Goal: Task Accomplishment & Management: Complete application form

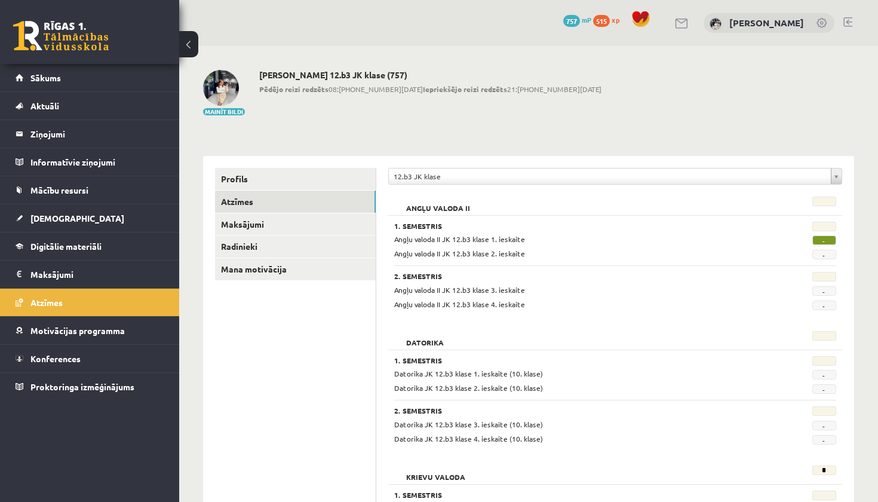
scroll to position [924, 0]
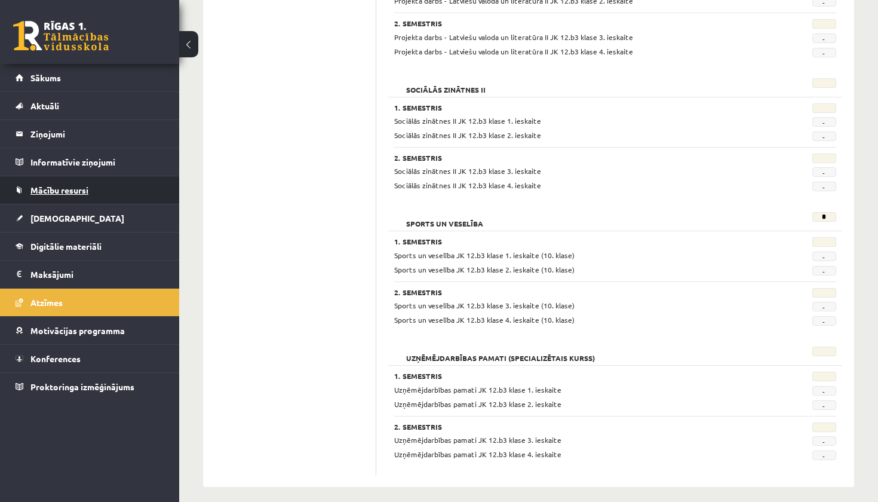
click at [88, 196] on link "Mācību resursi" at bounding box center [90, 189] width 149 height 27
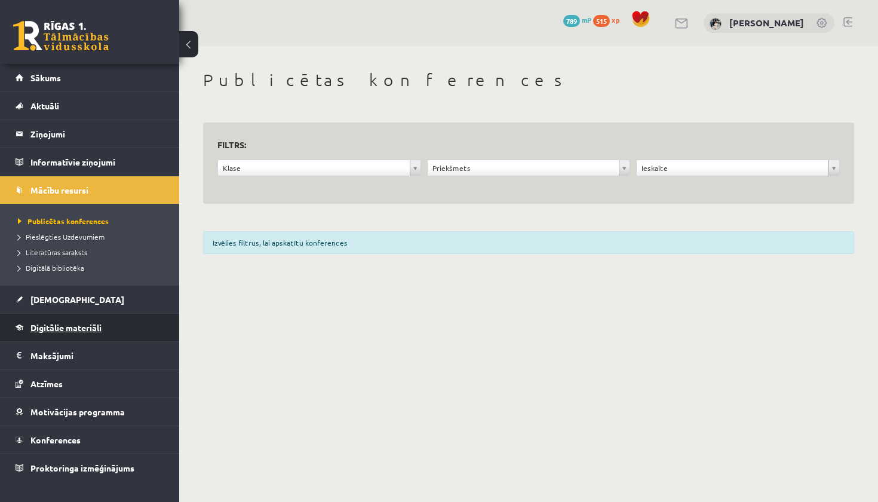
click at [118, 325] on link "Digitālie materiāli" at bounding box center [90, 327] width 149 height 27
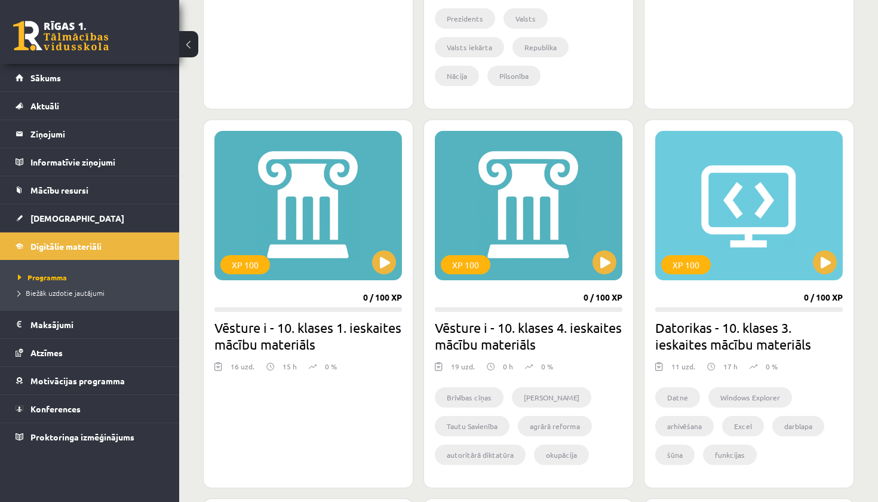
scroll to position [596, 0]
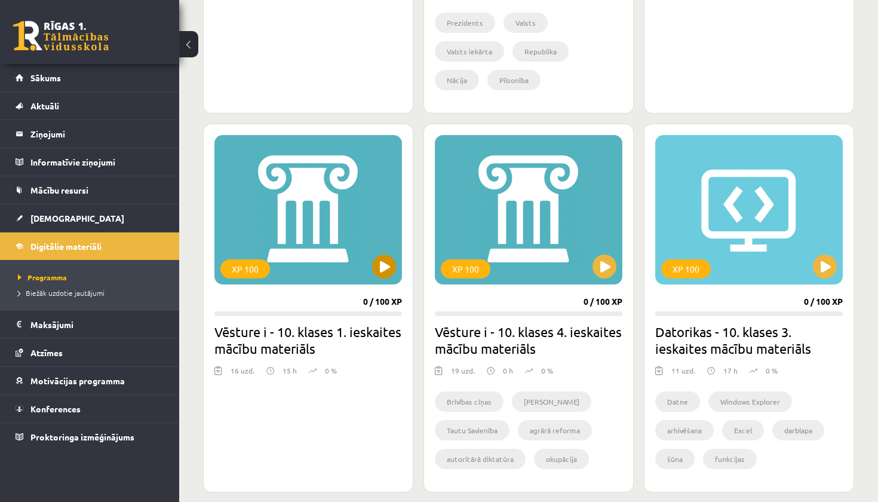
click at [383, 267] on button at bounding box center [384, 267] width 24 height 24
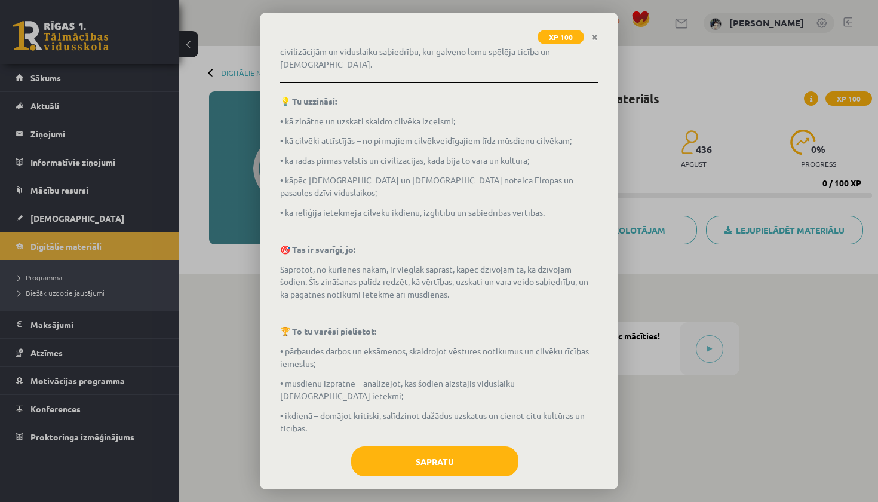
scroll to position [104, 0]
click at [441, 448] on button "Sapratu" at bounding box center [434, 462] width 167 height 30
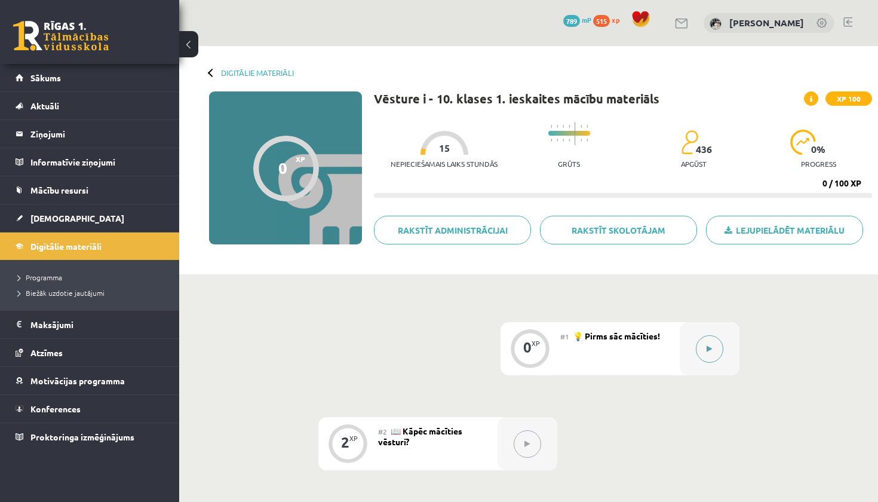
click at [697, 339] on div at bounding box center [710, 348] width 60 height 53
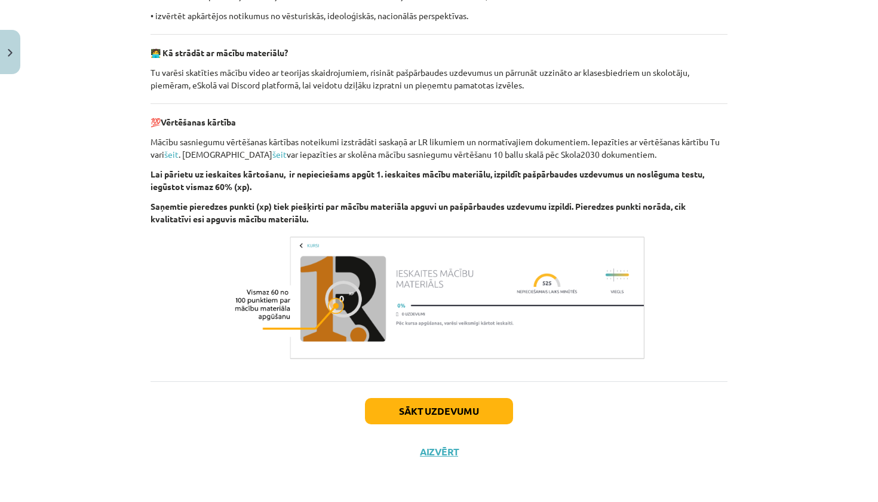
scroll to position [806, 0]
click at [461, 411] on button "Sākt uzdevumu" at bounding box center [439, 411] width 148 height 26
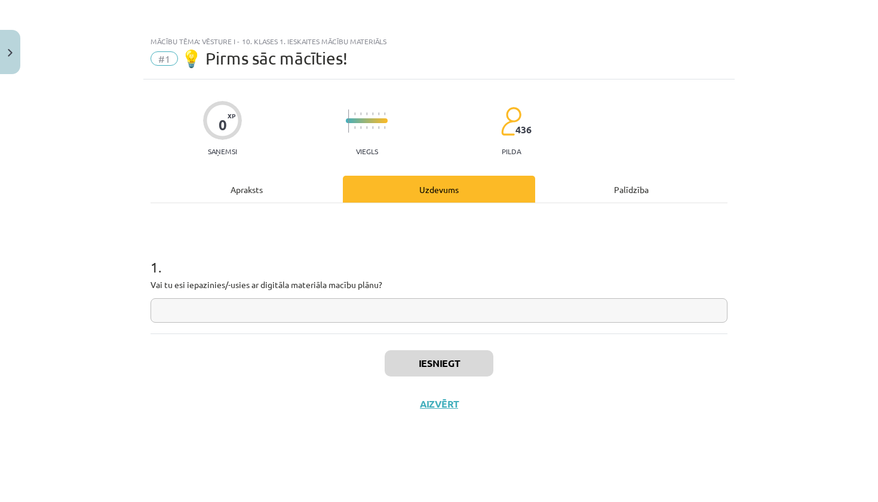
click at [411, 308] on input "text" at bounding box center [439, 310] width 577 height 25
type input "***"
click at [422, 357] on button "Iesniegt" at bounding box center [439, 363] width 109 height 26
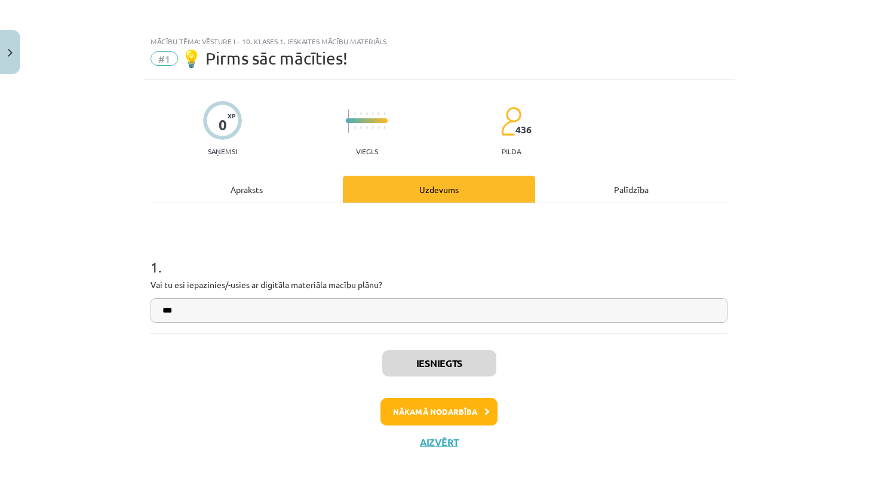
click at [446, 408] on button "Nākamā nodarbība" at bounding box center [439, 411] width 117 height 27
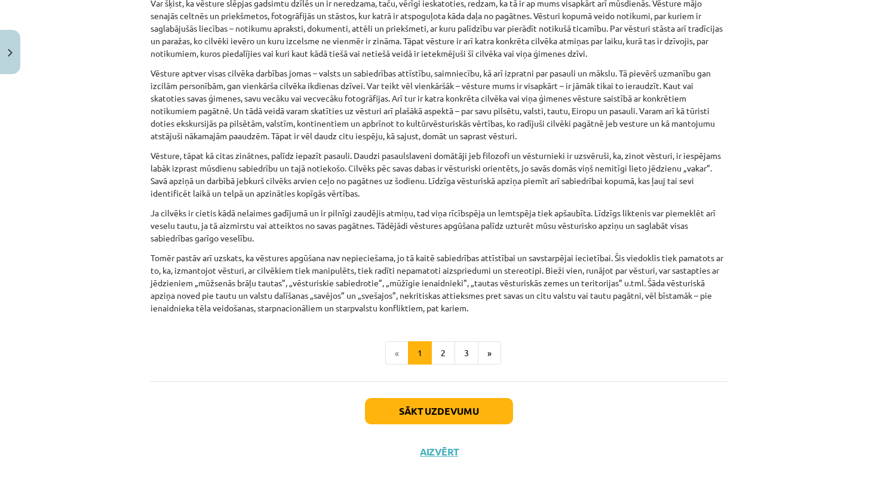
click at [471, 409] on button "Sākt uzdevumu" at bounding box center [439, 411] width 148 height 26
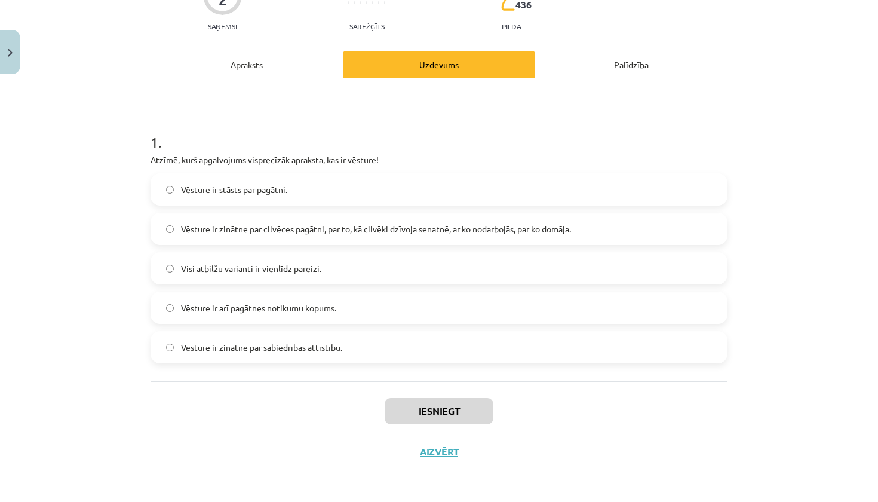
click at [280, 62] on div "Apraksts" at bounding box center [247, 64] width 192 height 27
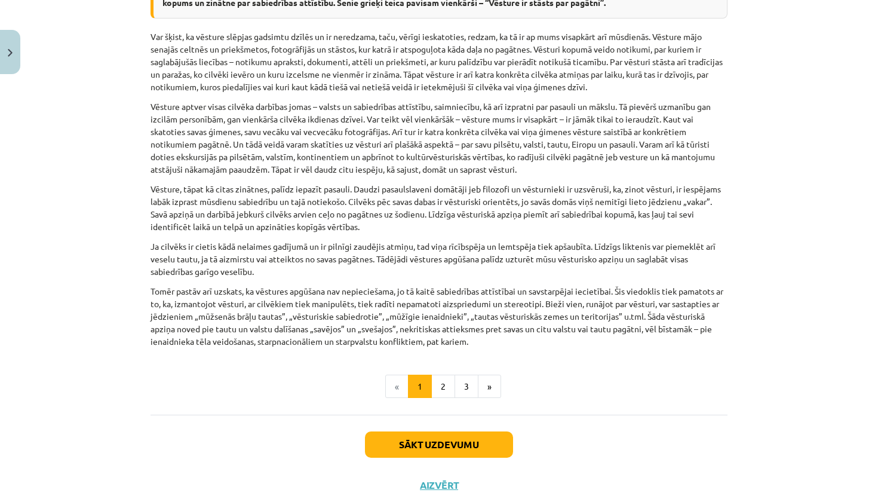
scroll to position [811, 0]
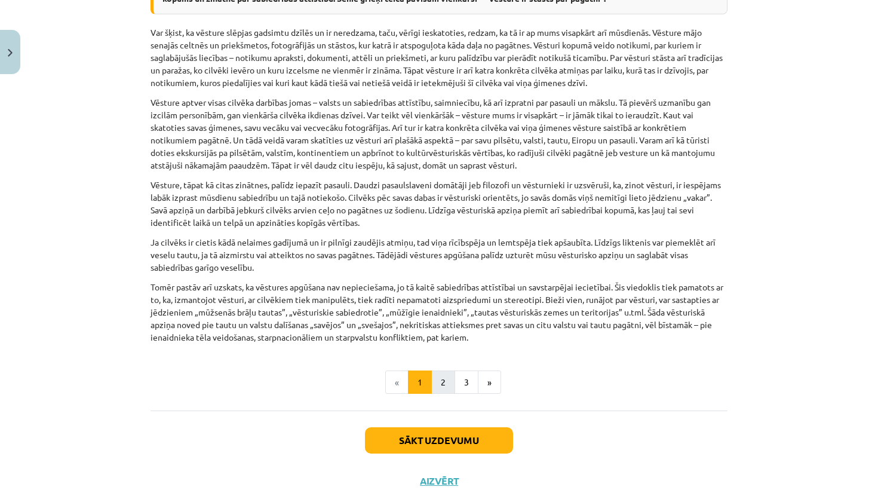
click at [443, 382] on button "2" at bounding box center [443, 382] width 24 height 24
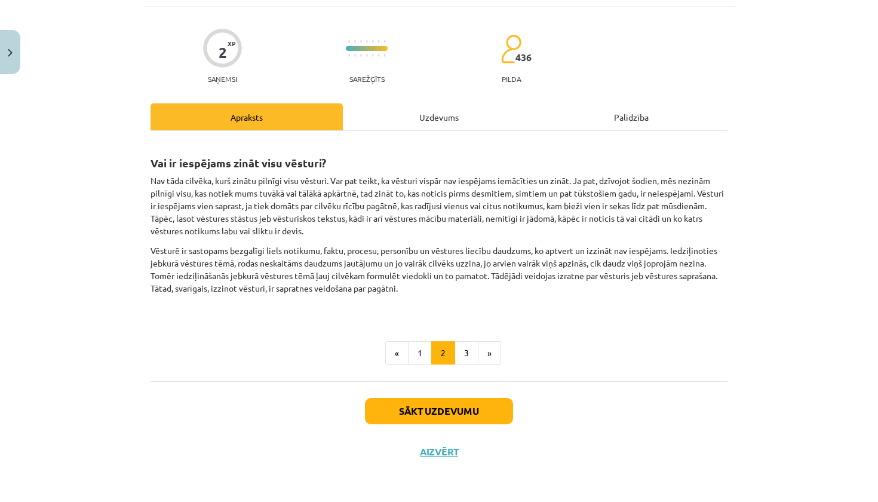
scroll to position [74, 0]
click at [464, 349] on button "3" at bounding box center [467, 353] width 24 height 24
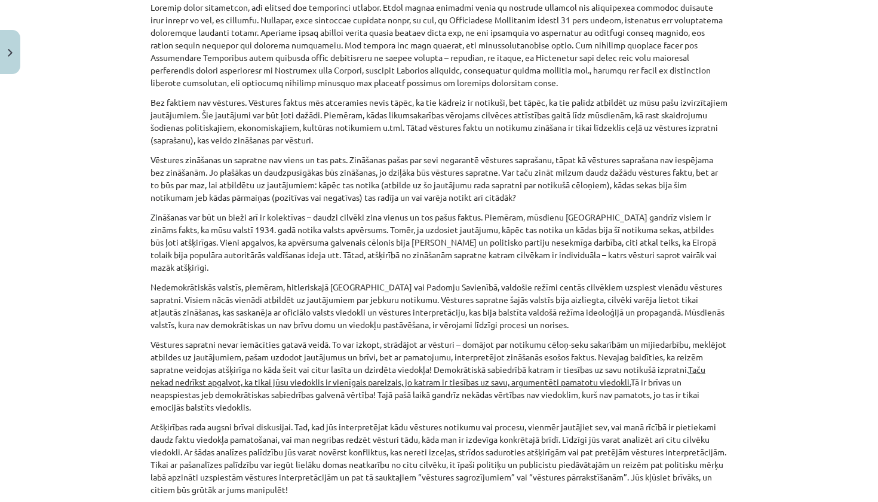
scroll to position [245, 0]
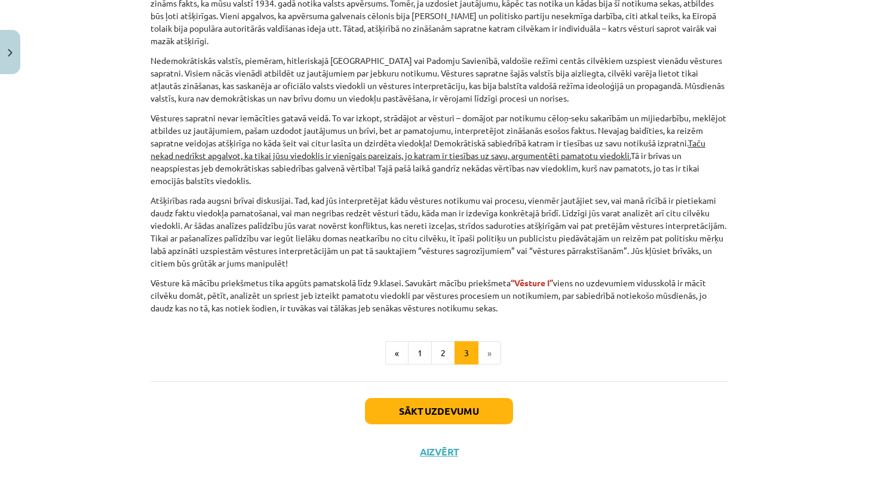
click at [432, 415] on button "Sākt uzdevumu" at bounding box center [439, 411] width 148 height 26
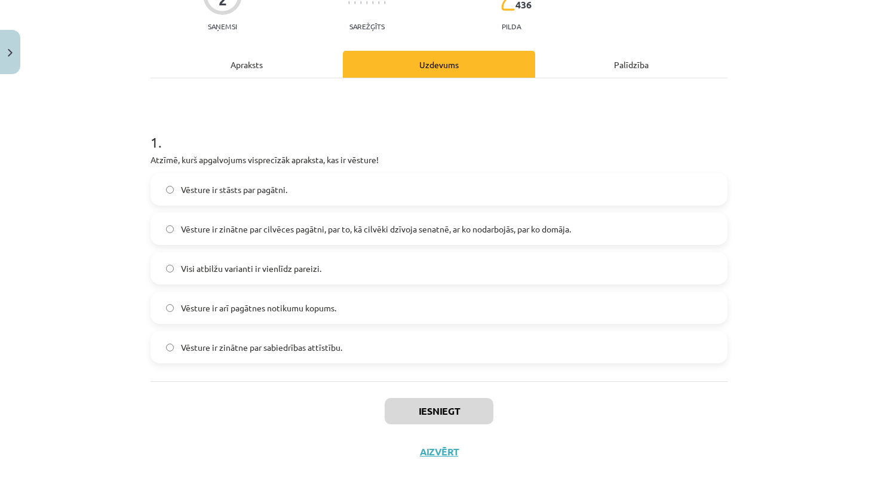
scroll to position [127, 0]
click at [381, 226] on span "Vēsture ir zinātne par cilvēces pagātni, par to, kā cilvēki dzīvoja senatnē, ar…" at bounding box center [376, 229] width 390 height 13
click at [443, 406] on button "Iesniegt" at bounding box center [439, 411] width 109 height 26
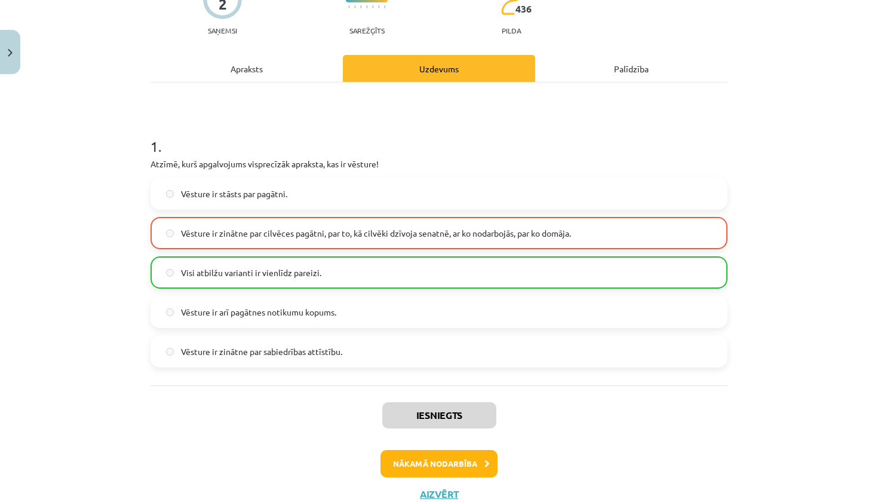
scroll to position [125, 0]
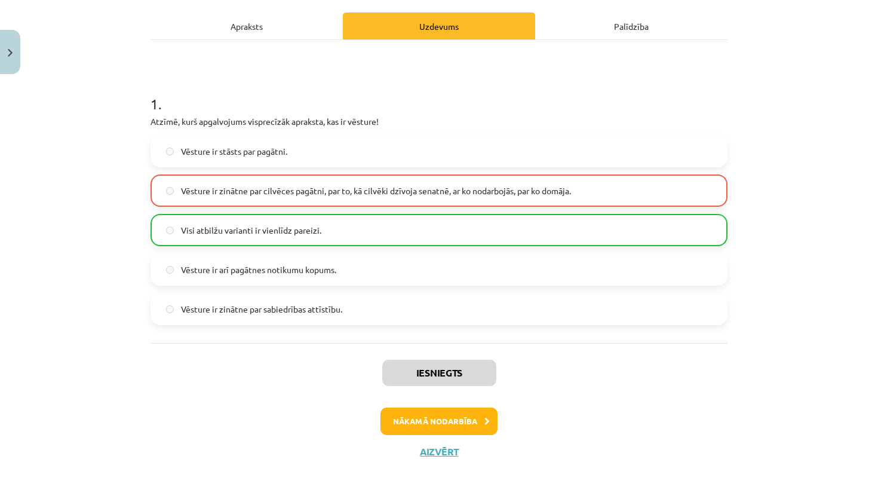
click at [418, 419] on button "Nākamā nodarbība" at bounding box center [439, 421] width 117 height 27
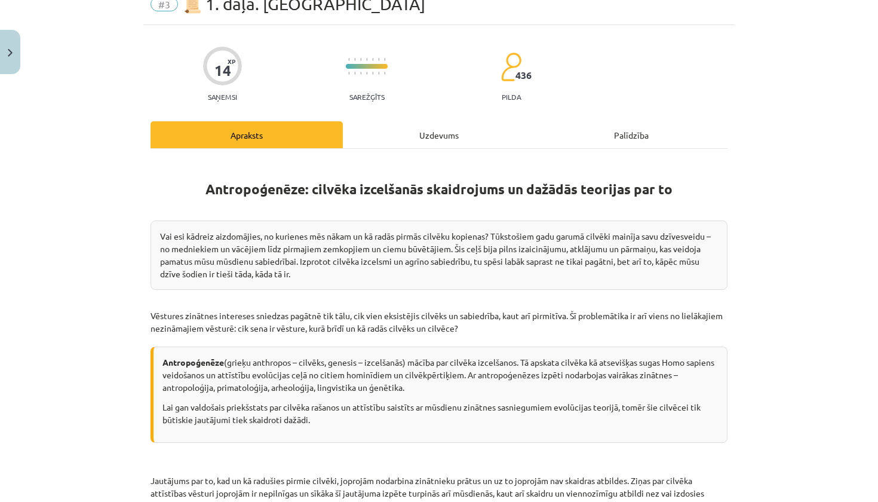
scroll to position [30, 0]
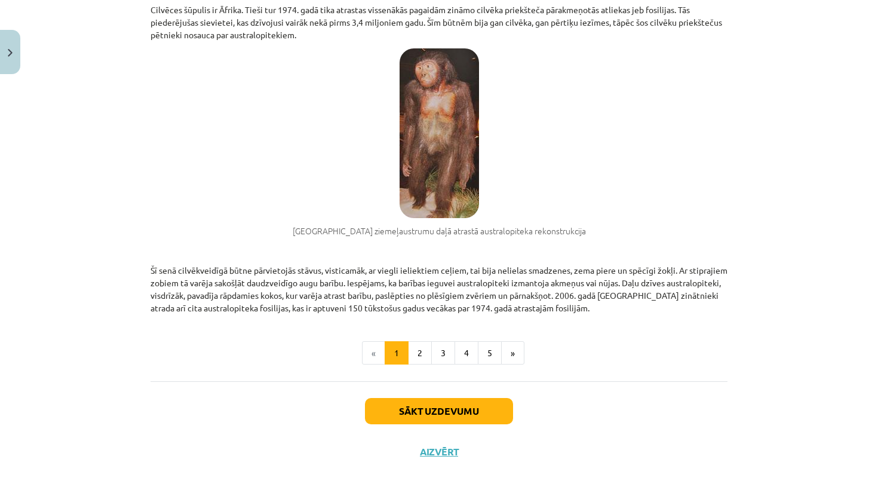
click at [448, 406] on button "Sākt uzdevumu" at bounding box center [439, 411] width 148 height 26
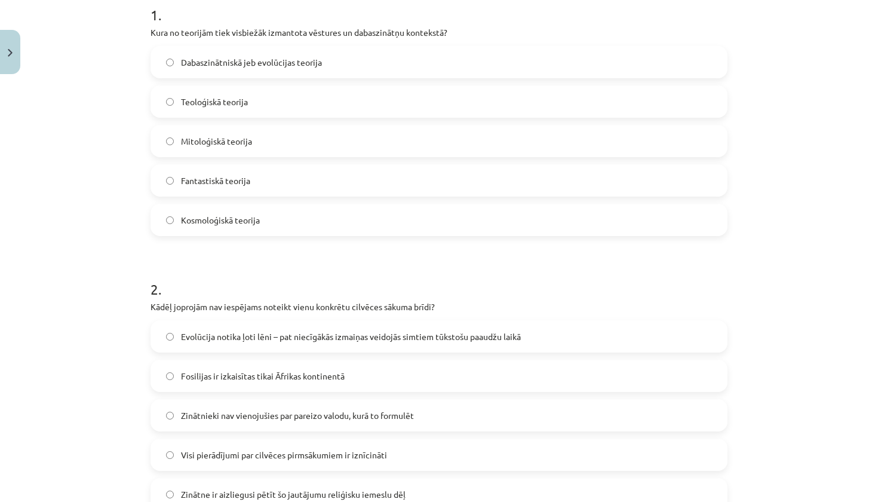
scroll to position [265, 0]
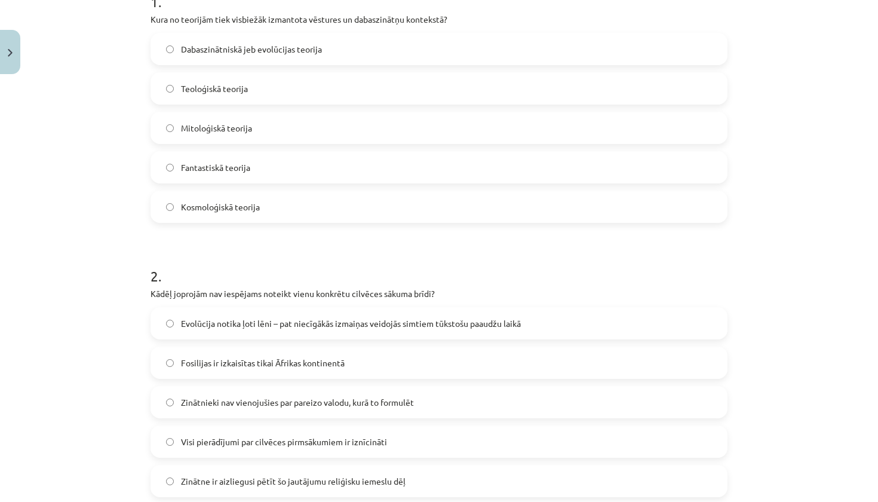
click at [597, 46] on label "Dabaszinātniskā jeb evolūcijas teorija" at bounding box center [439, 49] width 575 height 30
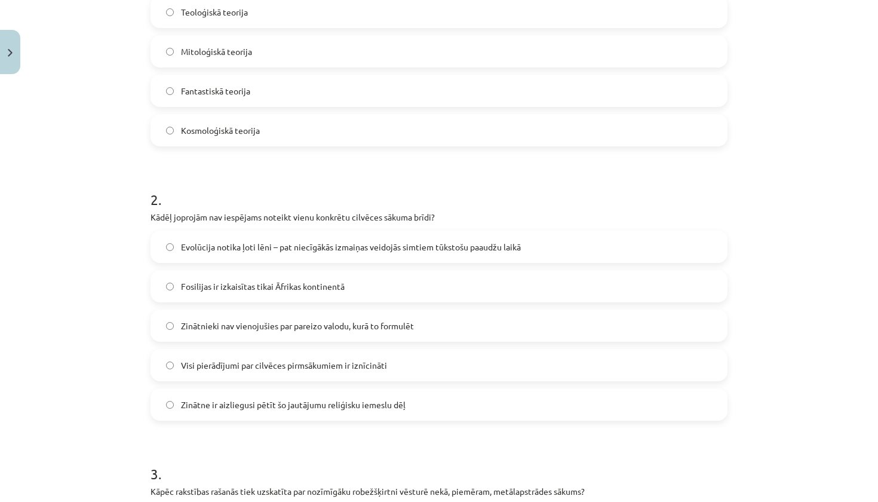
scroll to position [345, 0]
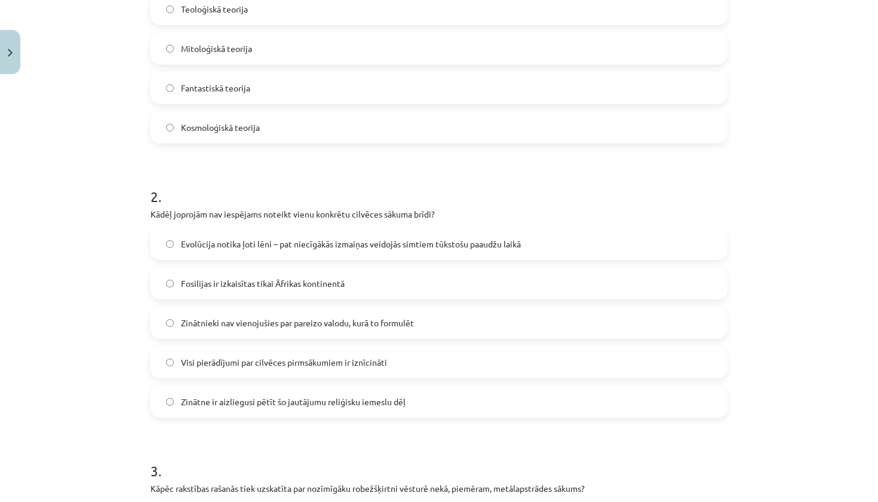
click at [635, 246] on label "Evolūcija notika ļoti lēni – pat niecīgākās izmaiņas veidojās simtiem tūkstošu …" at bounding box center [439, 244] width 575 height 30
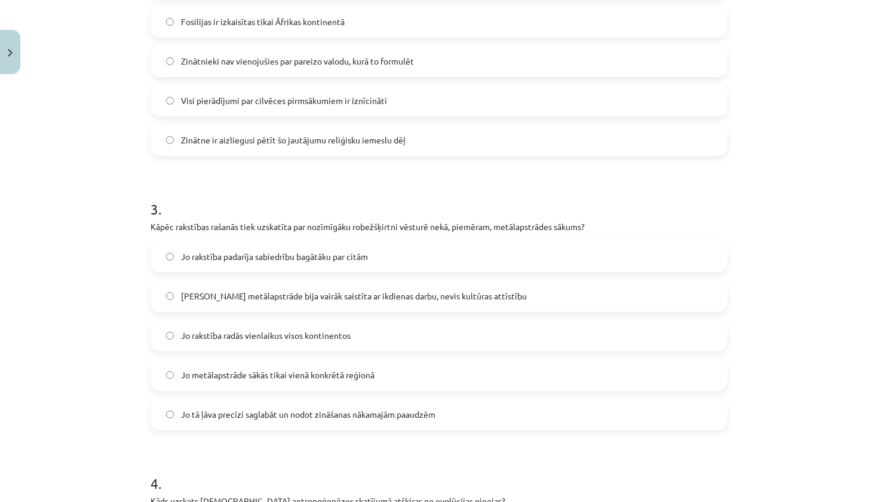
scroll to position [639, 0]
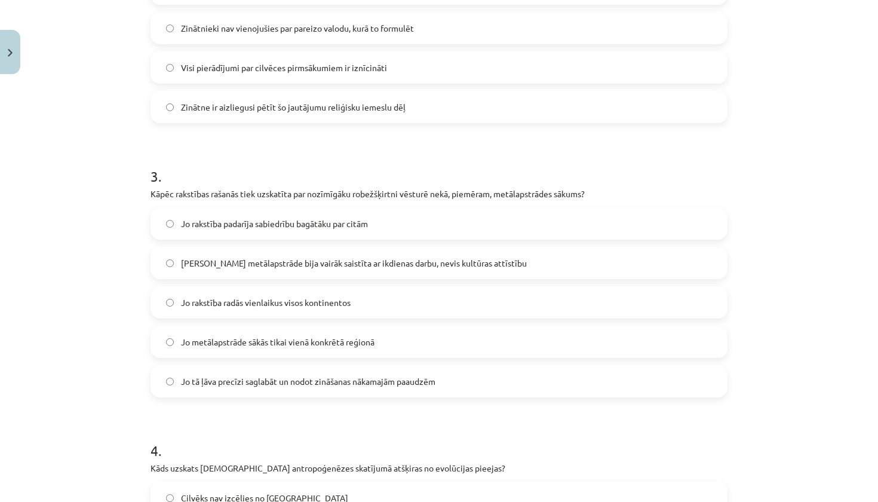
click at [615, 385] on label "Jo tā ļāva precīzi saglabāt un nodot zināšanas nākamajām paaudzēm" at bounding box center [439, 381] width 575 height 30
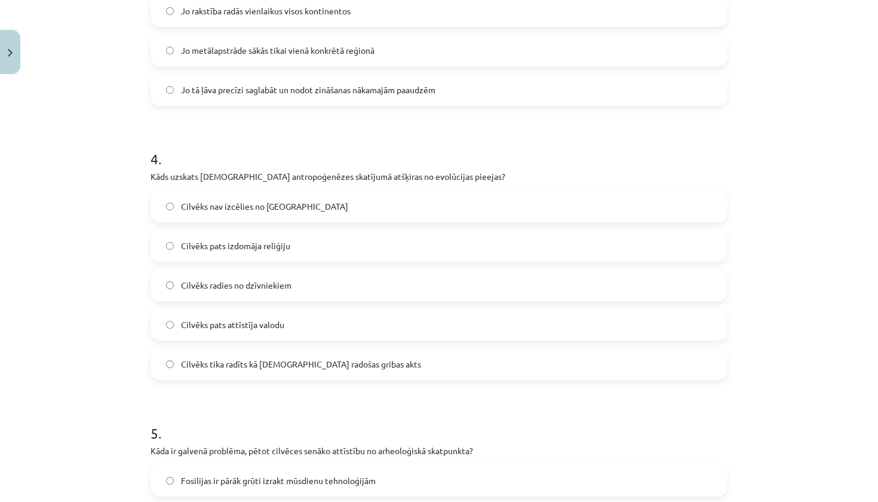
scroll to position [939, 0]
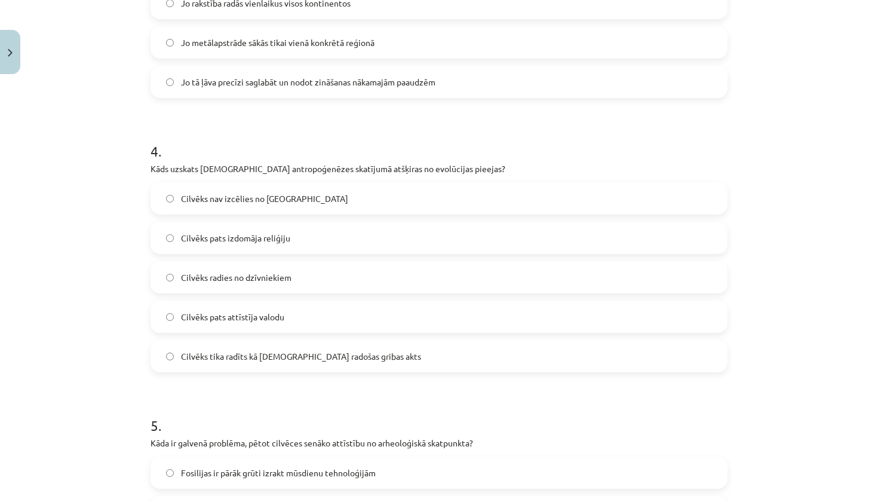
click at [410, 360] on label "Cilvēks tika radīts kā Dieva radošas gribas akts" at bounding box center [439, 356] width 575 height 30
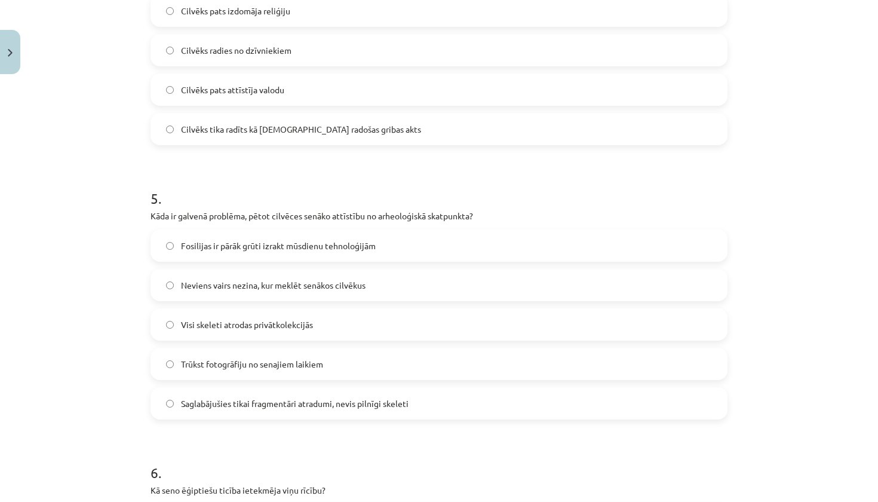
scroll to position [1173, 0]
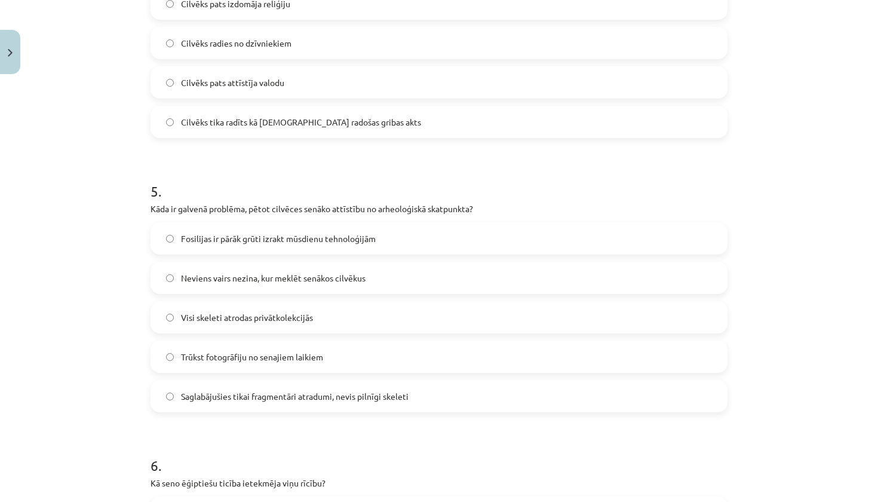
click at [378, 391] on span "Saglabājušies tikai fragmentāri atradumi, nevis pilnīgi skeleti" at bounding box center [295, 396] width 228 height 13
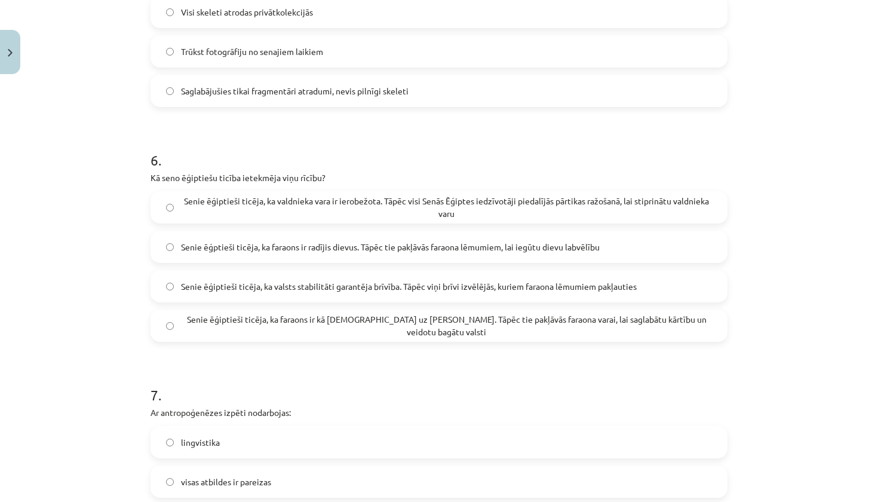
scroll to position [1491, 0]
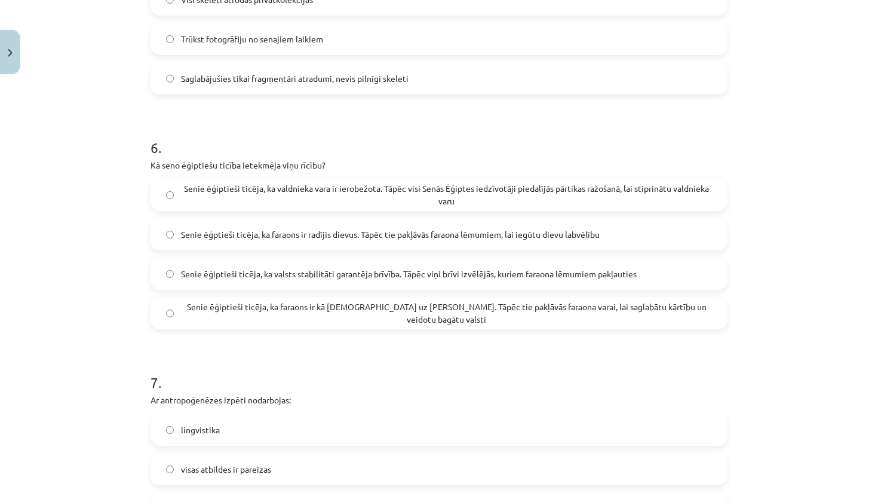
click at [361, 313] on span "Senie ēģiptieši ticēja, ka faraons ir kā dievs uz Zemes. Tāpēc tie pakļāvās far…" at bounding box center [446, 313] width 531 height 25
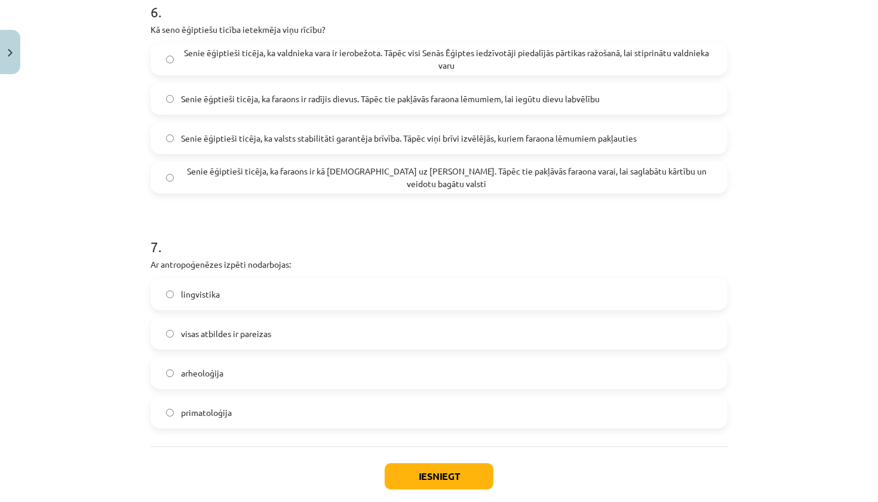
scroll to position [1651, 0]
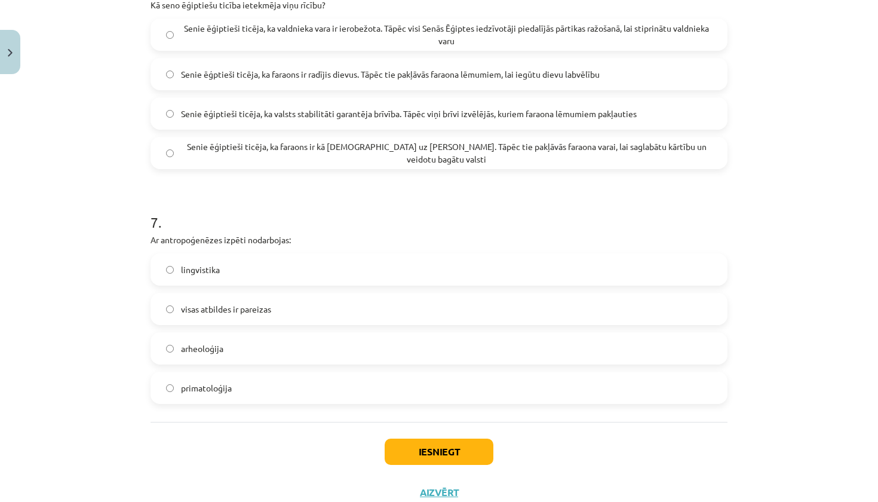
click at [303, 311] on label "visas atbildes ir pareizas" at bounding box center [439, 309] width 575 height 30
click at [439, 450] on button "Iesniegt" at bounding box center [439, 452] width 109 height 26
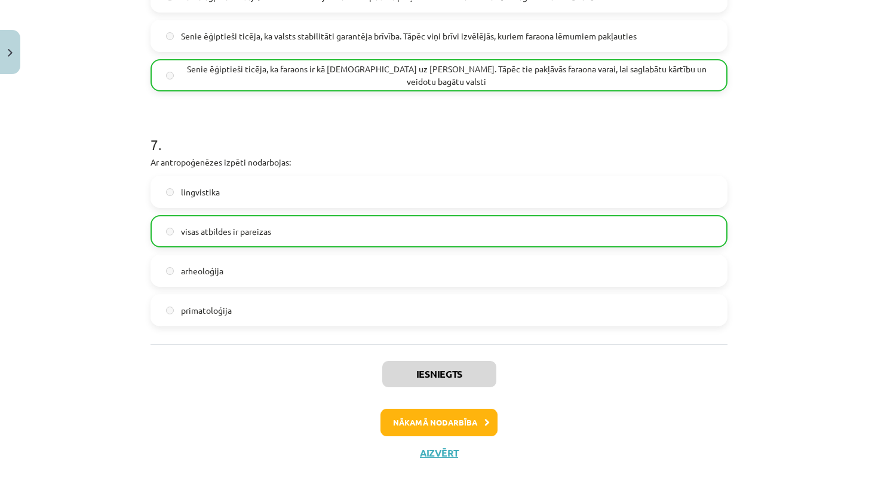
click at [452, 415] on button "Nākamā nodarbība" at bounding box center [439, 422] width 117 height 27
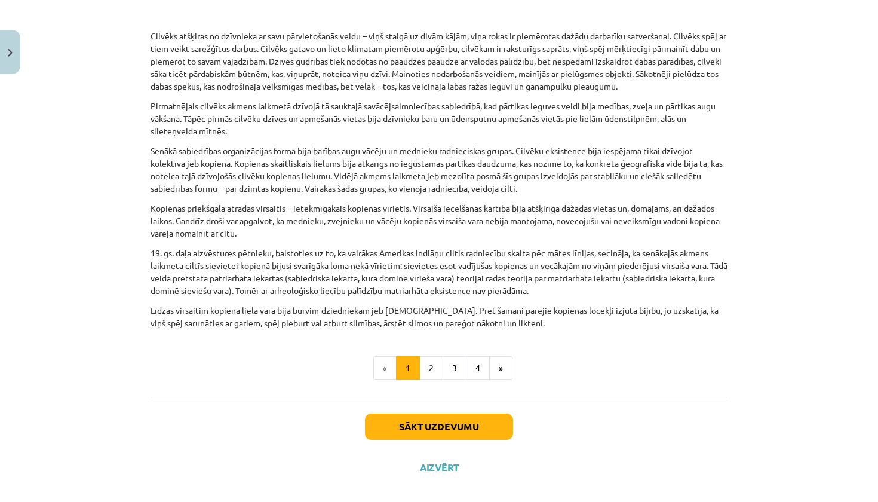
click at [466, 414] on button "Sākt uzdevumu" at bounding box center [439, 427] width 148 height 26
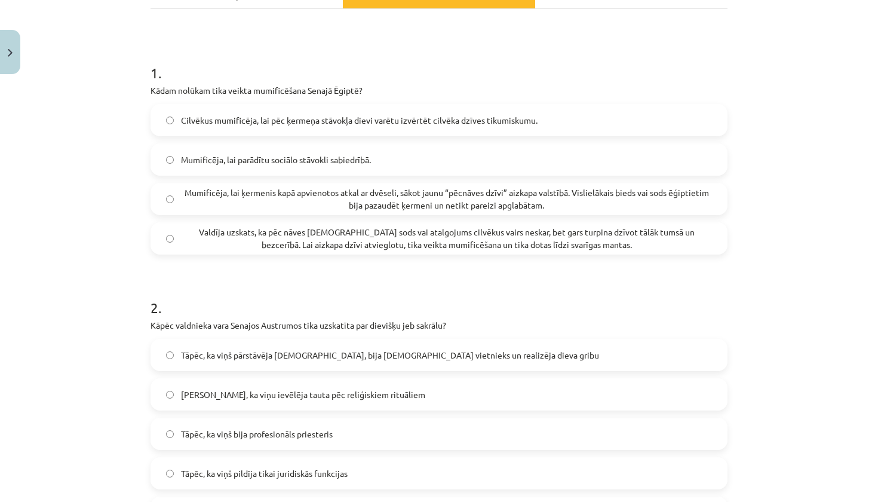
scroll to position [196, 0]
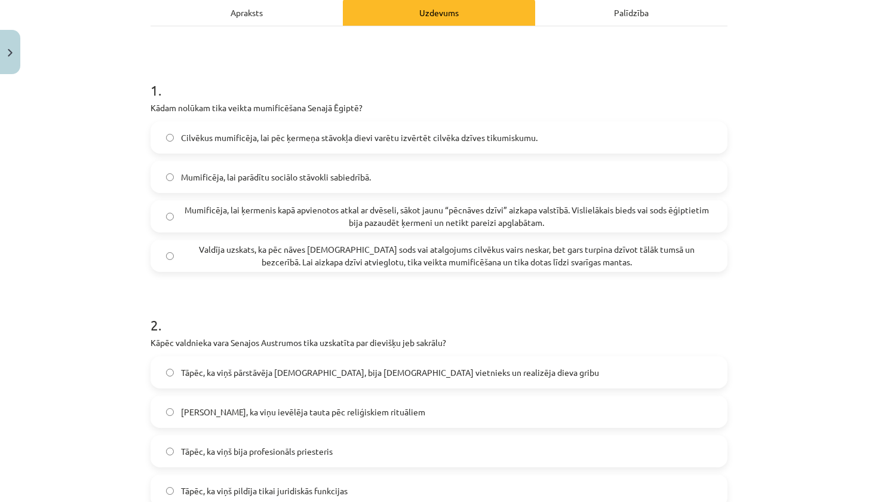
click at [564, 215] on span "Mumificēja, lai ķermenis kapā apvienotos atkal ar dvēseli, sākot jaunu “pēcnāve…" at bounding box center [446, 216] width 531 height 25
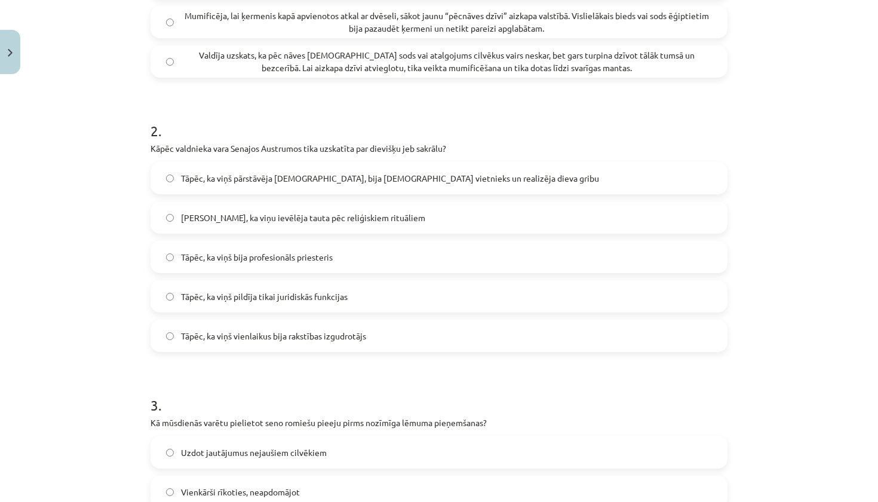
scroll to position [393, 0]
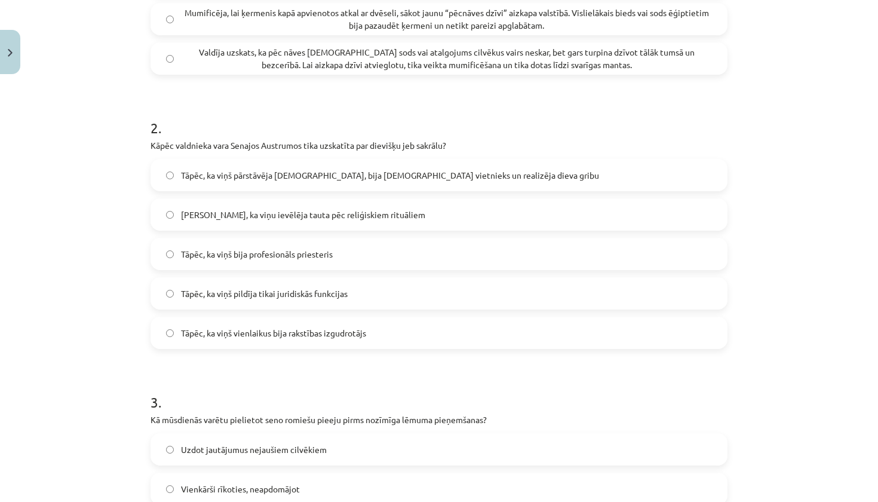
click at [508, 173] on label "Tāpēc, ka viņš pārstāvēja dievu, bija dieva vietnieks un realizēja dieva gribu" at bounding box center [439, 175] width 575 height 30
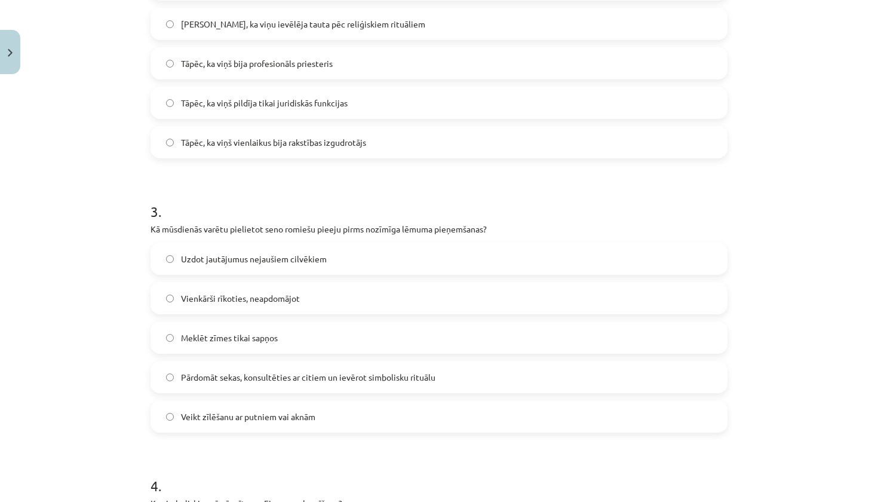
scroll to position [605, 0]
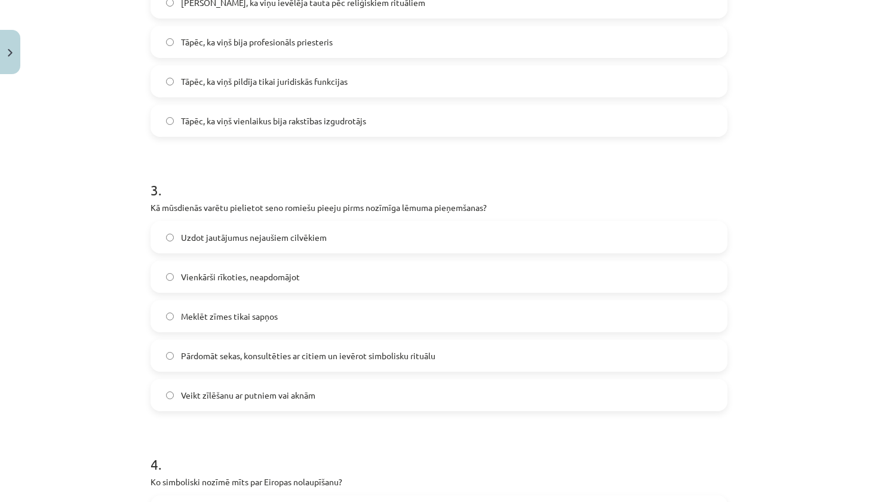
click at [514, 354] on label "Pārdomāt sekas, konsultēties ar citiem un ievērot simbolisku rituālu" at bounding box center [439, 356] width 575 height 30
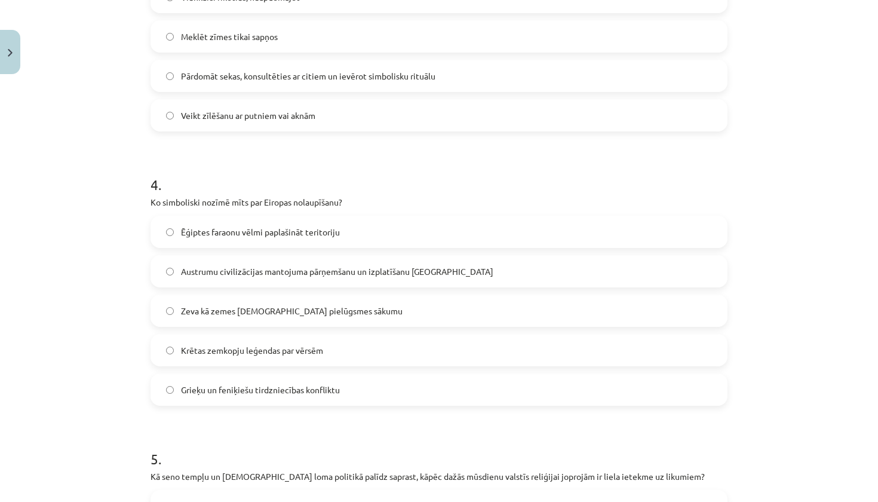
scroll to position [921, 0]
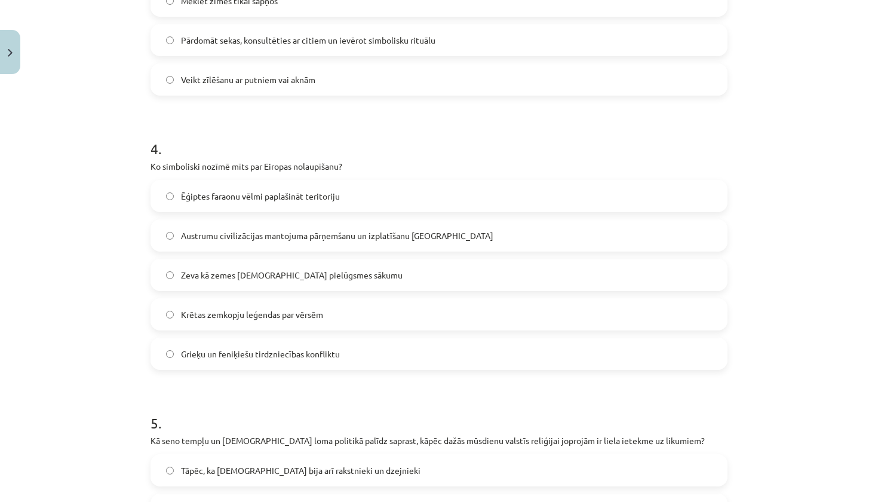
click at [491, 232] on label "Austrumu civilizācijas mantojuma pārņemšanu un izplatīšanu Eiropā" at bounding box center [439, 236] width 575 height 30
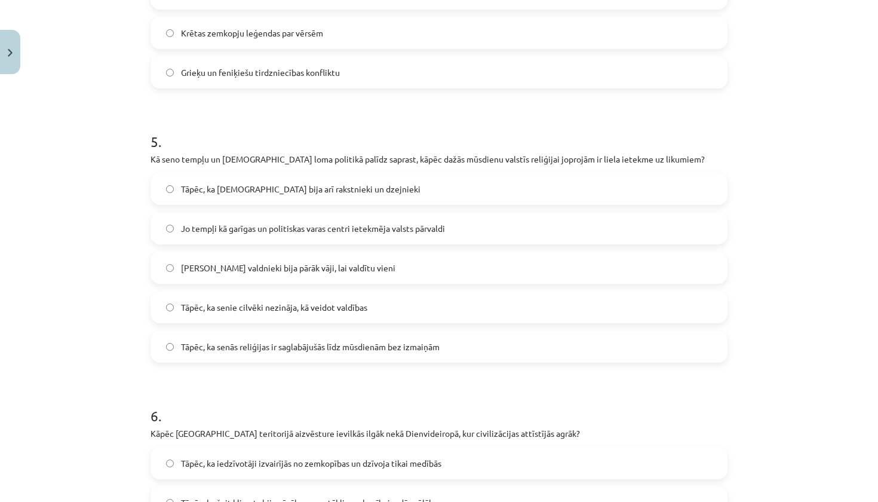
scroll to position [1206, 0]
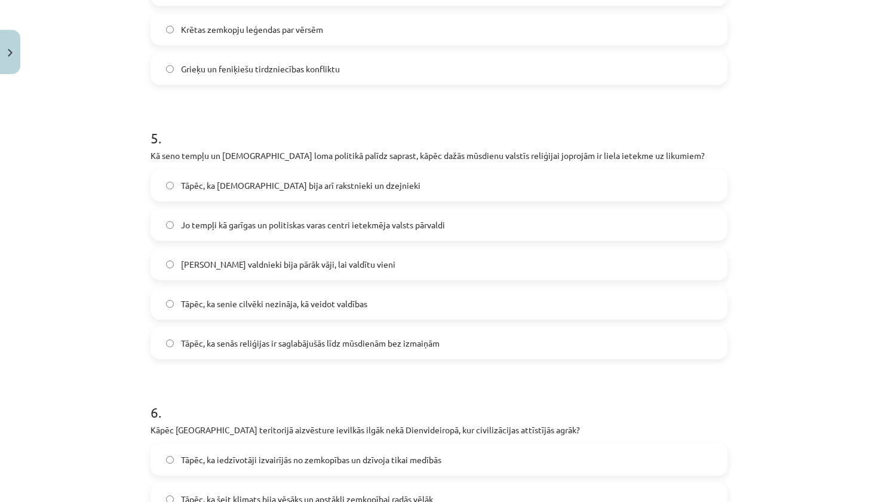
click at [380, 219] on span "Jo tempļi kā garīgas un politiskas varas centri ietekmēja valsts pārvaldi" at bounding box center [313, 225] width 264 height 13
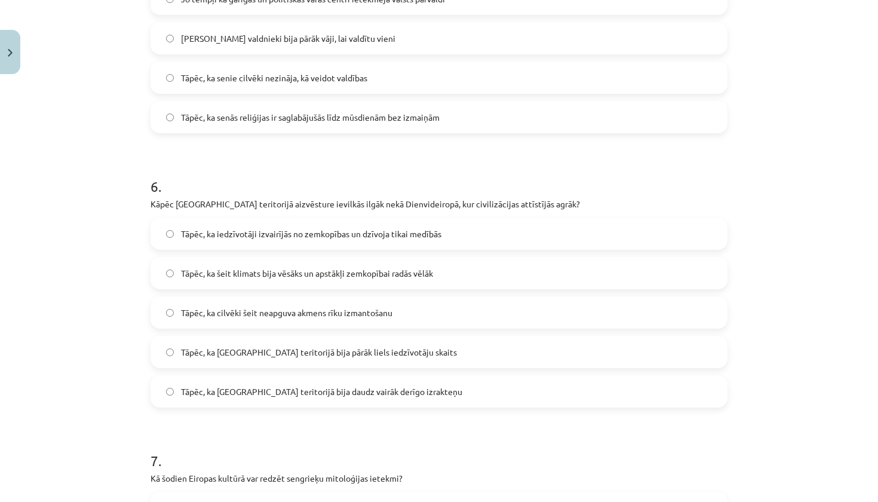
scroll to position [1436, 0]
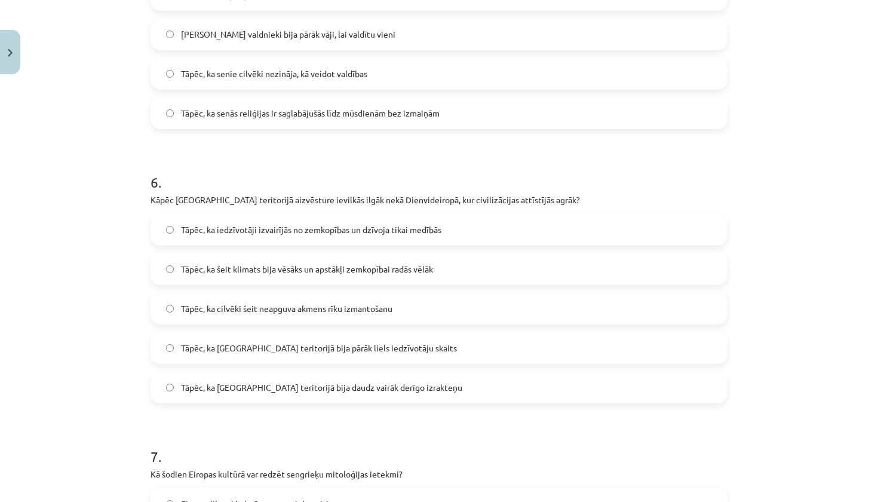
click at [329, 271] on span "Tāpēc, ka šeit klimats bija vēsāks un apstākļi zemkopībai radās vēlāk" at bounding box center [307, 269] width 252 height 13
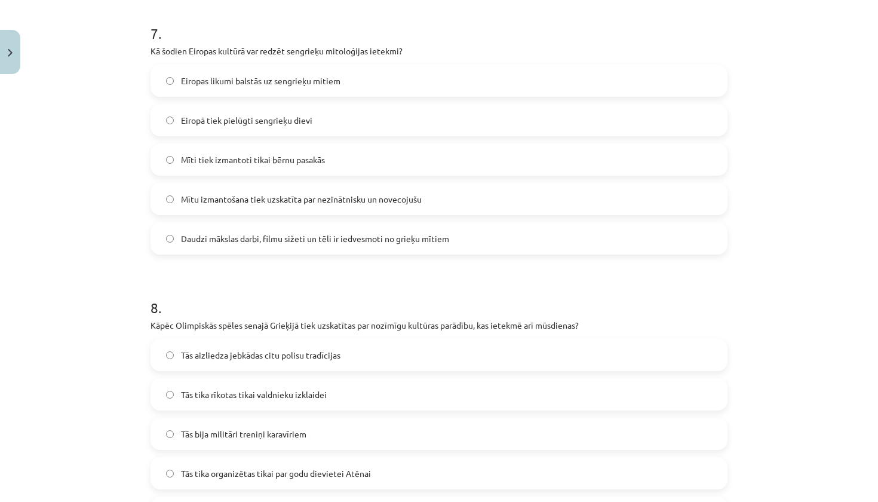
scroll to position [1857, 0]
click at [321, 240] on span "Daudzi mākslas darbi, filmu sižeti un tēli ir iedvesmoti no grieķu mītiem" at bounding box center [315, 240] width 268 height 13
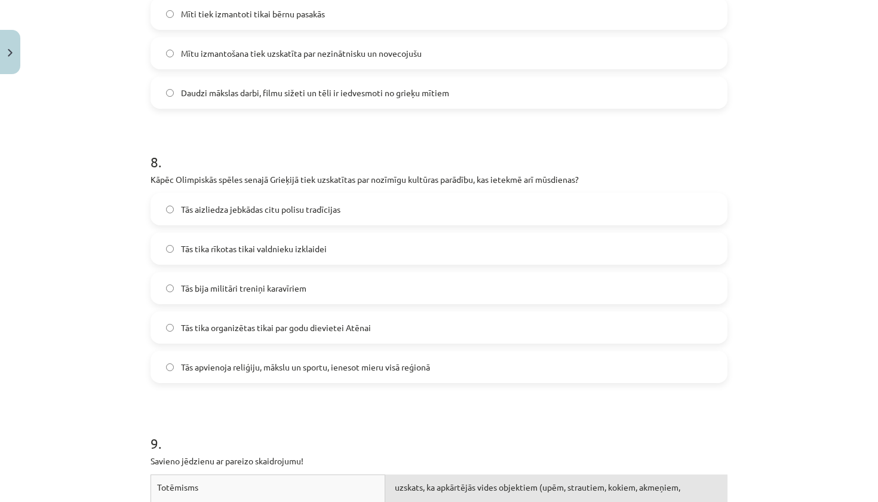
scroll to position [2007, 0]
click at [359, 365] on span "Tās apvienoja reliģiju, mākslu un sportu, ienesot mieru visā reģionā" at bounding box center [305, 365] width 249 height 13
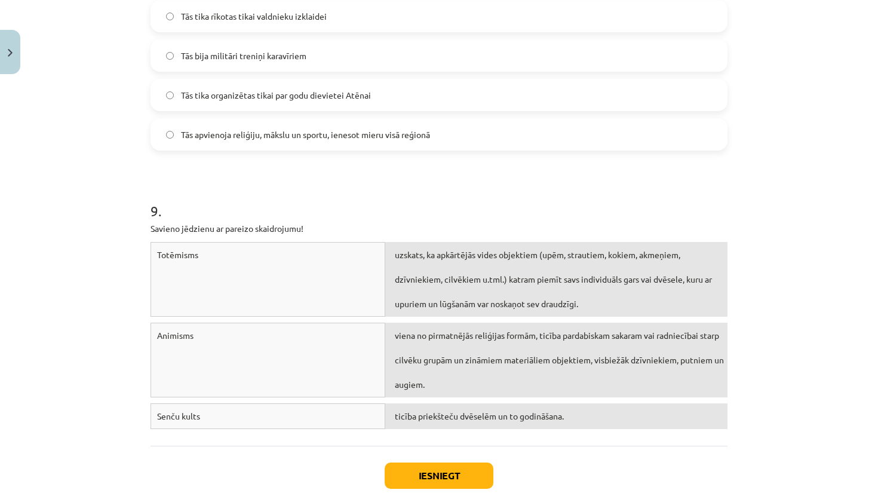
scroll to position [2246, 0]
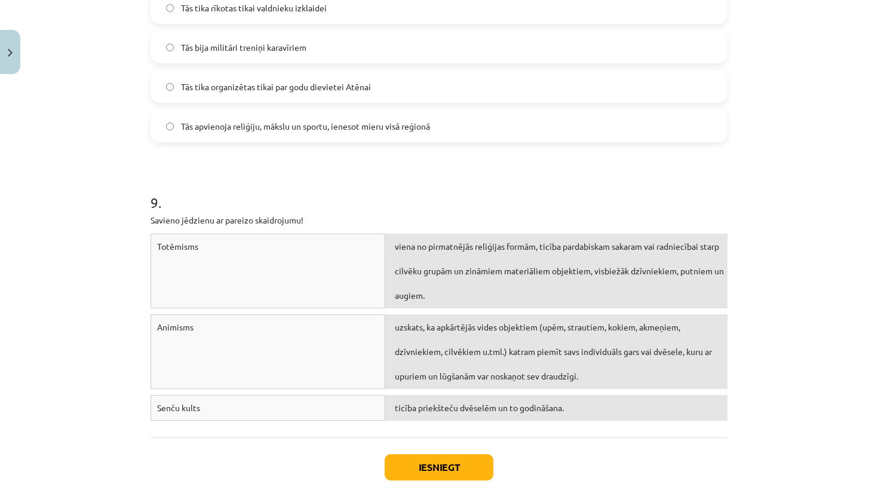
click at [434, 460] on button "Iesniegt" at bounding box center [439, 467] width 109 height 26
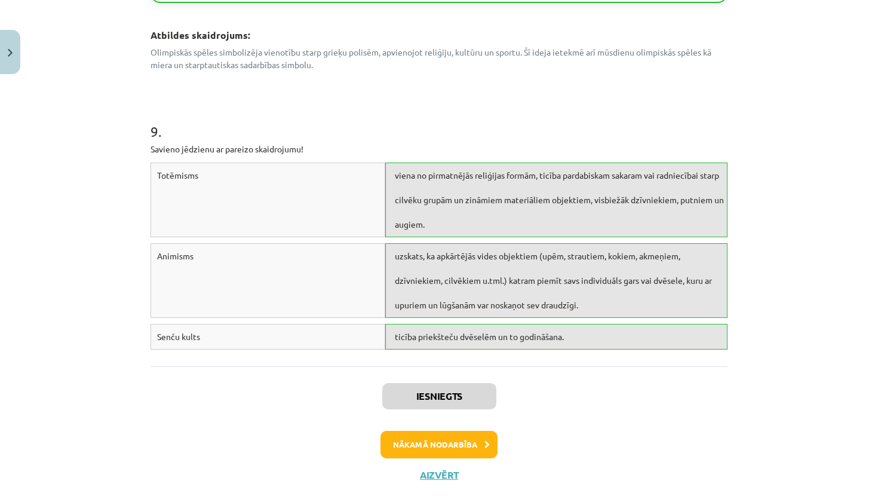
scroll to position [2781, 0]
click at [480, 430] on button "Nākamā nodarbība" at bounding box center [439, 443] width 117 height 27
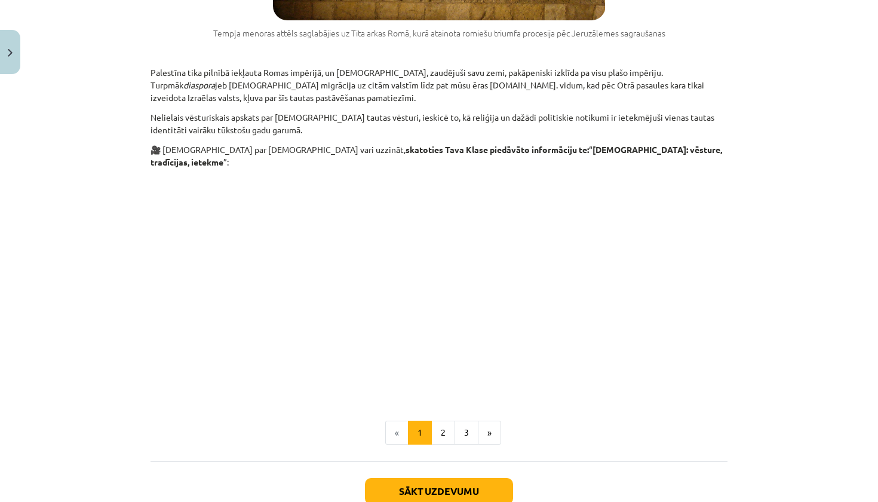
click at [494, 478] on button "Sākt uzdevumu" at bounding box center [439, 491] width 148 height 26
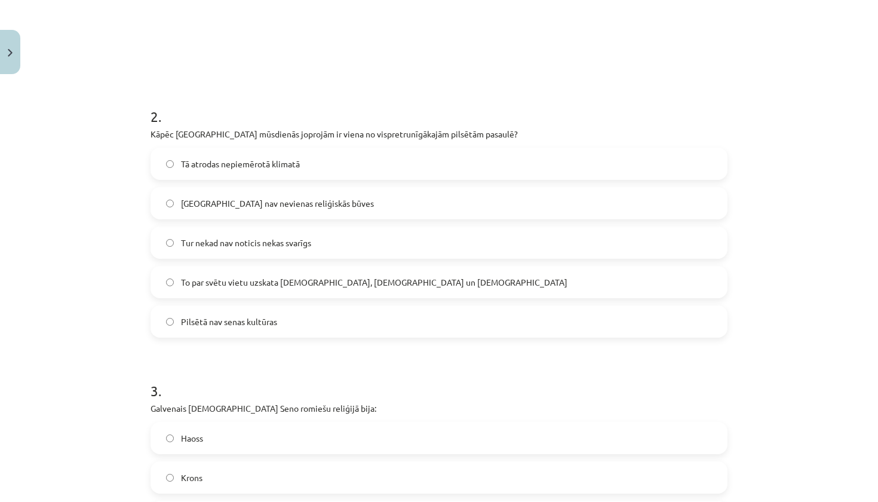
scroll to position [434, 0]
click at [414, 286] on label "To par svētu vietu uzskata ebreji, kristieši un musulmaņi" at bounding box center [439, 282] width 575 height 30
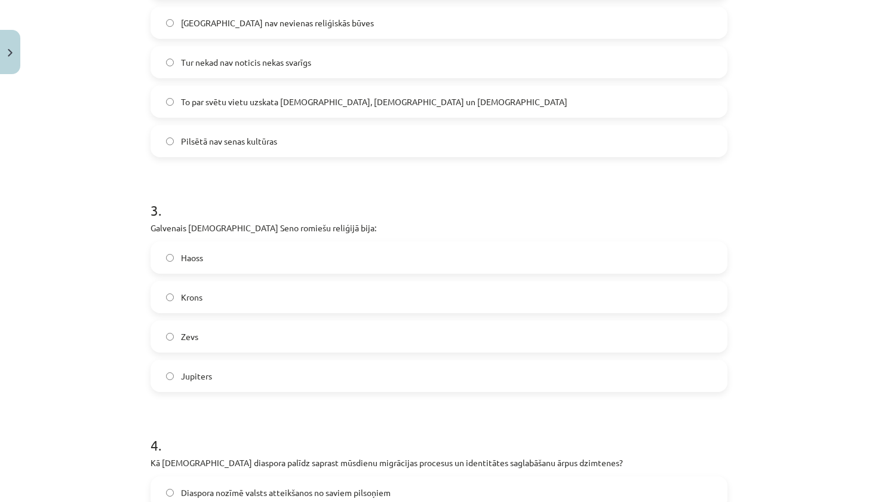
scroll to position [617, 0]
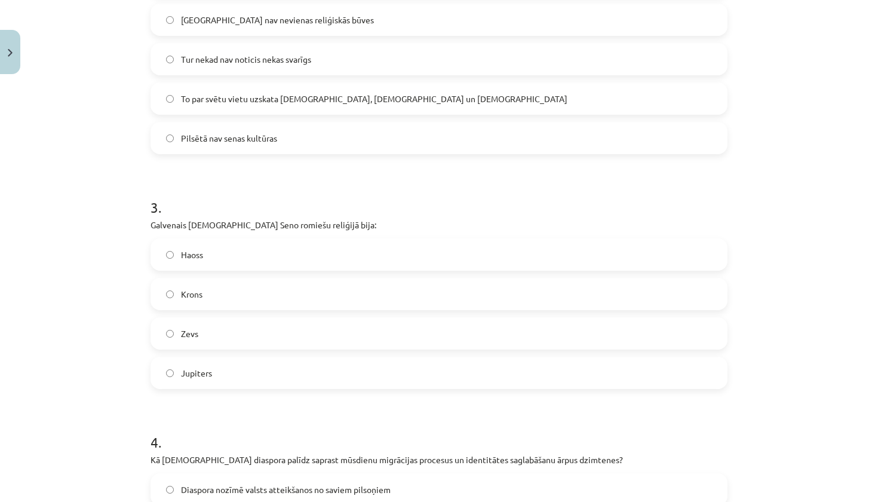
click at [272, 380] on label "Jupiters" at bounding box center [439, 373] width 575 height 30
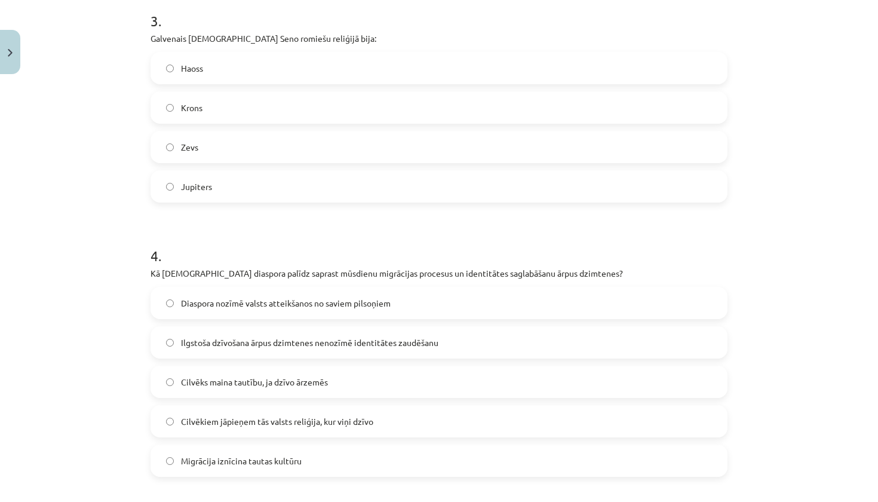
scroll to position [816, 0]
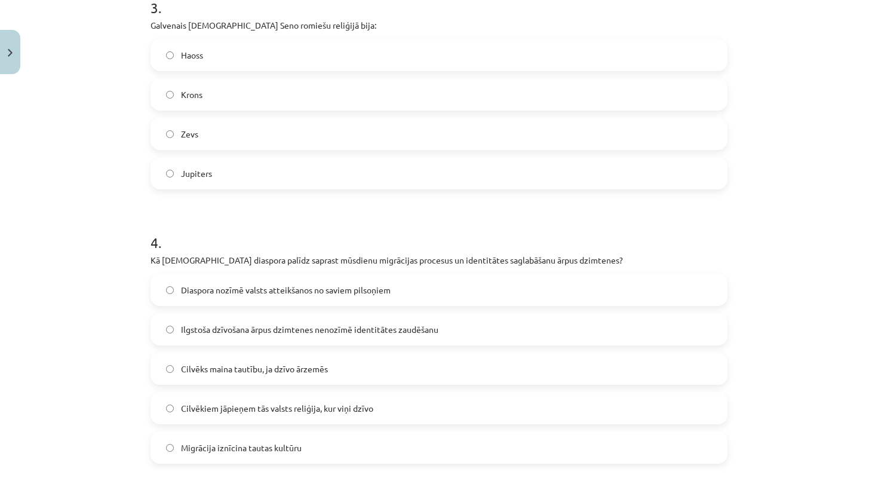
click at [280, 332] on span "Ilgstoša dzīvošana ārpus dzimtenes nenozīmē identitātes zaudēšanu" at bounding box center [310, 329] width 258 height 13
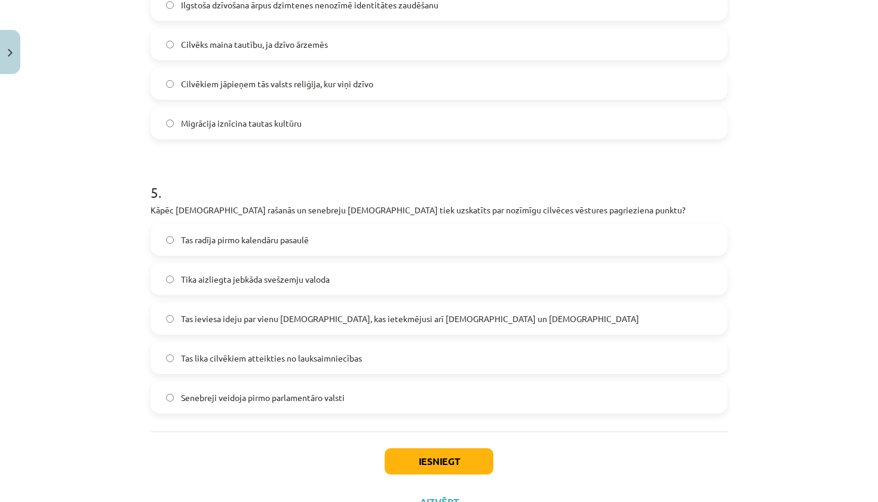
scroll to position [1153, 0]
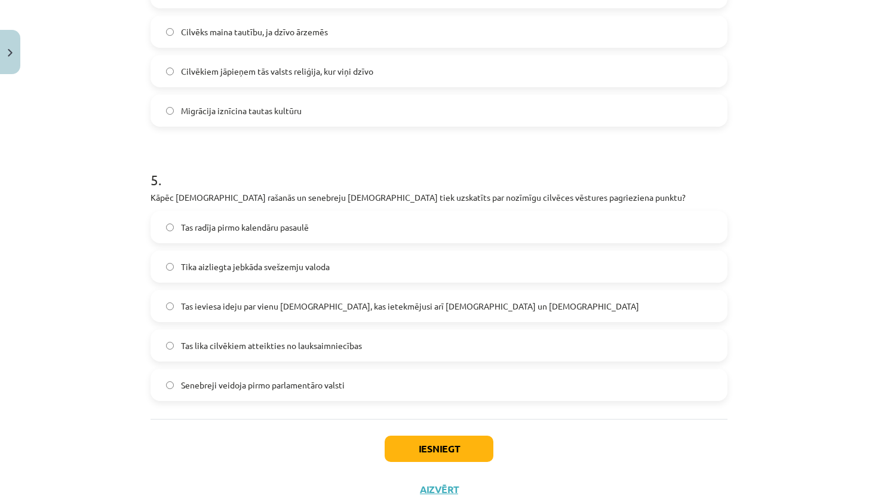
click at [279, 316] on label "Tas ieviesa ideju par vienu Dievu, kas ietekmējusi arī kristietību un islāmu" at bounding box center [439, 306] width 575 height 30
click at [421, 443] on button "Iesniegt" at bounding box center [439, 449] width 109 height 26
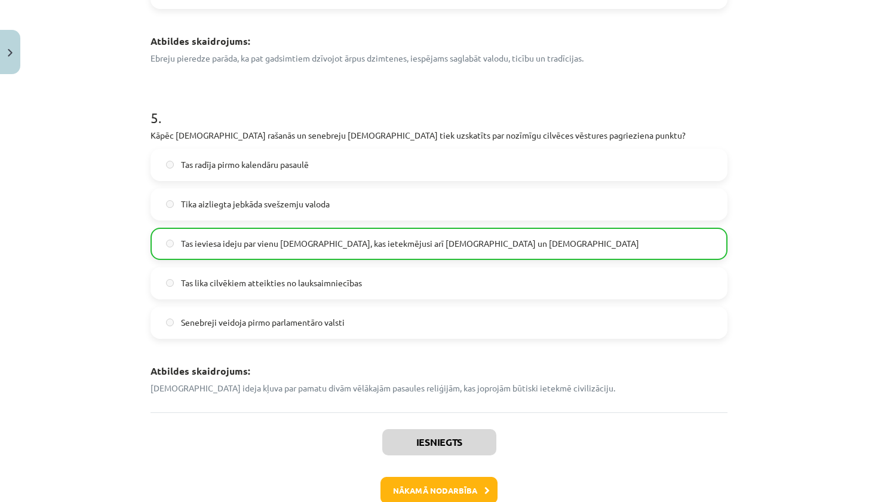
scroll to position [1356, 0]
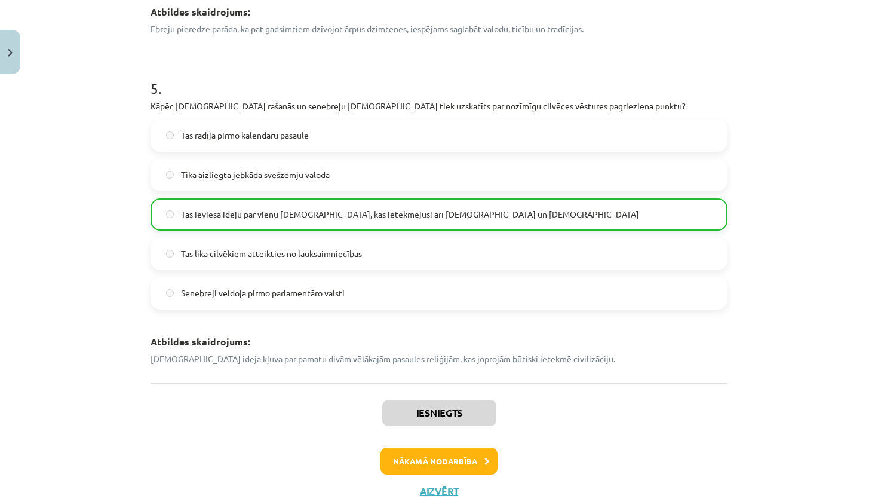
click at [461, 464] on button "Nākamā nodarbība" at bounding box center [439, 461] width 117 height 27
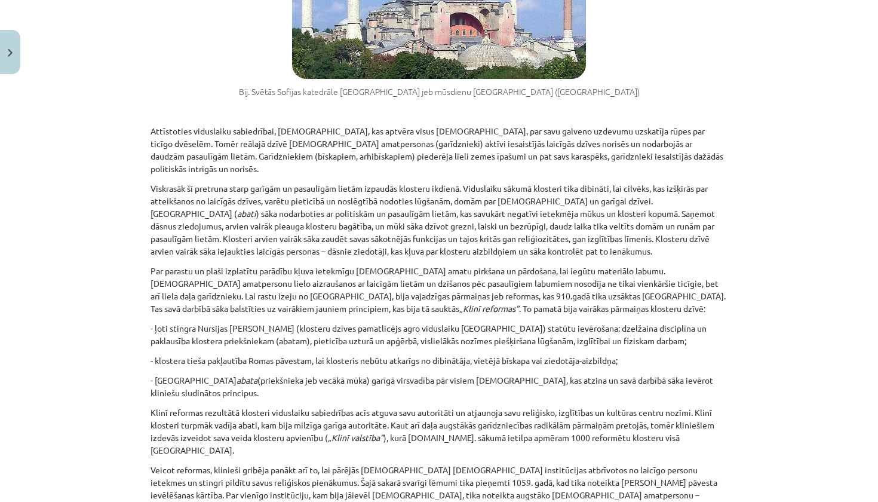
scroll to position [1247, 0]
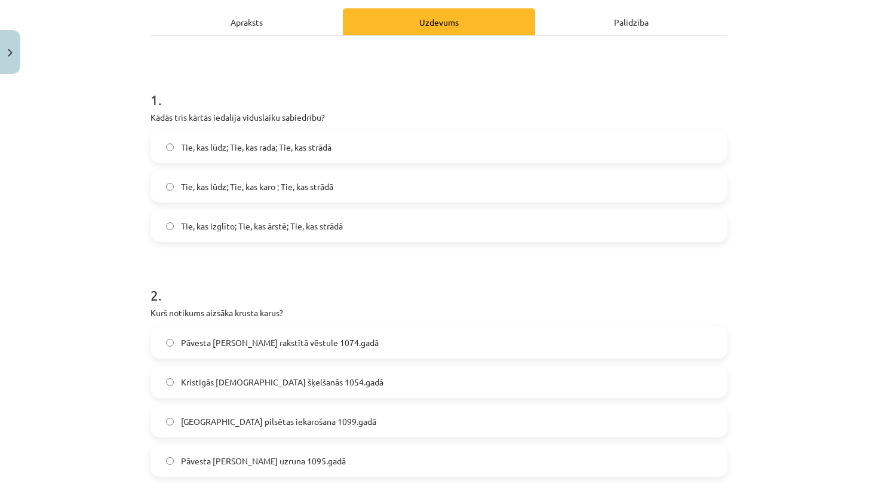
scroll to position [186, 0]
click at [316, 181] on span "Tie, kas lūdz; Tie, kas karo ; Tie, kas strādā" at bounding box center [257, 187] width 152 height 13
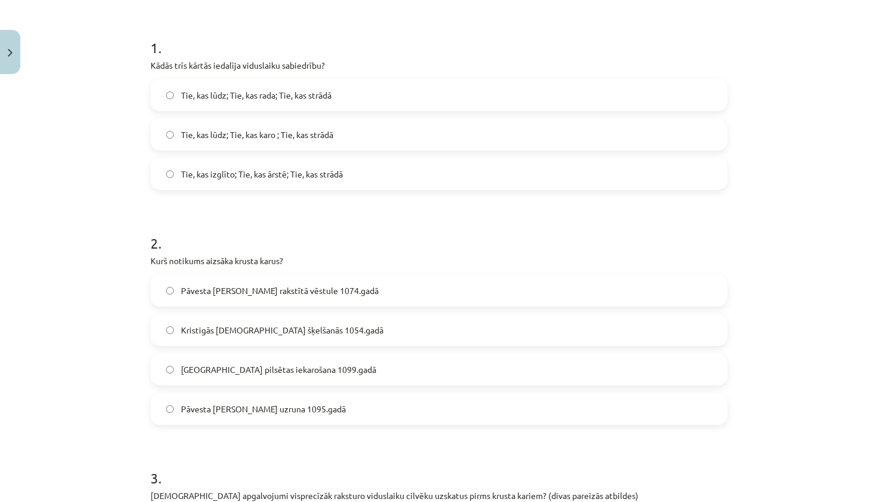
scroll to position [253, 0]
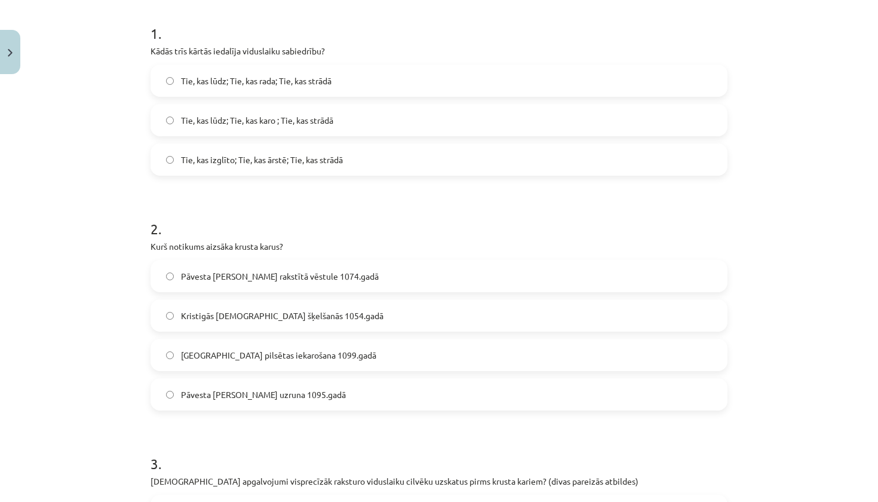
click at [265, 382] on label "Pāvesta Urbāna II uzruna 1095.gadā" at bounding box center [439, 394] width 575 height 30
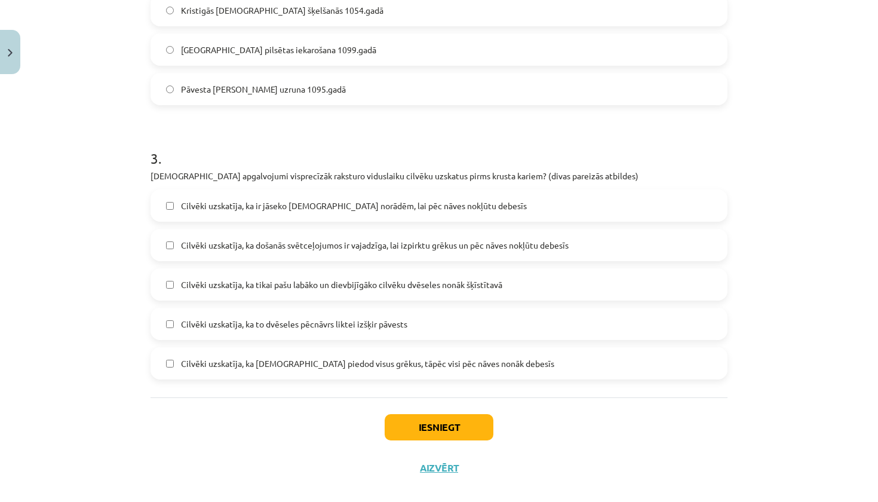
scroll to position [557, 0]
click at [303, 197] on label "Cilvēki uzskatīja, ka ir jāseko kristīgās baznīcas norādēm, lai pēc nāves nokļū…" at bounding box center [439, 207] width 575 height 30
click at [300, 240] on span "Cilvēki uzskatīja, ka došanās svētceļojumos ir vajadzīga, lai izpirktu grēkus u…" at bounding box center [375, 246] width 388 height 13
click at [427, 415] on button "Iesniegt" at bounding box center [439, 428] width 109 height 26
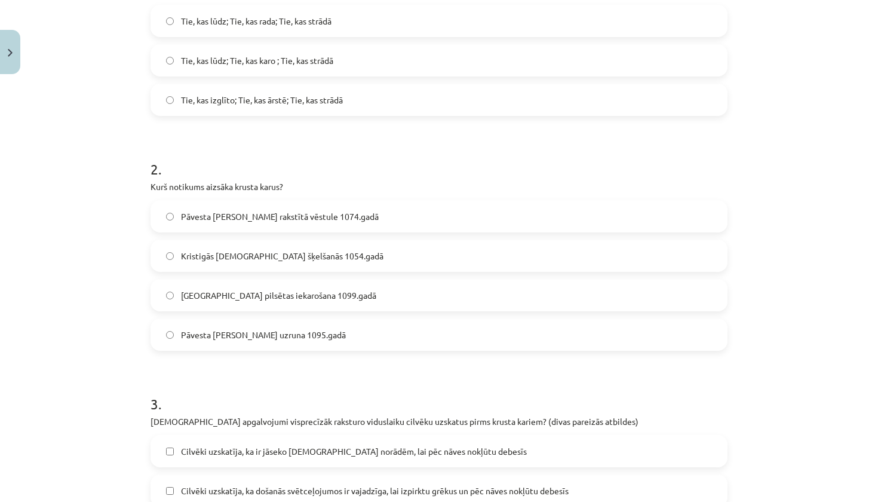
scroll to position [320, 0]
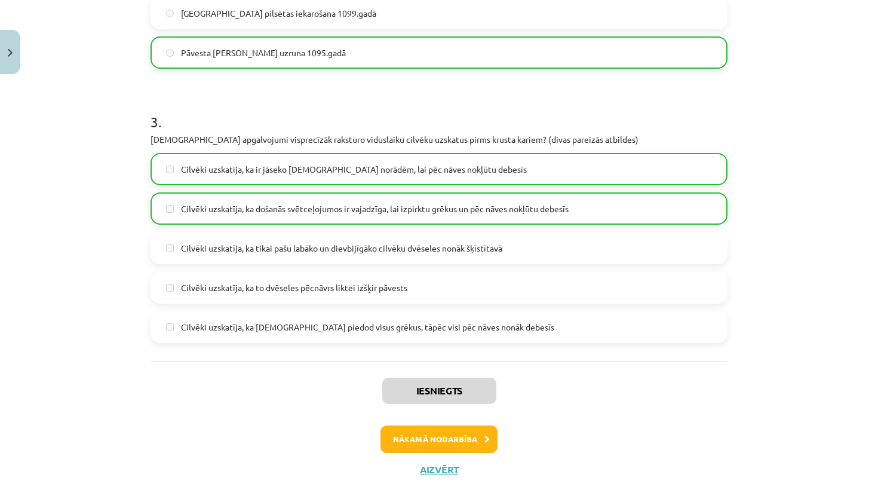
click at [451, 425] on button "Nākamā nodarbība" at bounding box center [439, 438] width 117 height 27
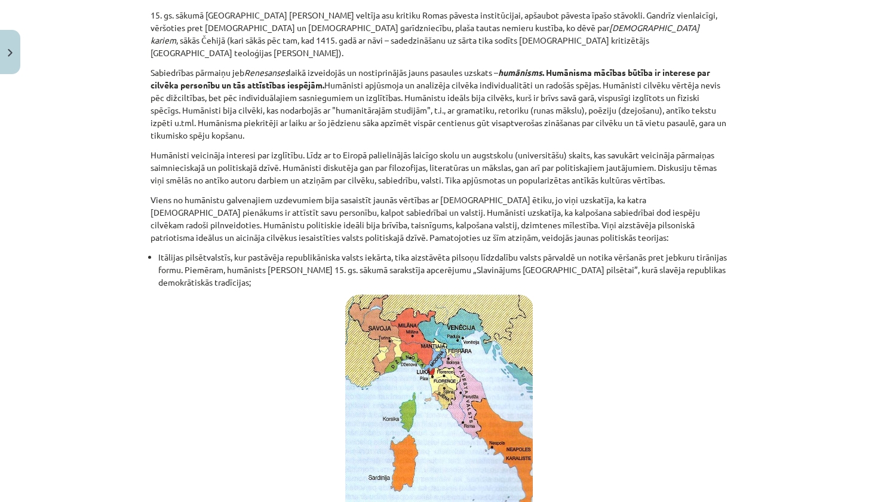
scroll to position [30, 0]
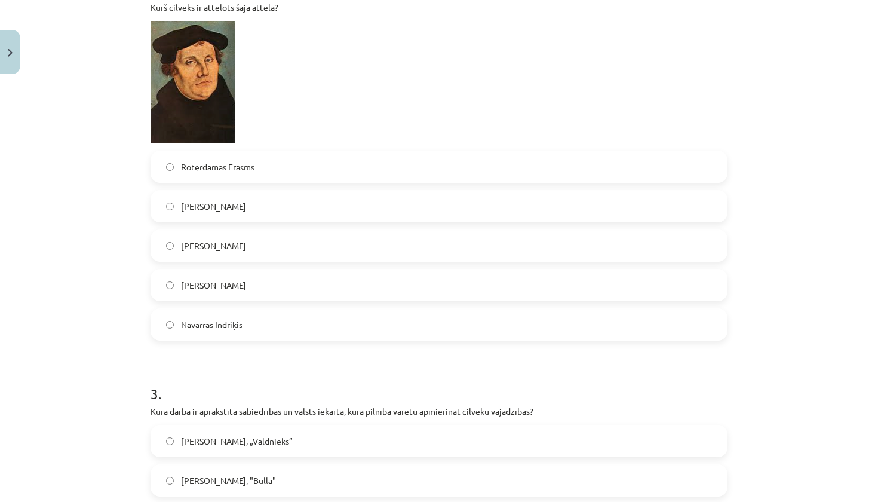
scroll to position [535, 0]
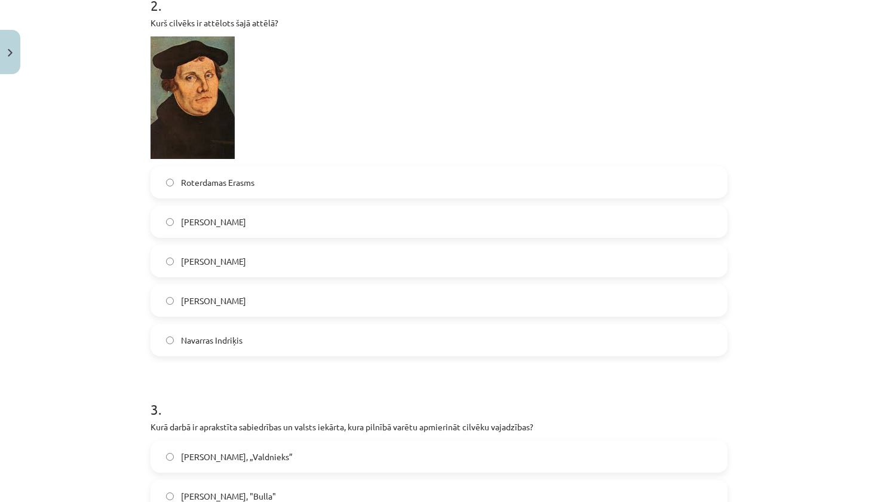
click at [467, 246] on label "Martiņš Luters" at bounding box center [439, 261] width 575 height 30
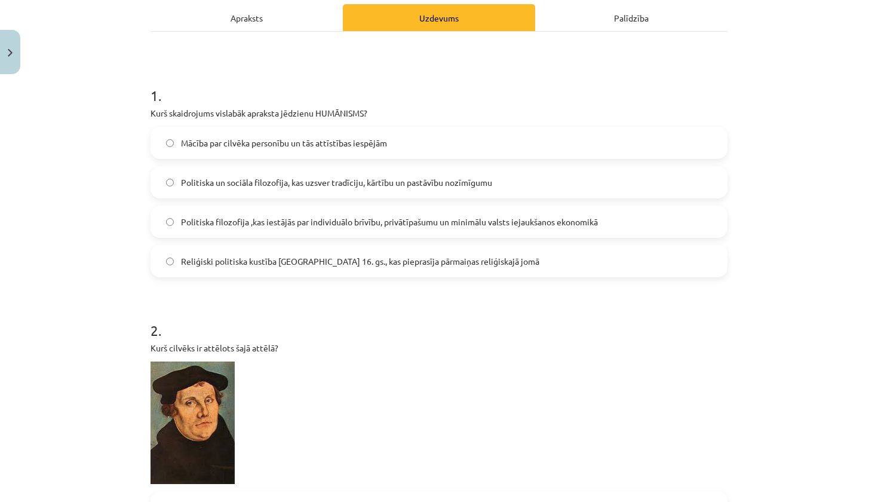
scroll to position [209, 0]
click at [345, 137] on span "Mācība par cilvēka personību un tās attīstības iespējām" at bounding box center [284, 143] width 206 height 13
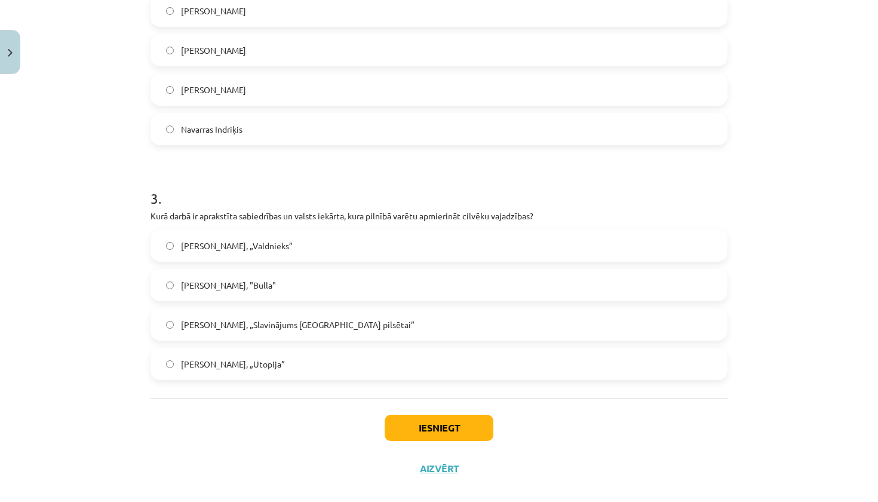
scroll to position [745, 0]
click at [349, 350] on label "Tomass Mors, „Utopija”" at bounding box center [439, 365] width 575 height 30
click at [453, 415] on button "Iesniegt" at bounding box center [439, 428] width 109 height 26
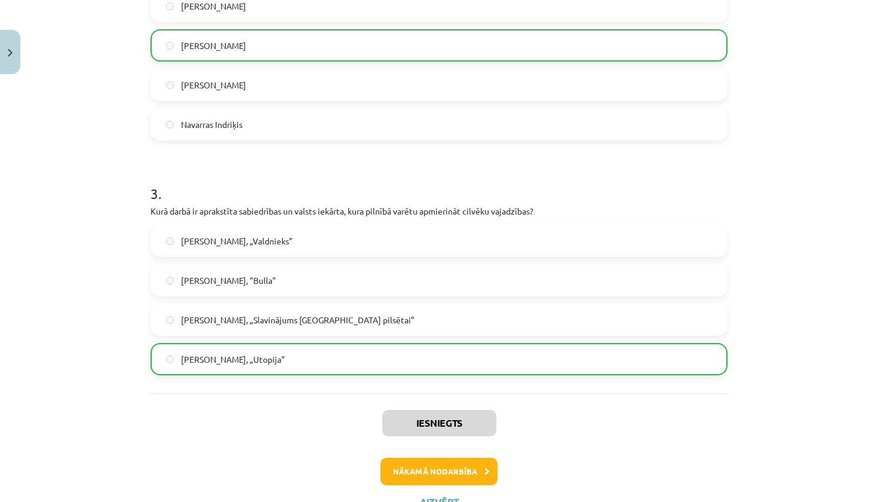
scroll to position [783, 0]
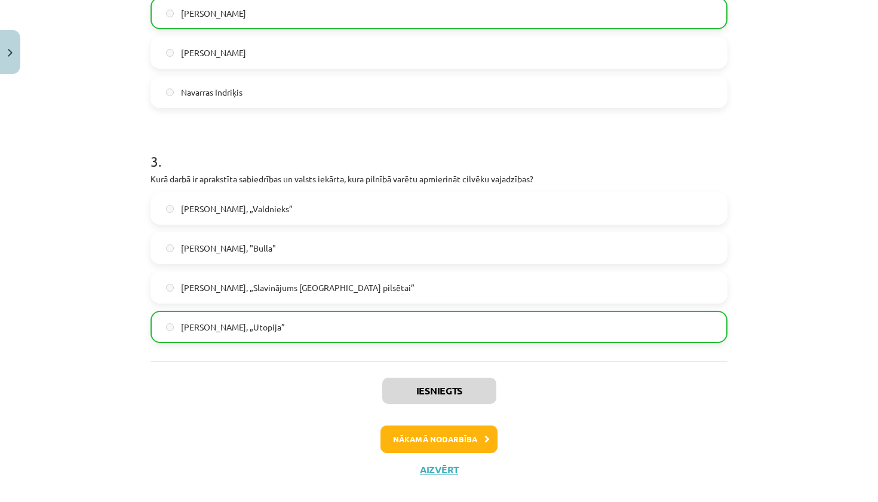
click at [474, 425] on button "Nākamā nodarbība" at bounding box center [439, 438] width 117 height 27
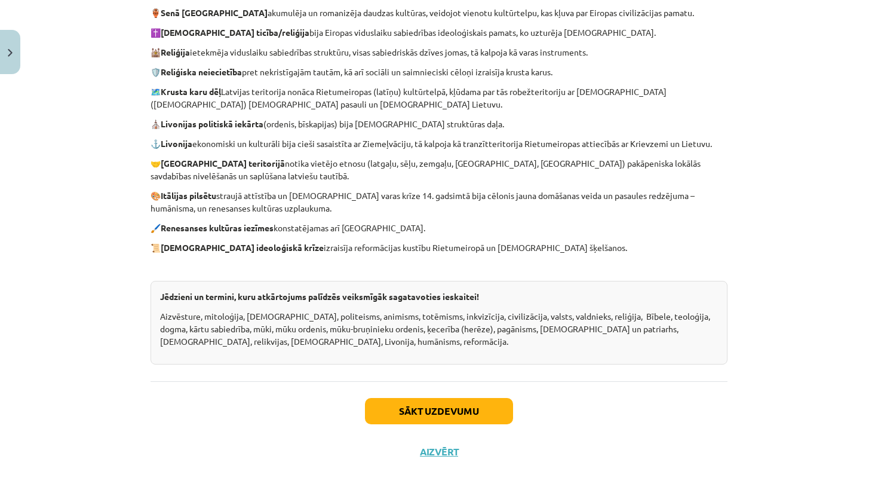
scroll to position [470, 0]
click at [465, 414] on button "Sākt uzdevumu" at bounding box center [439, 411] width 148 height 26
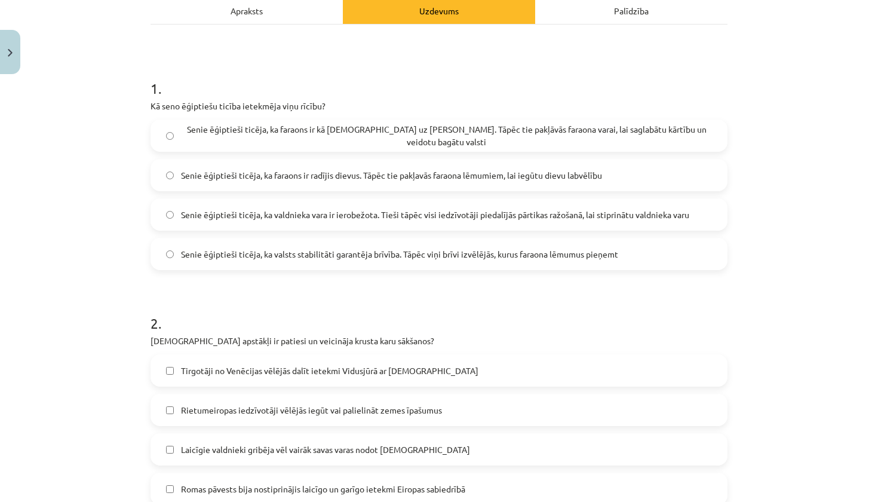
scroll to position [177, 0]
click at [380, 137] on span "Senie ēģiptieši ticēja, ka faraons ir kā dievs uz Zemes. Tāpēc tie pakļāvās far…" at bounding box center [446, 136] width 531 height 25
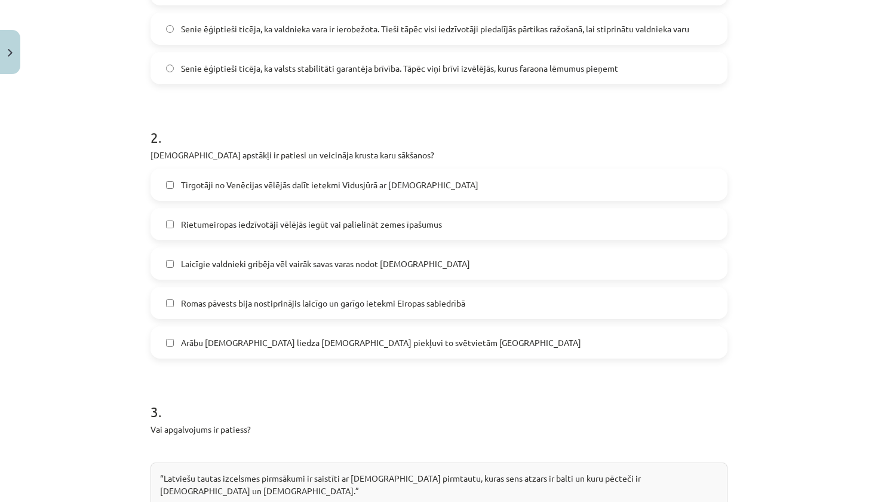
scroll to position [365, 0]
click at [284, 304] on span "Romas pāvests bija nostiprinājis laicīgo un garīgo ietekmi Eiropas sabiedrībā" at bounding box center [323, 302] width 284 height 13
click at [257, 341] on span "Arābu musulmaņi liedza kristiešiem piekļuvi to svētvietām Jeruzālemē" at bounding box center [381, 342] width 400 height 13
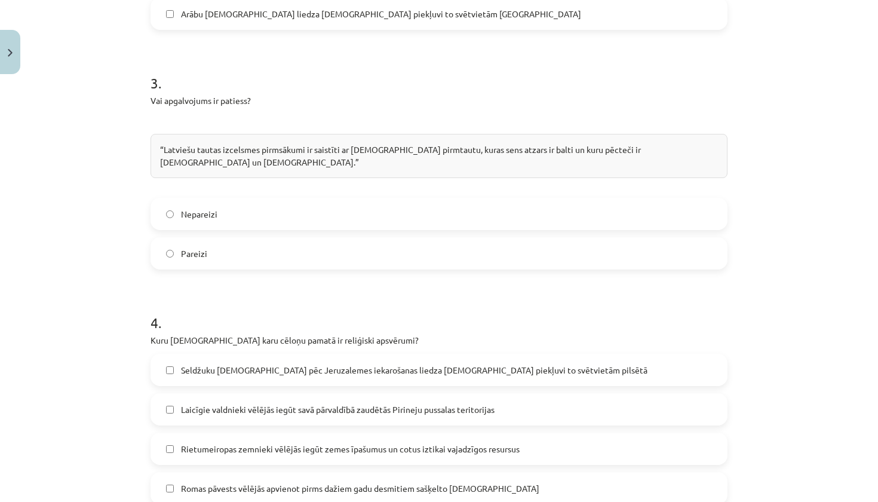
scroll to position [689, 0]
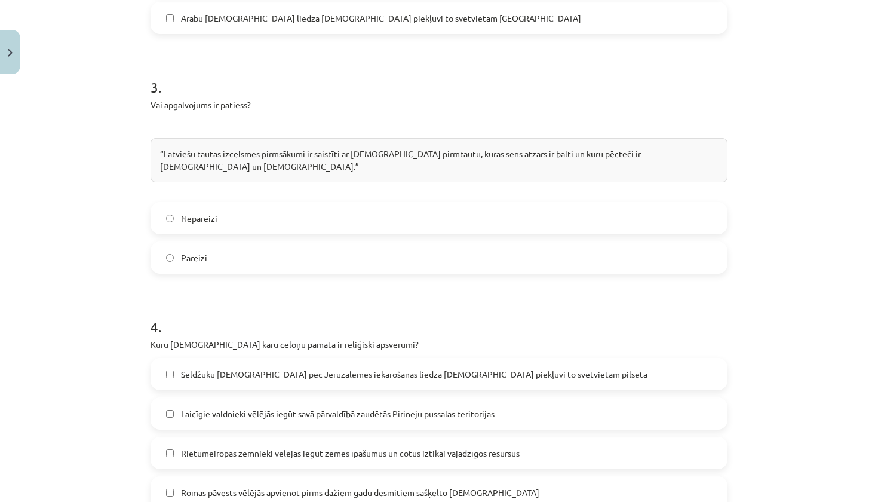
click at [252, 246] on label "Pareizi" at bounding box center [439, 258] width 575 height 30
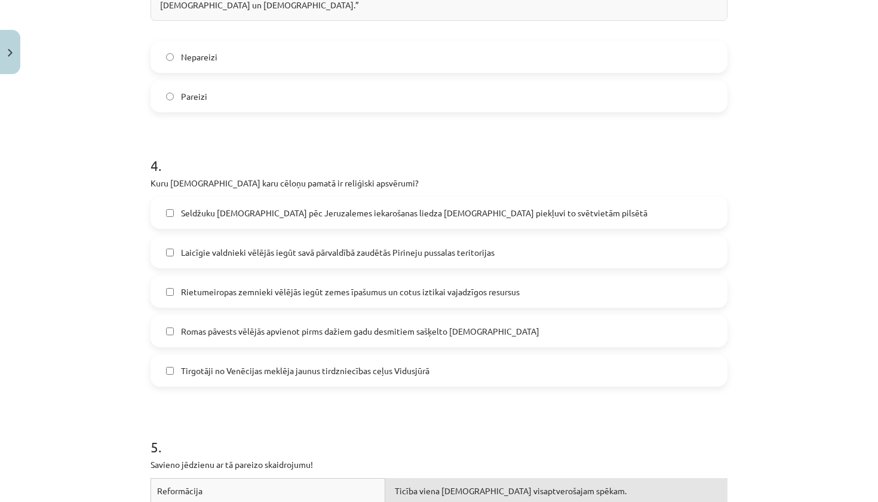
scroll to position [837, 0]
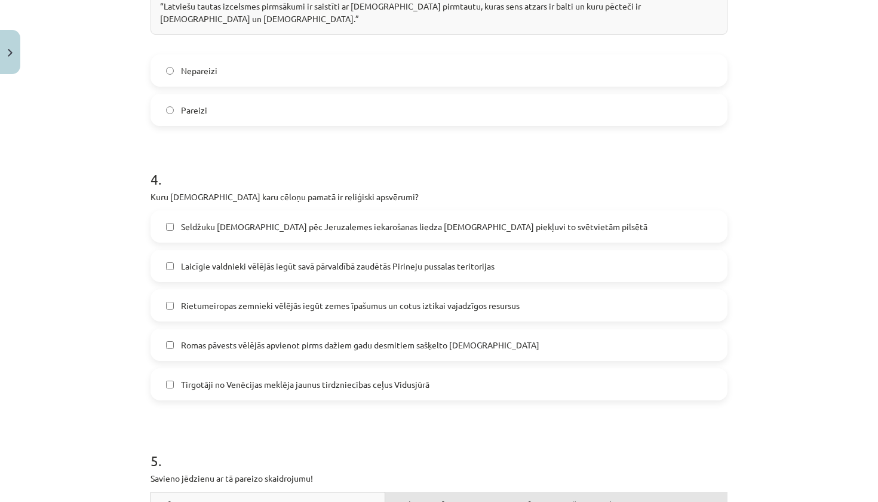
click at [251, 226] on label "Seldžuku musulmaņi pēc Jeruzalemes iekarošanas liedza kristiešiem piekļuvi to s…" at bounding box center [439, 227] width 575 height 30
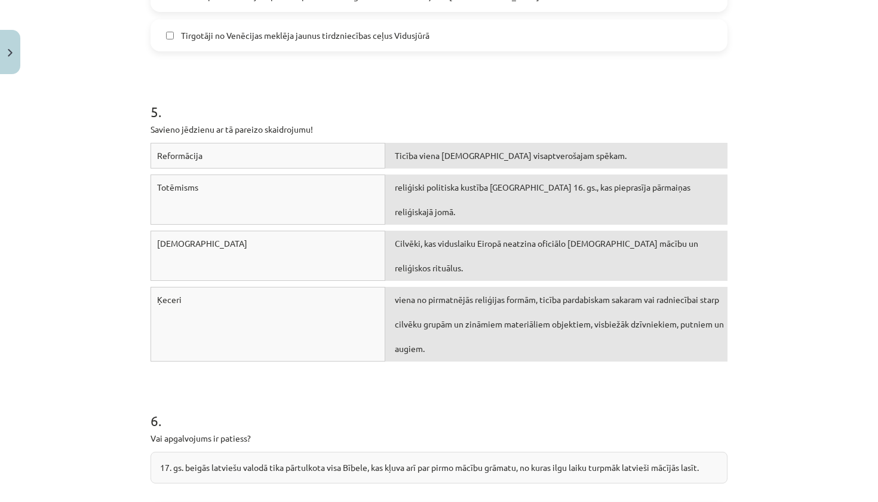
scroll to position [1172, 0]
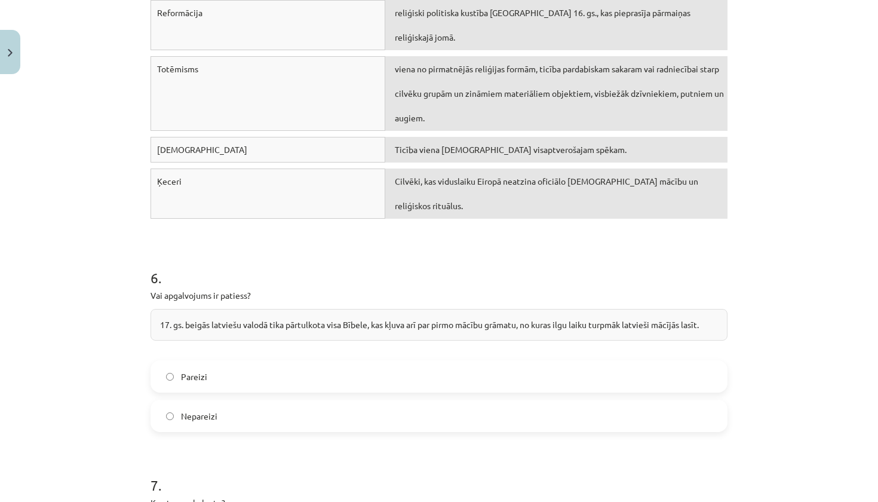
click at [388, 362] on label "Pareizi" at bounding box center [439, 377] width 575 height 30
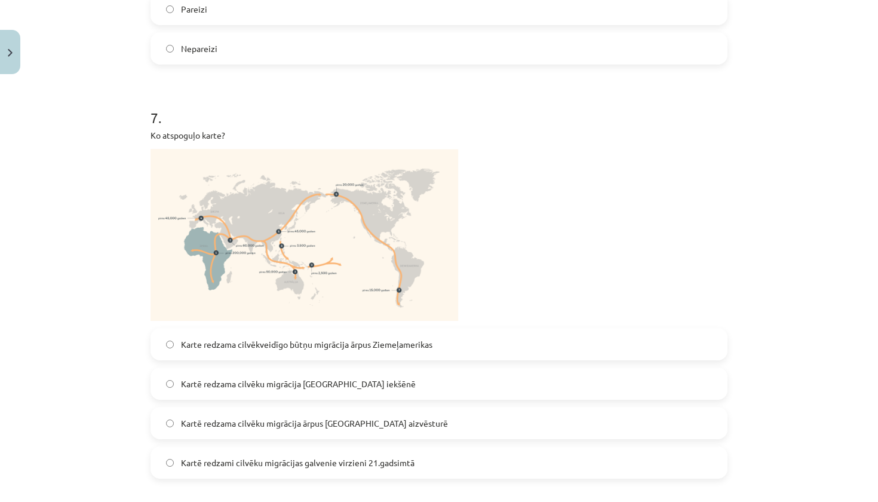
scroll to position [1716, 0]
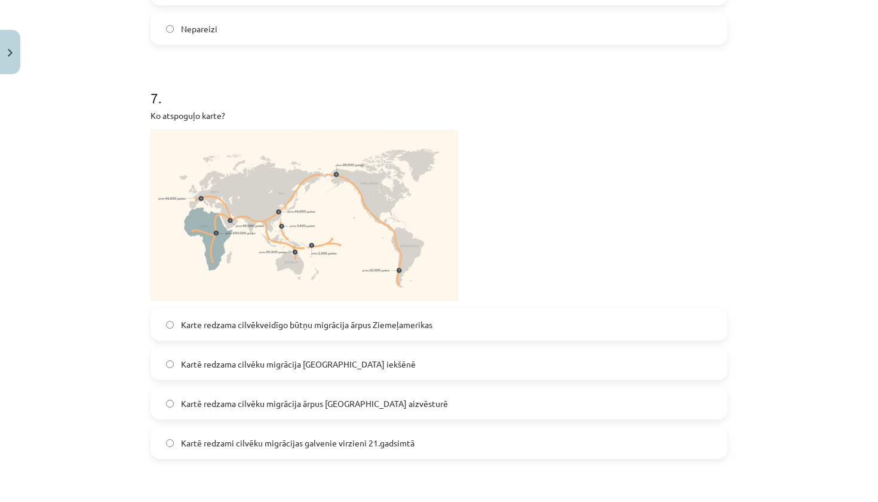
click at [344, 349] on label "Kartē redzama cilvēku migrācija Āfrikas iekšēnē" at bounding box center [439, 364] width 575 height 30
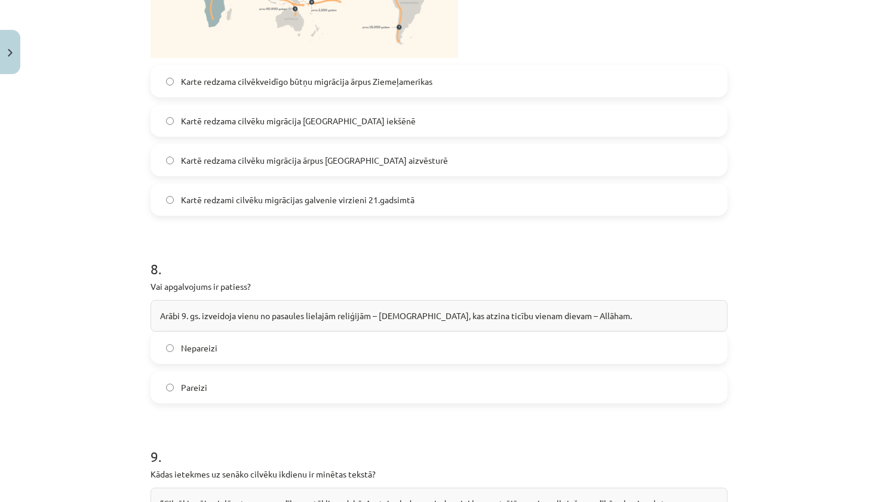
scroll to position [1960, 0]
click at [394, 144] on label "Kartē redzama cilvēku migrācija ārpus Āfrikas aizvēsturē" at bounding box center [439, 159] width 575 height 30
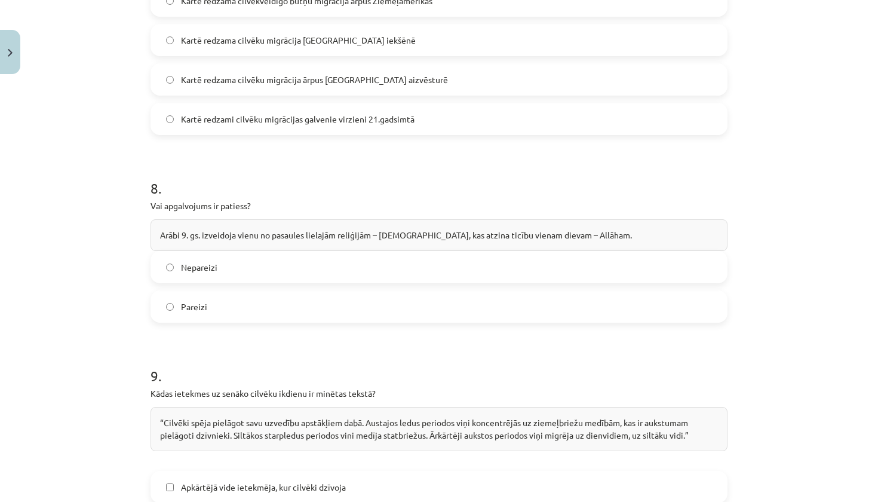
scroll to position [2043, 0]
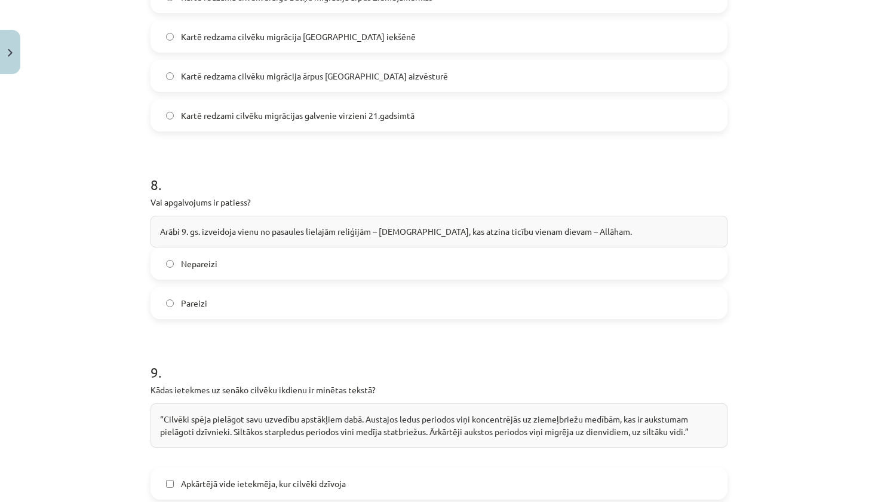
click at [369, 288] on label "Pareizi" at bounding box center [439, 303] width 575 height 30
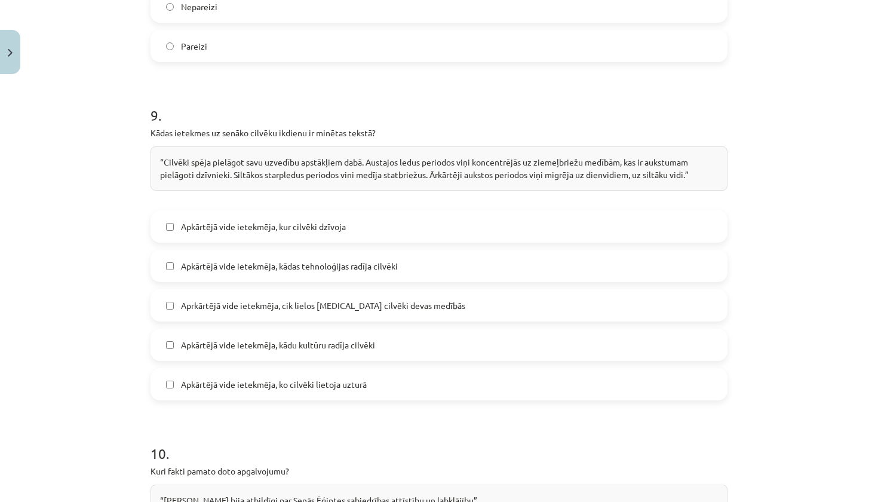
scroll to position [2299, 0]
click at [340, 222] on span "Apkārtējā vide ietekmēja, kur cilvēki dzīvoja" at bounding box center [263, 228] width 165 height 13
click at [333, 292] on label "Aprkārtējā vide ietekmēja, cik lielos baros cilvēki devas medībās" at bounding box center [439, 307] width 575 height 30
click at [319, 379] on span "Apkārtējā vide ietekmēja, ko cilvēki lietoja uzturā" at bounding box center [274, 385] width 186 height 13
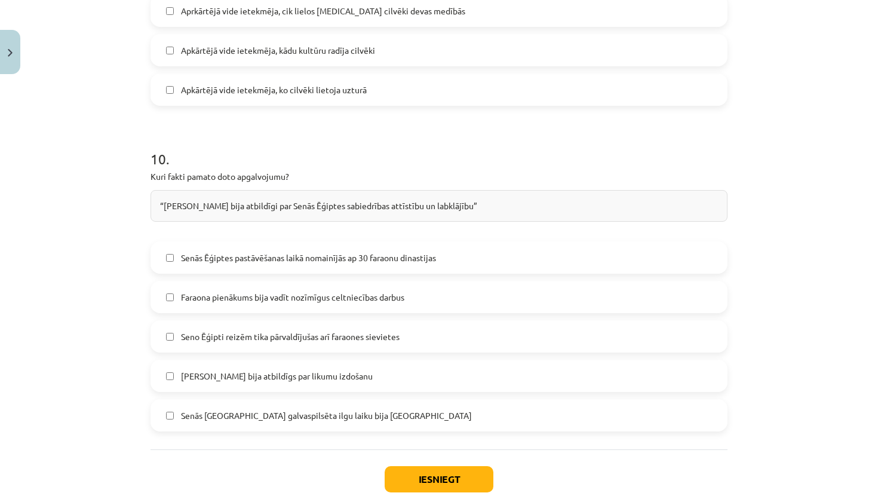
scroll to position [2596, 0]
click at [301, 281] on label "Faraona pienākums bija vadīt nozīmīgus celtniecības darbus" at bounding box center [439, 296] width 575 height 30
click at [361, 360] on label "Faraons bija atbildīgs par likumu izdošanu" at bounding box center [439, 375] width 575 height 30
click at [419, 465] on button "Iesniegt" at bounding box center [439, 478] width 109 height 26
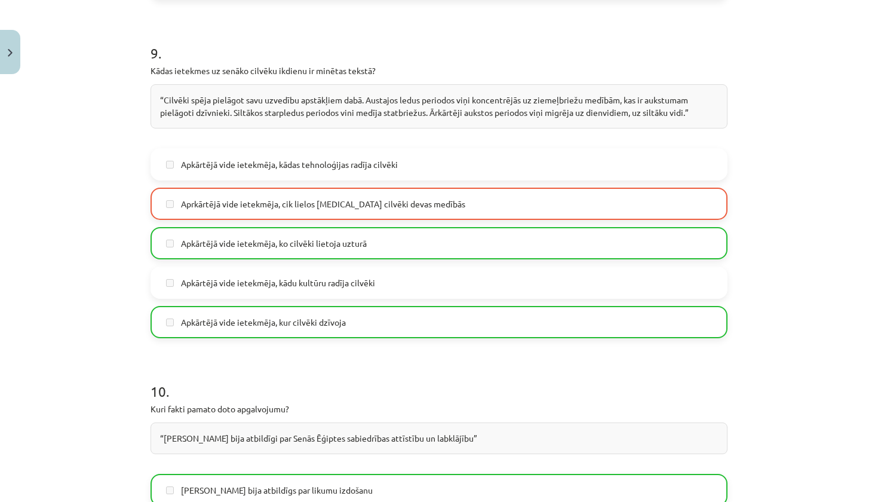
scroll to position [2357, 0]
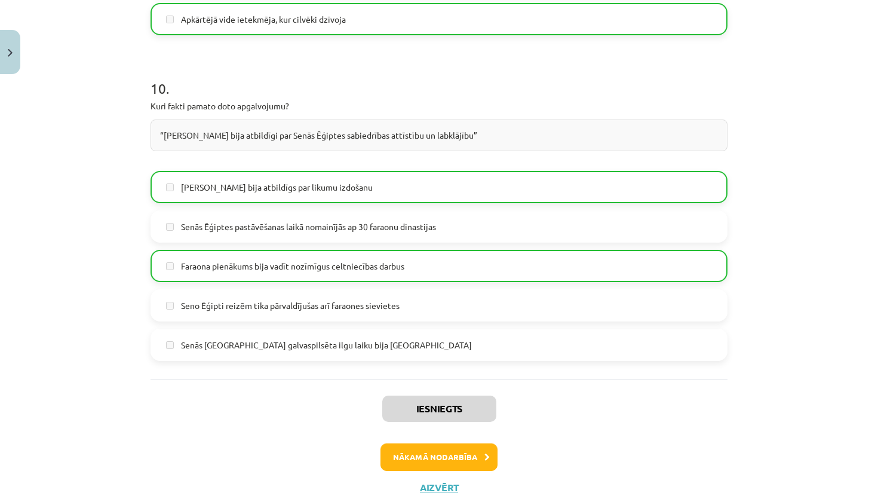
click at [457, 443] on button "Nākamā nodarbība" at bounding box center [439, 456] width 117 height 27
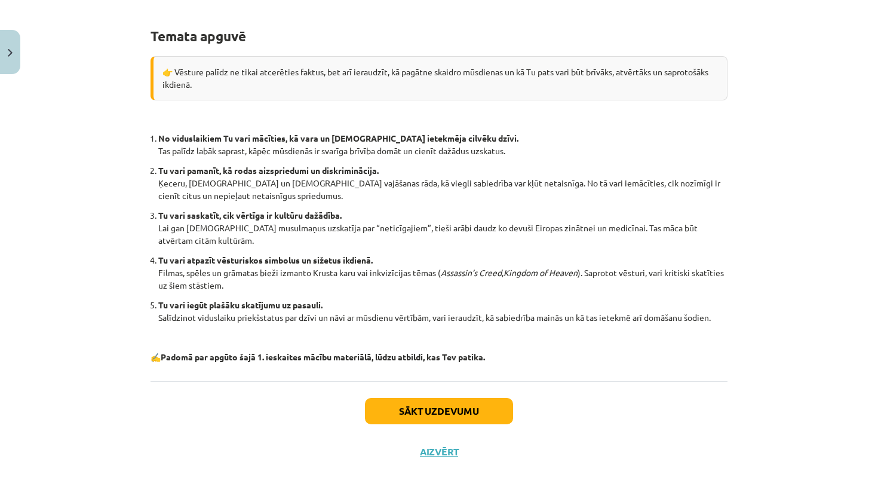
scroll to position [209, 0]
click at [458, 407] on button "Sākt uzdevumu" at bounding box center [439, 411] width 148 height 26
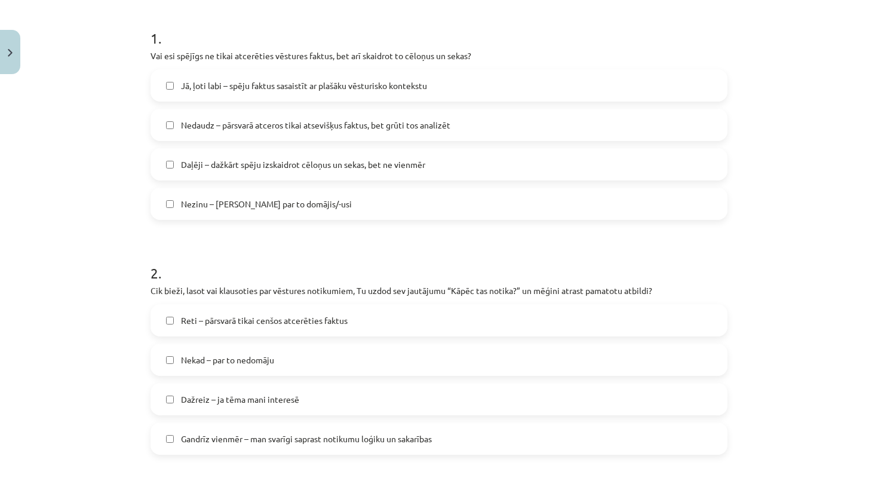
scroll to position [231, 0]
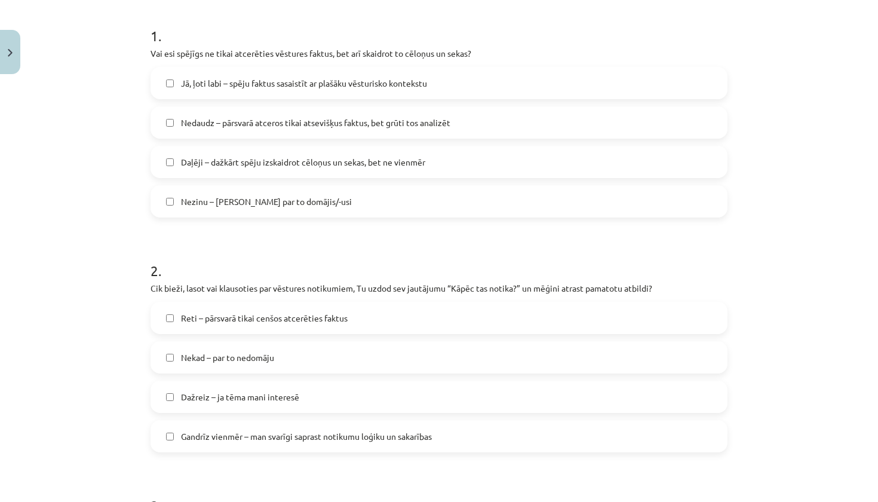
click at [483, 83] on label "Jā, ļoti labi – spēju faktus sasaistīt ar plašāku vēsturisko kontekstu" at bounding box center [439, 83] width 575 height 30
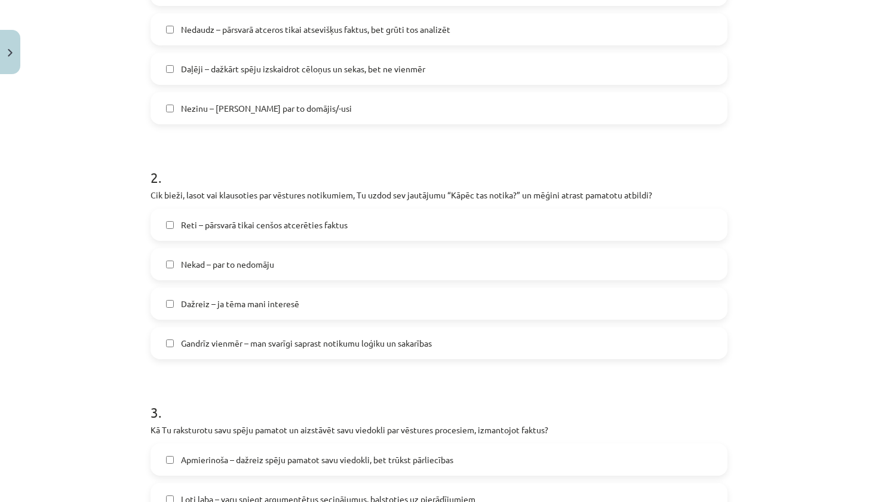
scroll to position [326, 0]
click at [198, 341] on span "Gandrīz vienmēr – man svarīgi saprast notikumu loģiku un sakarības" at bounding box center [306, 342] width 251 height 13
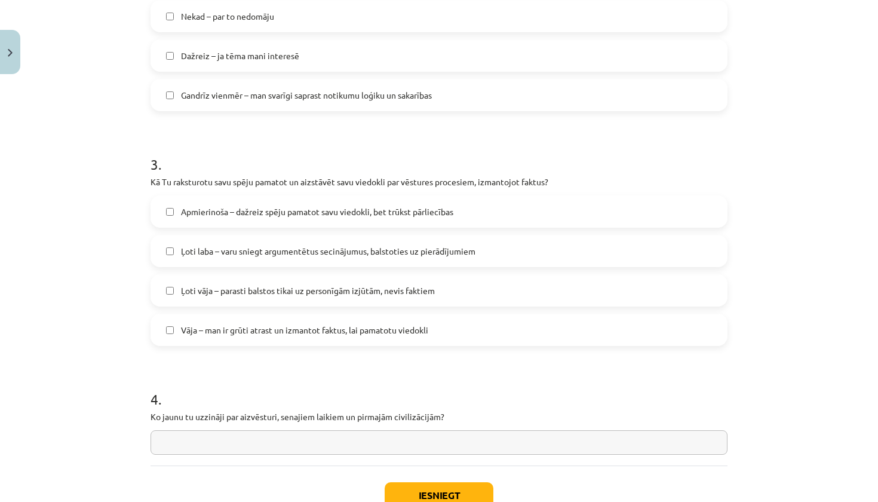
scroll to position [571, 0]
click at [193, 261] on label "Ļoti laba – varu sniegt argumentētus secinājumus, balstoties uz pierādījumiem" at bounding box center [439, 252] width 575 height 30
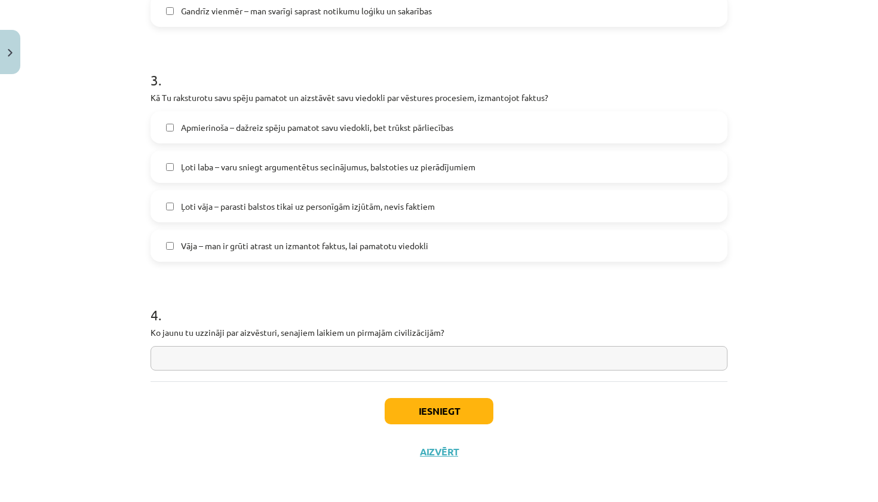
scroll to position [659, 0]
click at [315, 359] on input "text" at bounding box center [439, 358] width 577 height 25
paste input "**********"
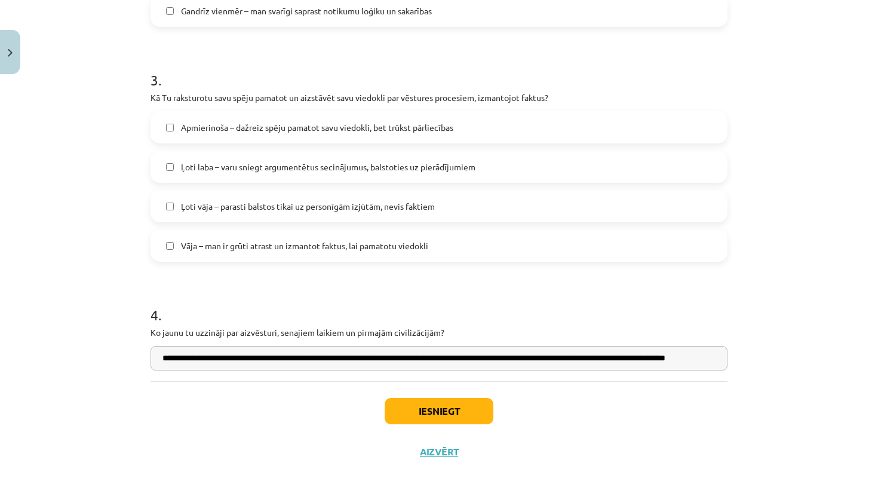
type input "**********"
click at [448, 406] on button "Iesniegt" at bounding box center [439, 411] width 109 height 26
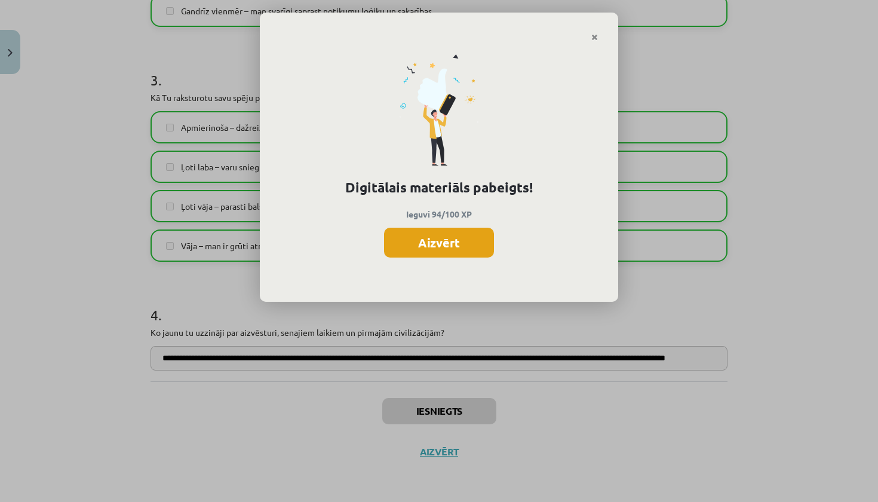
click at [445, 250] on button "Aizvērt" at bounding box center [439, 243] width 110 height 30
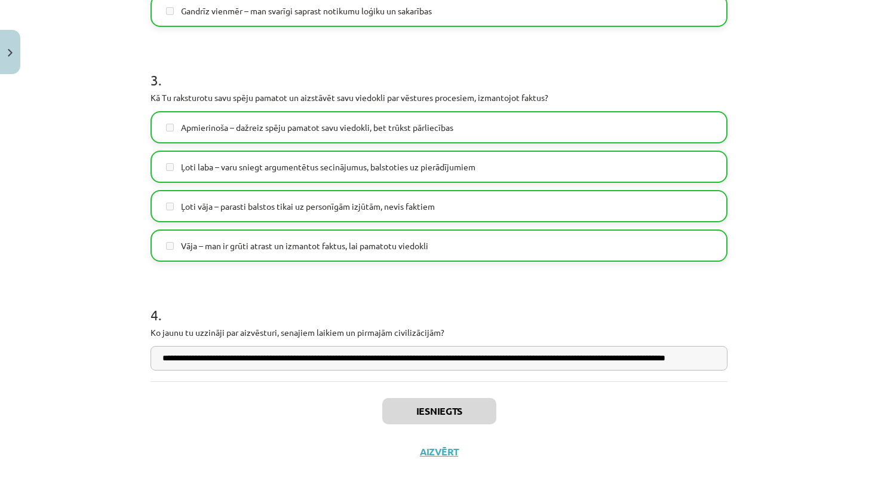
click at [449, 450] on button "Aizvērt" at bounding box center [439, 452] width 45 height 12
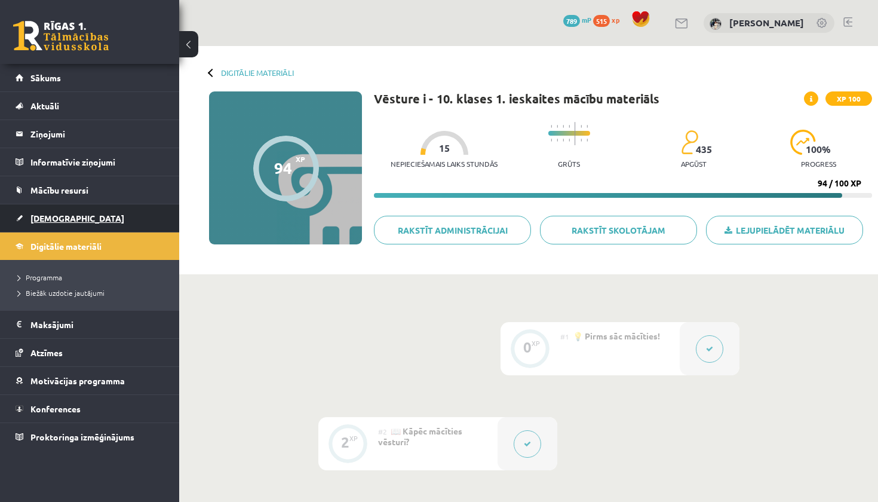
click at [70, 216] on link "[DEMOGRAPHIC_DATA]" at bounding box center [90, 217] width 149 height 27
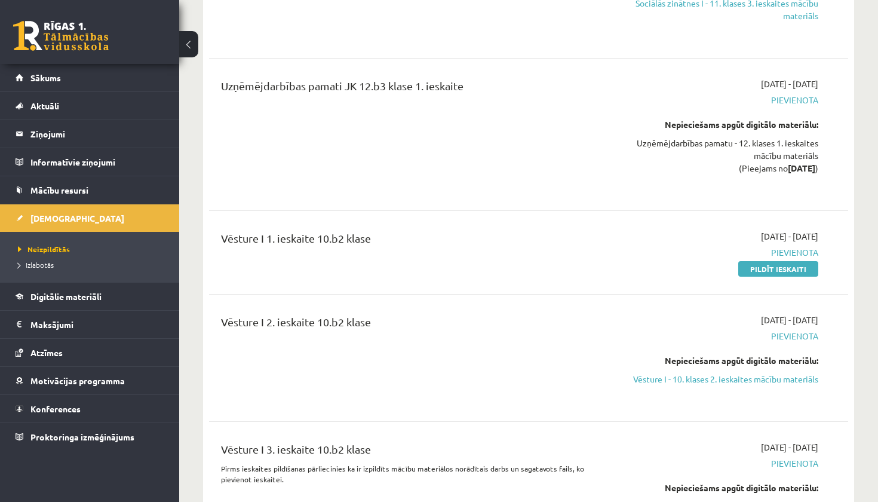
scroll to position [5327, 0]
click at [783, 260] on link "Pildīt ieskaiti" at bounding box center [779, 268] width 80 height 16
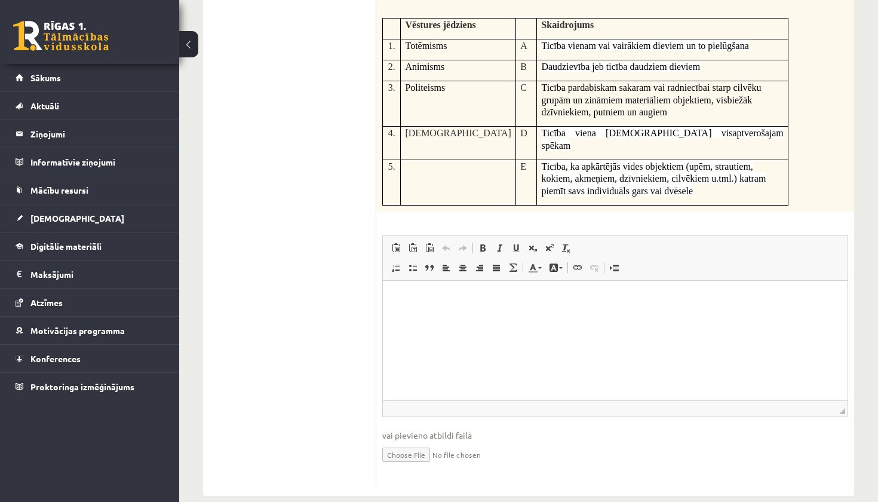
scroll to position [623, 0]
click at [490, 317] on html at bounding box center [615, 299] width 465 height 36
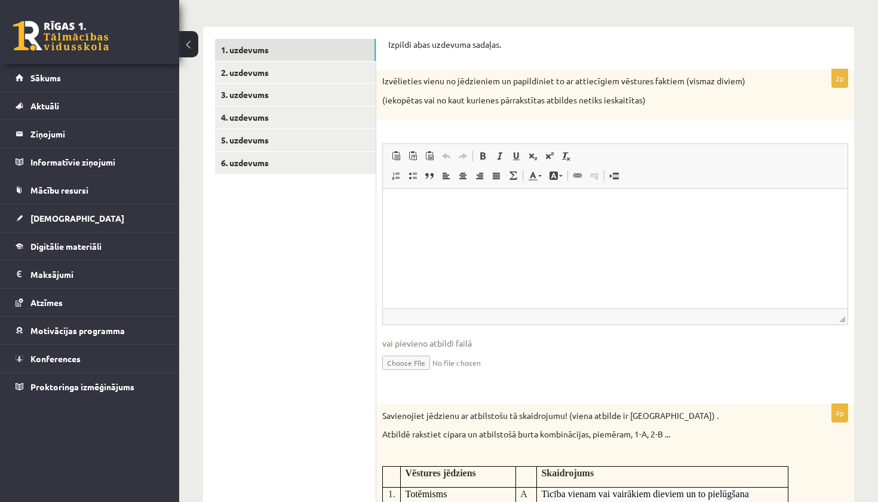
scroll to position [152, 0]
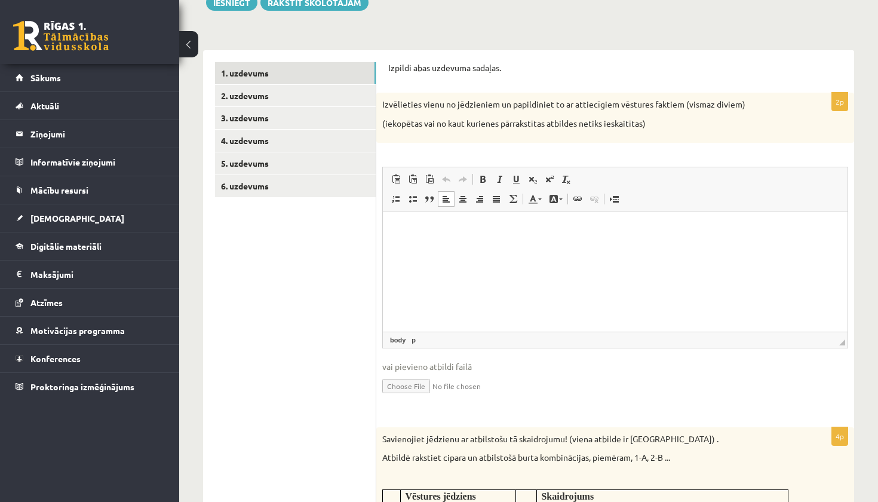
click at [636, 248] on html at bounding box center [615, 230] width 465 height 36
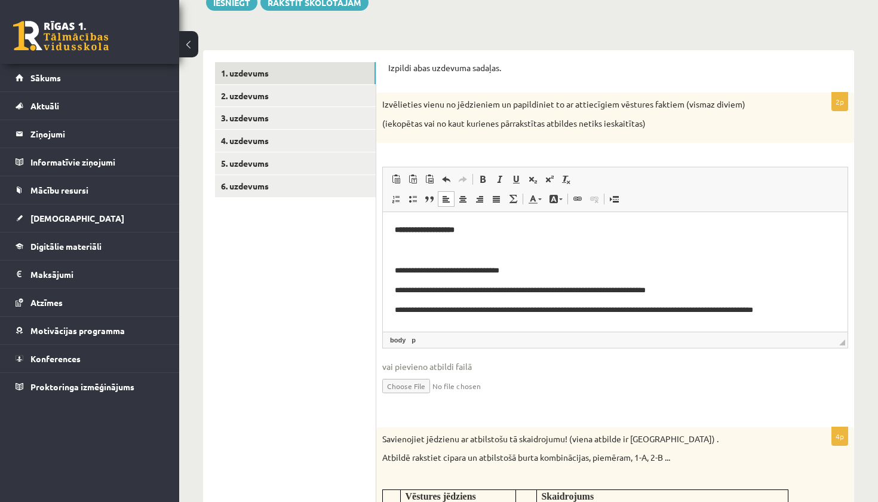
click at [421, 249] on p "Визуальный текстовый редактор, wiswyg-editor-user-answer-47433870669200" at bounding box center [615, 250] width 441 height 13
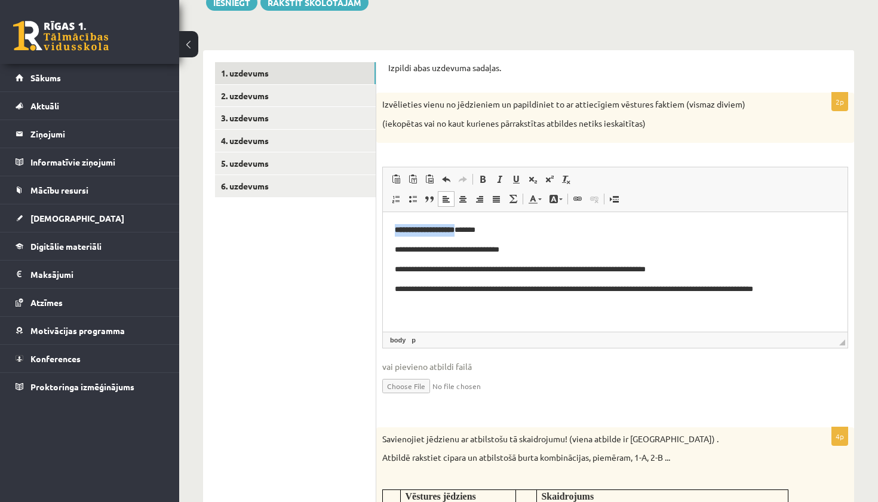
drag, startPoint x: 480, startPoint y: 232, endPoint x: 365, endPoint y: 232, distance: 114.7
click at [383, 232] on html "**********" at bounding box center [615, 259] width 465 height 95
click at [482, 179] on span at bounding box center [483, 179] width 10 height 10
click at [515, 307] on html "**********" at bounding box center [615, 259] width 465 height 95
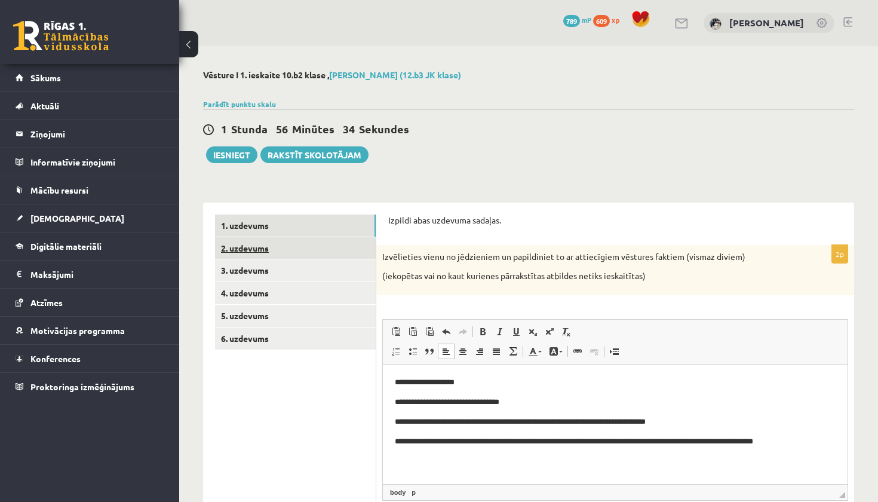
scroll to position [0, 0]
click at [306, 245] on link "2. uzdevums" at bounding box center [295, 248] width 161 height 22
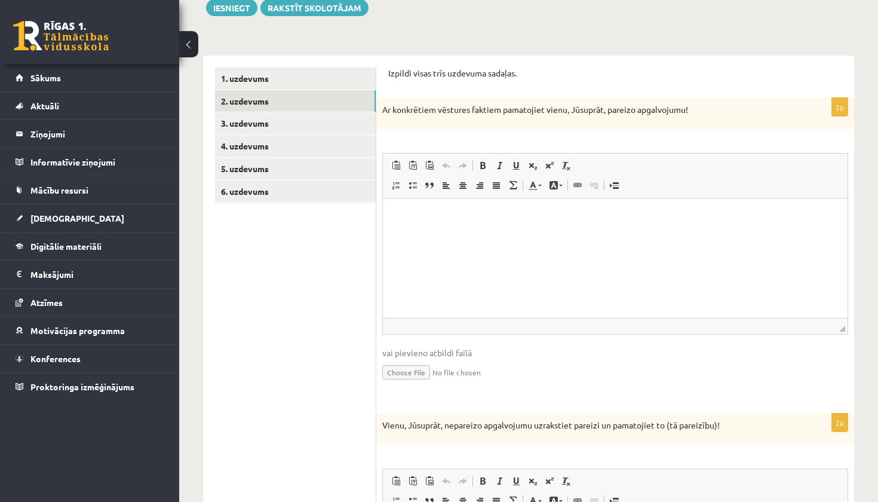
scroll to position [148, 0]
click at [412, 233] on html at bounding box center [615, 215] width 465 height 36
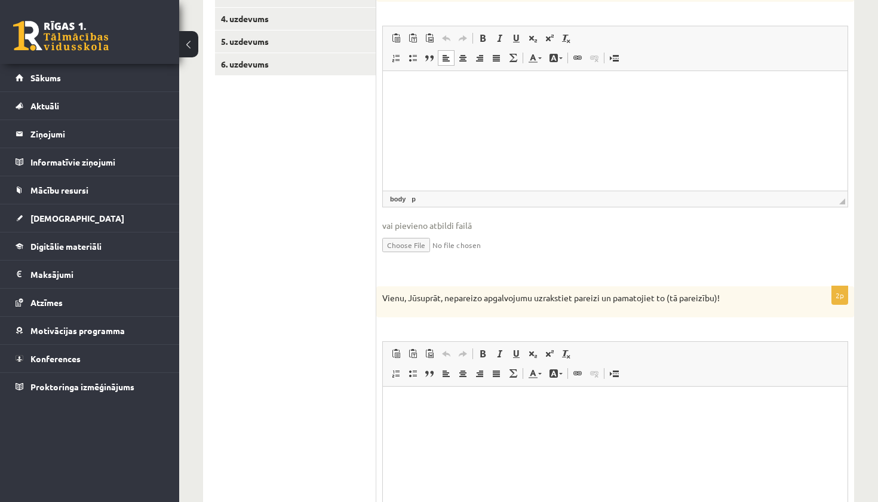
scroll to position [275, 0]
click at [567, 106] on html at bounding box center [615, 87] width 465 height 36
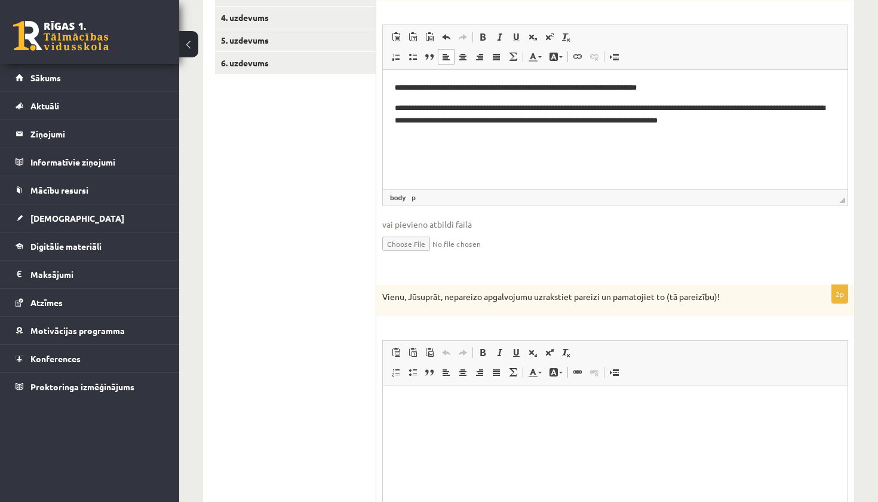
click at [393, 102] on html "**********" at bounding box center [615, 103] width 465 height 68
click at [393, 98] on html "**********" at bounding box center [615, 103] width 465 height 68
click at [522, 87] on b "**********" at bounding box center [516, 87] width 242 height 8
drag, startPoint x: 398, startPoint y: 88, endPoint x: 754, endPoint y: 87, distance: 355.5
click at [754, 87] on p "**********" at bounding box center [615, 87] width 441 height 12
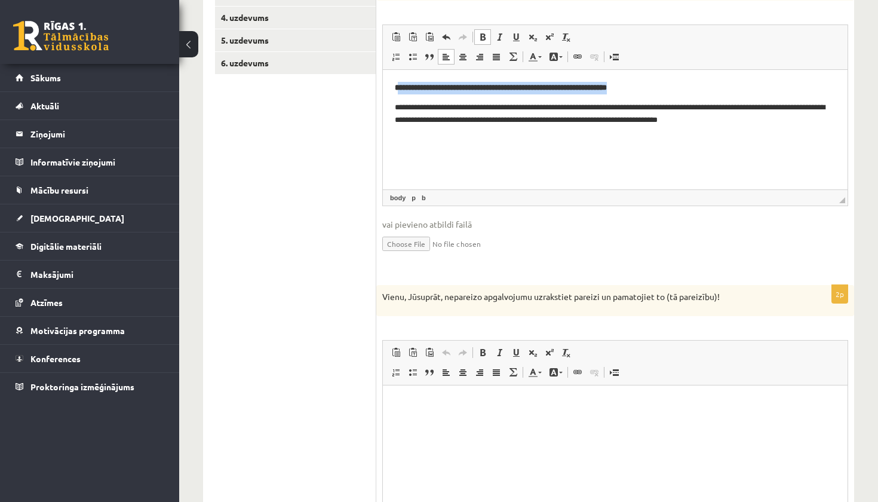
click at [482, 32] on span at bounding box center [483, 37] width 10 height 10
drag, startPoint x: 401, startPoint y: 86, endPoint x: 391, endPoint y: 84, distance: 9.7
click at [391, 84] on html "**********" at bounding box center [615, 103] width 465 height 68
click at [480, 39] on span at bounding box center [483, 37] width 10 height 10
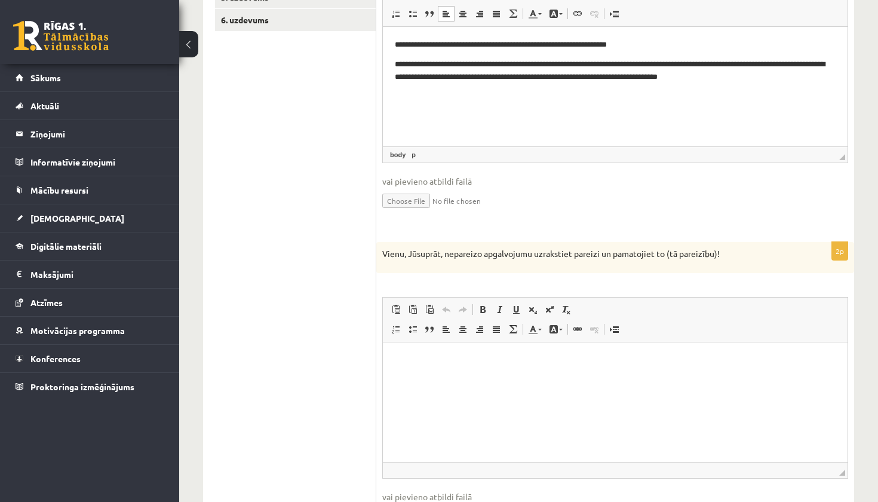
scroll to position [314, 0]
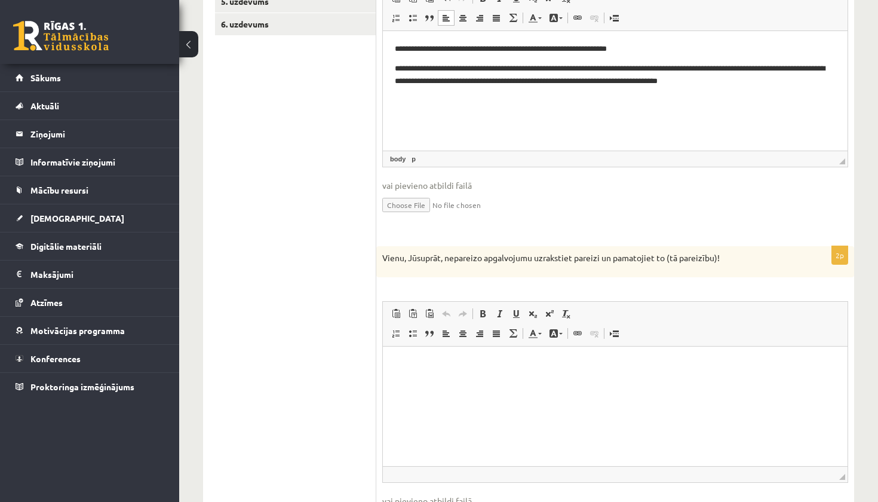
click at [508, 382] on html at bounding box center [615, 364] width 465 height 36
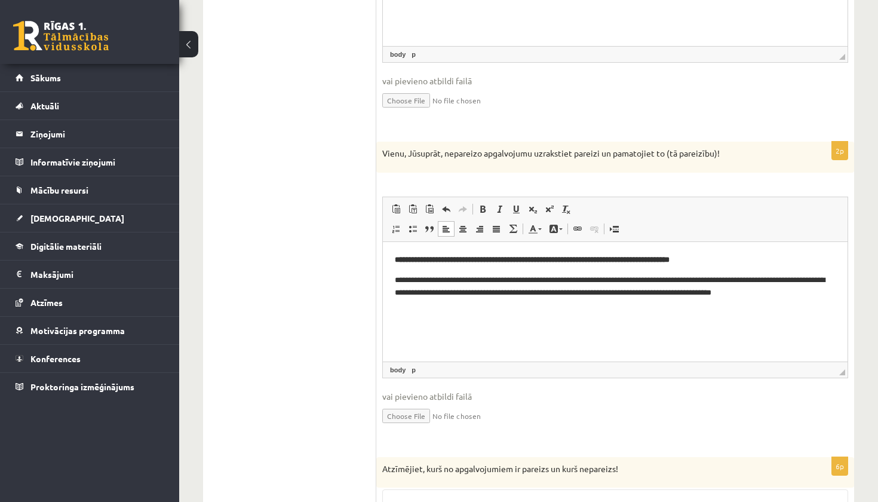
scroll to position [428, 0]
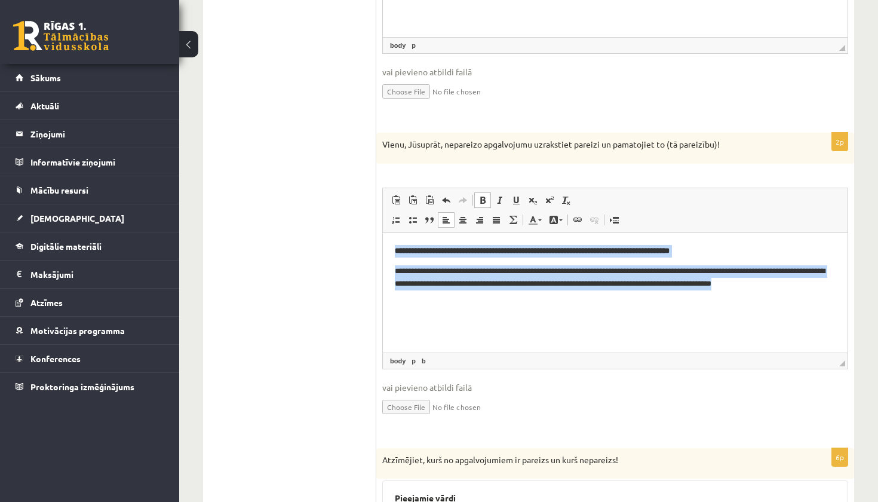
drag, startPoint x: 390, startPoint y: 250, endPoint x: 877, endPoint y: 297, distance: 489.9
click at [848, 297] on html "**********" at bounding box center [615, 266] width 465 height 68
click at [482, 198] on span at bounding box center [483, 200] width 10 height 10
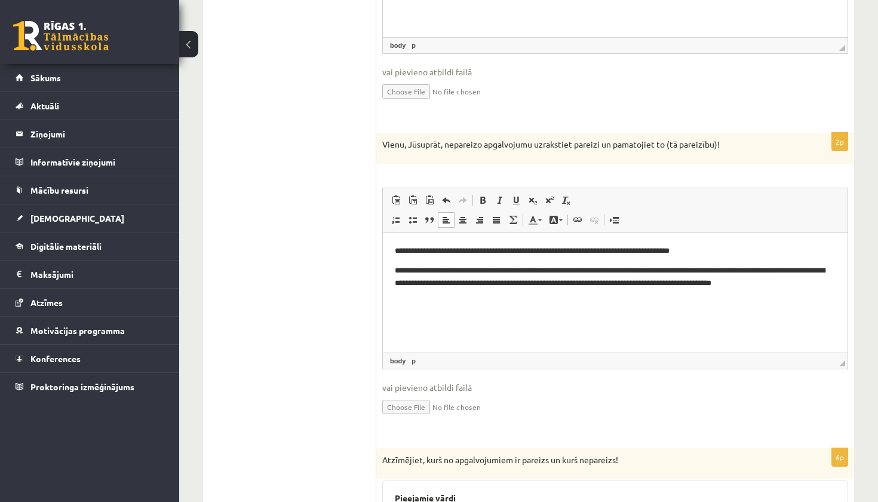
click at [523, 300] on html "**********" at bounding box center [615, 266] width 465 height 68
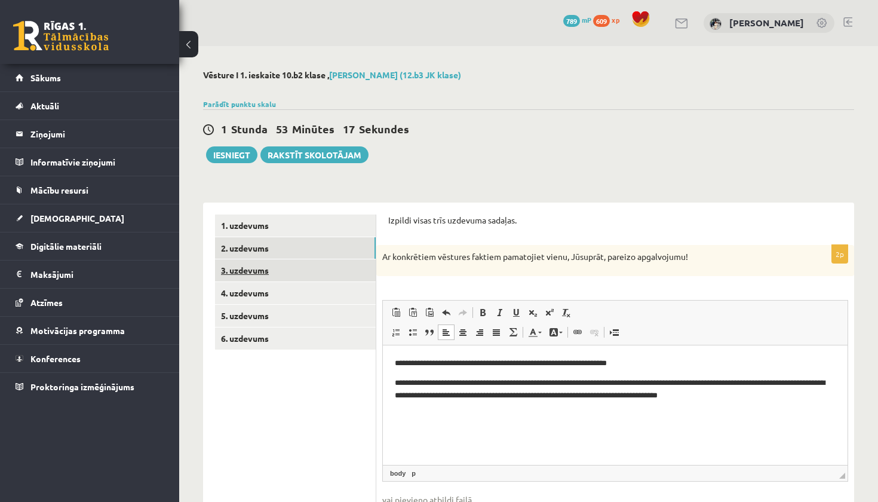
scroll to position [0, 0]
click at [261, 277] on link "3. uzdevums" at bounding box center [295, 270] width 161 height 22
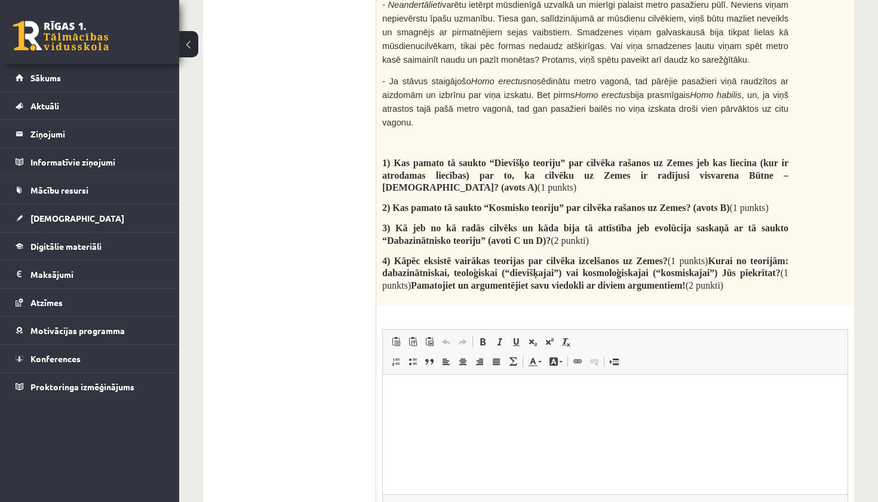
scroll to position [1451, 0]
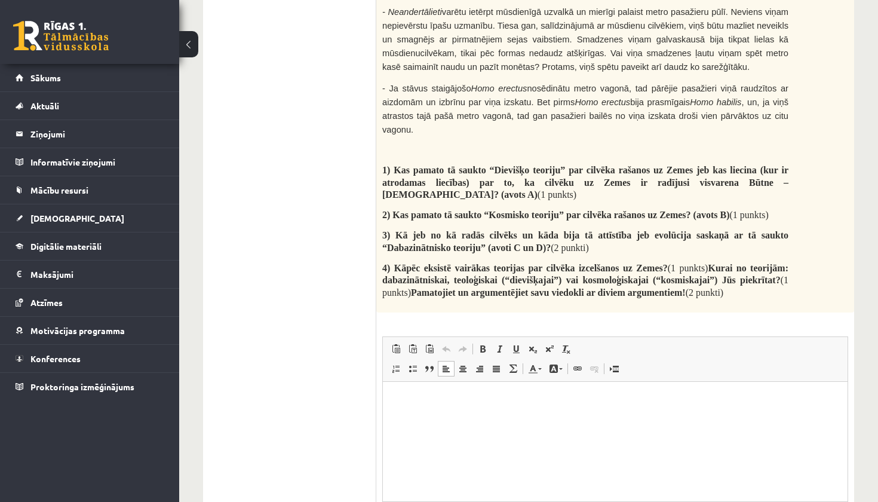
click at [615, 418] on html at bounding box center [615, 399] width 465 height 36
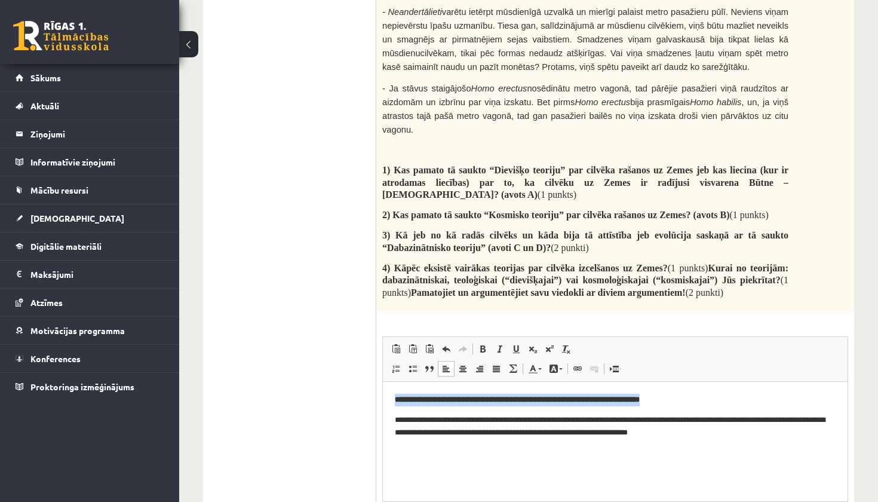
drag, startPoint x: 728, startPoint y: 400, endPoint x: 332, endPoint y: 396, distance: 396.8
click at [383, 396] on html "**********" at bounding box center [615, 415] width 465 height 68
click at [483, 344] on span at bounding box center [483, 349] width 10 height 10
click at [402, 399] on p "**********" at bounding box center [615, 399] width 441 height 12
drag, startPoint x: 401, startPoint y: 399, endPoint x: 699, endPoint y: 400, distance: 298.2
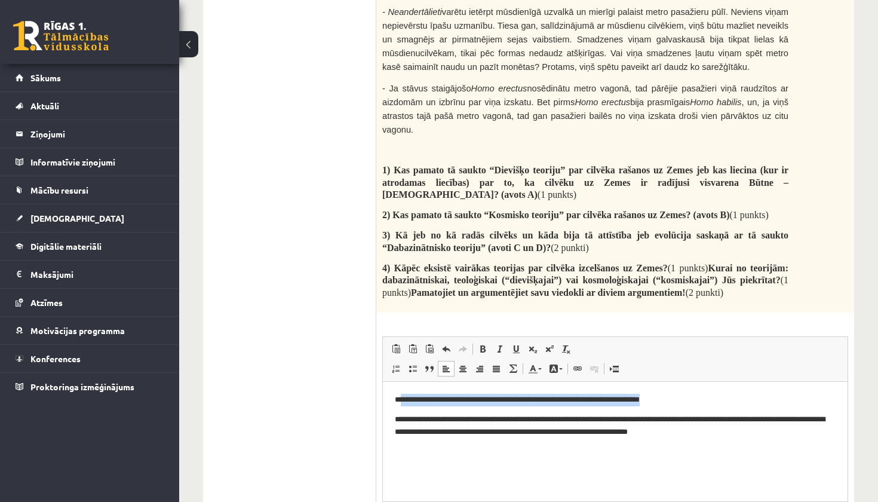
click at [699, 400] on p "**********" at bounding box center [615, 399] width 441 height 12
click at [392, 421] on html "**********" at bounding box center [615, 415] width 465 height 68
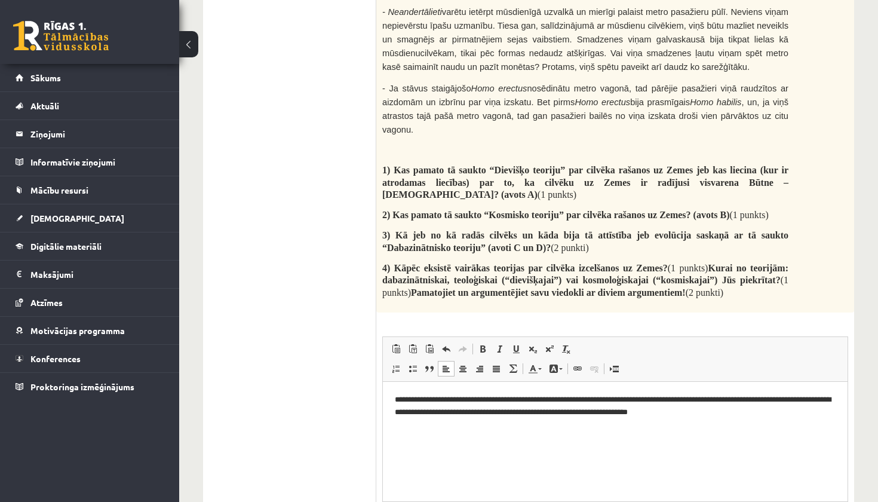
click at [763, 421] on html "**********" at bounding box center [615, 405] width 465 height 48
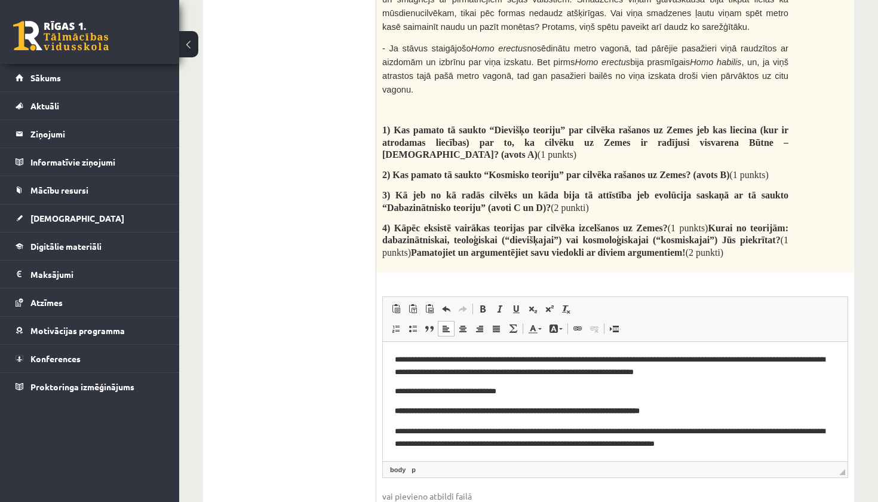
scroll to position [0, 0]
click at [515, 391] on p "**********" at bounding box center [615, 391] width 441 height 12
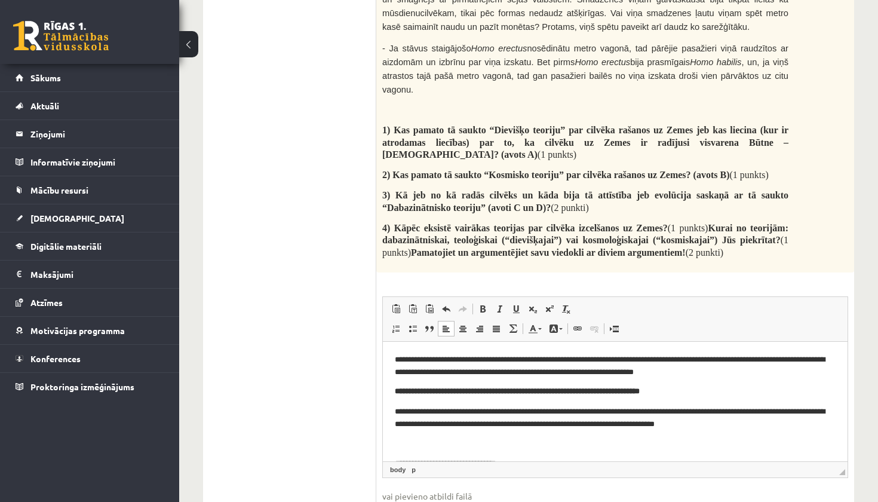
click at [396, 411] on p "**********" at bounding box center [615, 417] width 441 height 24
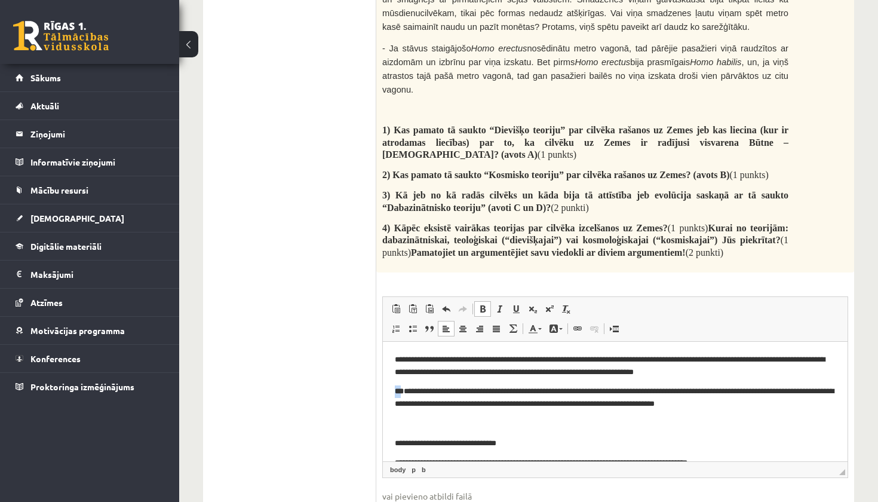
drag, startPoint x: 403, startPoint y: 393, endPoint x: 377, endPoint y: 387, distance: 26.4
click at [383, 387] on html "**********" at bounding box center [615, 508] width 465 height 334
click at [485, 304] on span at bounding box center [483, 309] width 10 height 10
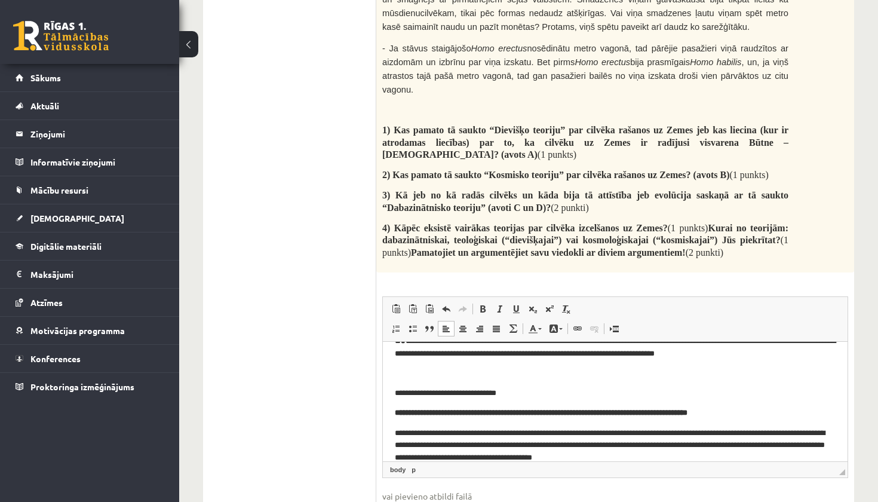
scroll to position [54, 0]
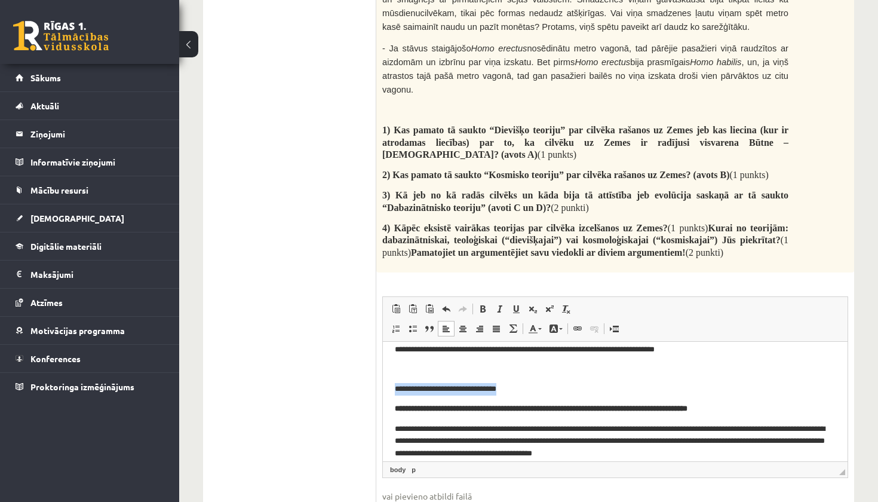
drag, startPoint x: 525, startPoint y: 391, endPoint x: 365, endPoint y: 384, distance: 160.3
click at [383, 384] on html "**********" at bounding box center [615, 454] width 465 height 334
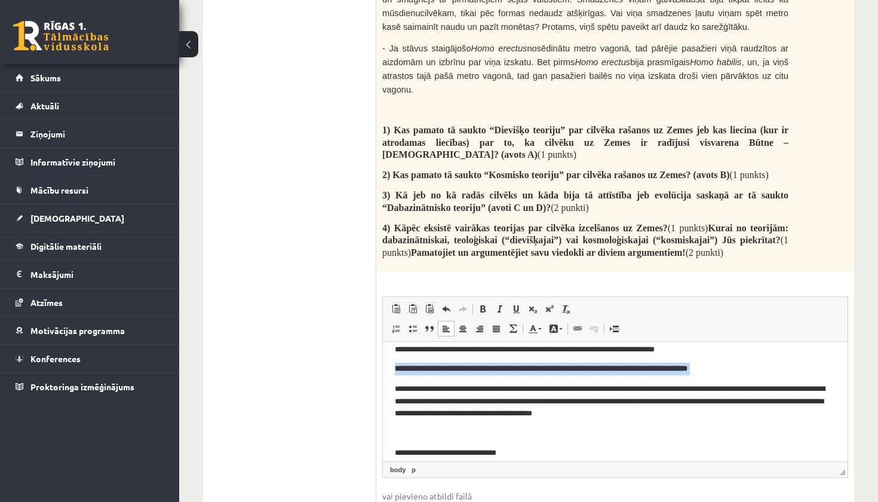
drag, startPoint x: 396, startPoint y: 369, endPoint x: 732, endPoint y: 376, distance: 335.9
click at [732, 376] on body "**********" at bounding box center [615, 434] width 441 height 270
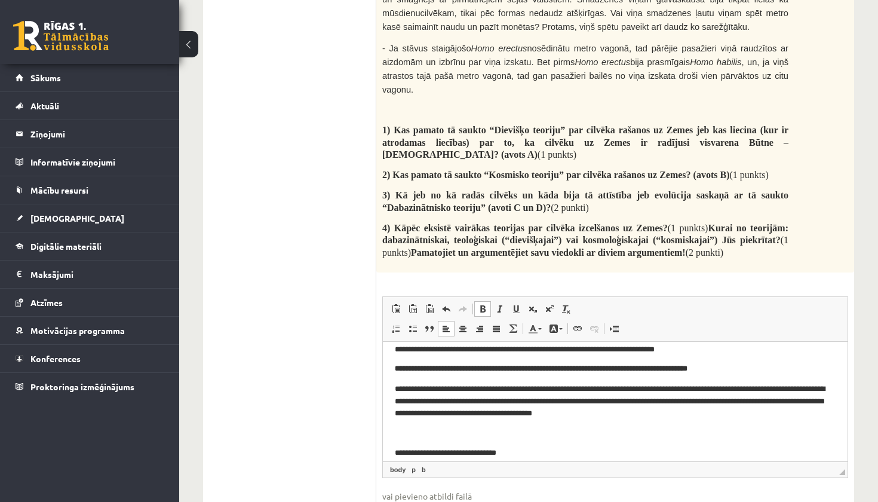
click at [483, 304] on span at bounding box center [483, 309] width 10 height 10
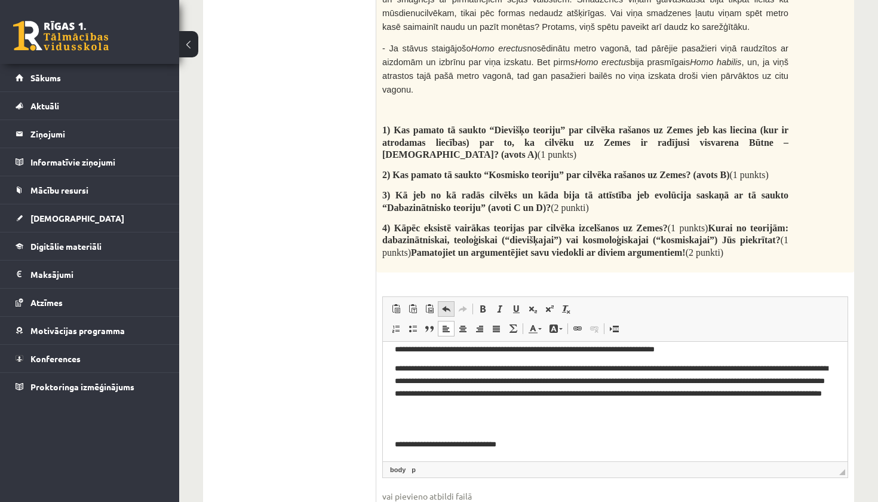
click at [445, 304] on span at bounding box center [447, 309] width 10 height 10
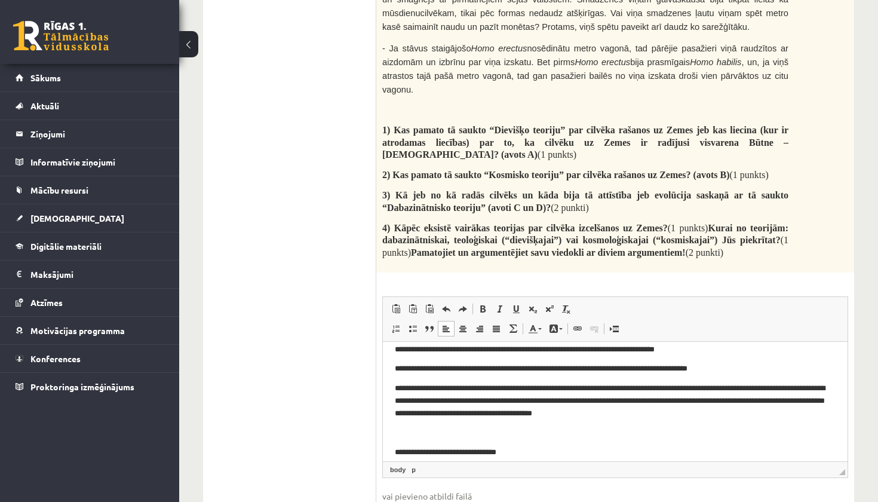
click at [395, 385] on p "**********" at bounding box center [615, 400] width 441 height 36
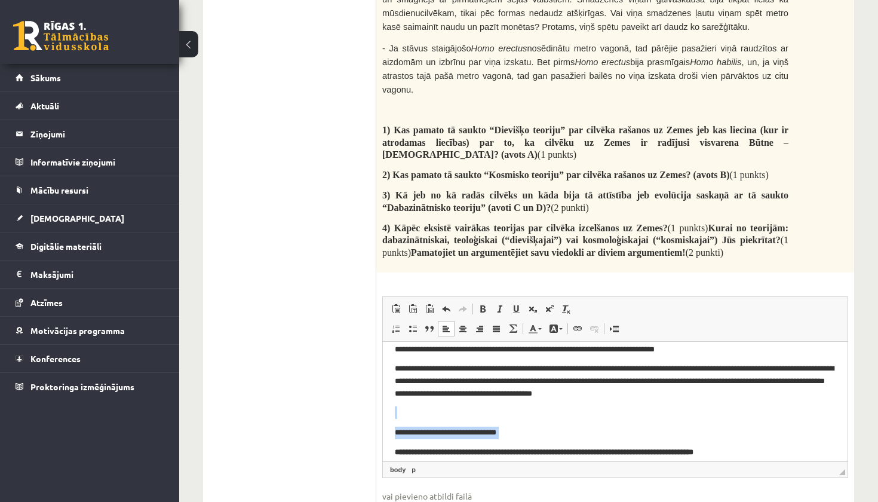
drag, startPoint x: 523, startPoint y: 443, endPoint x: 371, endPoint y: 412, distance: 155.5
click at [383, 412] on html "**********" at bounding box center [615, 424] width 465 height 274
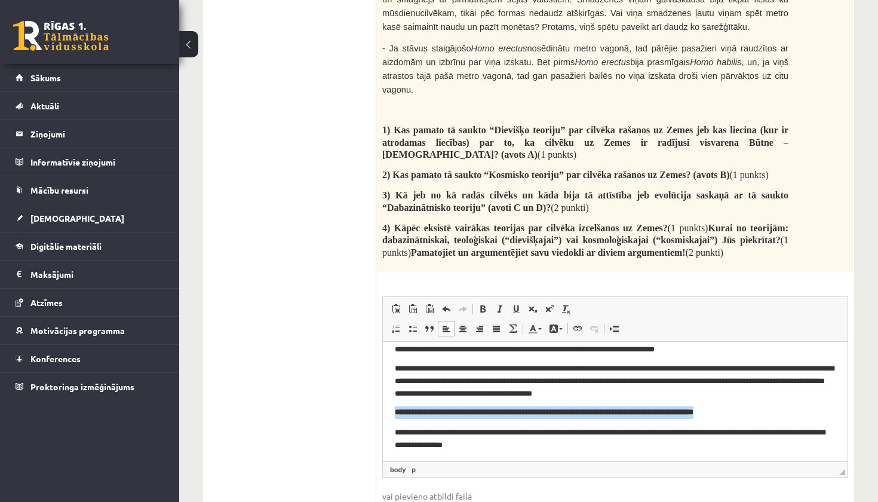
drag, startPoint x: 403, startPoint y: 416, endPoint x: 380, endPoint y: 402, distance: 26.9
click at [383, 402] on html "**********" at bounding box center [615, 404] width 465 height 234
click at [480, 304] on span at bounding box center [483, 309] width 10 height 10
click at [396, 427] on p "**********" at bounding box center [615, 437] width 441 height 24
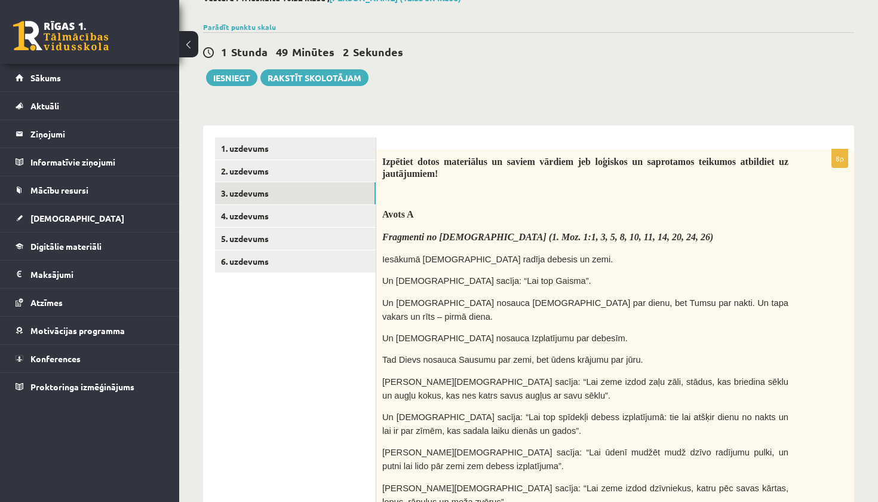
scroll to position [31, 0]
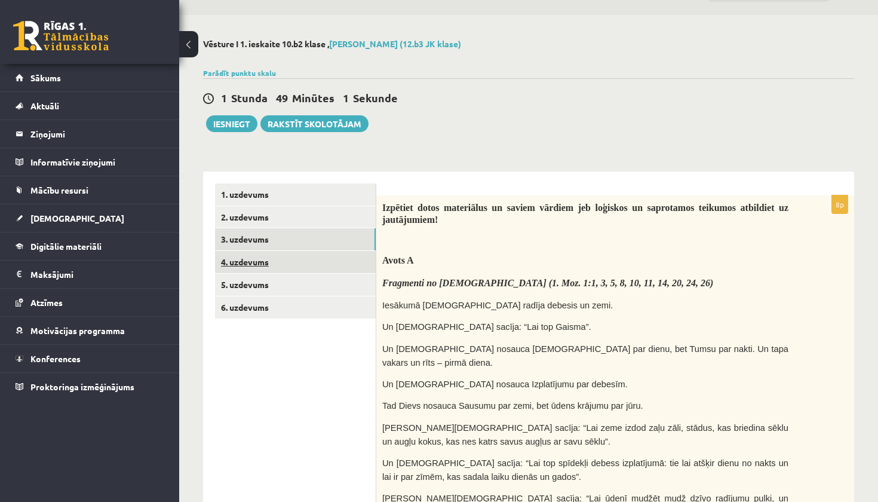
click at [286, 256] on link "4. uzdevums" at bounding box center [295, 262] width 161 height 22
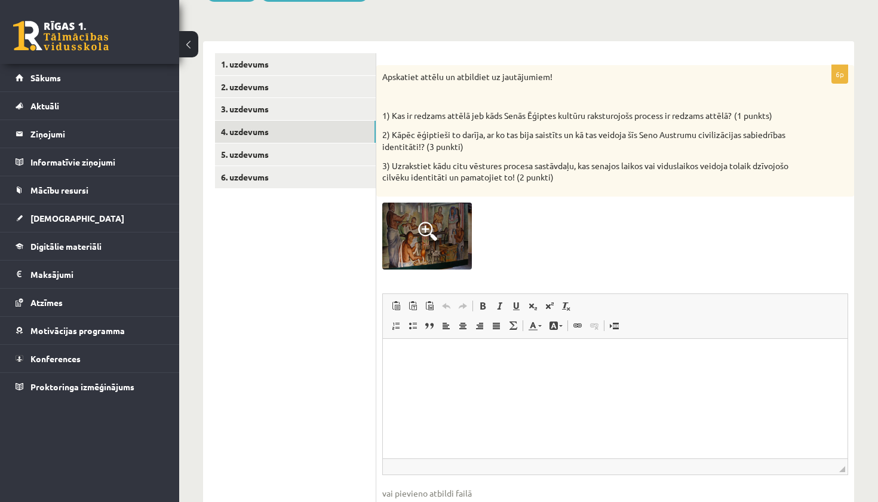
scroll to position [157, 0]
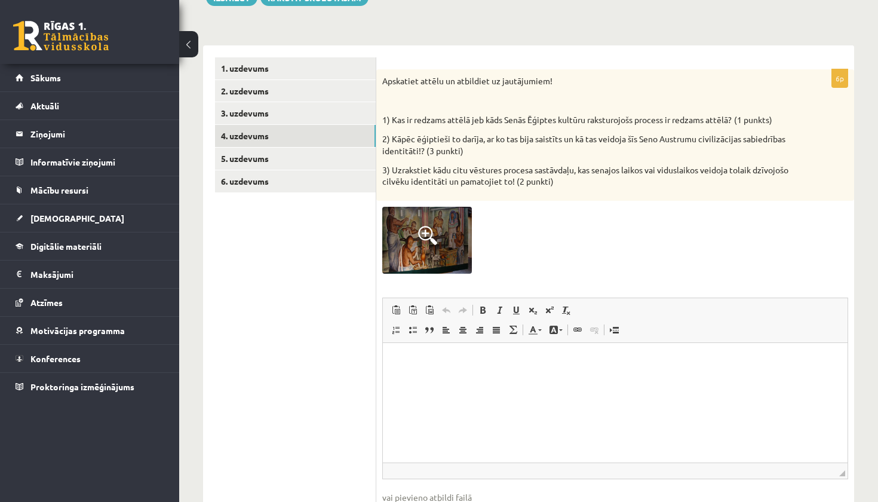
click at [400, 255] on img at bounding box center [427, 241] width 90 height 68
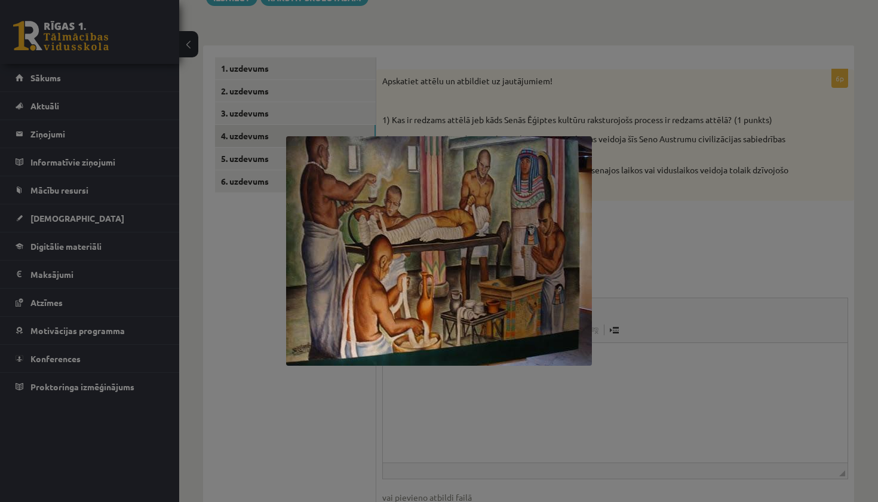
click at [263, 454] on div at bounding box center [439, 251] width 878 height 502
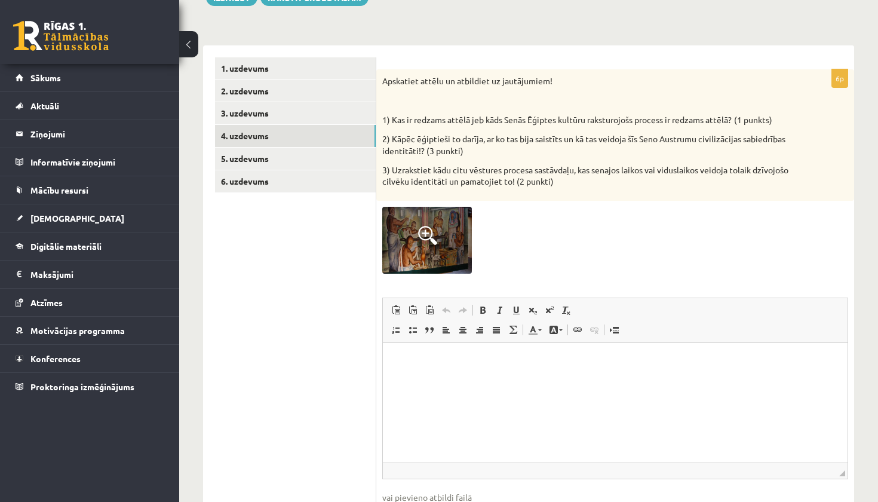
click at [433, 379] on html at bounding box center [615, 361] width 465 height 36
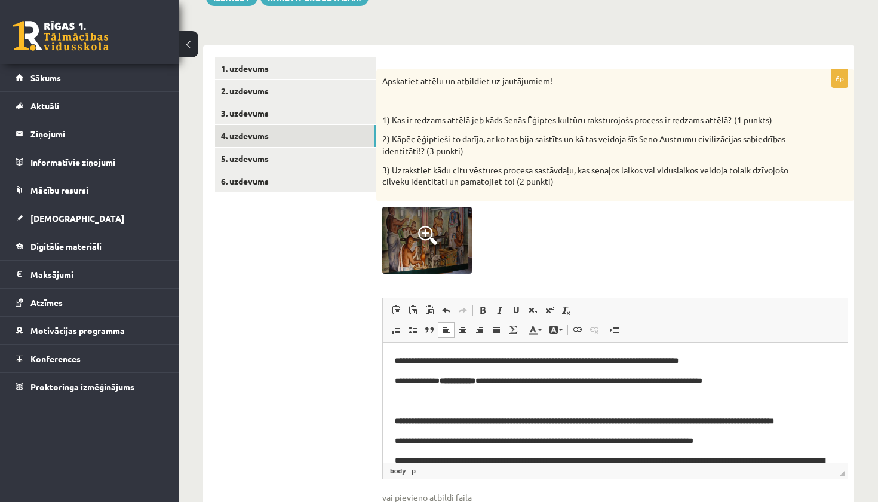
scroll to position [0, 0]
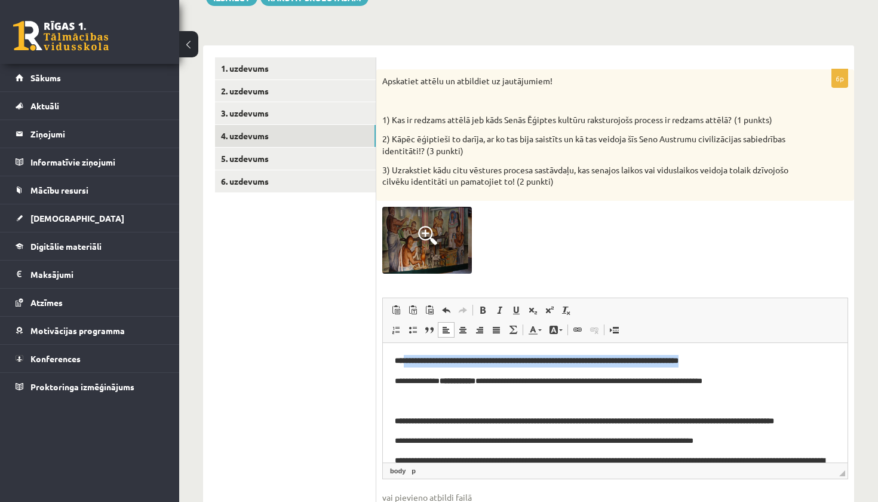
drag, startPoint x: 403, startPoint y: 362, endPoint x: 755, endPoint y: 364, distance: 352.0
click at [755, 364] on p "**********" at bounding box center [615, 361] width 441 height 13
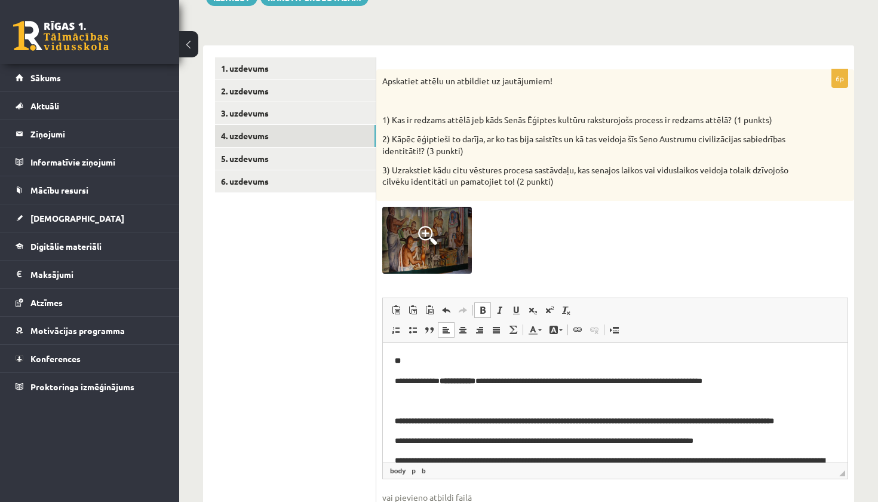
click at [463, 348] on html "**********" at bounding box center [615, 495] width 465 height 304
click at [394, 380] on html "**********" at bounding box center [615, 495] width 465 height 304
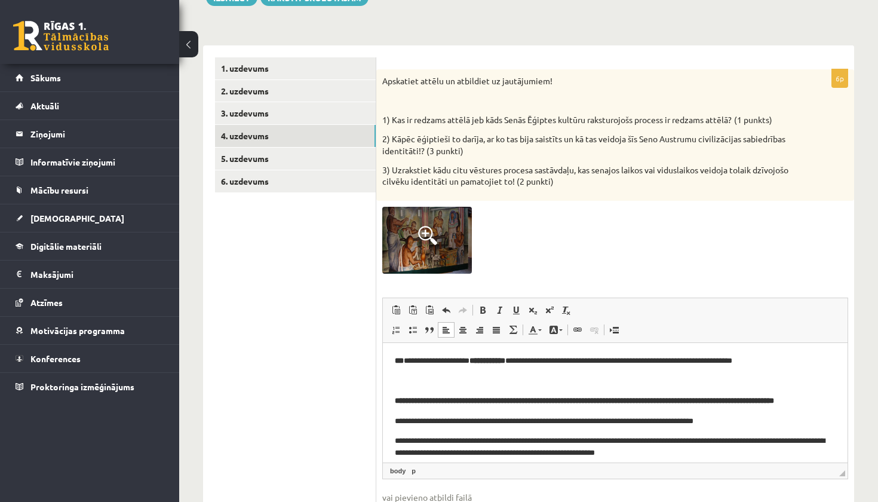
click at [420, 388] on body "**********" at bounding box center [615, 484] width 441 height 259
click at [419, 385] on p "Визуальный текстовый редактор, wiswyg-editor-user-answer-47433906101720" at bounding box center [615, 381] width 441 height 13
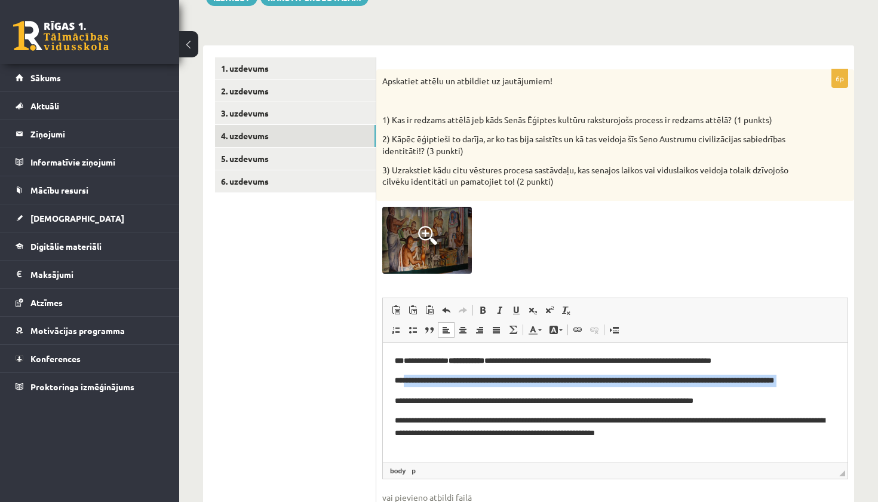
drag, startPoint x: 406, startPoint y: 378, endPoint x: 444, endPoint y: 402, distance: 45.4
click at [444, 402] on body "**********" at bounding box center [615, 474] width 441 height 239
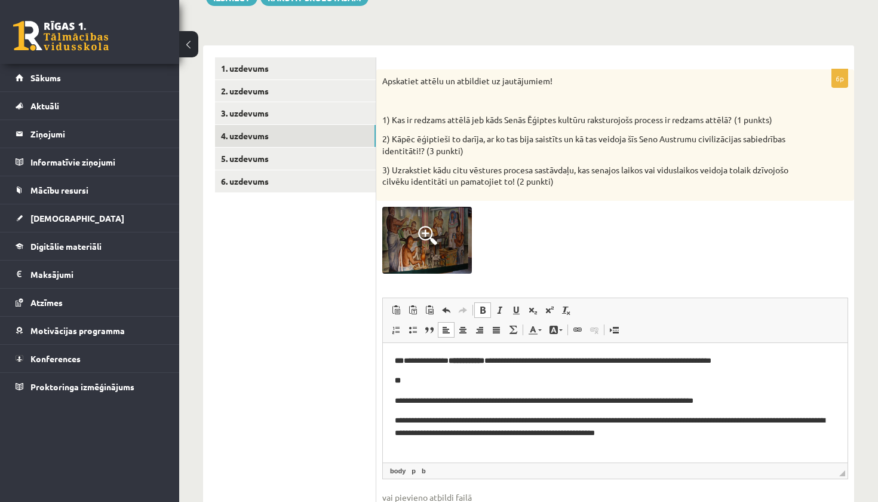
click at [395, 398] on p "**********" at bounding box center [615, 401] width 441 height 12
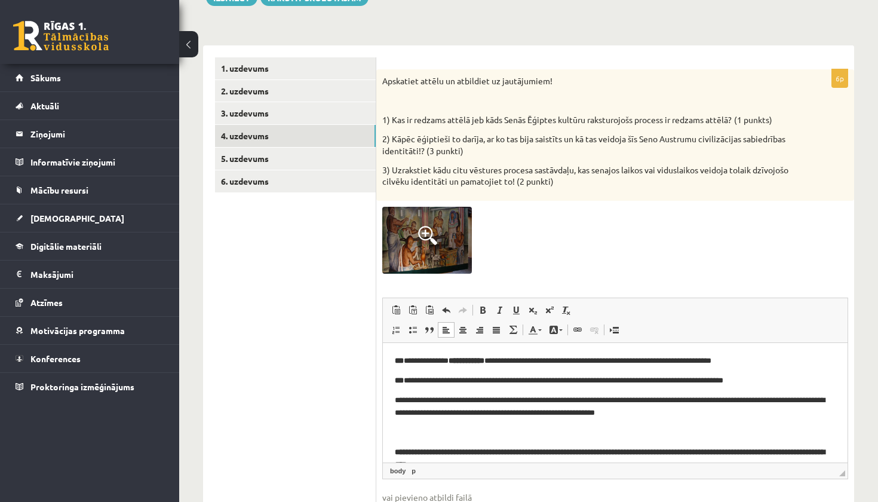
scroll to position [40, 0]
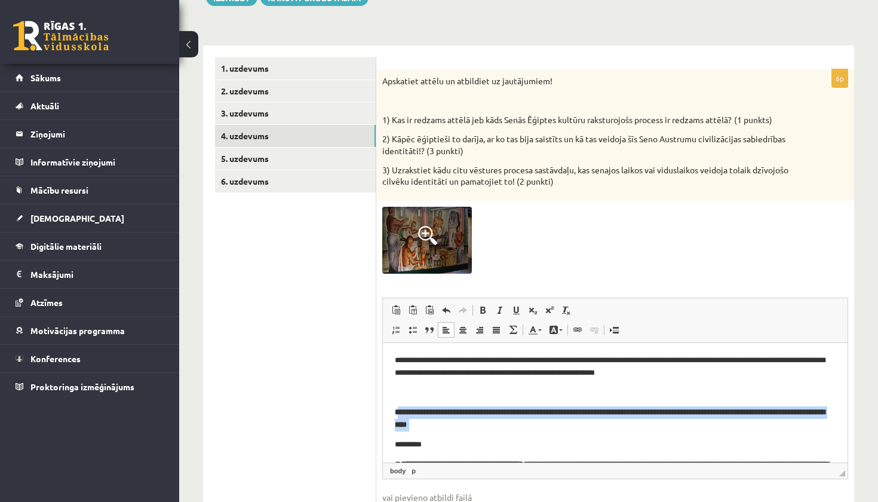
drag, startPoint x: 400, startPoint y: 413, endPoint x: 502, endPoint y: 431, distance: 103.2
click at [502, 431] on body "**********" at bounding box center [615, 424] width 441 height 219
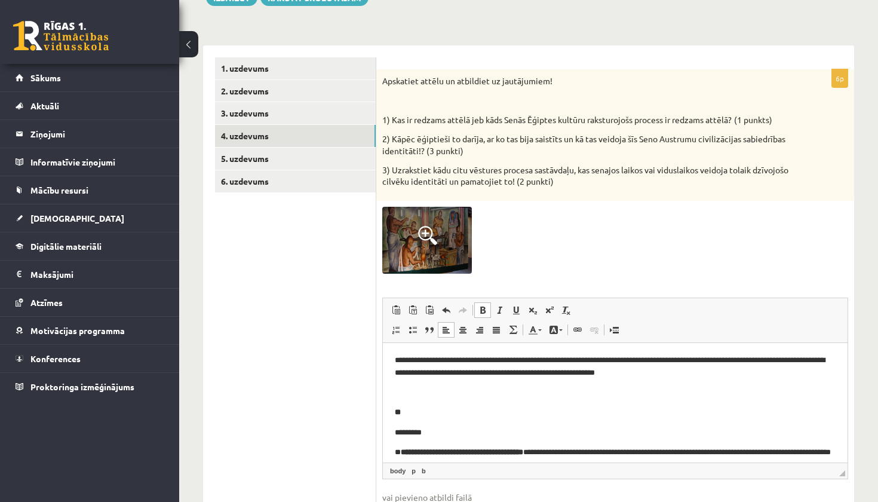
click at [393, 435] on html "**********" at bounding box center [615, 418] width 465 height 231
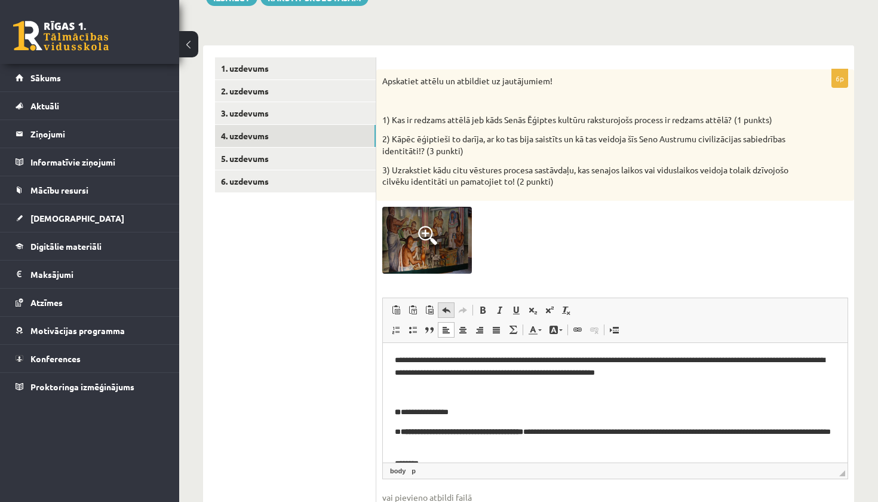
click at [442, 312] on span at bounding box center [447, 310] width 10 height 10
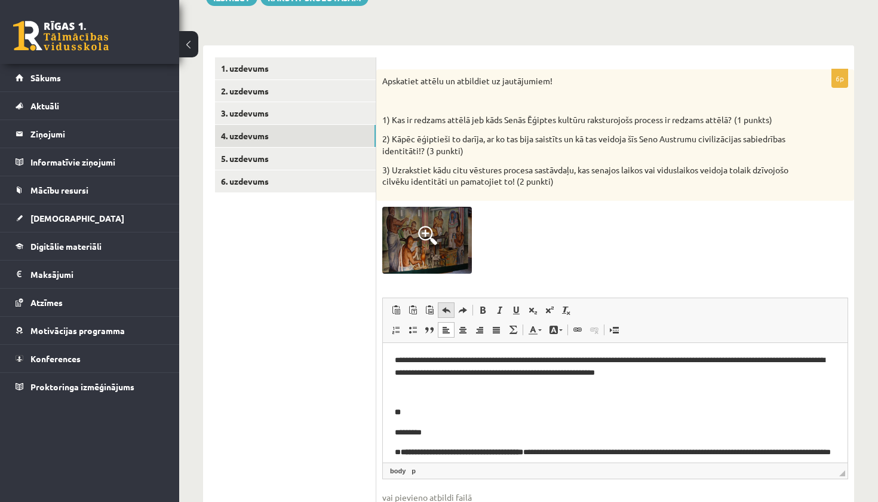
click at [442, 312] on span at bounding box center [447, 310] width 10 height 10
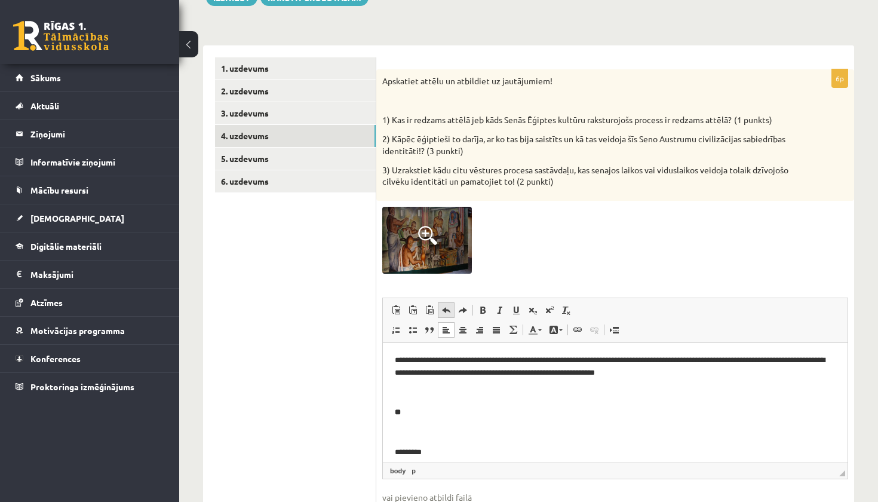
click at [442, 312] on span at bounding box center [447, 310] width 10 height 10
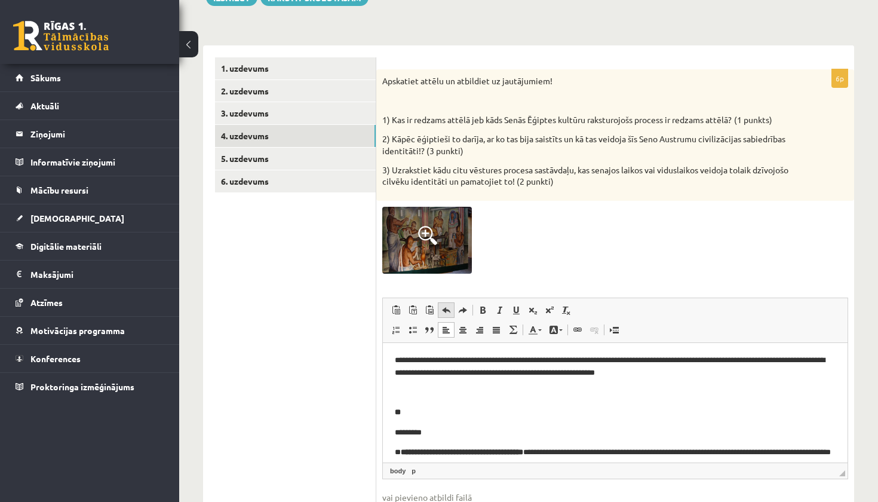
click at [442, 312] on span at bounding box center [447, 310] width 10 height 10
click at [396, 431] on p "*********" at bounding box center [615, 433] width 441 height 12
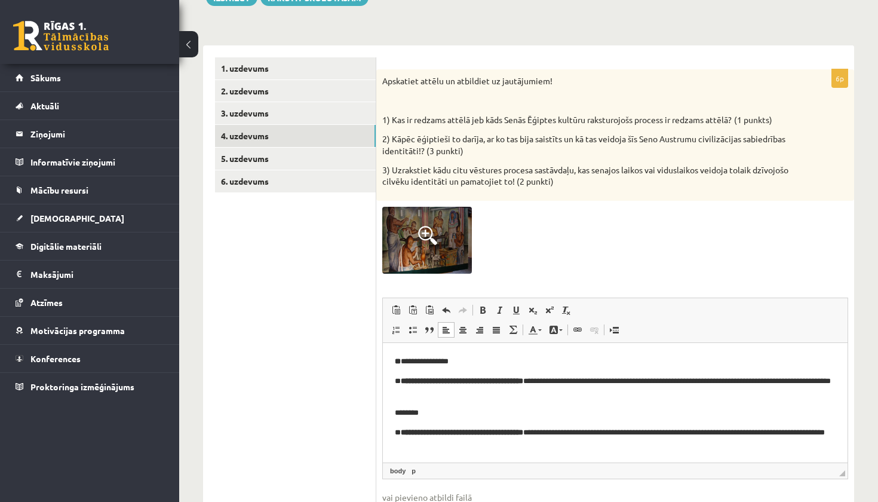
scroll to position [90, 0]
drag, startPoint x: 445, startPoint y: 419, endPoint x: 387, endPoint y: 412, distance: 57.7
click at [387, 412] on html "**********" at bounding box center [615, 358] width 465 height 210
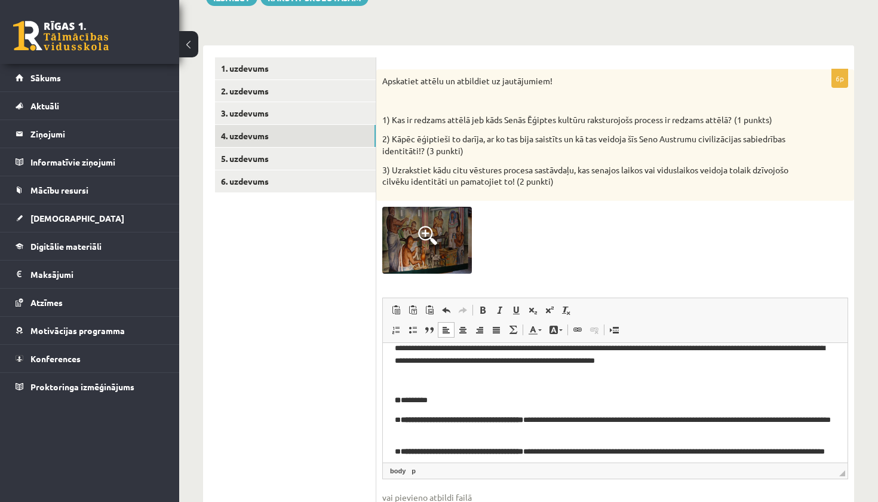
scroll to position [51, 0]
click at [465, 380] on p "Визуальный текстовый редактор, wiswyg-editor-user-answer-47433906101720" at bounding box center [615, 381] width 441 height 13
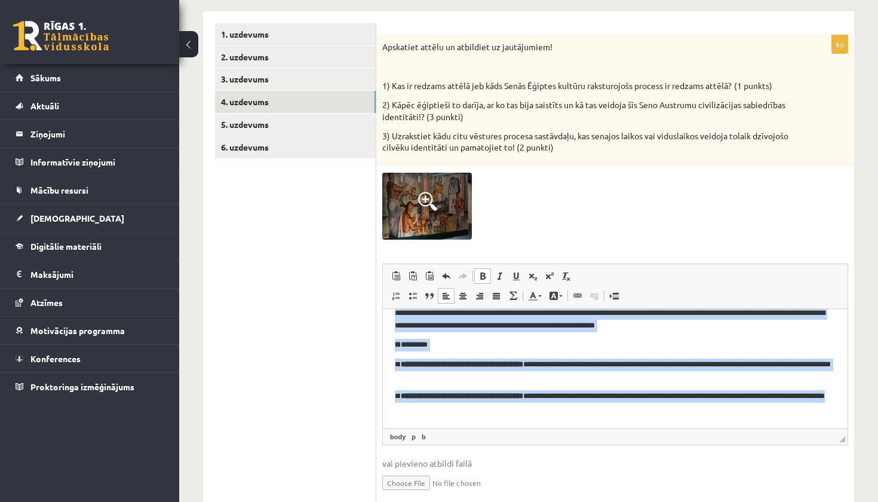
scroll to position [235, 0]
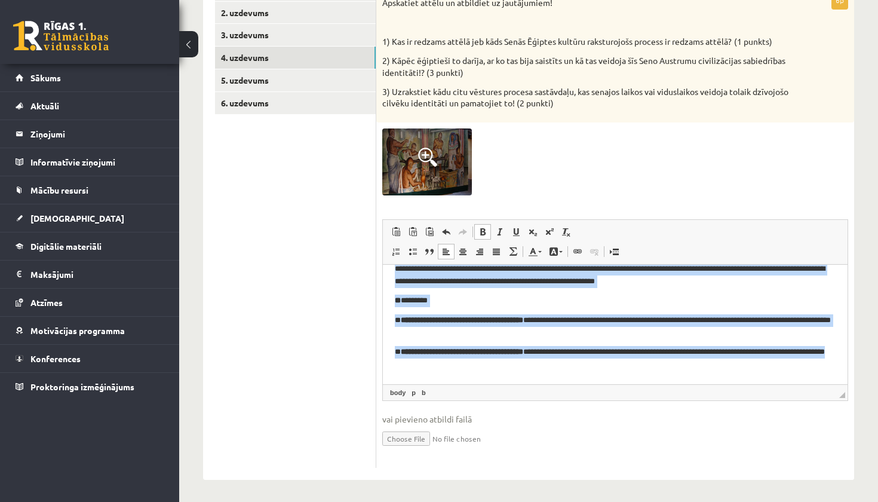
drag, startPoint x: 393, startPoint y: 279, endPoint x: 536, endPoint y: 368, distance: 168.3
click at [536, 368] on html "**********" at bounding box center [615, 297] width 465 height 170
click at [486, 231] on span at bounding box center [483, 232] width 10 height 10
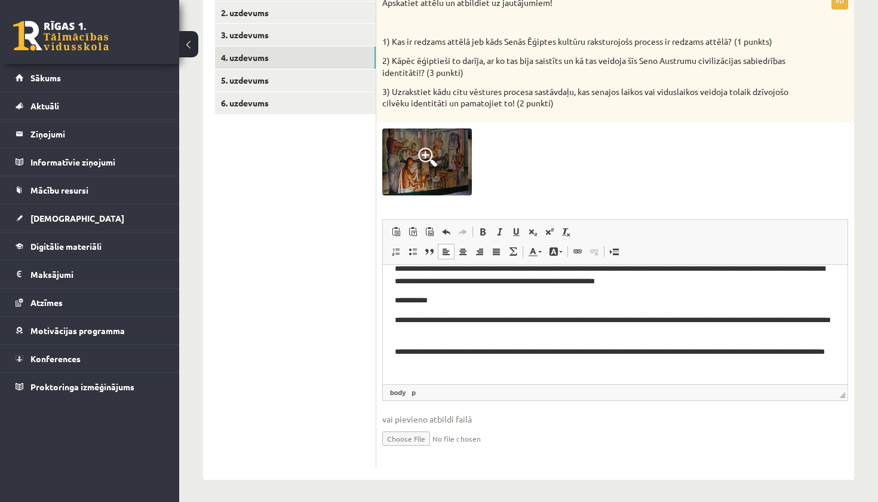
click at [466, 303] on p "** *********" at bounding box center [615, 301] width 441 height 12
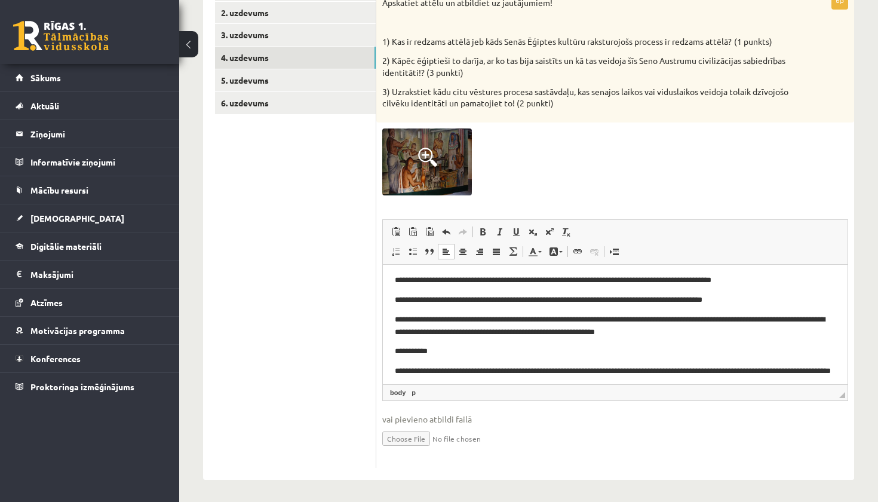
scroll to position [0, 0]
click at [401, 353] on p "** *********" at bounding box center [615, 351] width 441 height 12
click at [403, 299] on p "**********" at bounding box center [615, 300] width 441 height 12
click at [405, 278] on p "**********" at bounding box center [615, 280] width 441 height 12
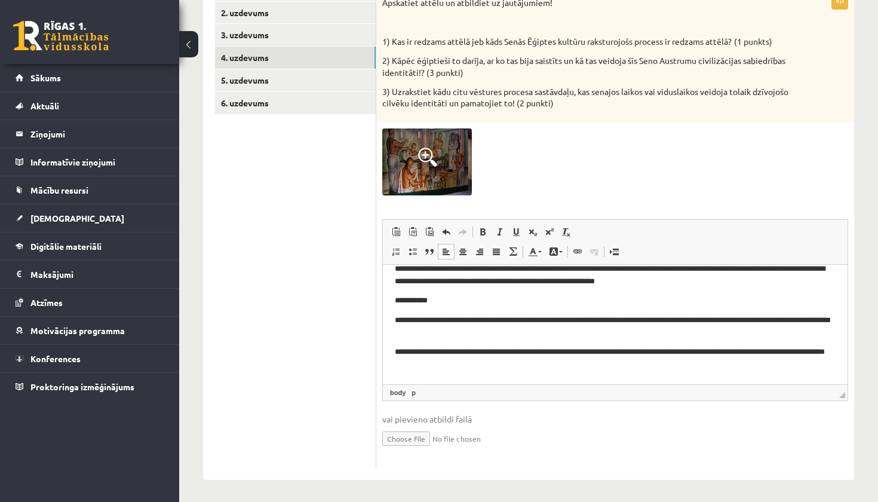
scroll to position [207, 0]
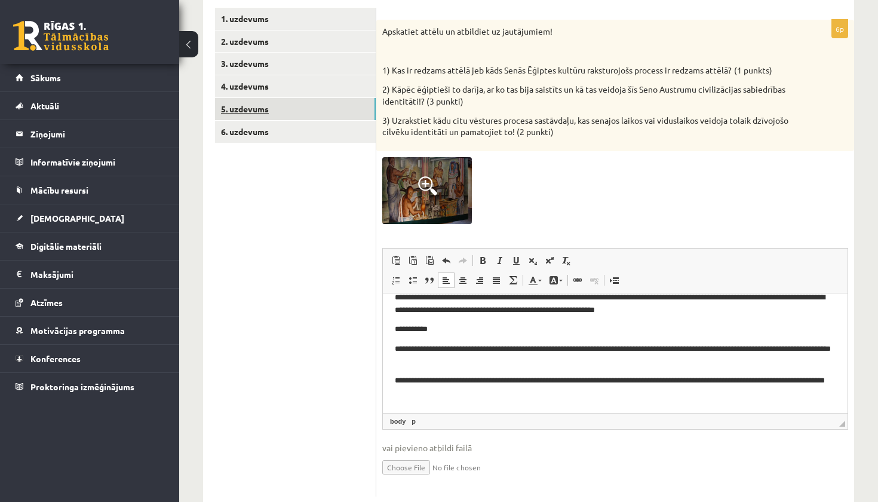
click at [308, 115] on link "5. uzdevums" at bounding box center [295, 109] width 161 height 22
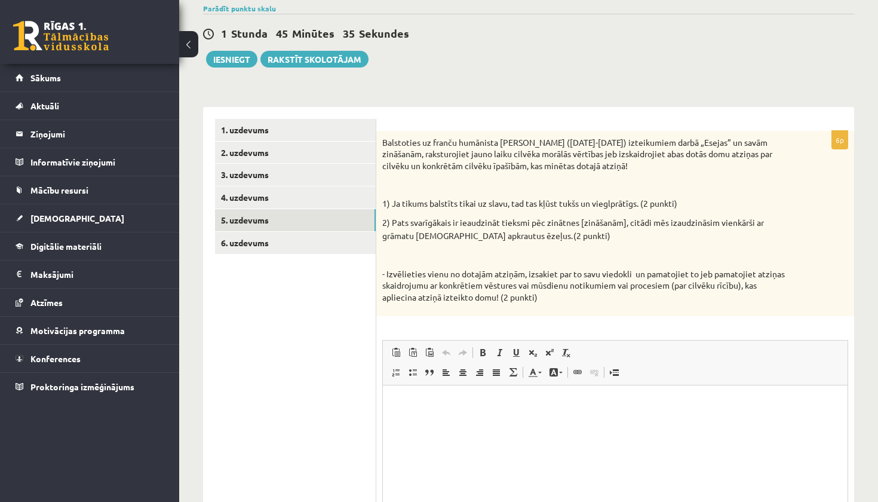
scroll to position [0, 0]
click at [308, 240] on link "6. uzdevums" at bounding box center [295, 243] width 161 height 22
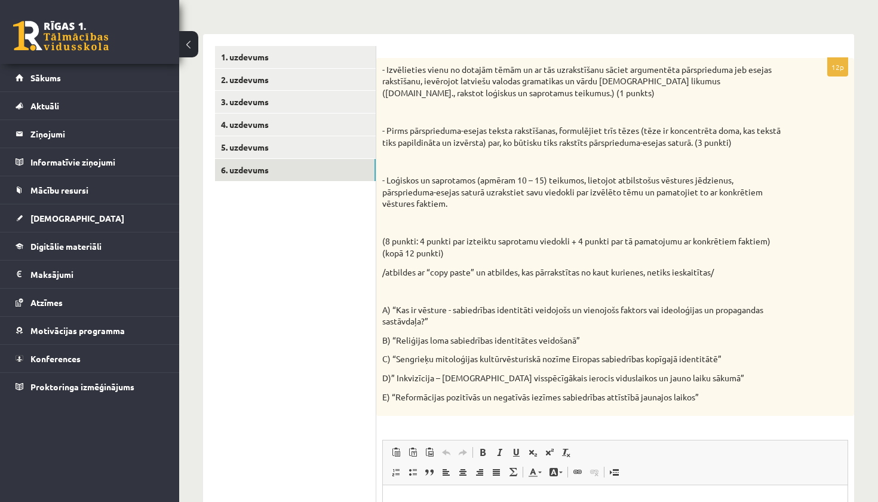
scroll to position [166, 0]
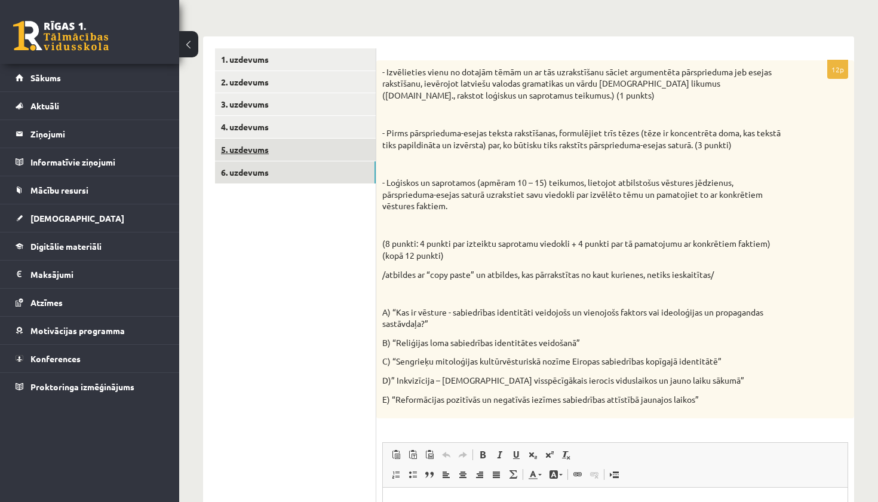
click at [313, 151] on link "5. uzdevums" at bounding box center [295, 150] width 161 height 22
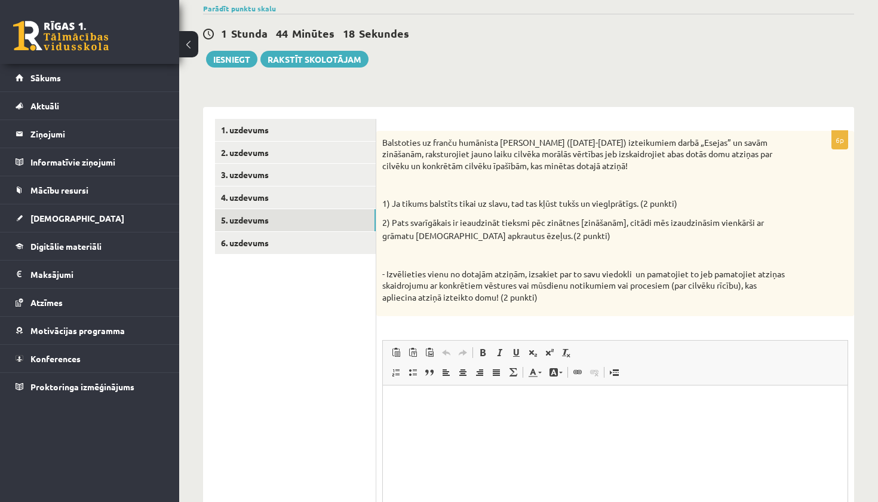
scroll to position [0, 0]
click at [463, 422] on html at bounding box center [615, 403] width 465 height 36
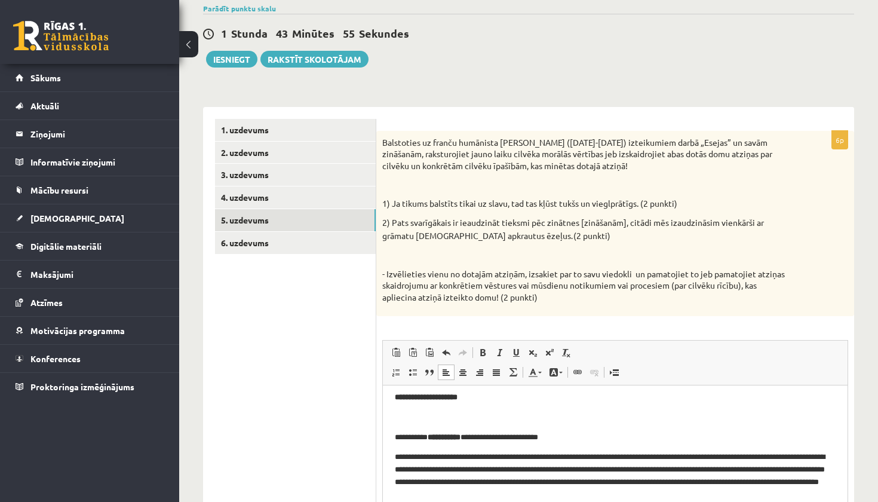
click at [477, 424] on p "Визуальный текстовый редактор, wiswyg-editor-user-answer-47434015538400" at bounding box center [615, 417] width 441 height 13
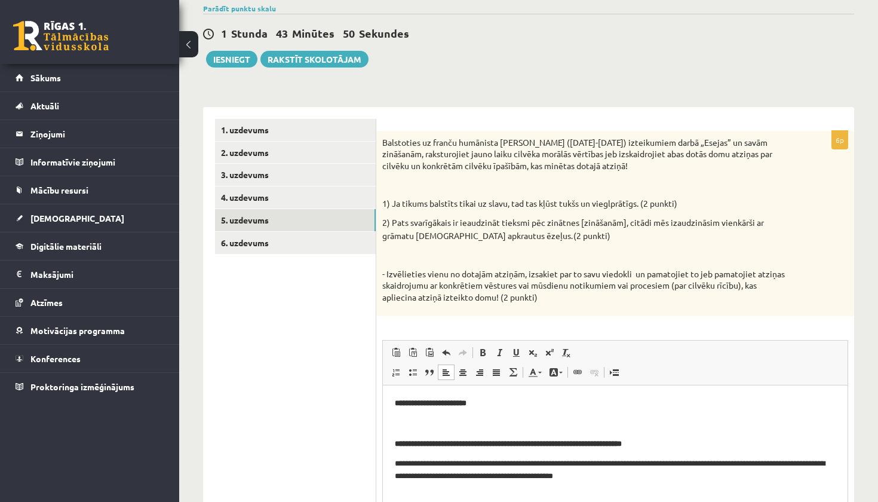
scroll to position [0, 0]
click at [492, 428] on p "Визуальный текстовый редактор, wiswyg-editor-user-answer-47434015538400" at bounding box center [615, 424] width 441 height 13
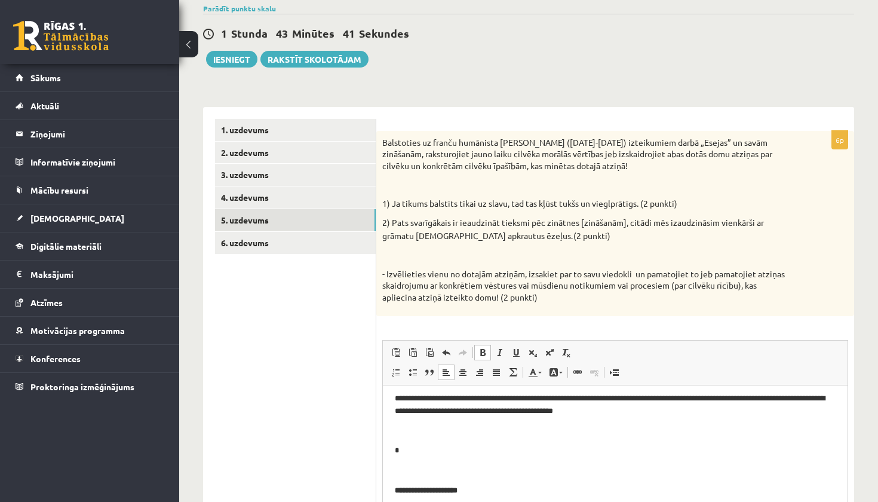
scroll to position [150, 0]
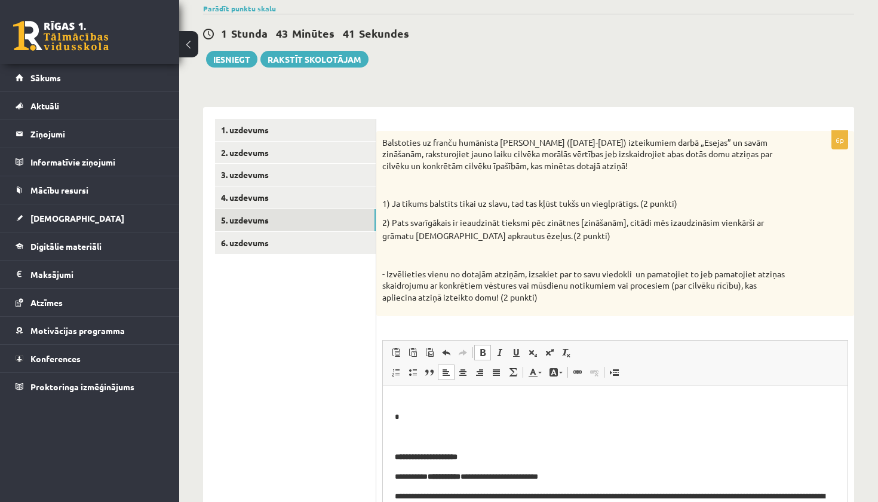
click at [575, 443] on p "Визуальный текстовый редактор, wiswyg-editor-user-answer-47434015538400" at bounding box center [615, 437] width 441 height 13
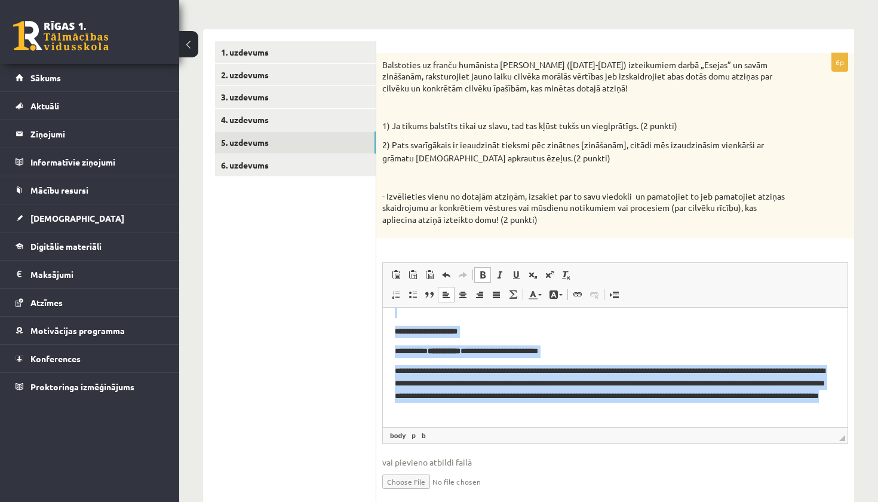
scroll to position [201, 0]
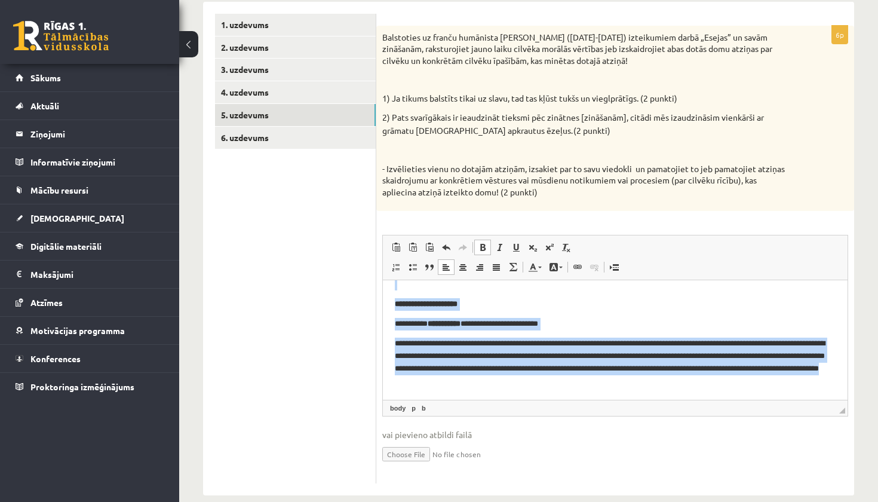
drag, startPoint x: 391, startPoint y: 296, endPoint x: 515, endPoint y: 409, distance: 167.1
click at [515, 397] on html "**********" at bounding box center [615, 260] width 465 height 275
click at [488, 247] on link "Полужирный Комбинация клавиш Command+B" at bounding box center [482, 248] width 17 height 16
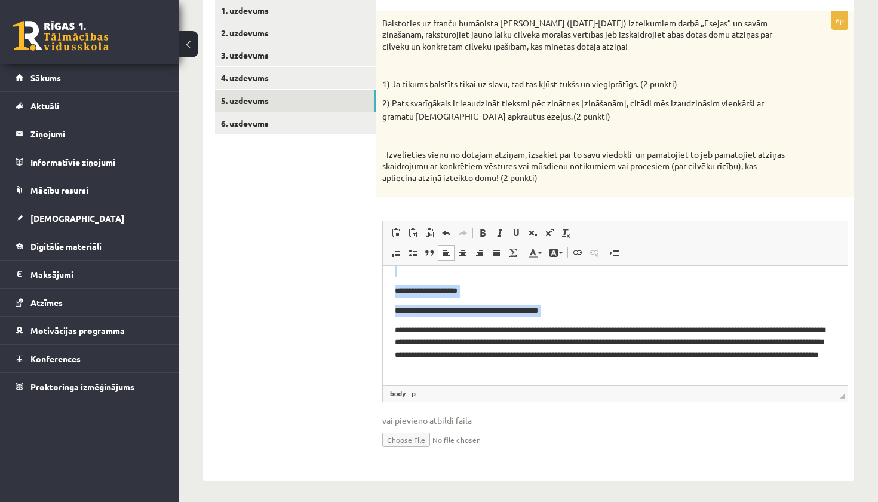
scroll to position [215, 0]
click at [281, 368] on ul "1. uzdevums 2. uzdevums 3. uzdevums 4. uzdevums 5. uzdevums 6. uzdevums" at bounding box center [295, 235] width 161 height 470
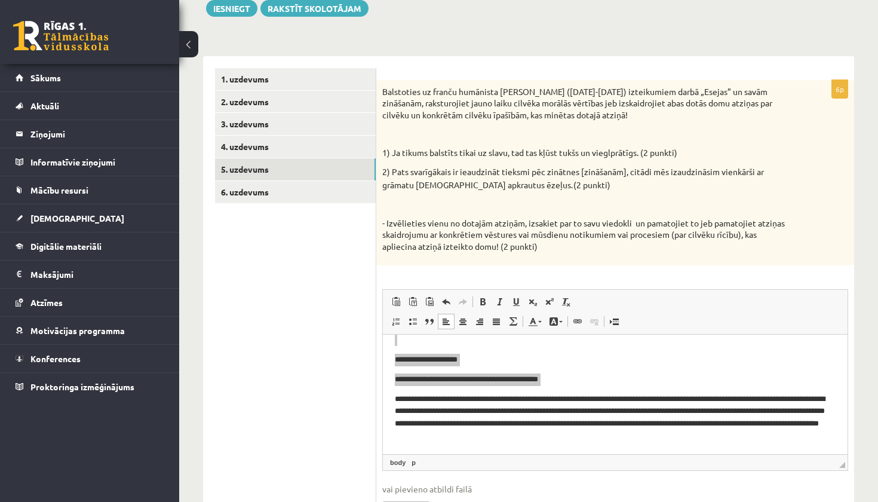
scroll to position [117, 0]
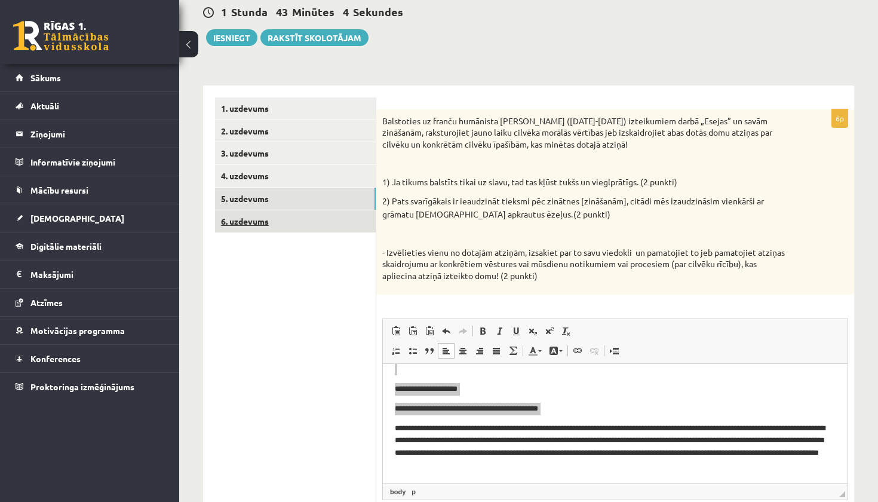
click at [289, 221] on link "6. uzdevums" at bounding box center [295, 221] width 161 height 22
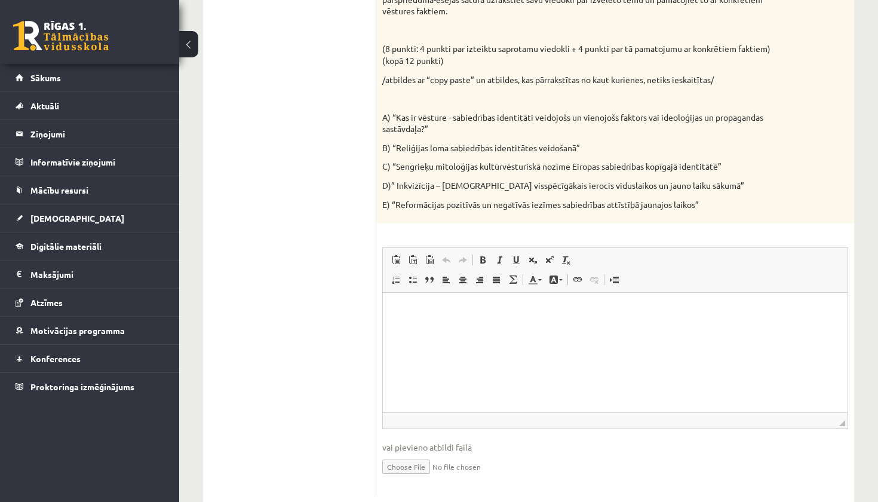
scroll to position [366, 0]
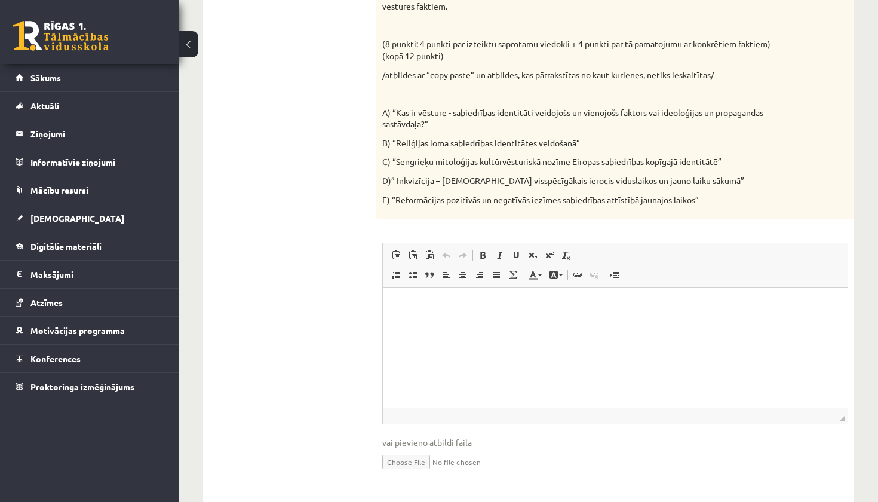
click at [510, 324] on html at bounding box center [615, 306] width 465 height 36
paste body "Визуальный текстовый редактор, wiswyg-editor-user-answer-47433777457240"
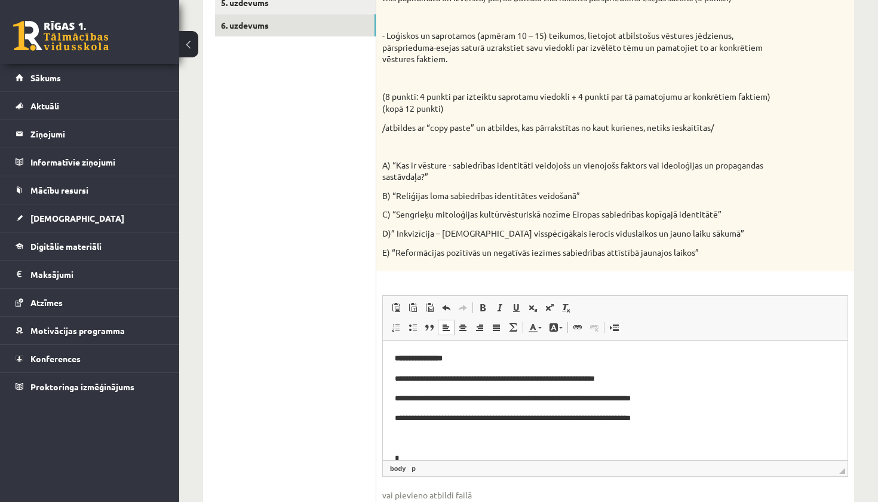
scroll to position [292, 0]
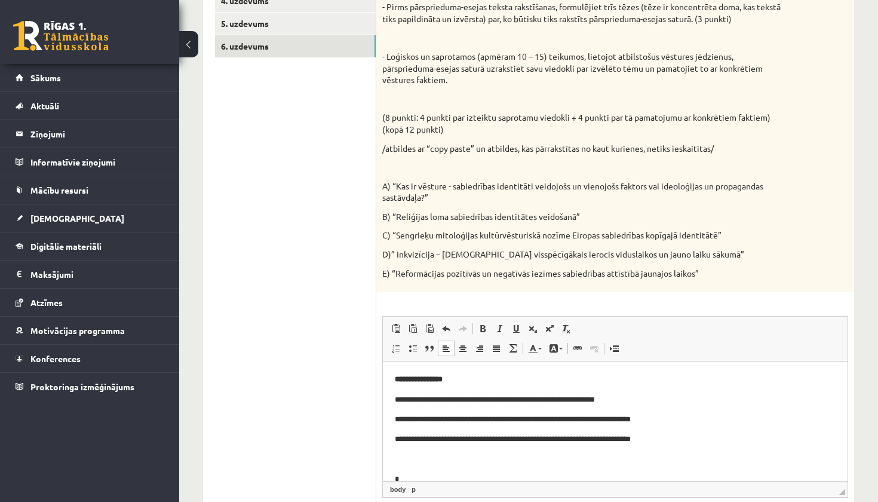
click at [477, 384] on p "**********" at bounding box center [615, 379] width 441 height 13
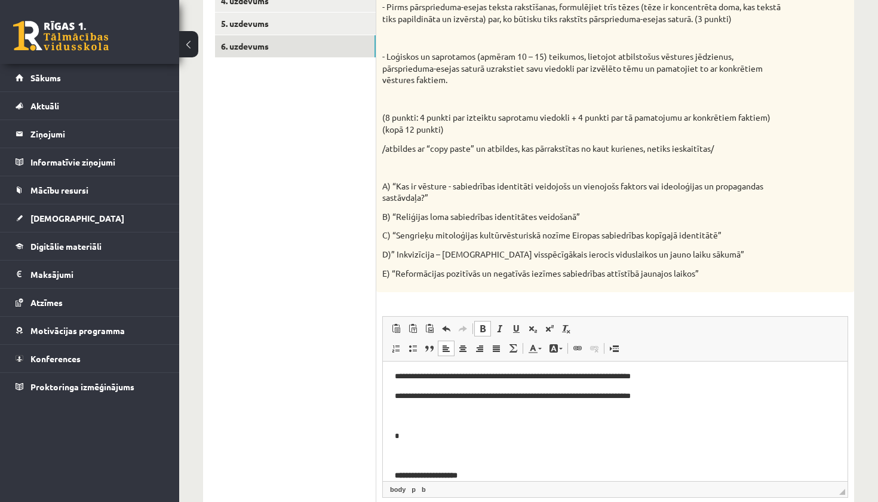
scroll to position [76, 0]
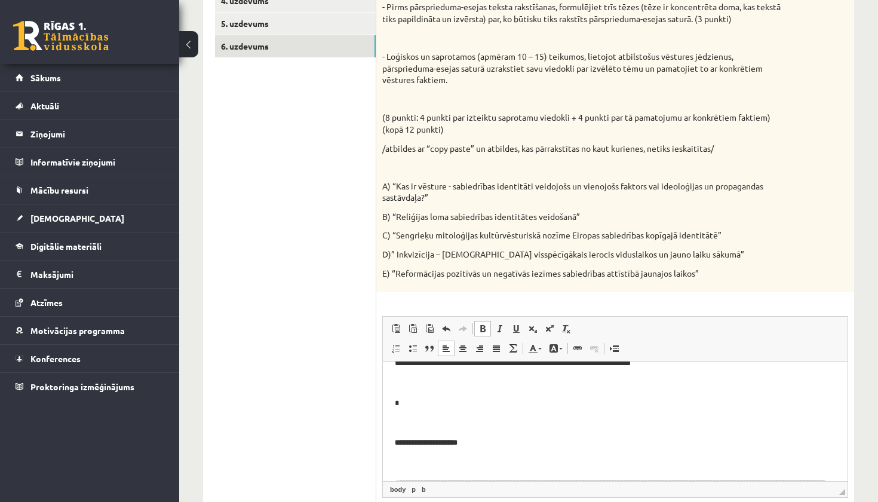
click at [474, 424] on p "Визуальный текстовый редактор, wiswyg-editor-user-answer-47433777457240" at bounding box center [615, 423] width 441 height 13
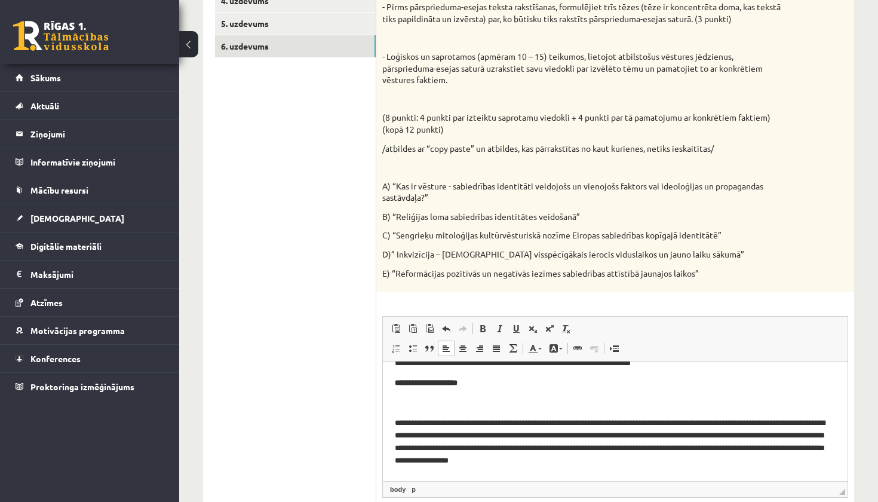
scroll to position [72, 0]
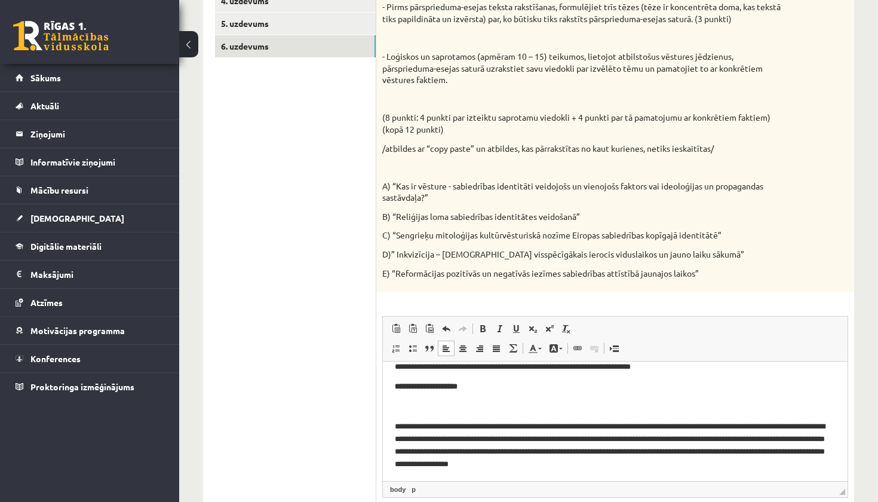
click at [480, 393] on body "**********" at bounding box center [615, 480] width 441 height 359
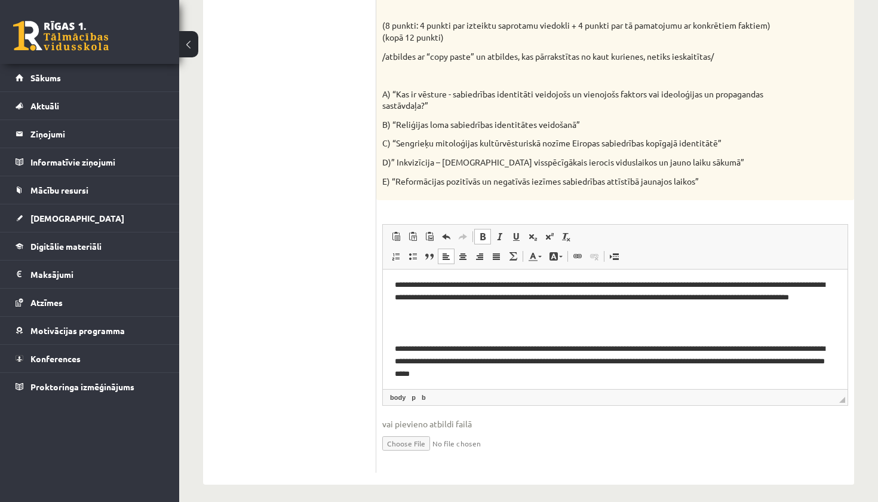
scroll to position [384, 0]
click at [498, 336] on body "**********" at bounding box center [615, 210] width 441 height 338
click at [495, 328] on p "Визуальный текстовый редактор, wiswyg-editor-user-answer-47433777457240" at bounding box center [615, 329] width 441 height 13
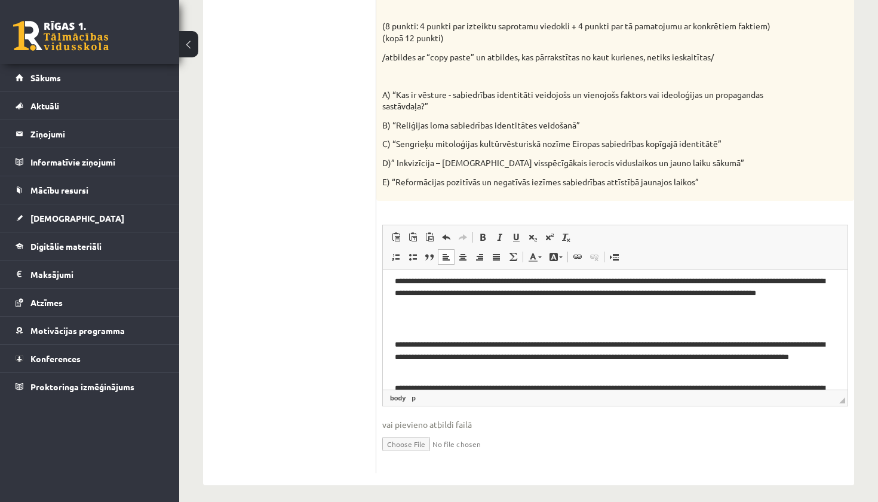
scroll to position [180, 0]
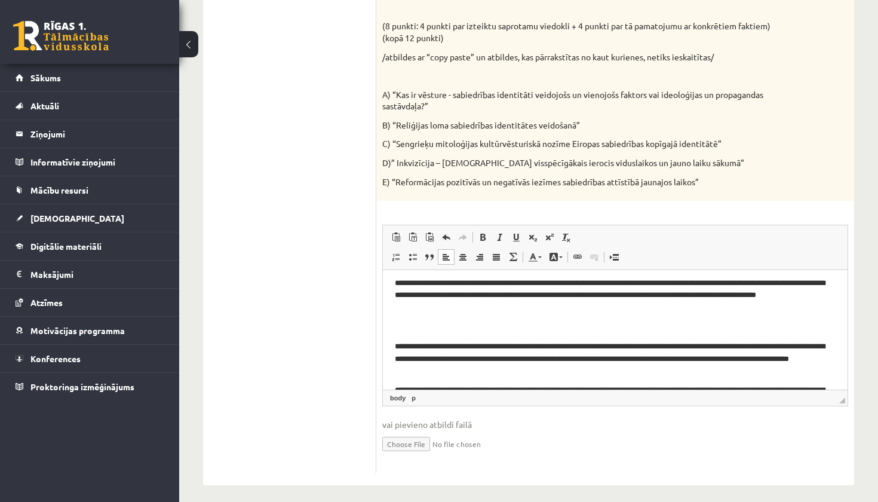
click at [540, 327] on p "Визуальный текстовый редактор, wiswyg-editor-user-answer-47433777457240" at bounding box center [615, 327] width 441 height 13
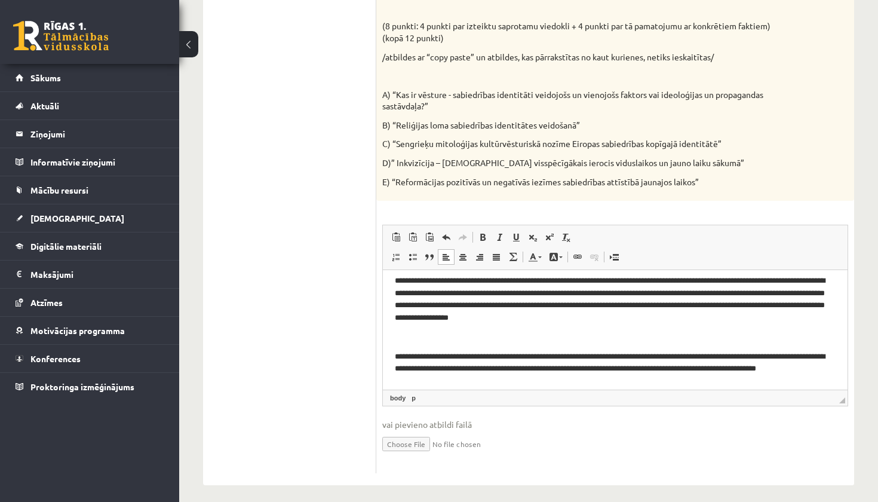
scroll to position [133, 0]
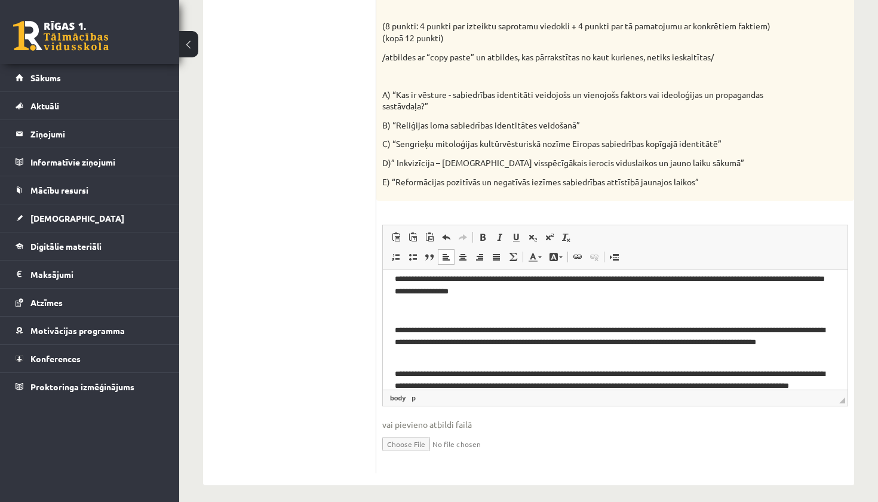
click at [476, 308] on p "Визуальный текстовый редактор, wiswyg-editor-user-answer-47433777457240" at bounding box center [615, 310] width 441 height 13
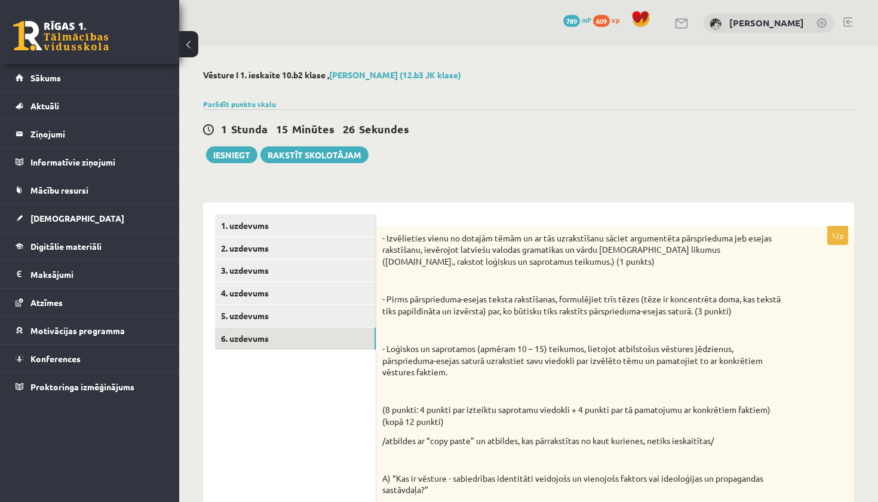
scroll to position [0, 0]
click at [250, 158] on button "Iesniegt" at bounding box center [231, 154] width 51 height 17
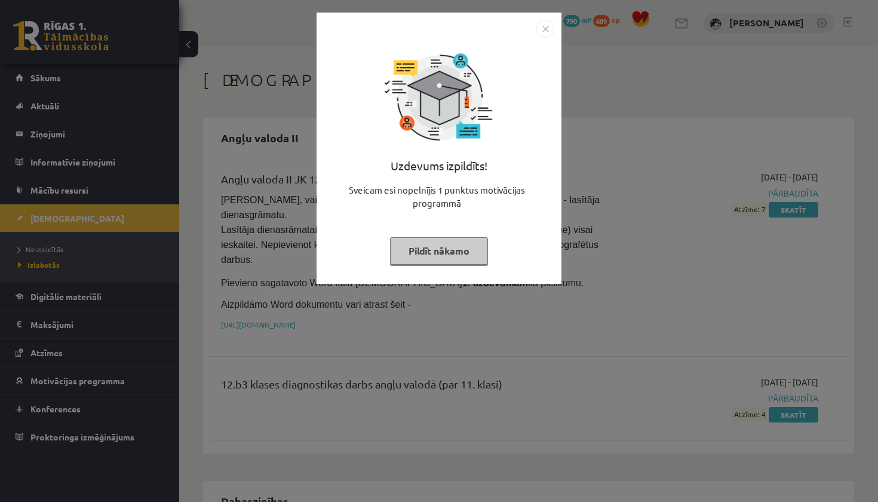
click at [474, 256] on button "Pildīt nākamo" at bounding box center [439, 250] width 98 height 27
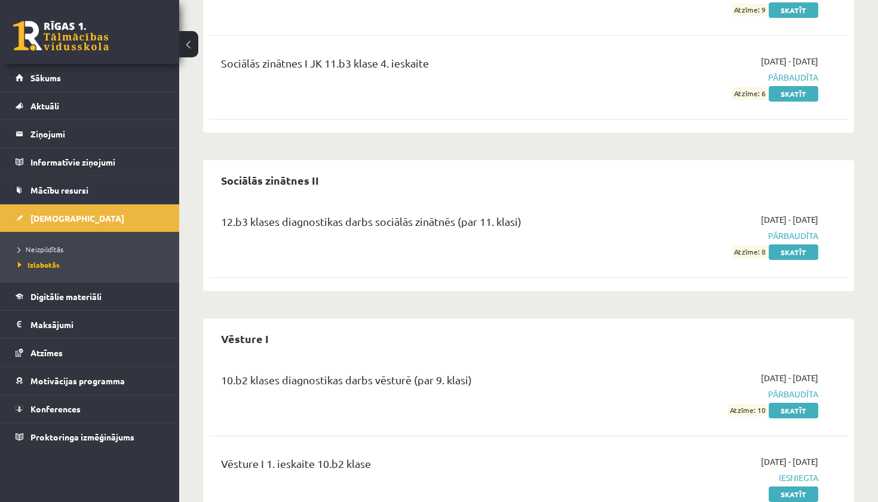
scroll to position [2437, 0]
click at [785, 487] on link "Skatīt" at bounding box center [794, 495] width 50 height 16
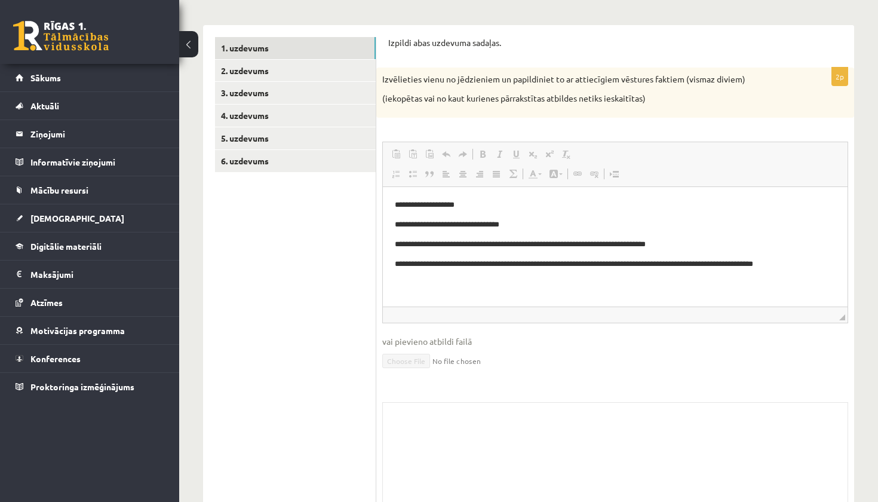
scroll to position [135, 0]
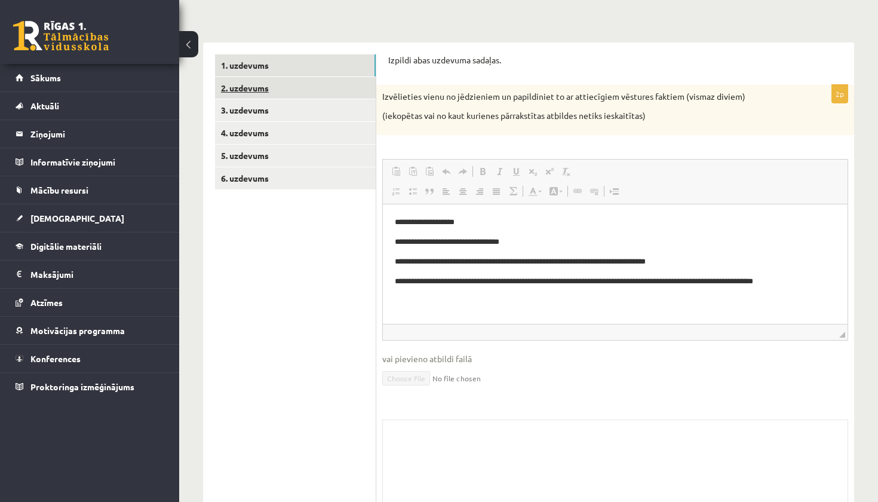
click at [346, 90] on link "2. uzdevums" at bounding box center [295, 88] width 161 height 22
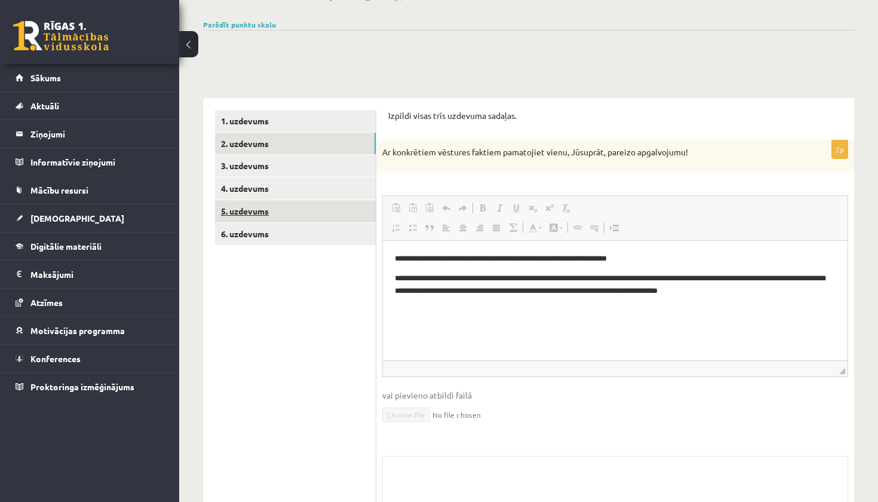
scroll to position [74, 0]
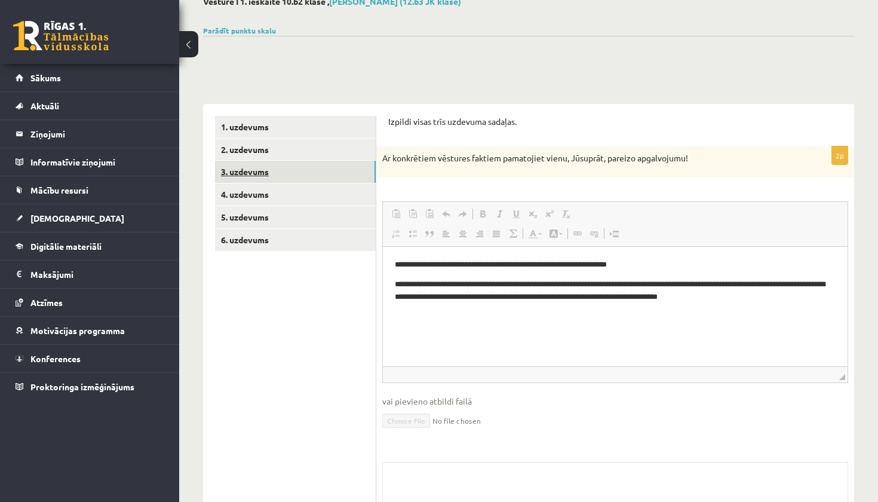
click at [283, 176] on link "3. uzdevums" at bounding box center [295, 172] width 161 height 22
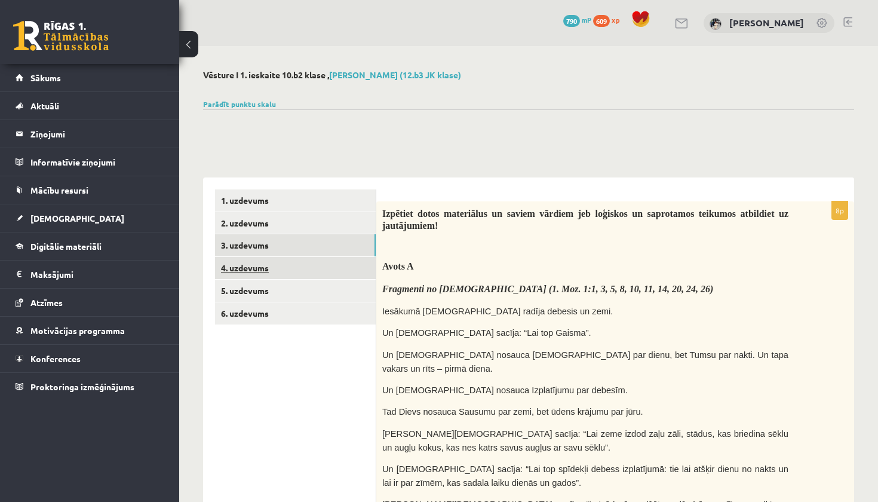
scroll to position [0, 0]
click at [303, 265] on link "4. uzdevums" at bounding box center [295, 268] width 161 height 22
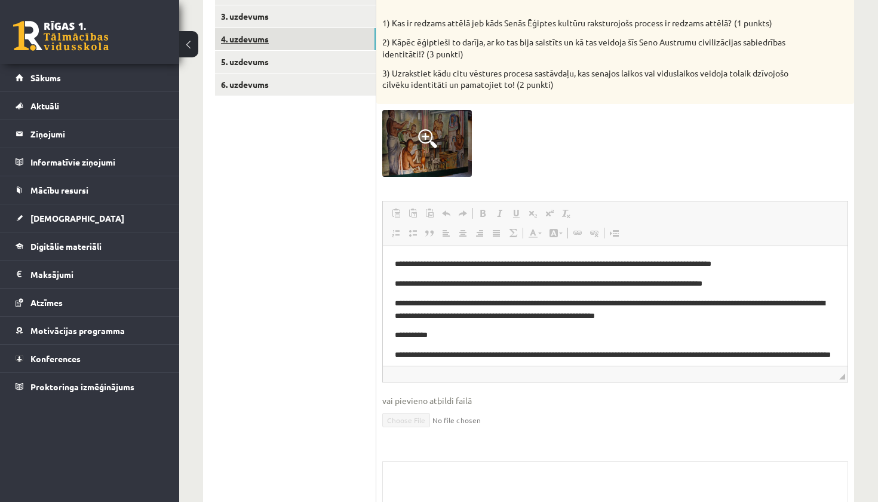
scroll to position [228, 0]
click at [284, 68] on link "5. uzdevums" at bounding box center [295, 62] width 161 height 22
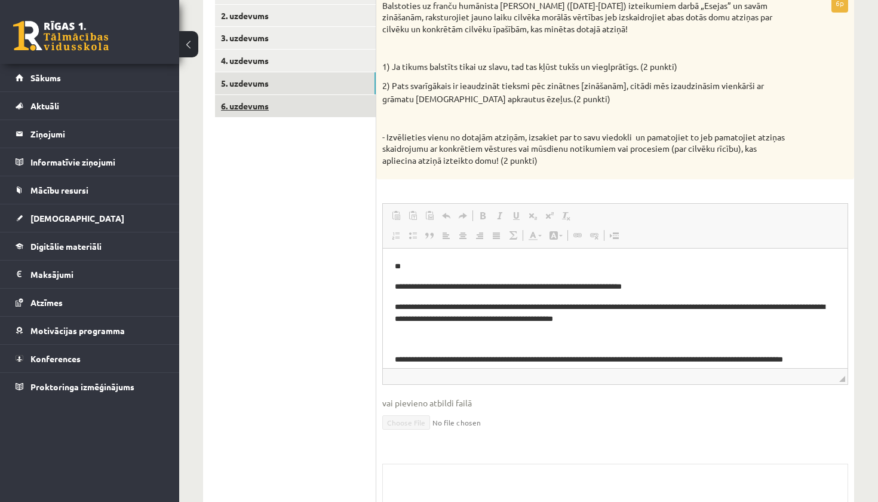
scroll to position [0, 0]
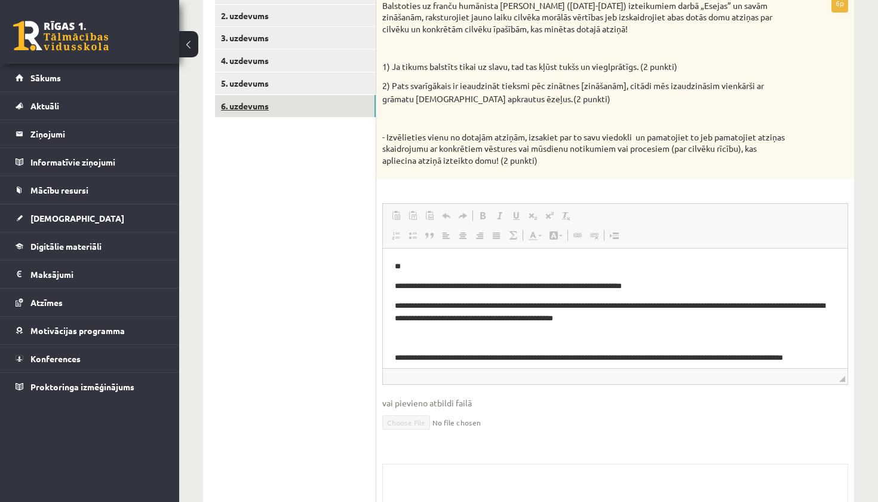
click at [304, 103] on link "6. uzdevums" at bounding box center [295, 106] width 161 height 22
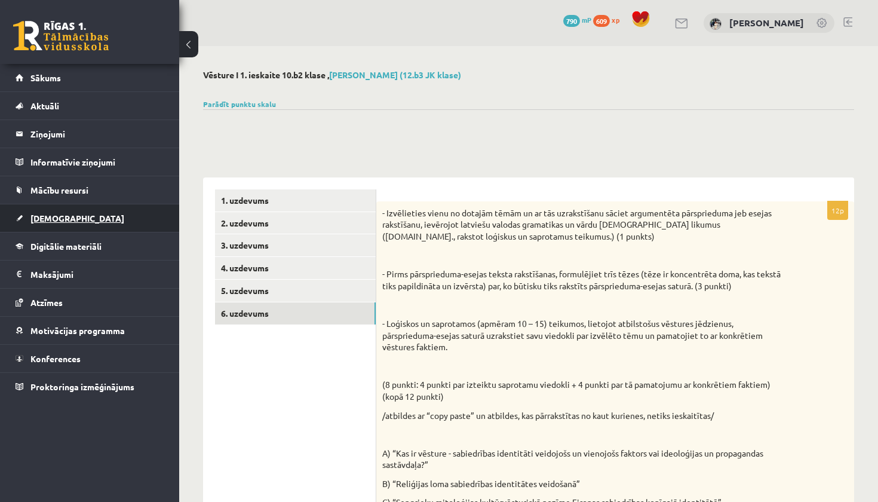
click at [116, 223] on link "[DEMOGRAPHIC_DATA]" at bounding box center [90, 217] width 149 height 27
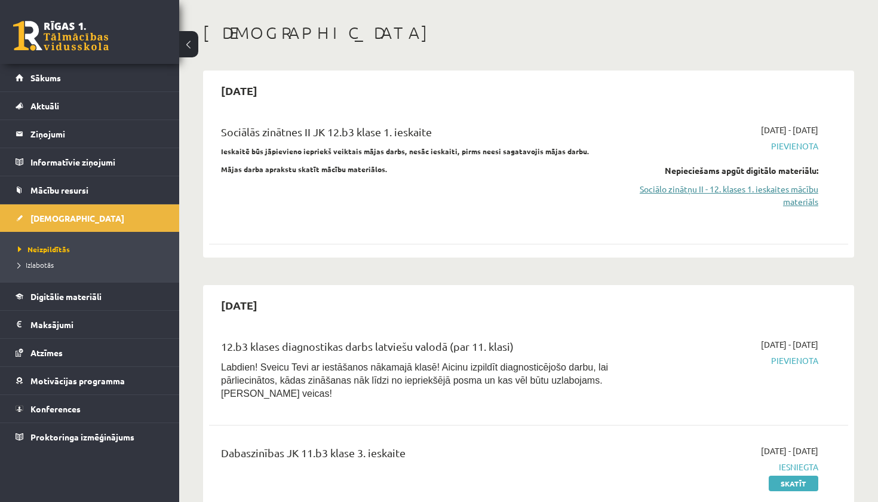
click at [701, 191] on link "Sociālo zinātņu II - 12. klases 1. ieskaites mācību materiāls" at bounding box center [725, 195] width 187 height 25
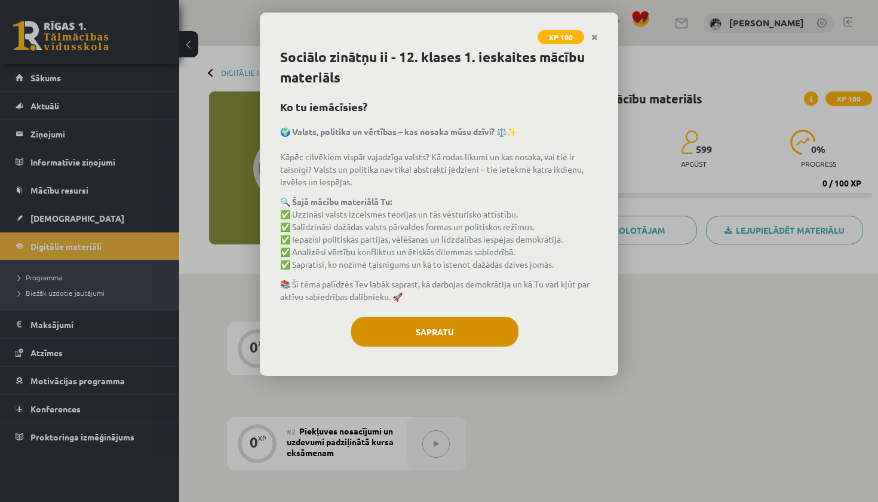
click at [414, 327] on button "Sapratu" at bounding box center [434, 332] width 167 height 30
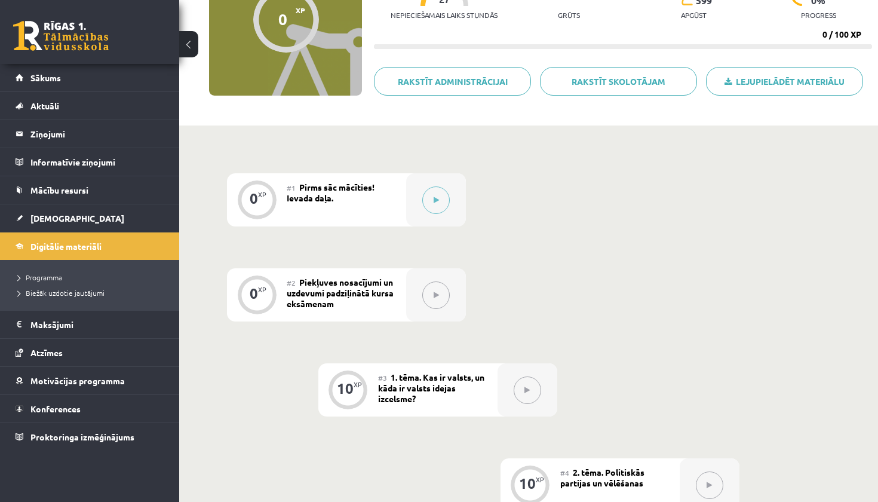
scroll to position [144, 0]
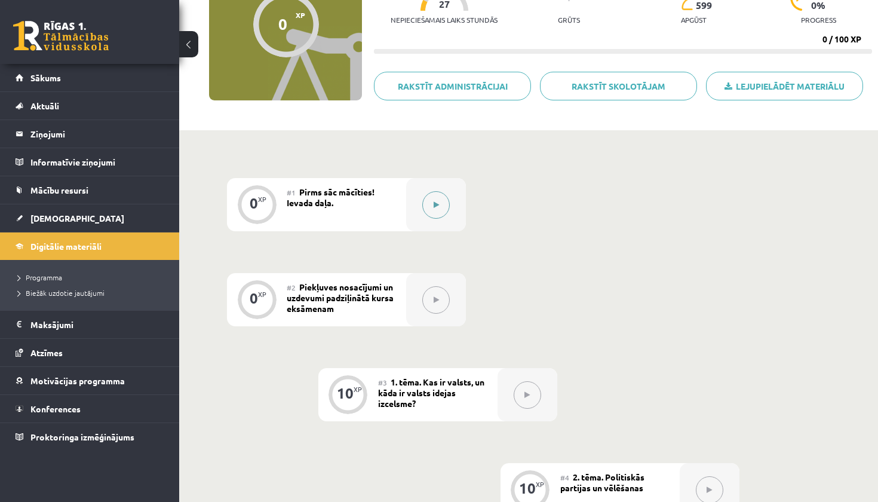
click at [434, 206] on icon at bounding box center [436, 204] width 5 height 7
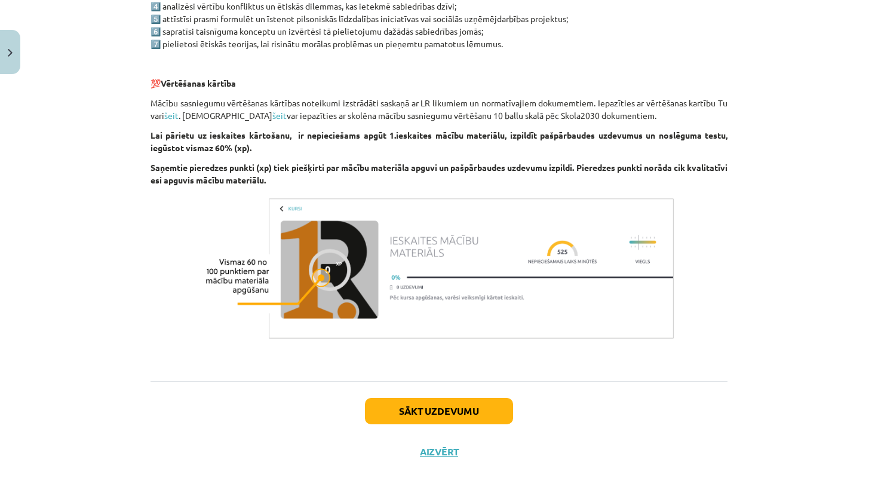
click at [473, 403] on button "Sākt uzdevumu" at bounding box center [439, 411] width 148 height 26
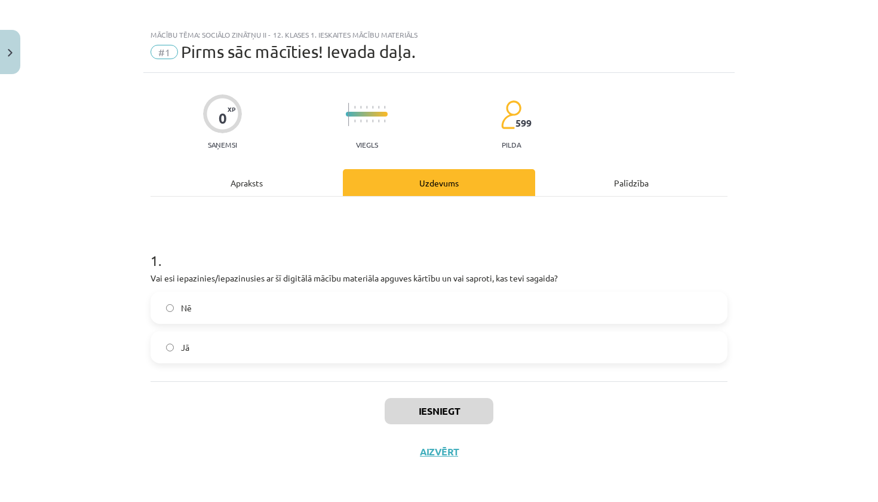
click at [498, 350] on label "Jā" at bounding box center [439, 347] width 575 height 30
click at [454, 404] on button "Iesniegt" at bounding box center [439, 411] width 109 height 26
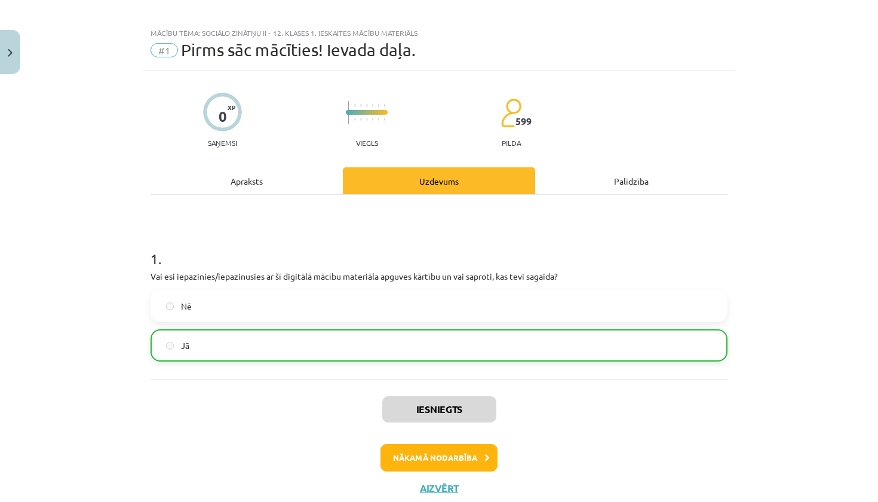
click at [489, 460] on icon at bounding box center [487, 458] width 5 height 8
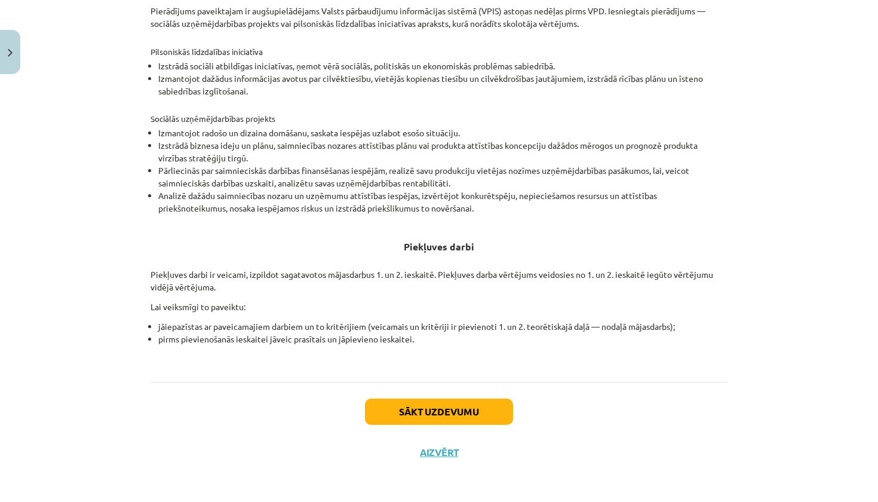
scroll to position [355, 0]
click at [482, 403] on button "Sākt uzdevumu" at bounding box center [439, 412] width 148 height 26
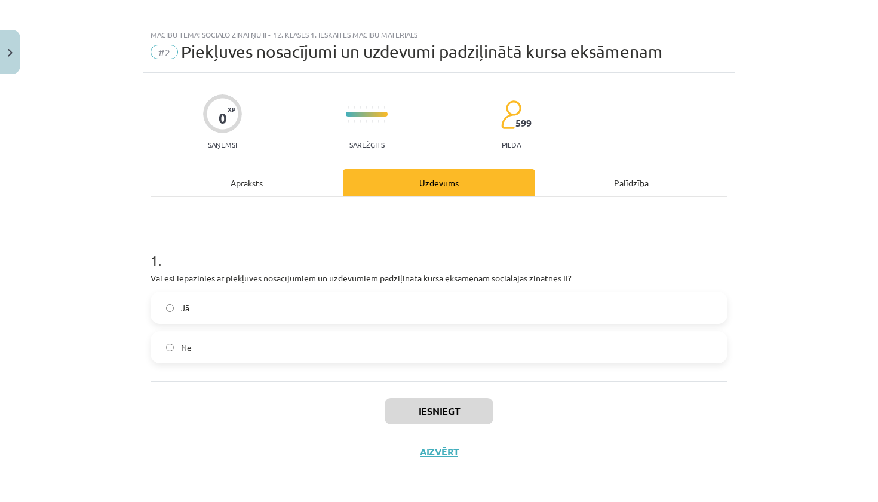
click at [510, 304] on label "Jā" at bounding box center [439, 308] width 575 height 30
click at [442, 419] on button "Iesniegt" at bounding box center [439, 411] width 109 height 26
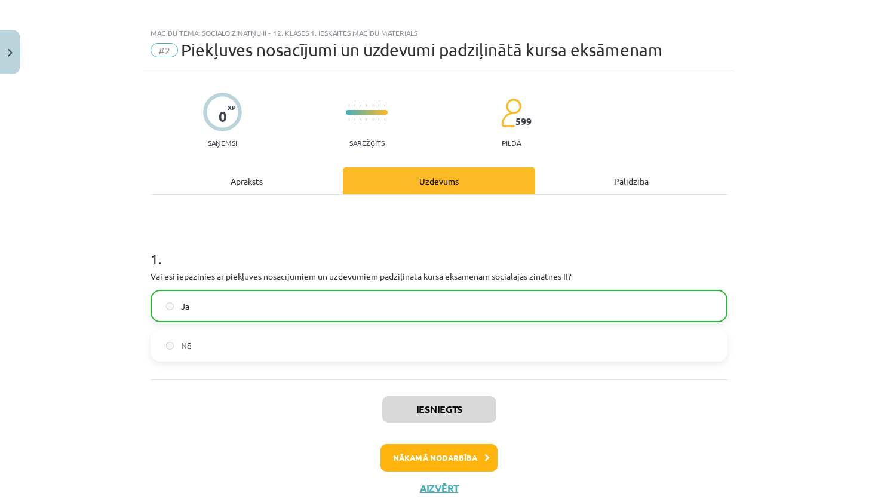
click at [431, 458] on button "Nākamā nodarbība" at bounding box center [439, 457] width 117 height 27
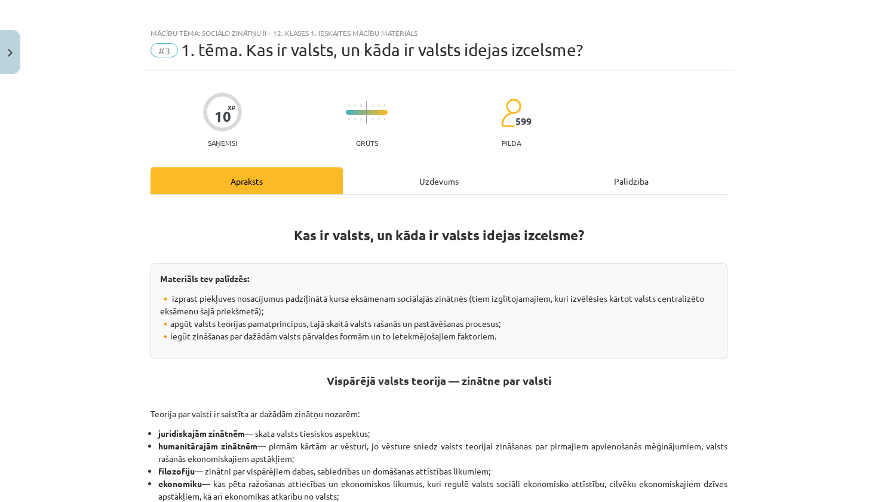
scroll to position [30, 0]
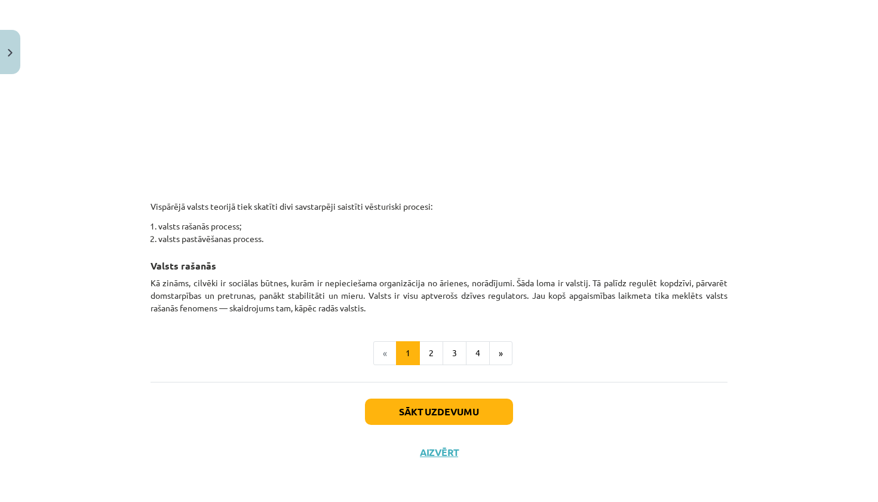
click at [452, 409] on button "Sākt uzdevumu" at bounding box center [439, 412] width 148 height 26
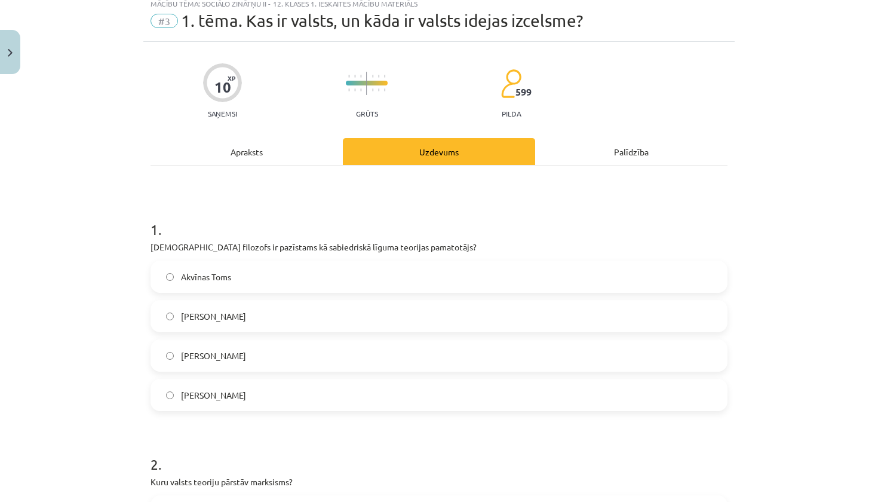
scroll to position [145, 0]
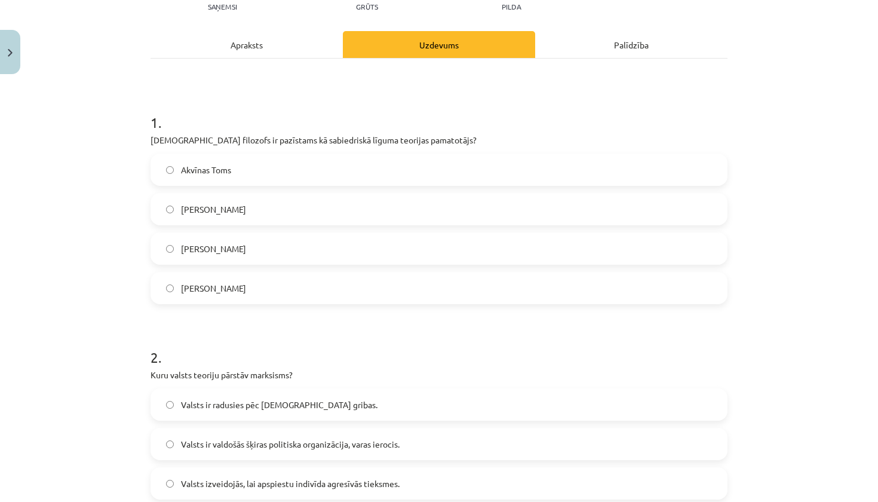
click at [191, 209] on span "[PERSON_NAME]" at bounding box center [213, 209] width 65 height 13
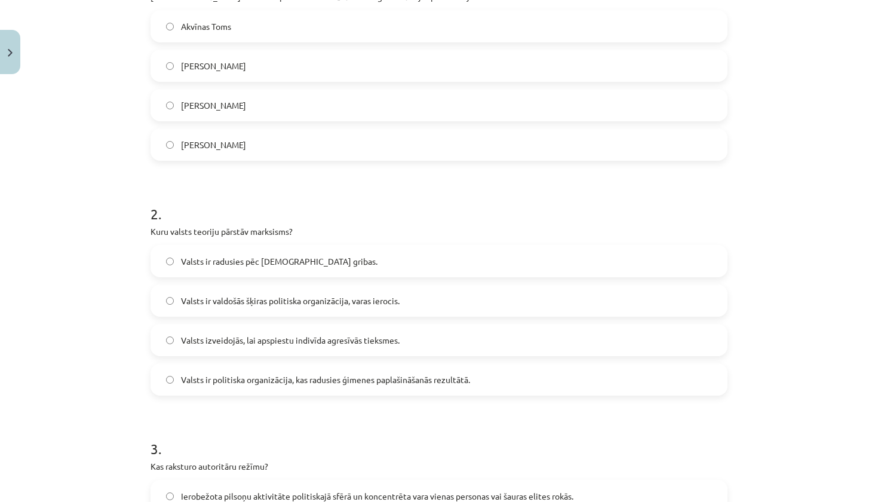
scroll to position [289, 0]
click at [208, 299] on span "Valsts ir valdošās šķiras politiska organizācija, varas ierocis." at bounding box center [290, 300] width 219 height 13
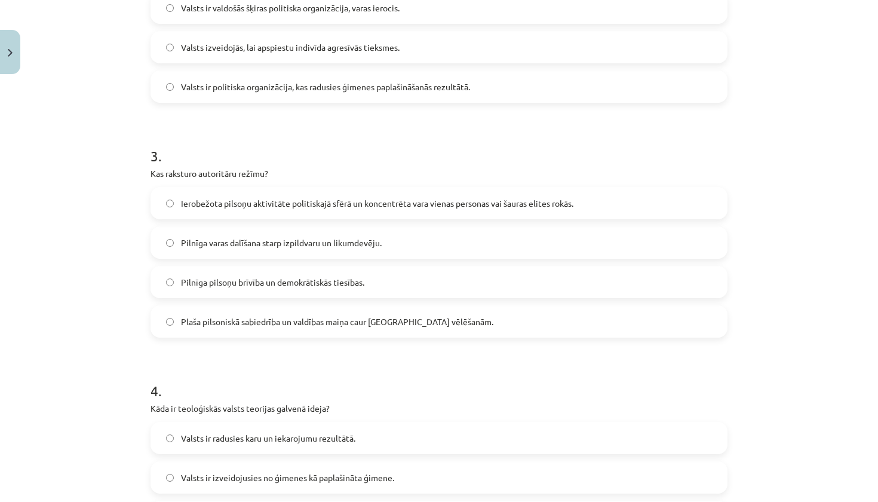
scroll to position [586, 0]
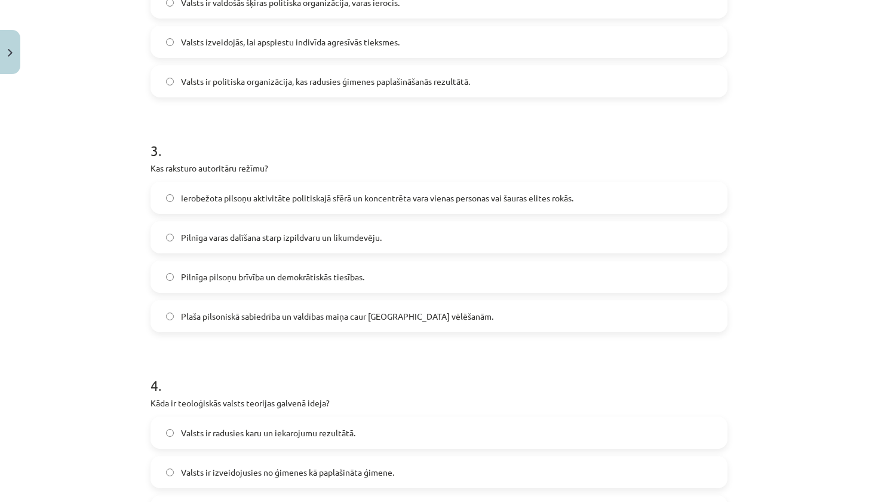
click at [230, 199] on span "Ierobežota pilsoņu aktivitāte politiskajā sfērā un koncentrēta vara vienas pers…" at bounding box center [377, 198] width 393 height 13
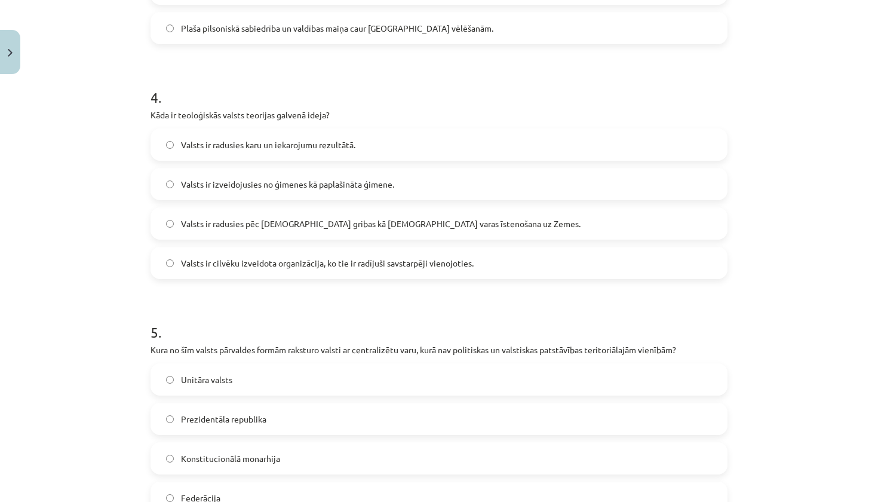
scroll to position [877, 0]
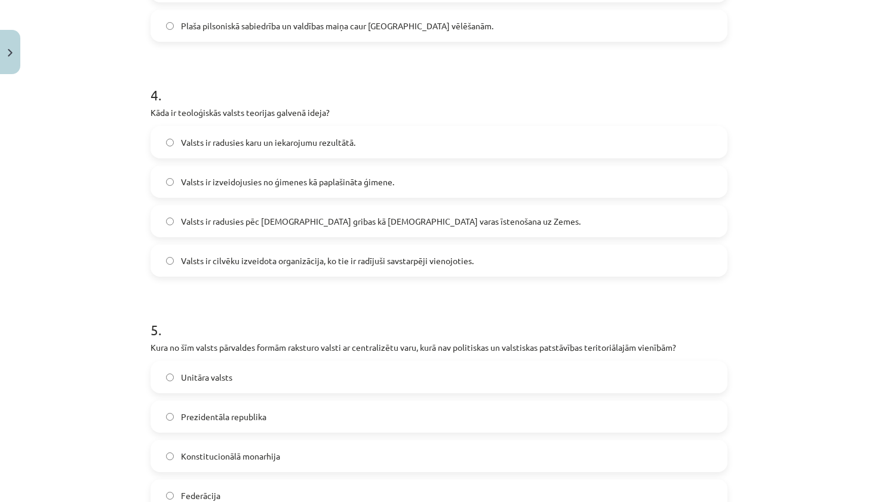
click at [331, 218] on span "Valsts ir radusies pēc [DEMOGRAPHIC_DATA] gribas kā [DEMOGRAPHIC_DATA] varas īs…" at bounding box center [381, 221] width 400 height 13
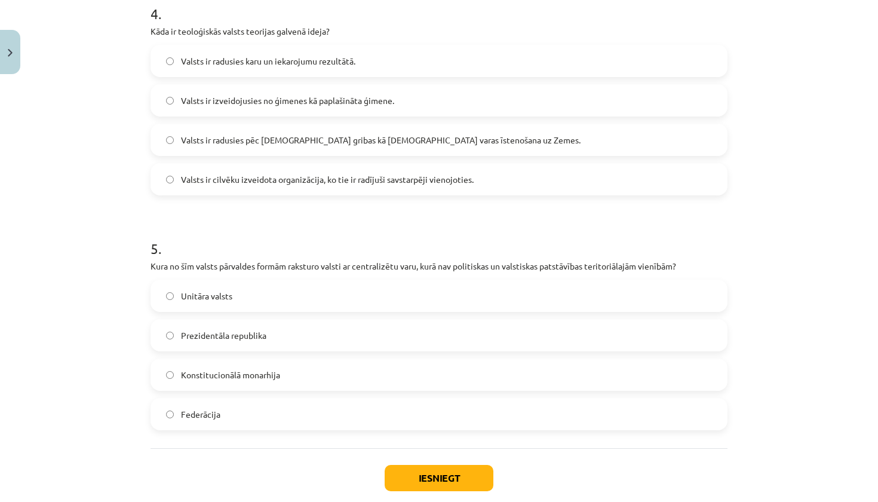
scroll to position [964, 0]
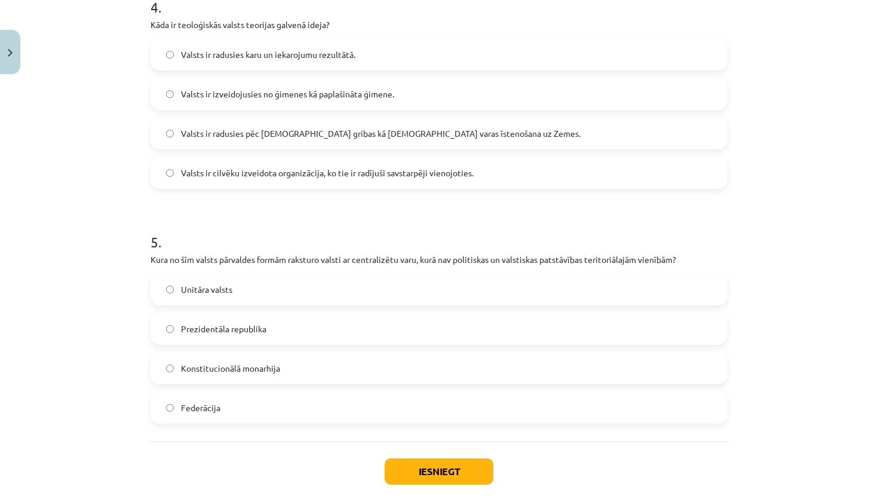
click at [272, 298] on label "Unitāra valsts" at bounding box center [439, 289] width 575 height 30
click at [471, 473] on button "Iesniegt" at bounding box center [439, 471] width 109 height 26
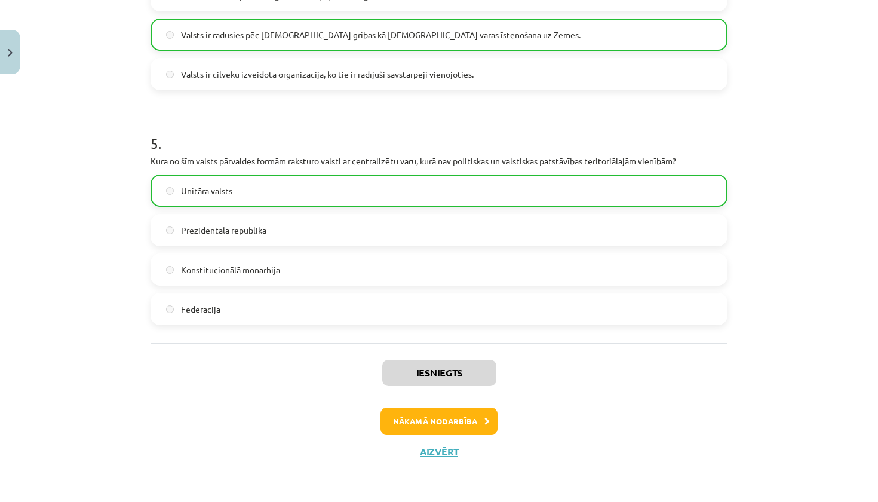
click at [485, 418] on icon at bounding box center [487, 422] width 5 height 8
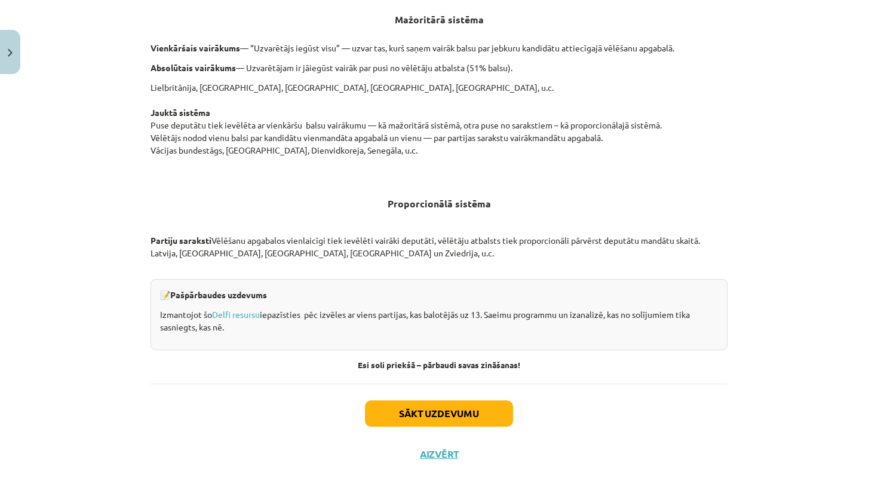
click at [440, 418] on button "Sākt uzdevumu" at bounding box center [439, 413] width 148 height 26
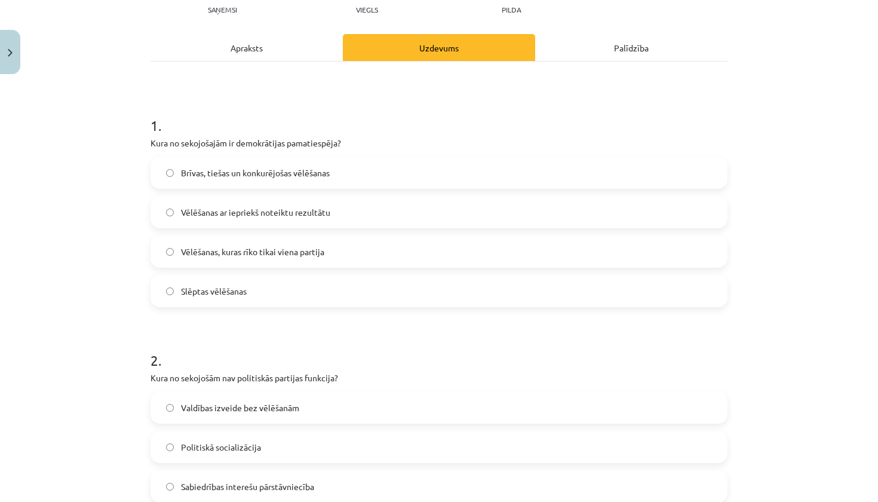
scroll to position [152, 0]
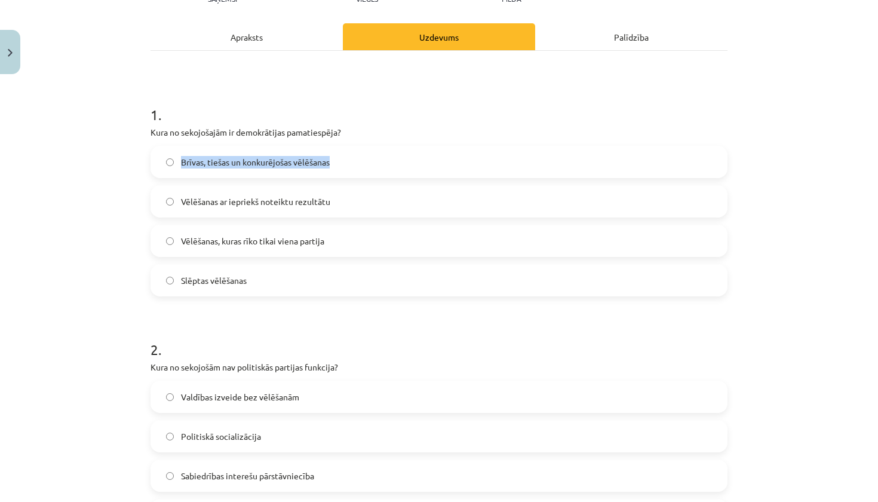
click at [545, 156] on label "Brīvas, tiešas un konkurējošas vēlēšanas" at bounding box center [439, 162] width 575 height 30
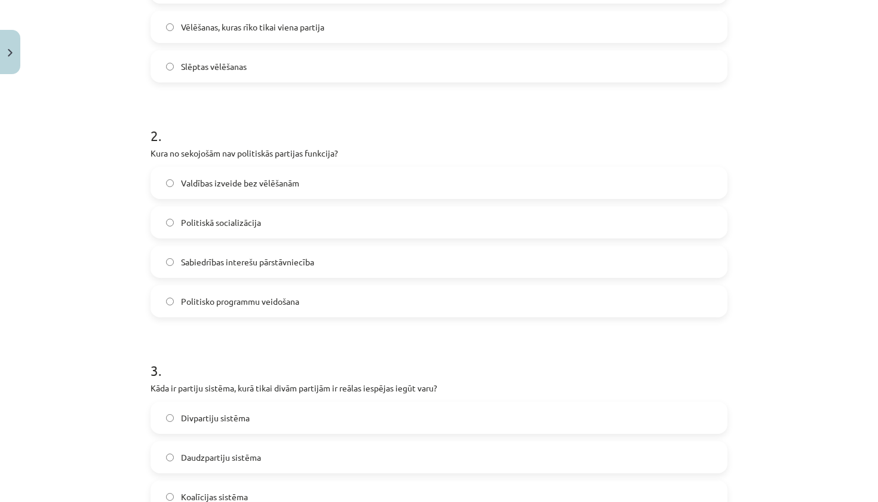
scroll to position [370, 0]
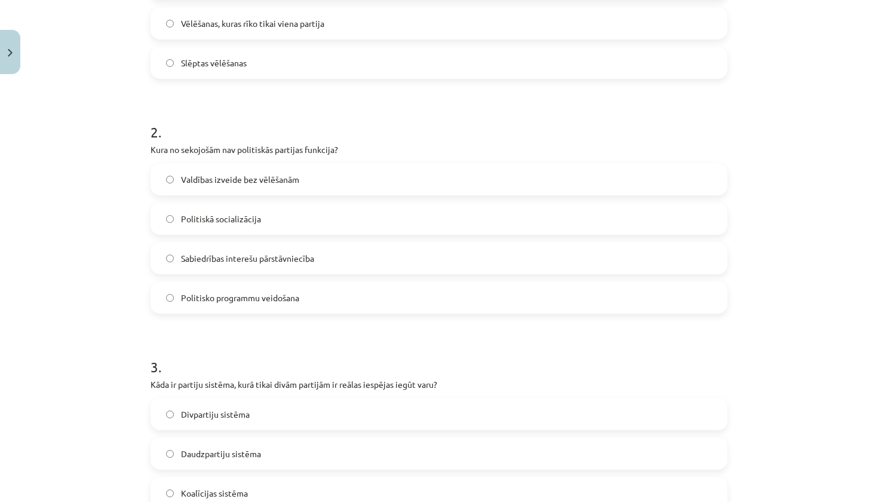
click at [375, 186] on label "Valdības izveide bez vēlēšanām" at bounding box center [439, 179] width 575 height 30
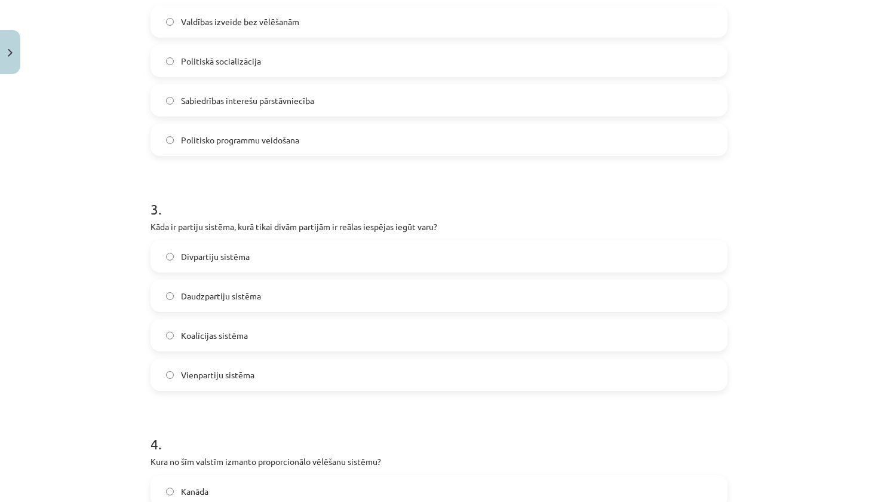
scroll to position [528, 0]
click at [299, 251] on label "Divpartiju sistēma" at bounding box center [439, 256] width 575 height 30
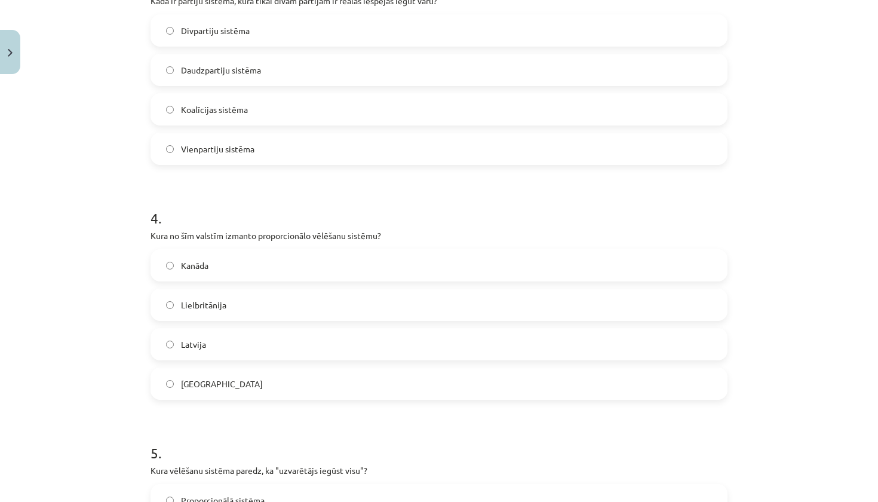
scroll to position [754, 0]
click at [232, 341] on label "Latvija" at bounding box center [439, 344] width 575 height 30
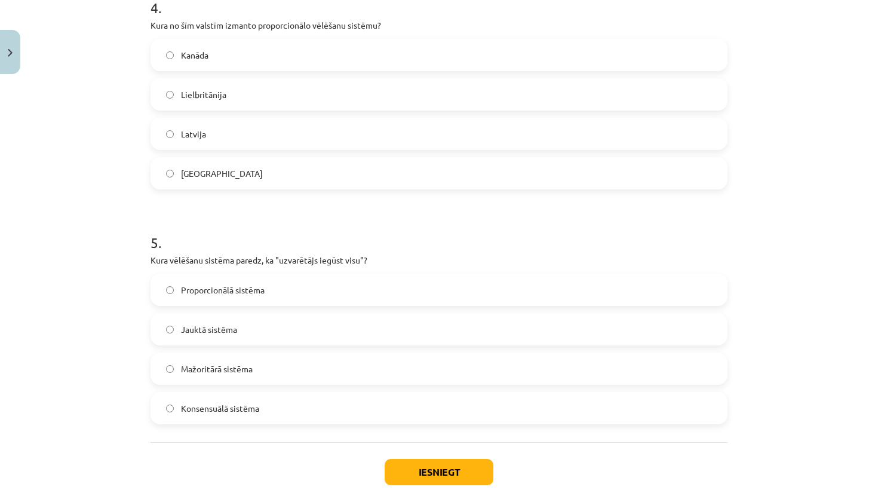
scroll to position [968, 0]
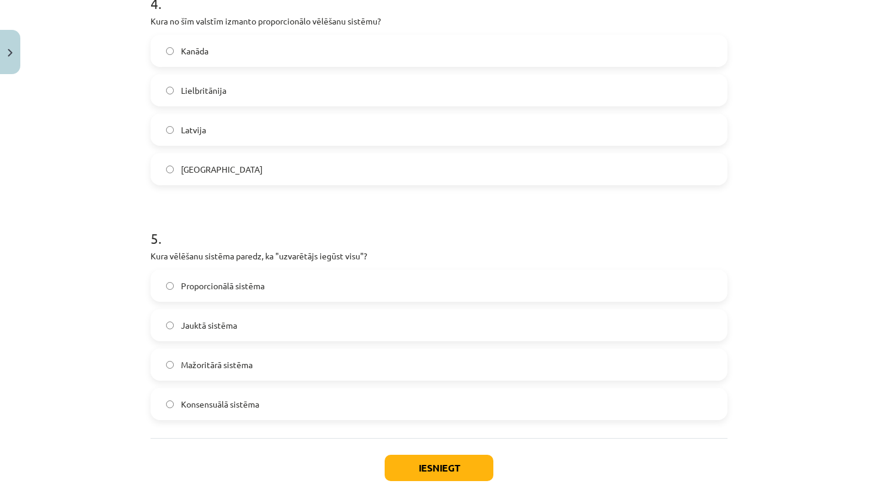
click at [238, 369] on span "Mažoritārā sistēma" at bounding box center [217, 365] width 72 height 13
click at [415, 471] on button "Iesniegt" at bounding box center [439, 468] width 109 height 26
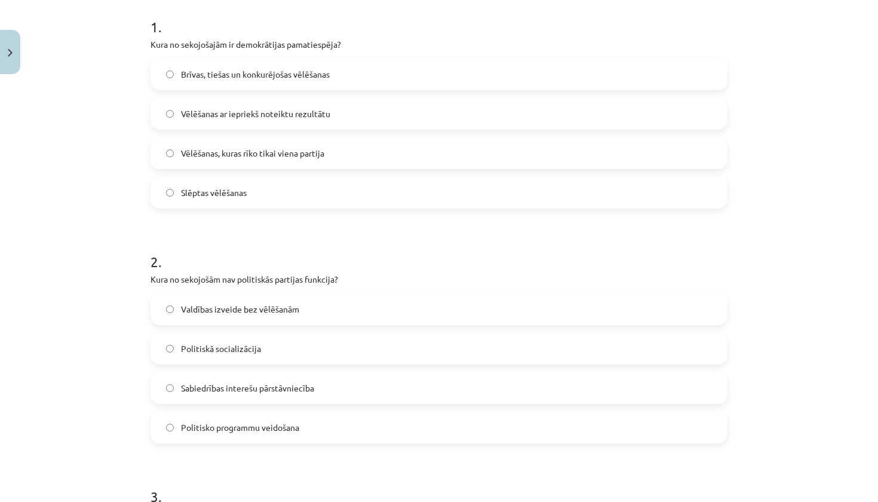
scroll to position [237, 0]
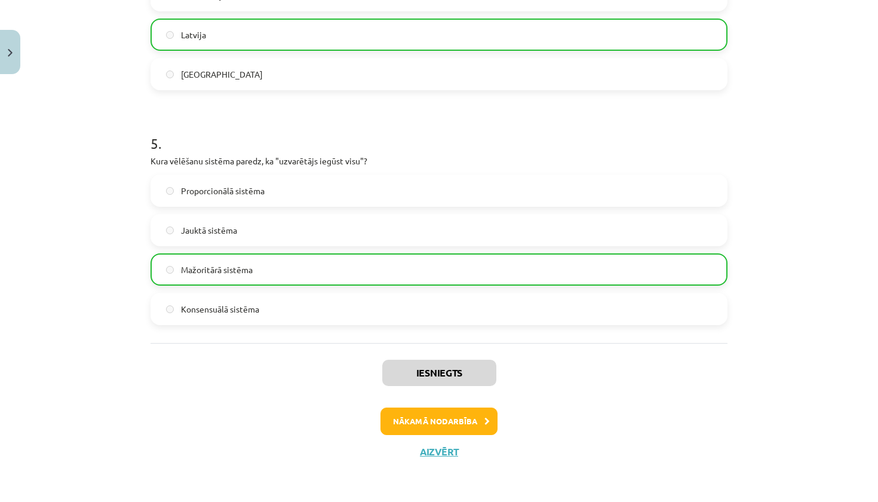
click at [475, 424] on button "Nākamā nodarbība" at bounding box center [439, 421] width 117 height 27
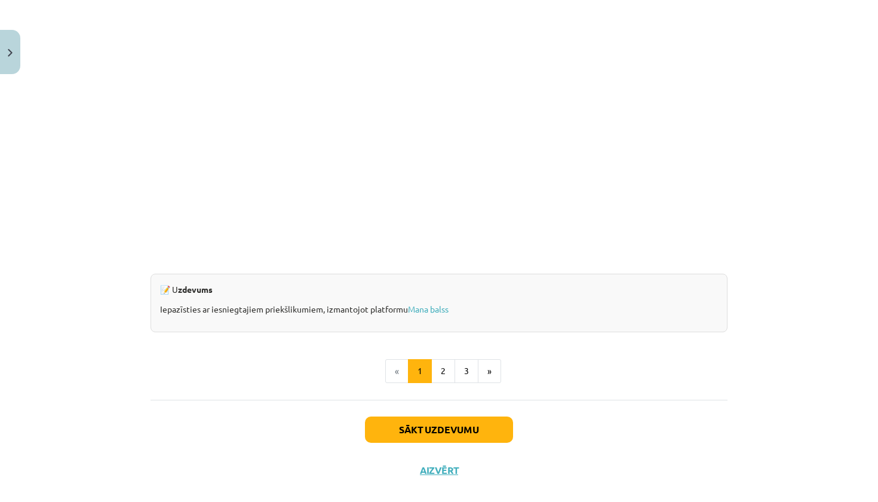
scroll to position [30, 0]
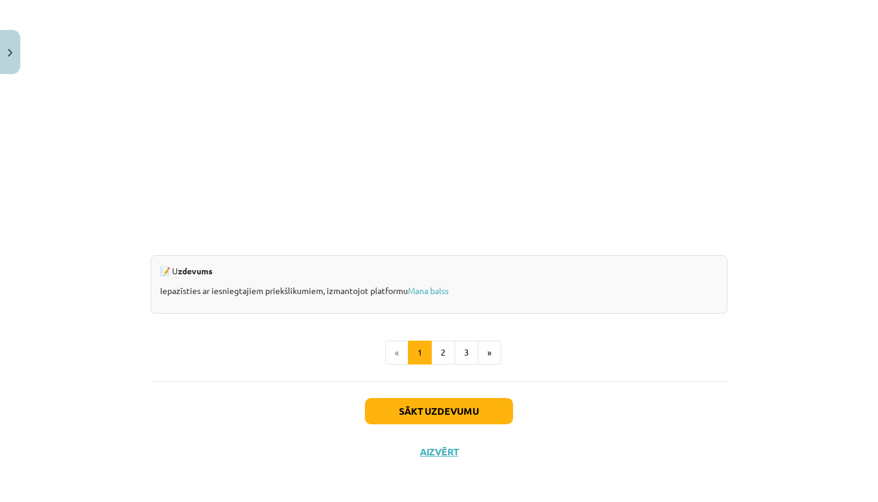
click at [461, 415] on button "Sākt uzdevumu" at bounding box center [439, 411] width 148 height 26
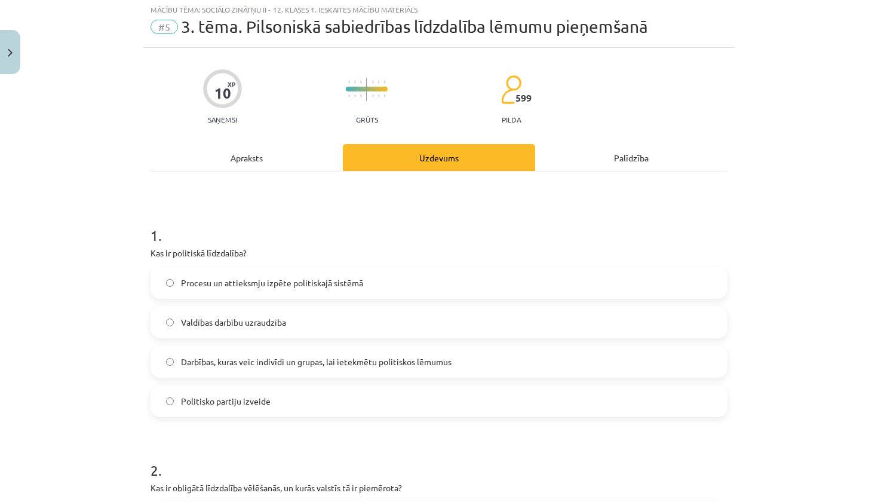
scroll to position [186, 0]
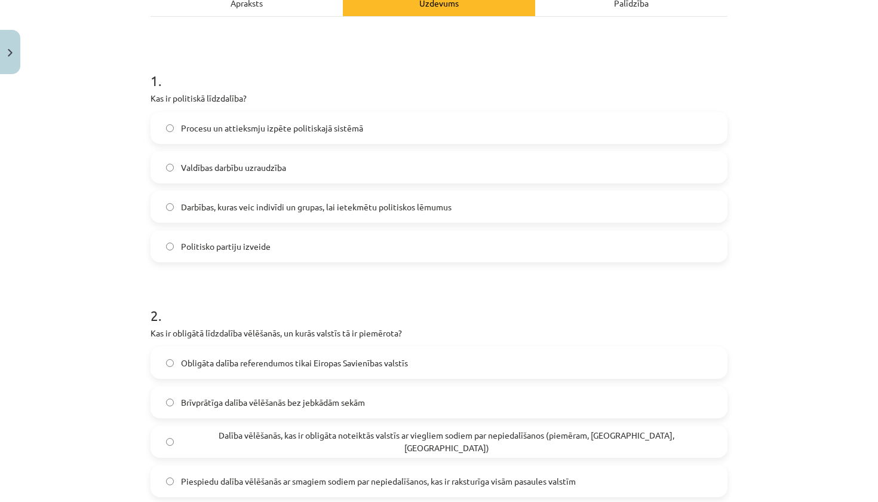
click at [503, 207] on label "Darbības, kuras veic indivīdi un grupas, lai ietekmētu politiskos lēmumus" at bounding box center [439, 207] width 575 height 30
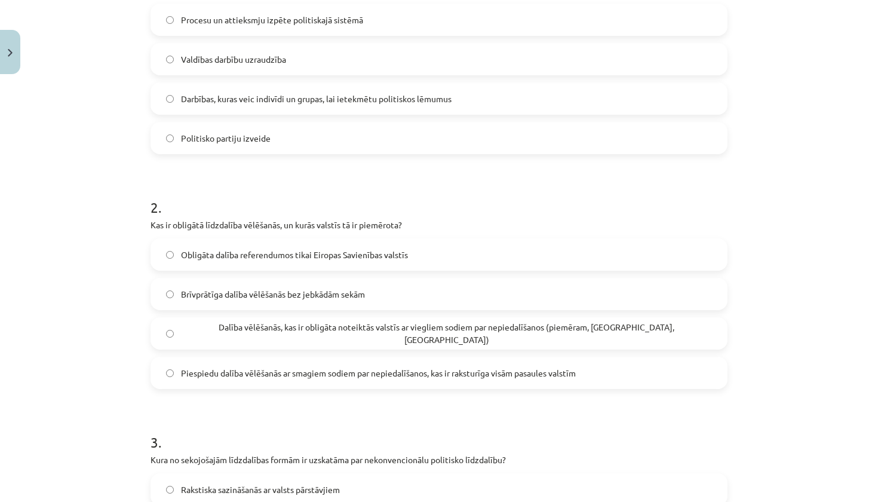
scroll to position [295, 0]
click at [405, 335] on span "Dalība vēlēšanās, kas ir obligāta noteiktās valstīs ar viegliem sodiem par nepi…" at bounding box center [446, 332] width 531 height 25
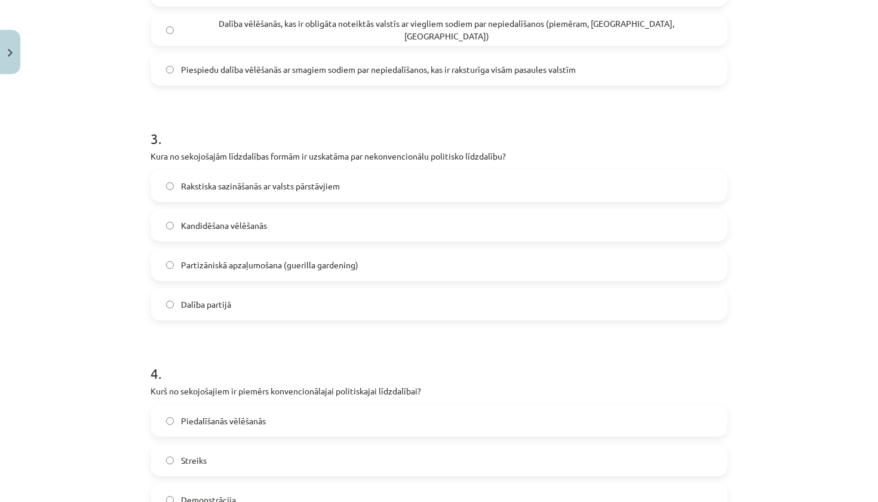
scroll to position [599, 0]
click at [368, 269] on label "Partizāniskā apzaļumošana (guerilla gardening)" at bounding box center [439, 264] width 575 height 30
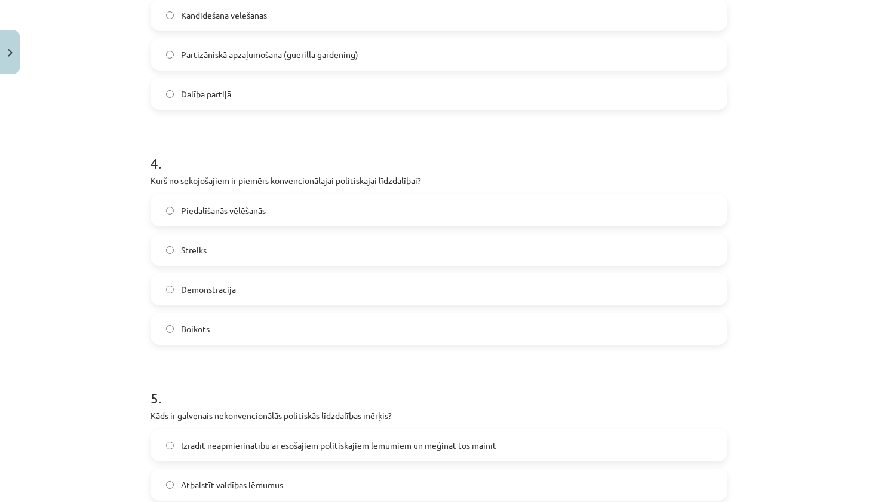
scroll to position [809, 0]
click at [317, 206] on label "Piedalīšanās vēlēšanās" at bounding box center [439, 210] width 575 height 30
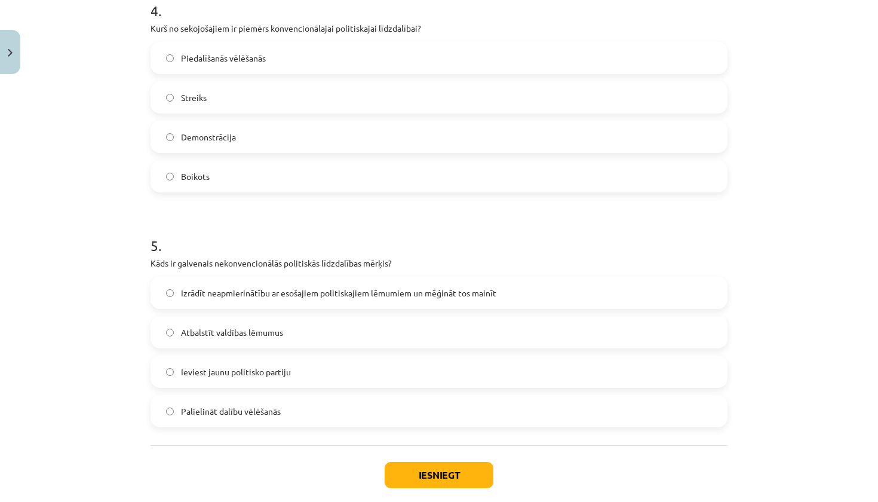
scroll to position [961, 0]
click at [270, 298] on span "Izrādīt neapmierinātību ar esošajiem politiskajiem lēmumiem un mēģināt tos main…" at bounding box center [339, 292] width 316 height 13
click at [415, 476] on button "Iesniegt" at bounding box center [439, 474] width 109 height 26
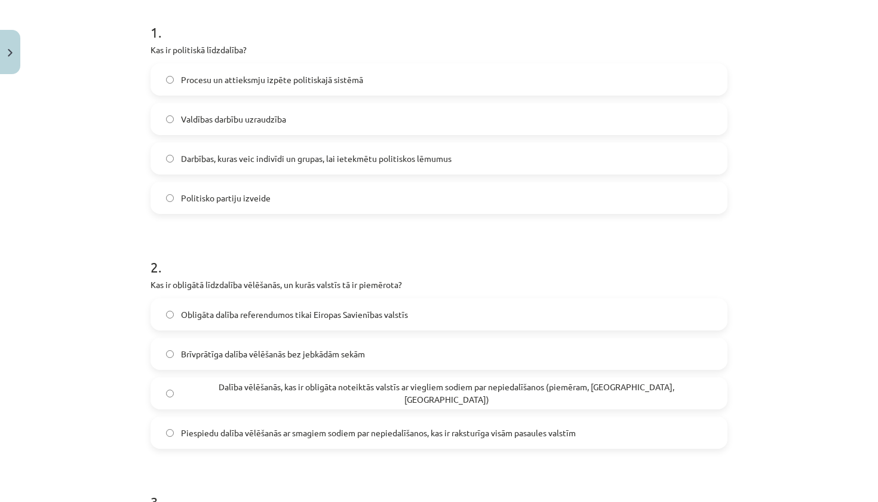
scroll to position [238, 0]
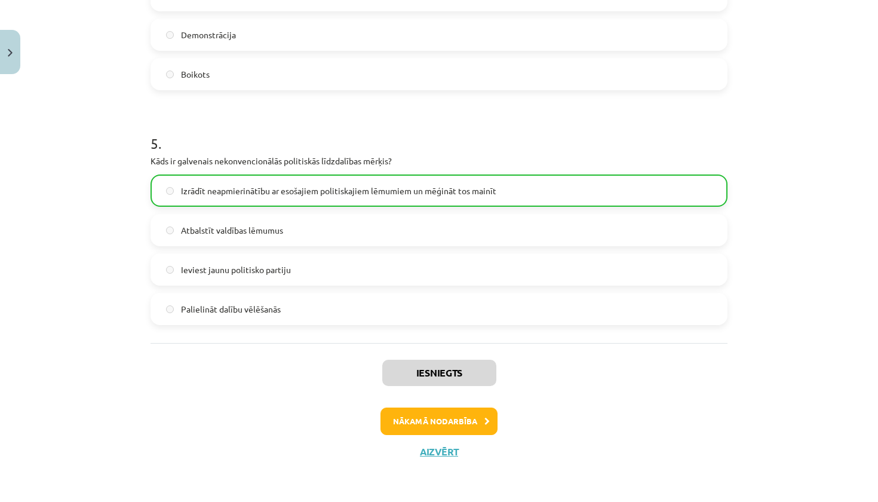
click at [474, 419] on button "Nākamā nodarbība" at bounding box center [439, 421] width 117 height 27
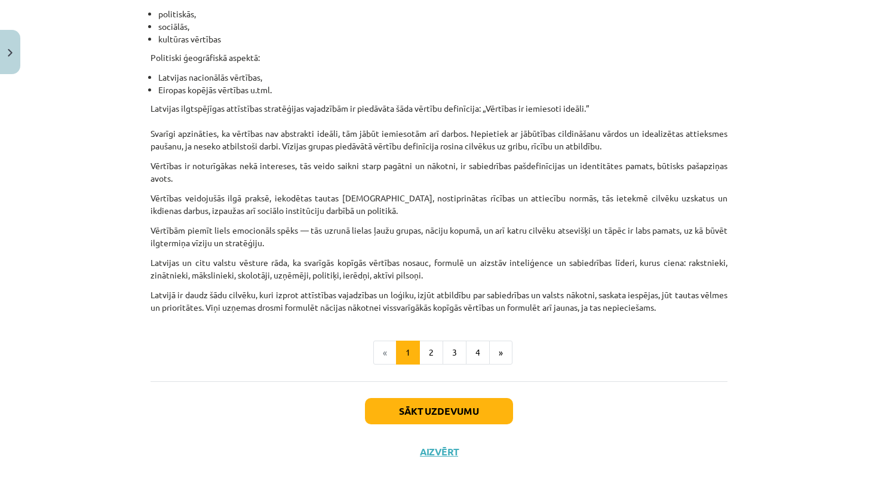
click at [474, 419] on button "Sākt uzdevumu" at bounding box center [439, 411] width 148 height 26
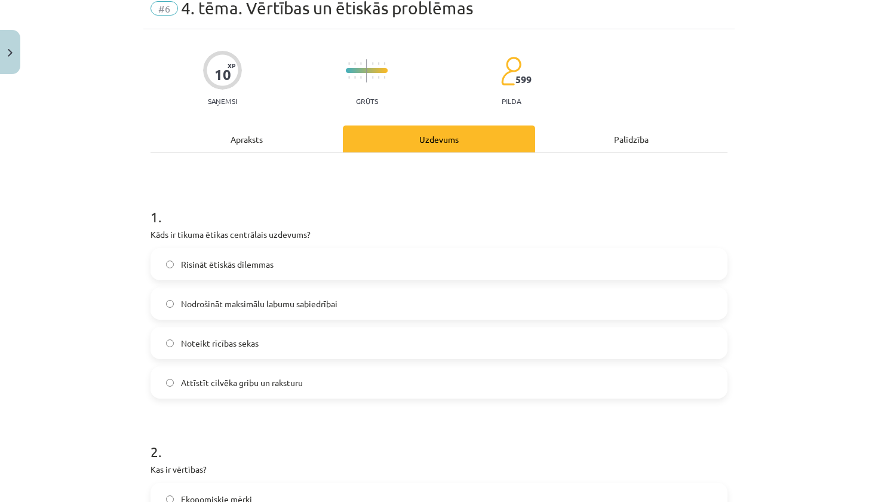
scroll to position [62, 0]
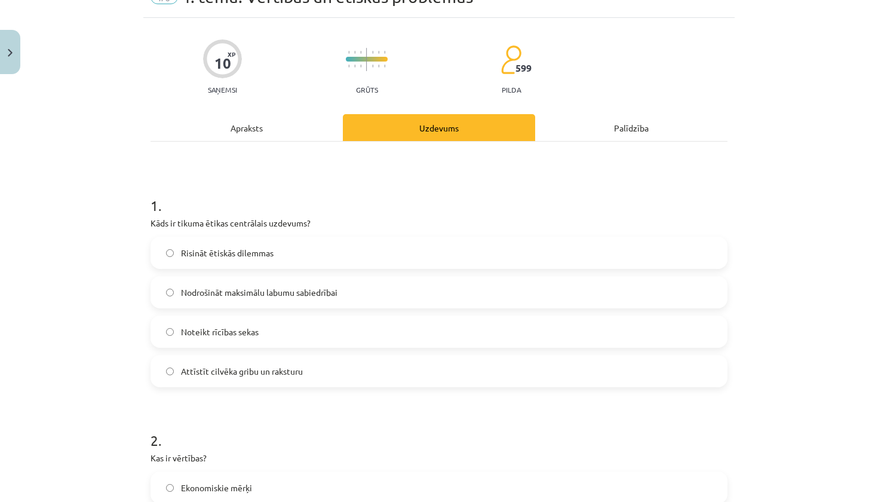
click at [422, 371] on label "Attīstīt cilvēka gribu un raksturu" at bounding box center [439, 371] width 575 height 30
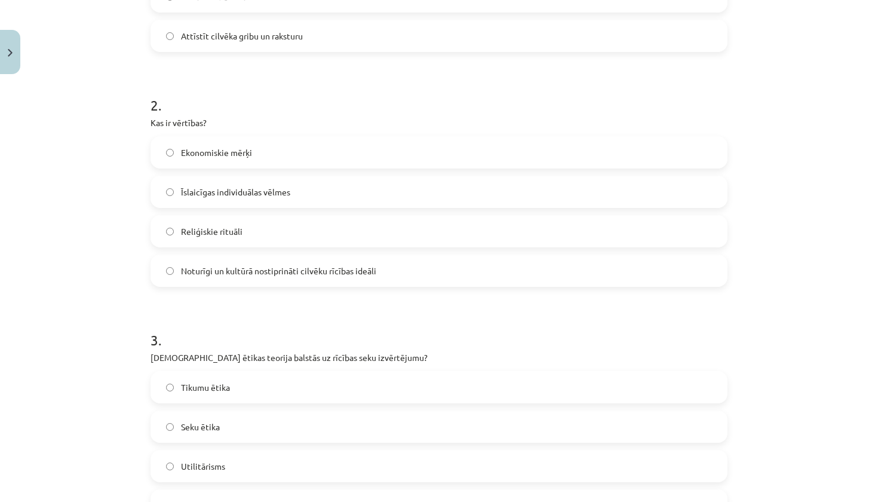
scroll to position [405, 0]
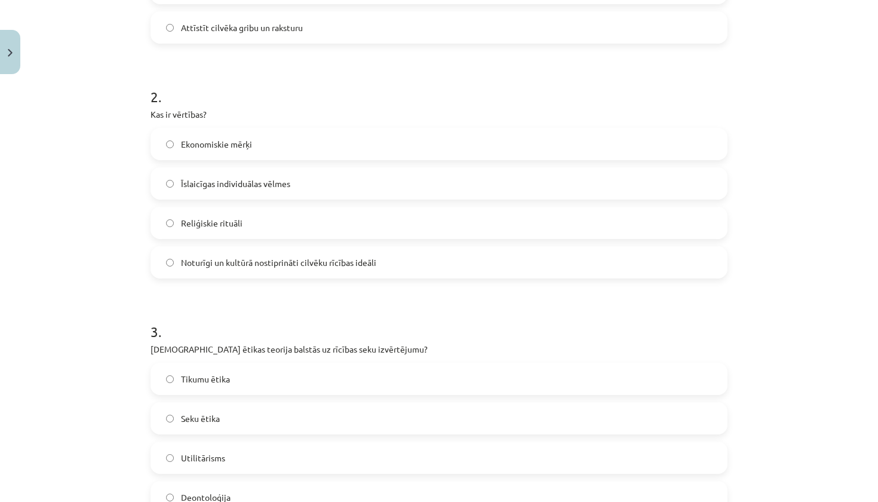
click at [358, 261] on span "Noturīgi un kultūrā nostiprināti cilvēku rīcības ideāli" at bounding box center [278, 262] width 195 height 13
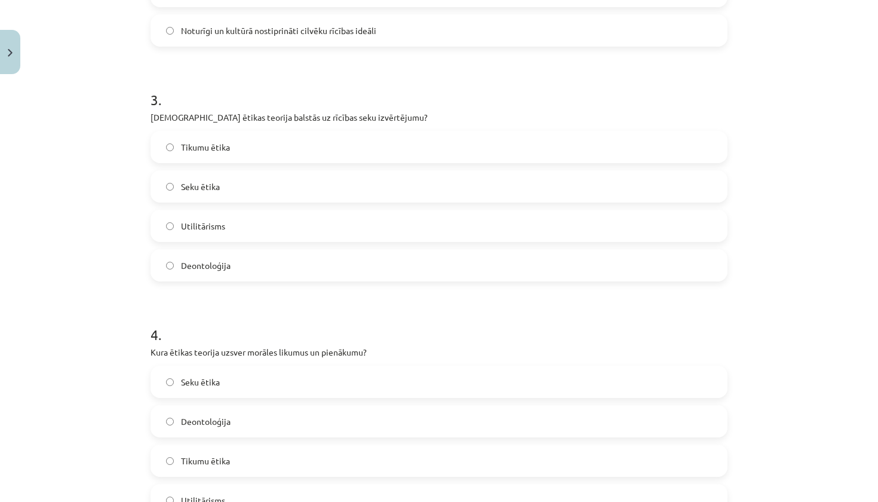
scroll to position [635, 0]
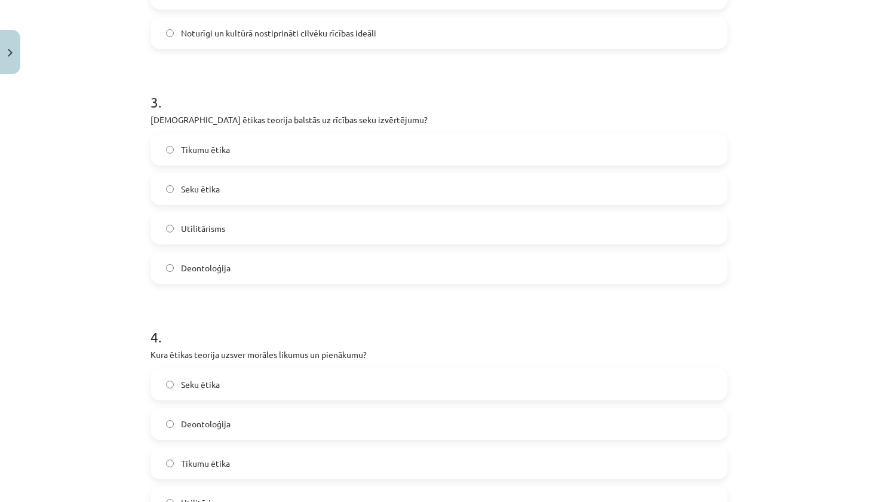
click at [300, 191] on label "Seku ētika" at bounding box center [439, 189] width 575 height 30
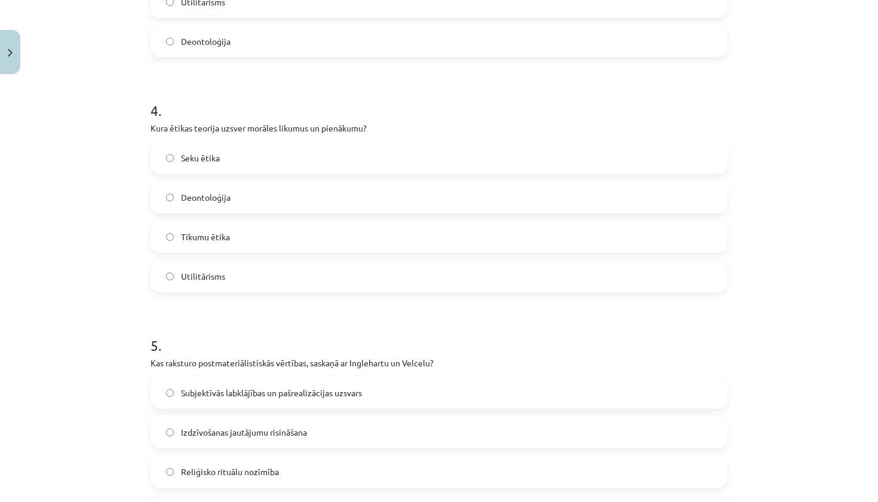
scroll to position [849, 0]
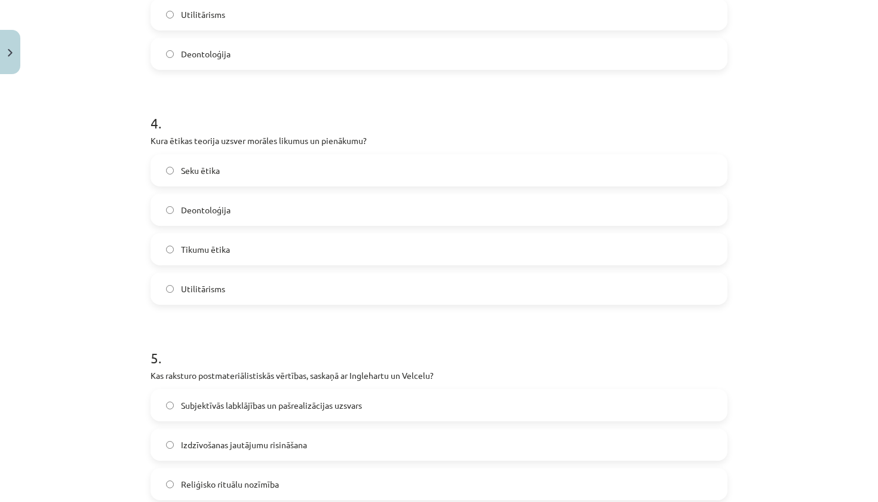
click at [294, 212] on label "Deontoloģija" at bounding box center [439, 210] width 575 height 30
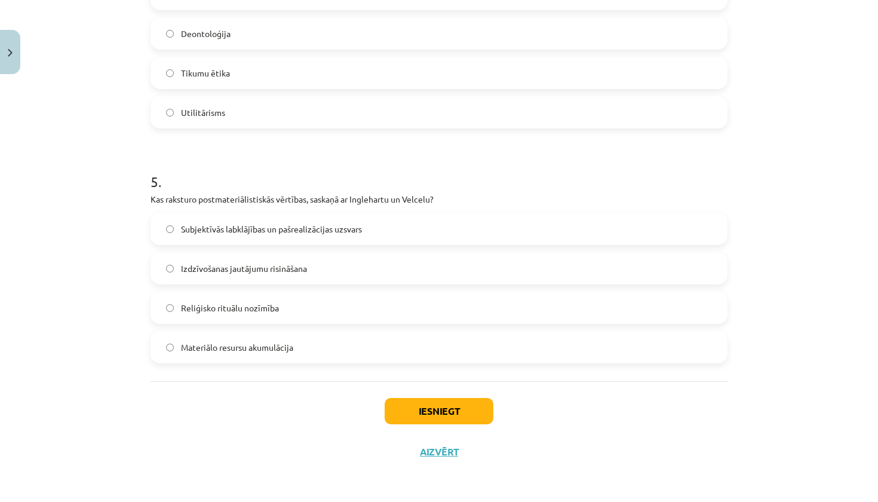
scroll to position [1027, 0]
click at [296, 231] on span "Subjektīvās labklājības un pašrealizācijas uzsvars" at bounding box center [271, 229] width 181 height 13
click at [440, 408] on button "Iesniegt" at bounding box center [439, 411] width 109 height 26
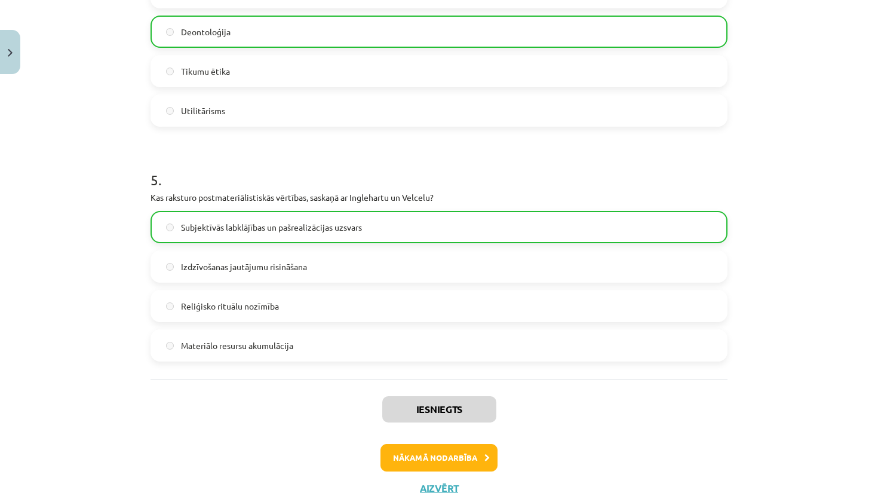
click at [473, 465] on button "Nākamā nodarbība" at bounding box center [439, 457] width 117 height 27
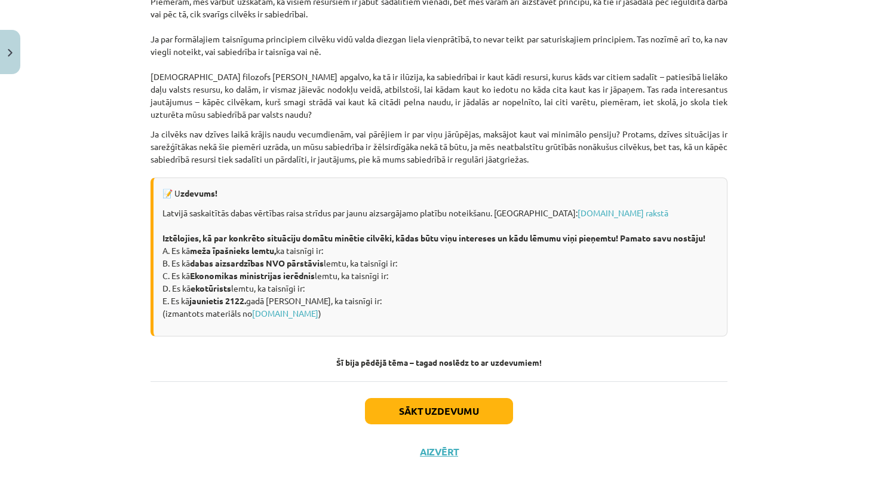
click at [446, 412] on button "Sākt uzdevumu" at bounding box center [439, 411] width 148 height 26
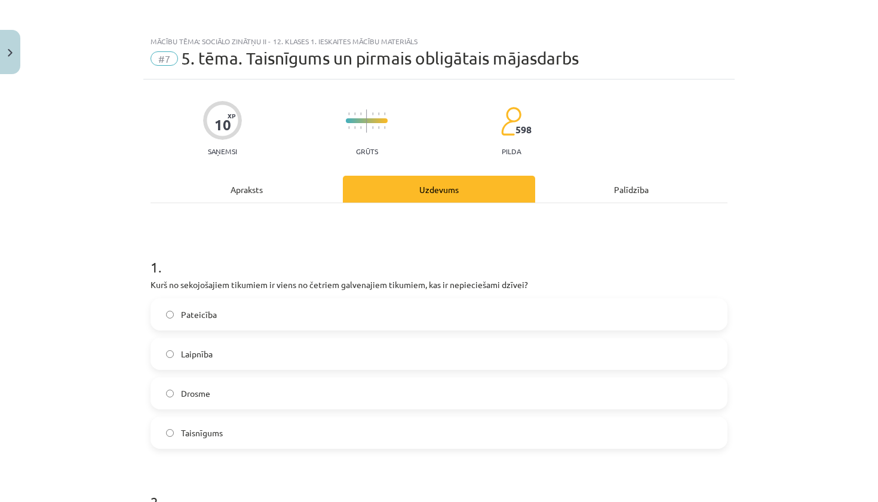
scroll to position [0, 0]
click at [409, 383] on label "Drosme" at bounding box center [439, 393] width 575 height 30
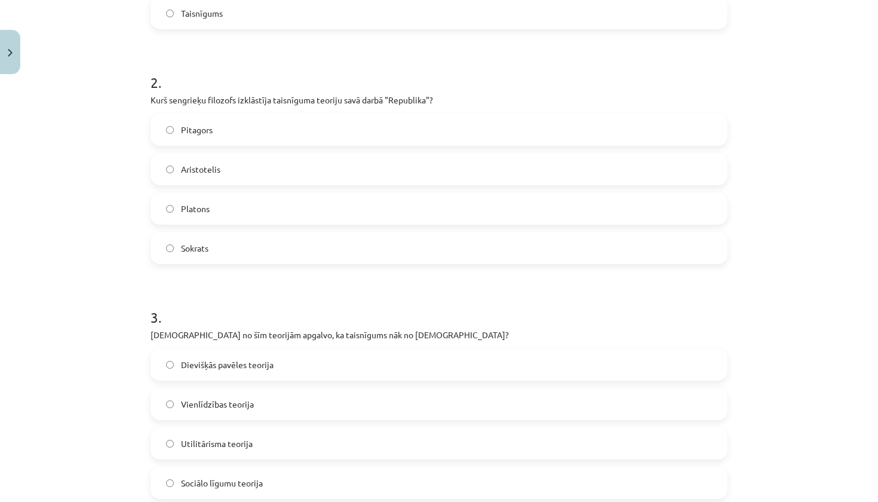
scroll to position [417, 0]
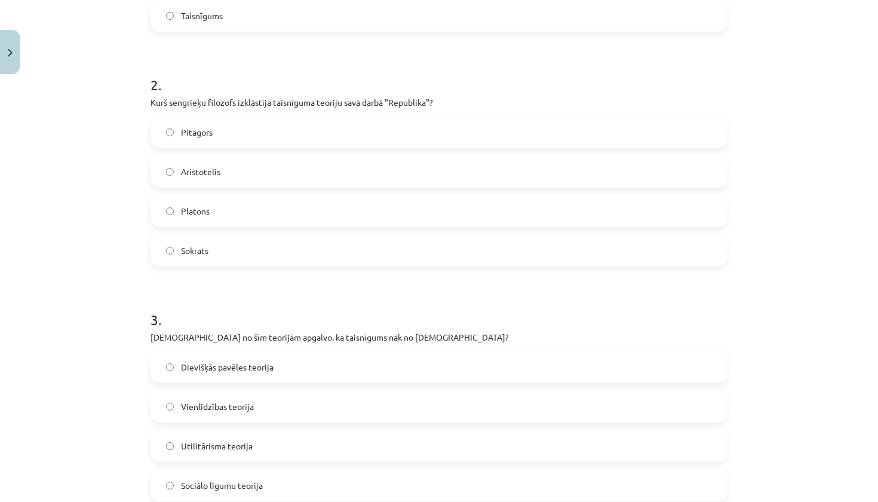
click at [331, 211] on label "Platons" at bounding box center [439, 211] width 575 height 30
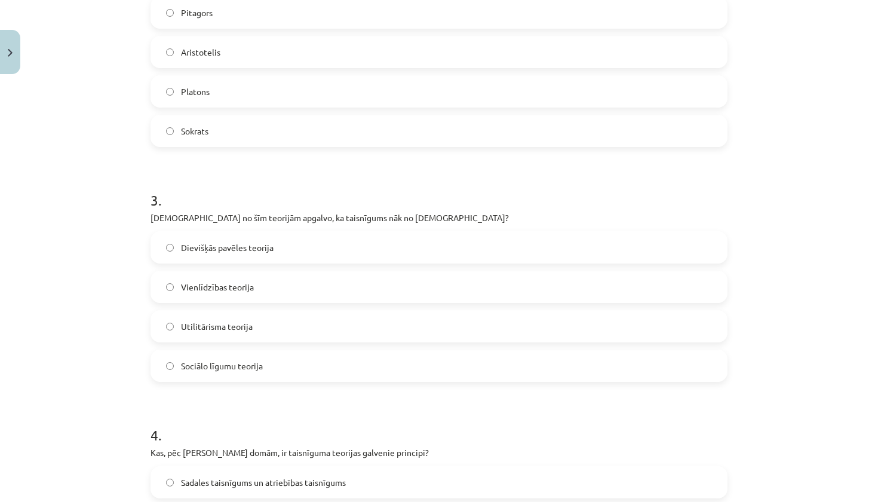
scroll to position [540, 0]
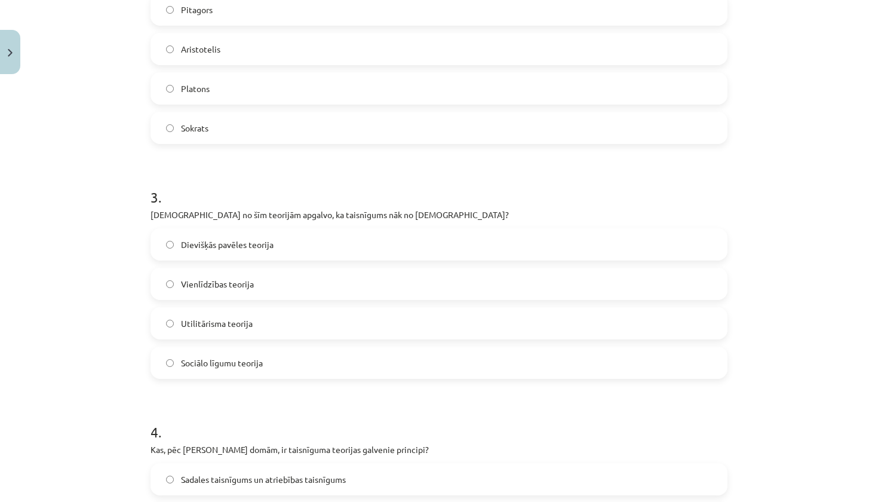
click at [301, 238] on label "Dievišķās pavēles teorija" at bounding box center [439, 244] width 575 height 30
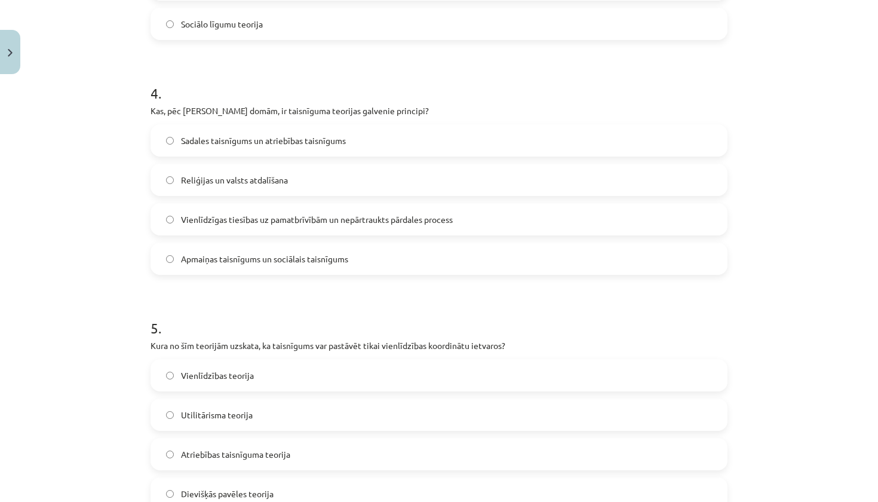
scroll to position [881, 0]
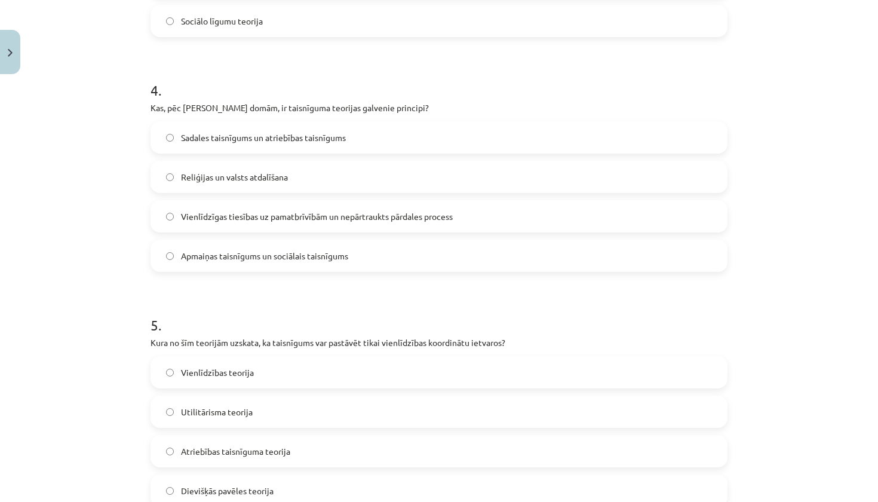
click at [283, 213] on span "Vienlīdzīgas tiesības uz pamatbrīvībām un nepārtraukts pārdales process" at bounding box center [317, 216] width 272 height 13
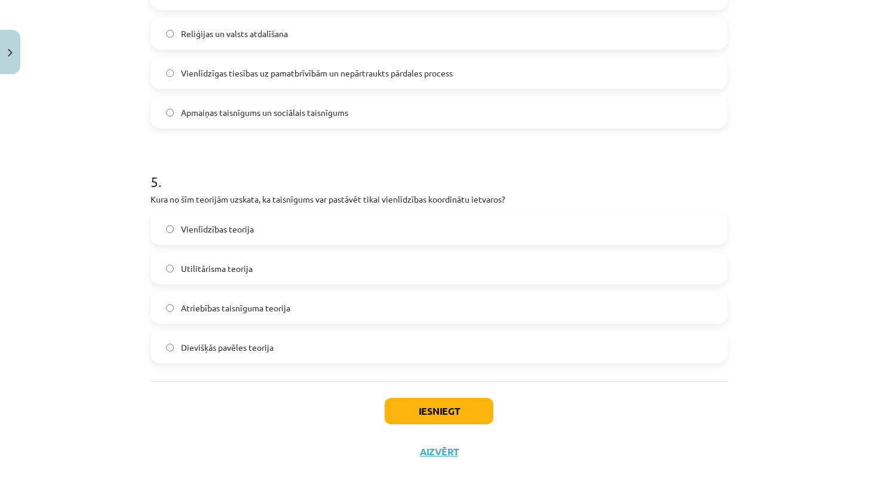
scroll to position [1027, 0]
click at [286, 231] on label "Vienlīdzības teorija" at bounding box center [439, 229] width 575 height 30
click at [433, 412] on button "Iesniegt" at bounding box center [439, 411] width 109 height 26
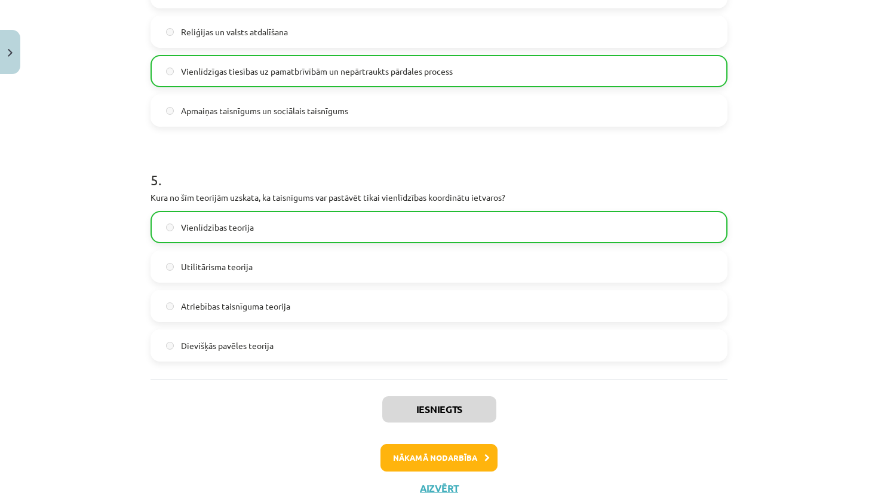
click at [442, 458] on button "Nākamā nodarbība" at bounding box center [439, 457] width 117 height 27
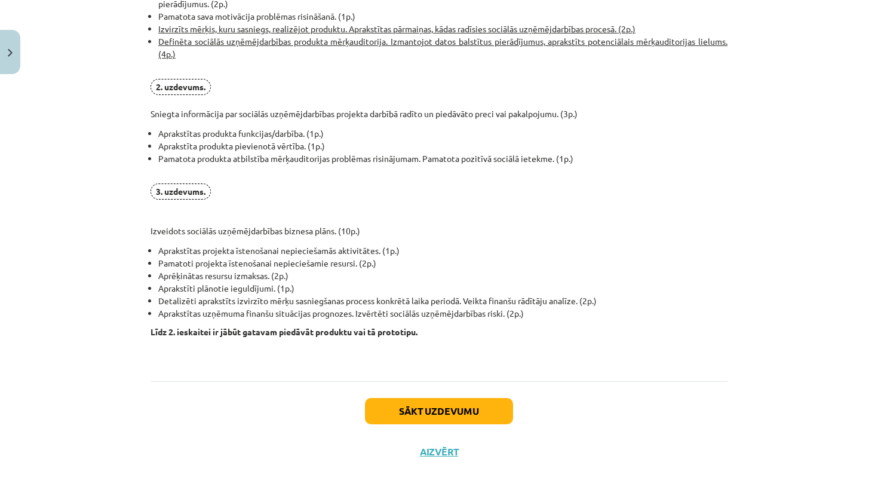
scroll to position [859, 0]
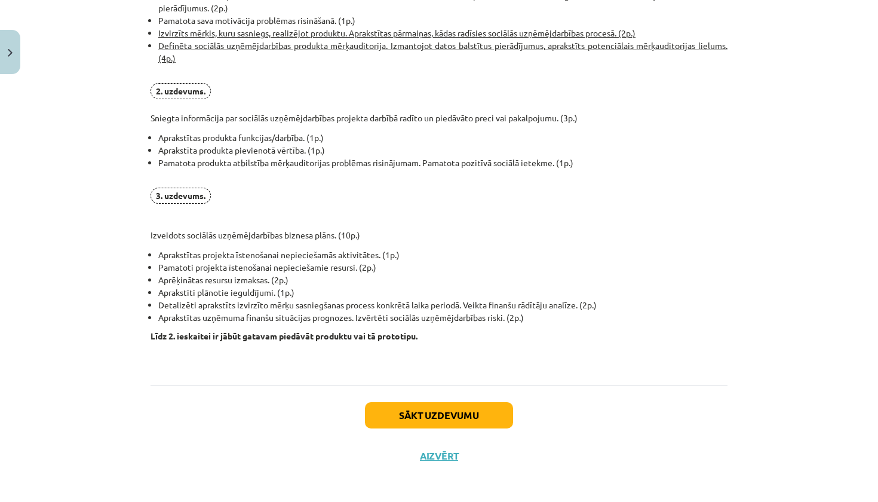
click at [452, 407] on button "Sākt uzdevumu" at bounding box center [439, 415] width 148 height 26
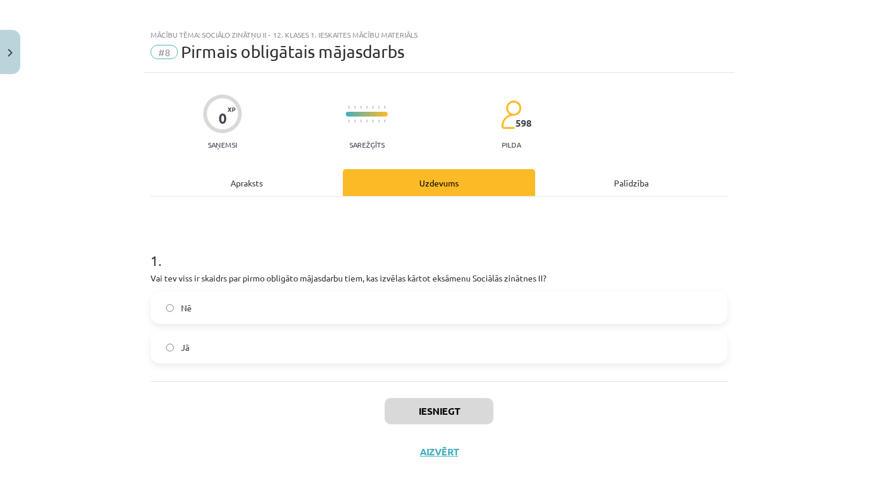
scroll to position [8, 0]
click at [463, 310] on label "Nē" at bounding box center [439, 308] width 575 height 30
click at [458, 352] on label "Jā" at bounding box center [439, 347] width 575 height 30
click at [438, 413] on button "Iesniegt" at bounding box center [439, 411] width 109 height 26
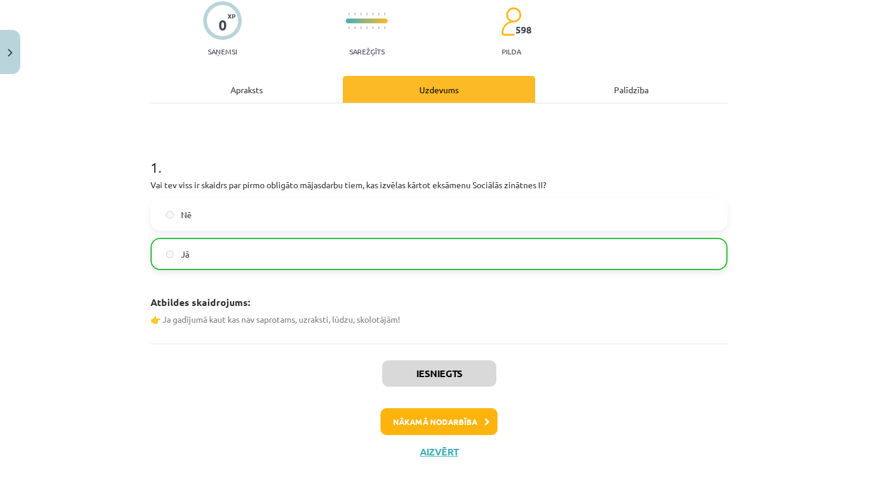
scroll to position [101, 0]
click at [466, 422] on button "Nākamā nodarbība" at bounding box center [439, 421] width 117 height 27
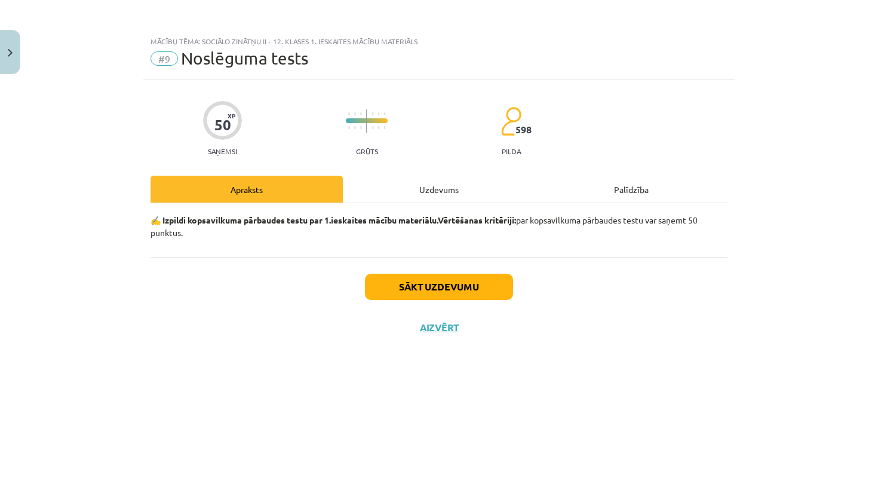
scroll to position [0, 0]
click at [449, 286] on button "Sākt uzdevumu" at bounding box center [439, 287] width 148 height 26
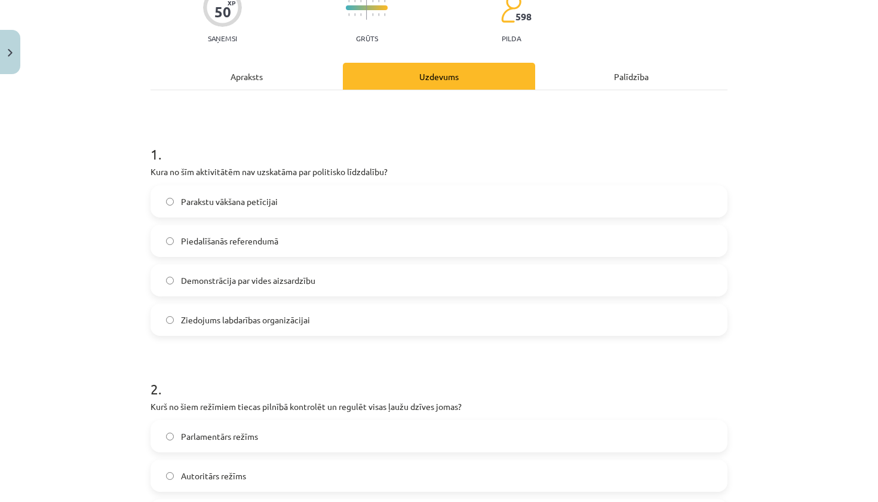
scroll to position [157, 0]
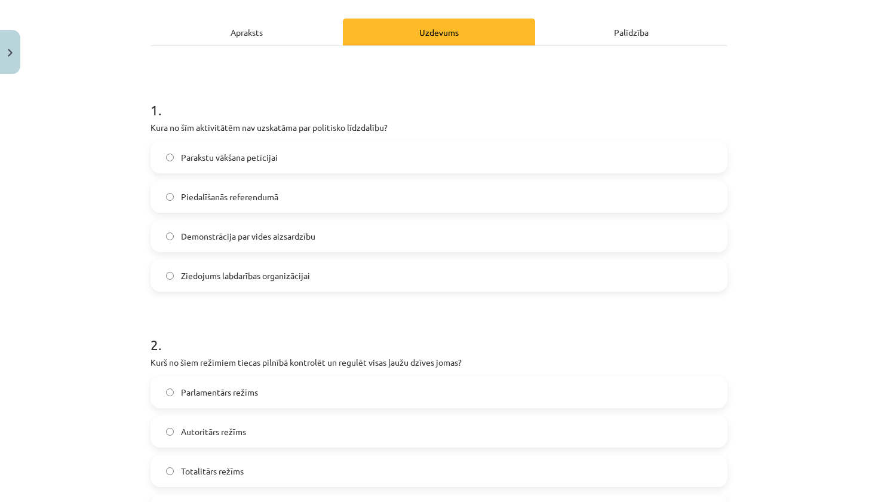
click at [369, 276] on label "Ziedojums labdarības organizācijai" at bounding box center [439, 276] width 575 height 30
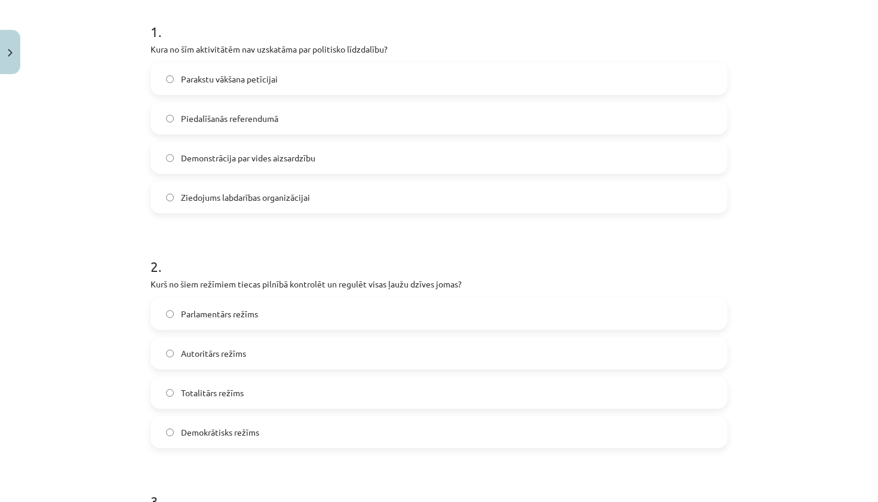
scroll to position [237, 0]
click at [277, 397] on label "Totalitārs režīms" at bounding box center [439, 391] width 575 height 30
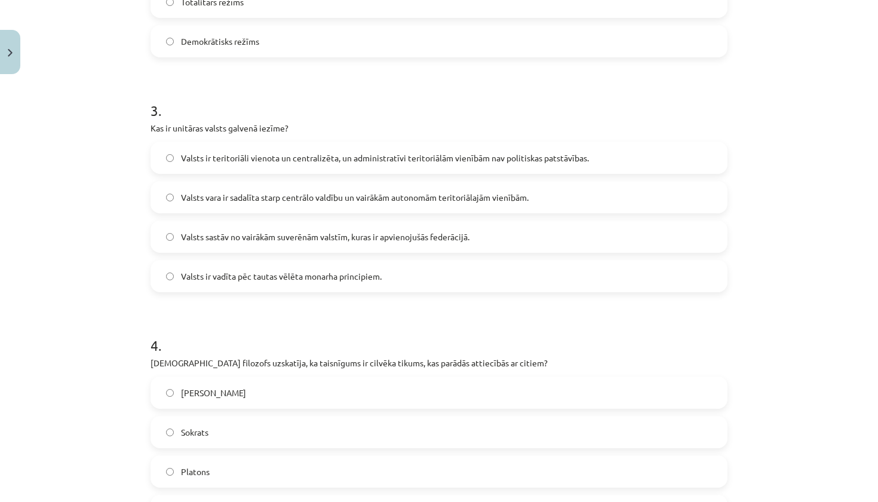
scroll to position [630, 0]
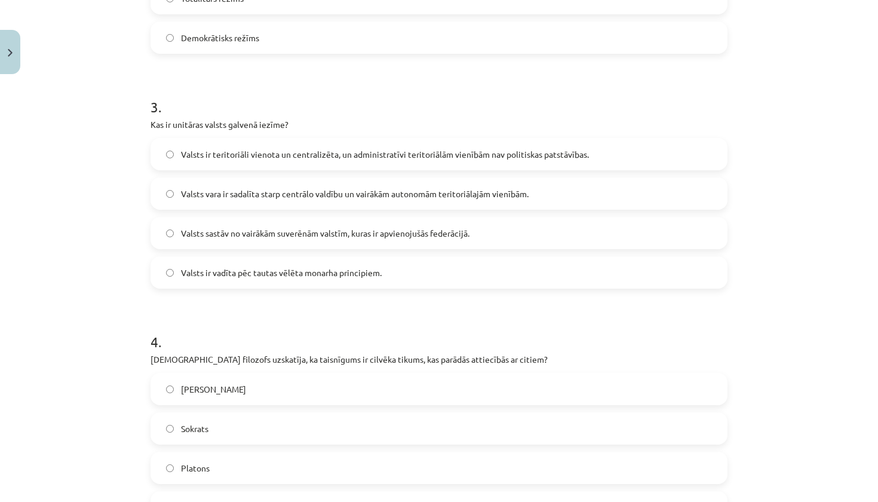
click at [332, 155] on span "Valsts ir teritoriāli vienota un centralizēta, un administratīvi teritoriālām v…" at bounding box center [385, 154] width 408 height 13
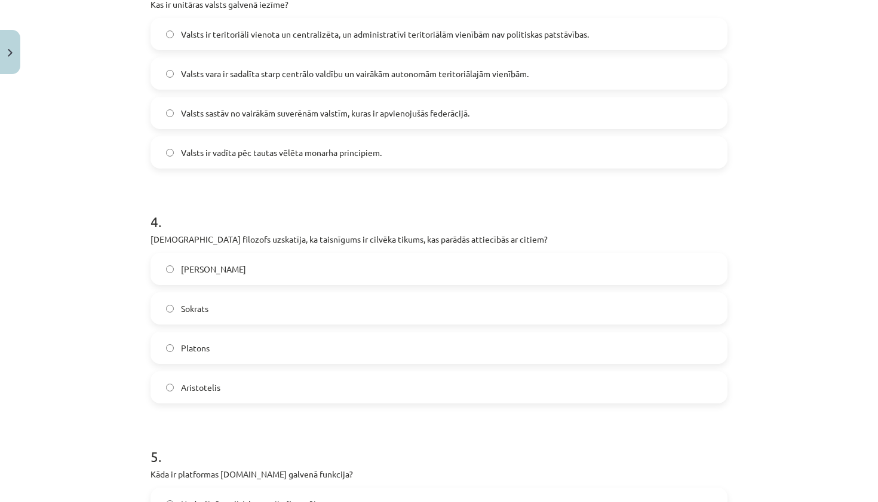
scroll to position [791, 0]
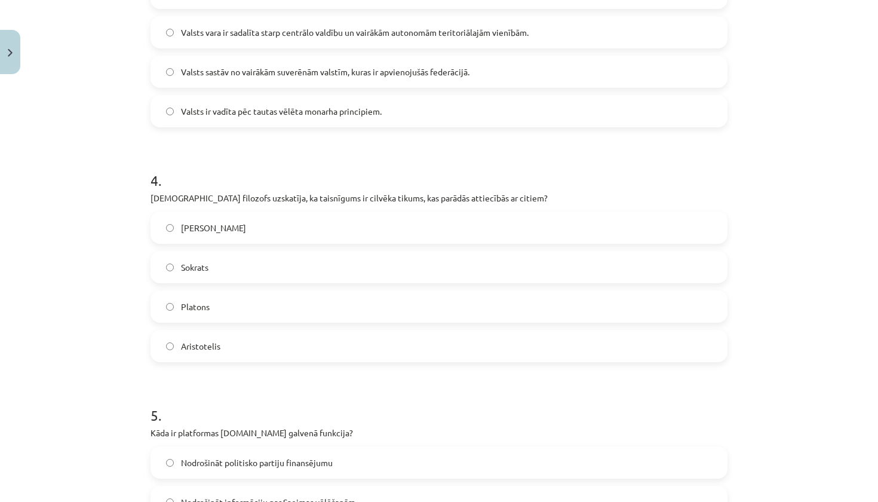
click at [329, 345] on label "Aristotelis" at bounding box center [439, 346] width 575 height 30
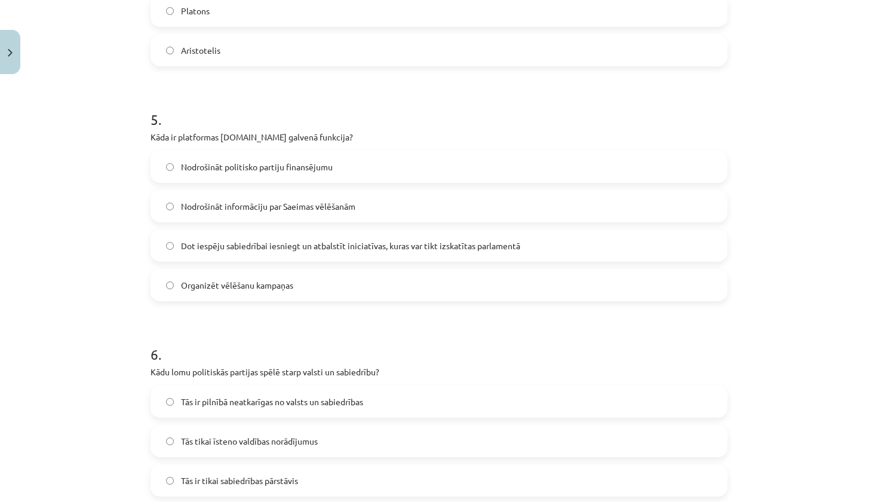
scroll to position [1085, 0]
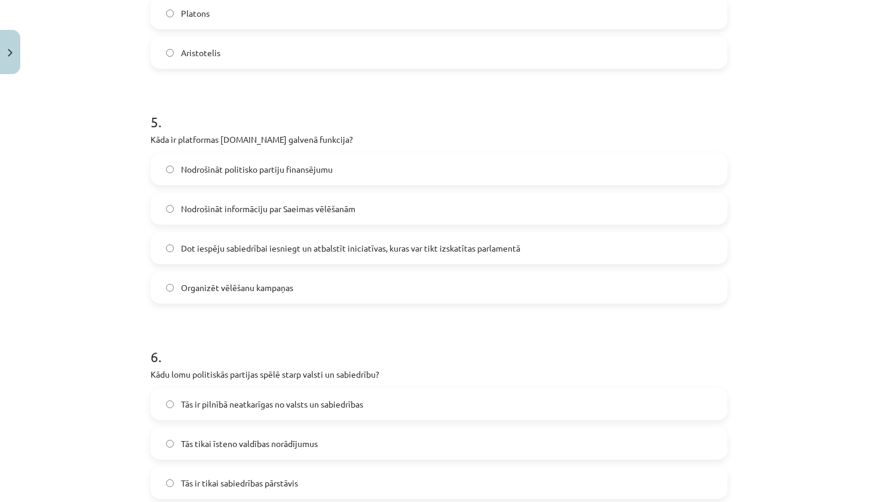
click at [297, 251] on span "Dot iespēju sabiedrībai iesniegt un atbalstīt iniciatīvas, kuras var tikt izska…" at bounding box center [350, 248] width 339 height 13
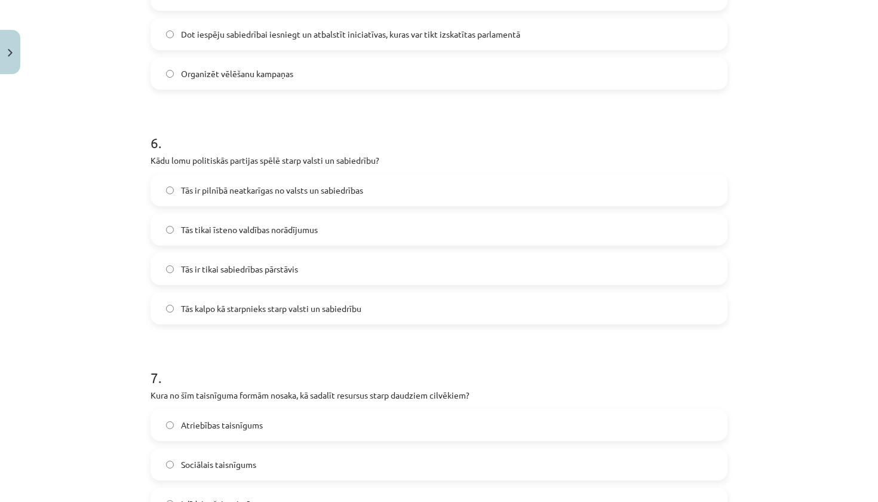
scroll to position [1303, 0]
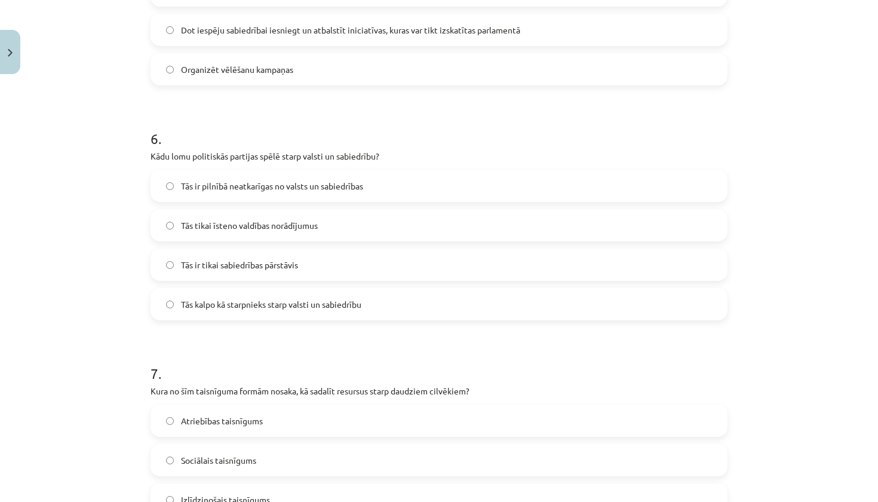
click at [275, 305] on span "Tās kalpo kā starpnieks starp valsti un sabiedrību" at bounding box center [271, 304] width 180 height 13
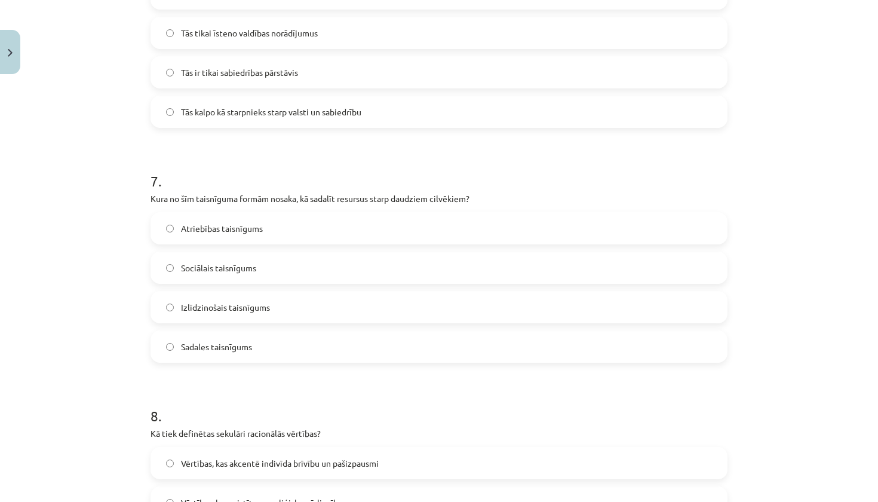
scroll to position [1500, 0]
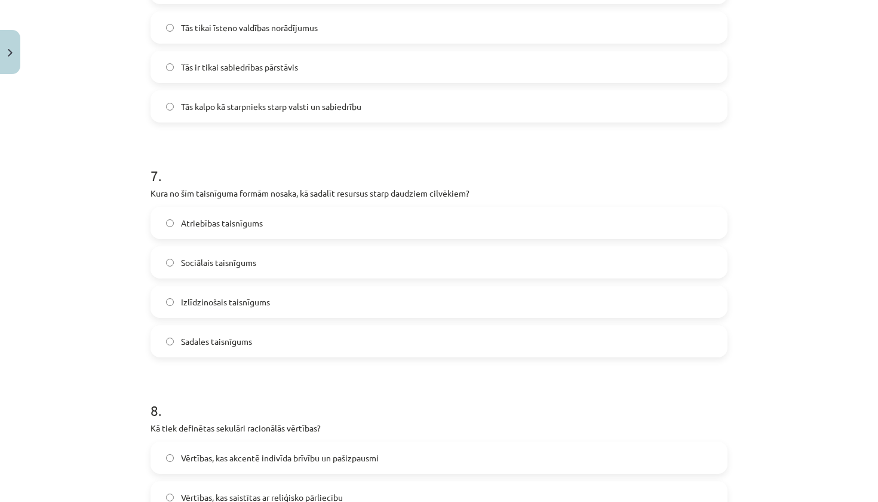
click at [261, 344] on label "Sadales taisnīgums" at bounding box center [439, 341] width 575 height 30
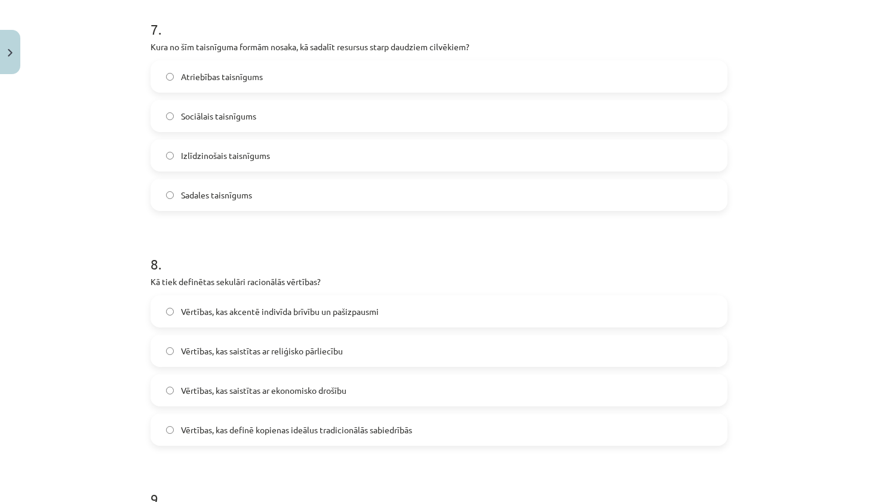
scroll to position [1651, 0]
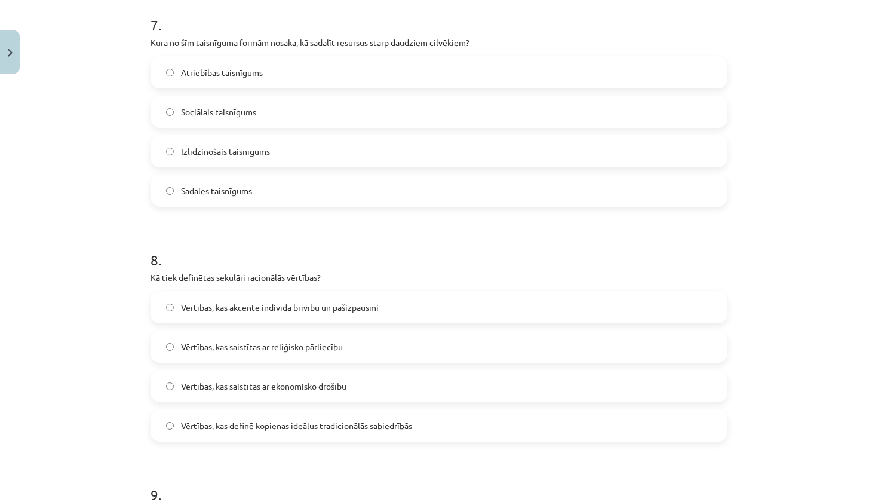
click at [407, 314] on label "Vērtības, kas akcentē indivīda brīvību un pašizpausmi" at bounding box center [439, 307] width 575 height 30
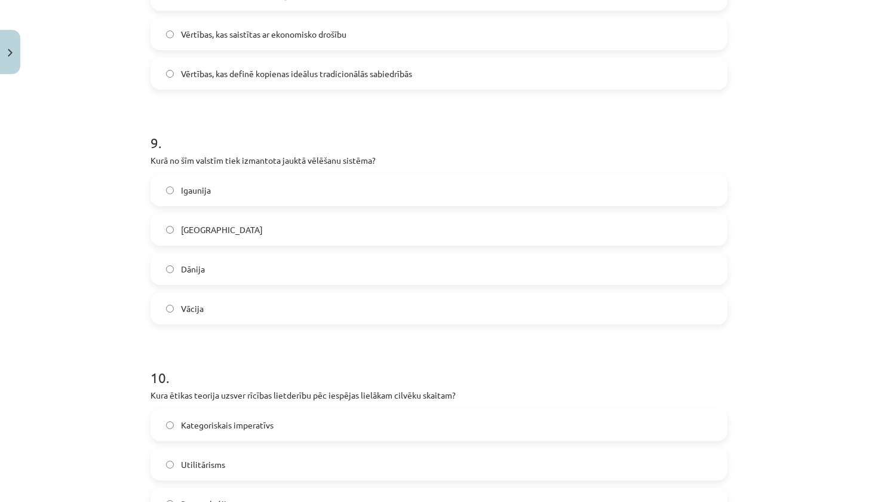
scroll to position [2007, 0]
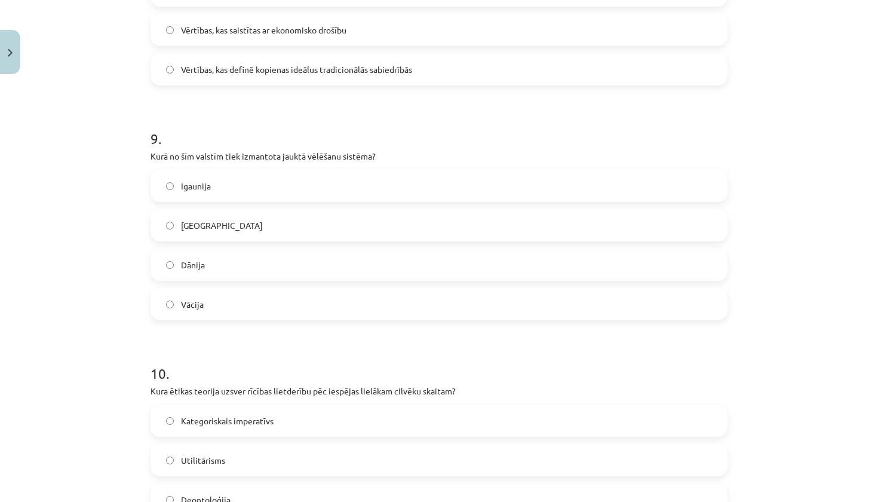
click at [274, 305] on label "Vācija" at bounding box center [439, 304] width 575 height 30
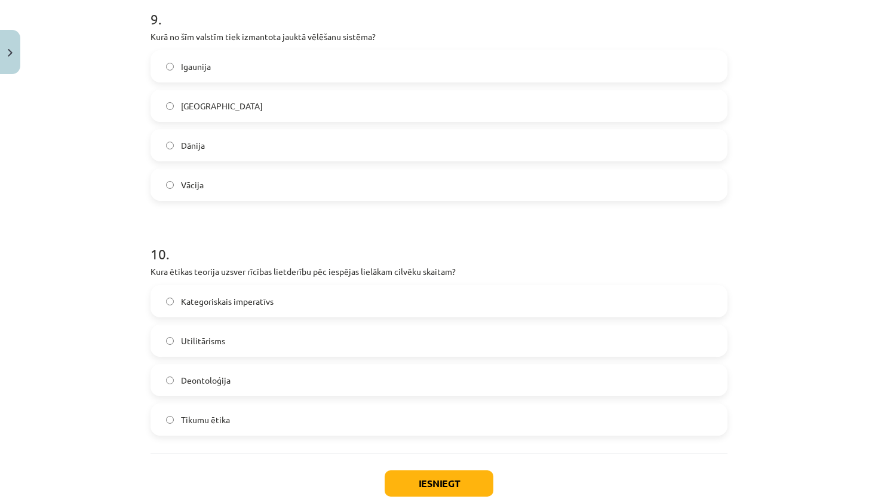
scroll to position [2129, 0]
click at [224, 338] on span "Utilitārisms" at bounding box center [203, 339] width 44 height 13
click at [429, 485] on button "Iesniegt" at bounding box center [439, 481] width 109 height 26
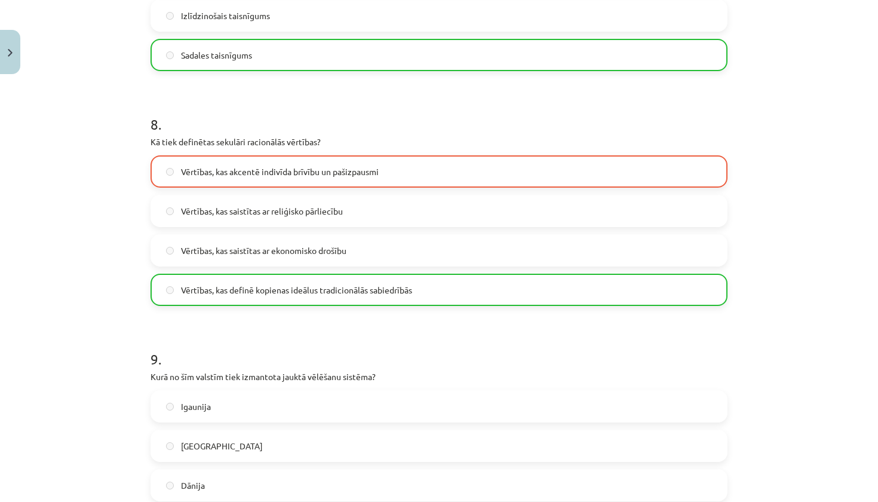
scroll to position [1783, 0]
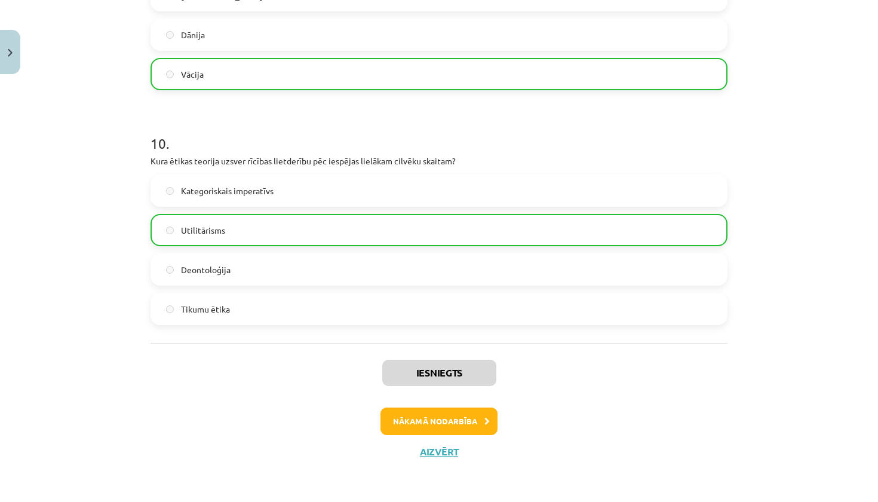
click at [473, 418] on button "Nākamā nodarbība" at bounding box center [439, 421] width 117 height 27
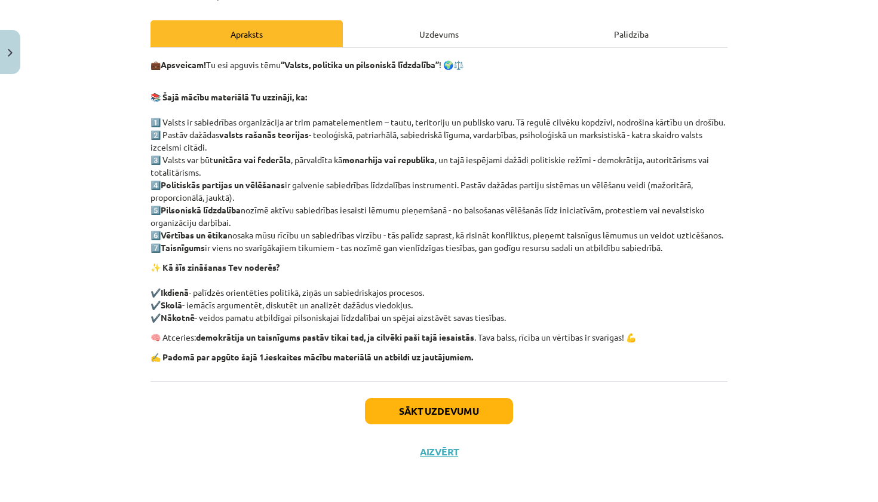
scroll to position [182, 0]
click at [408, 409] on button "Sākt uzdevumu" at bounding box center [439, 411] width 148 height 26
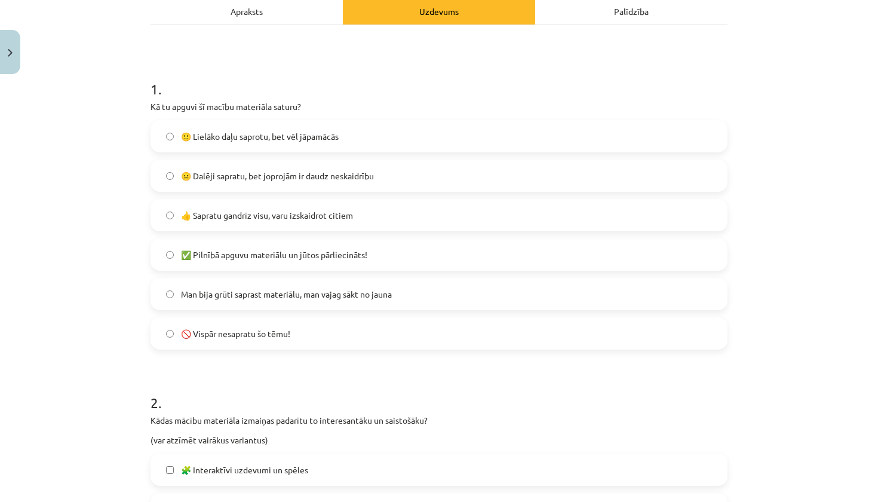
scroll to position [182, 0]
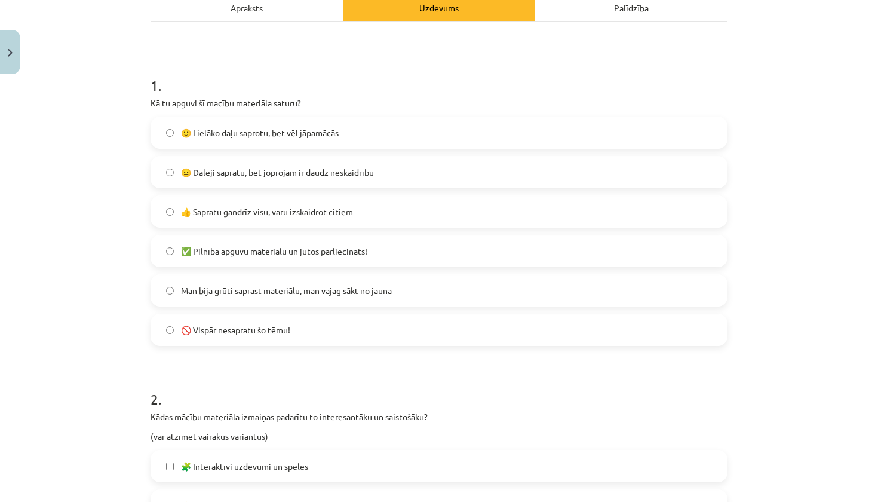
click at [510, 127] on label "🙂 Lielāko daļu saprotu, bet vēl jāpamācās" at bounding box center [439, 133] width 575 height 30
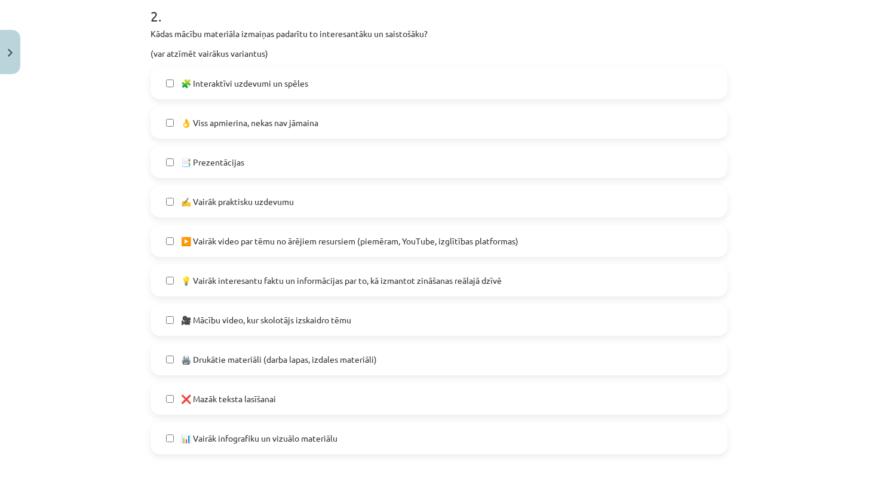
scroll to position [572, 0]
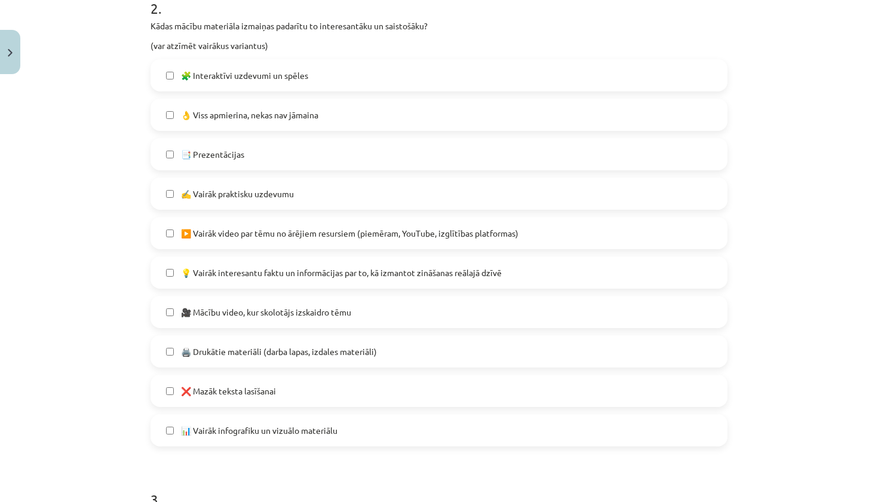
click at [497, 280] on label "💡 Vairāk interesantu faktu un informācijas par to, kā izmantot zināšanas reālaj…" at bounding box center [439, 273] width 575 height 30
click at [338, 119] on label "👌 Viss apmierina, nekas nav jāmaina" at bounding box center [439, 115] width 575 height 30
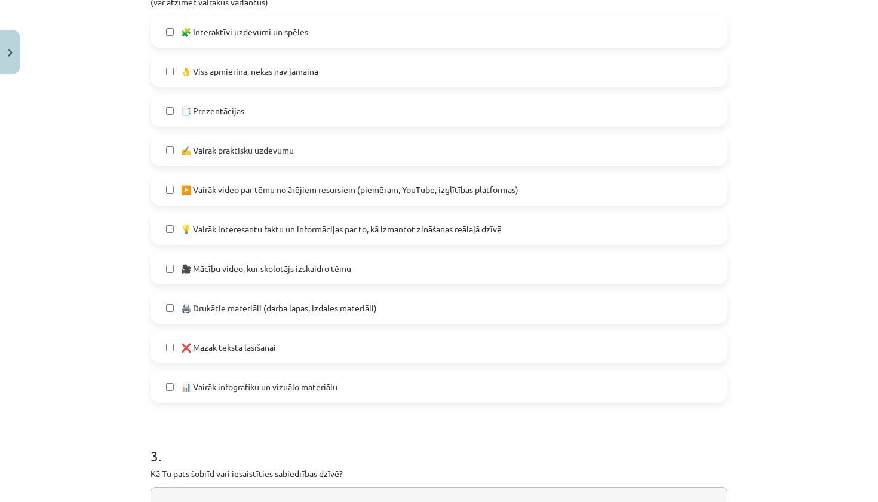
scroll to position [617, 0]
click at [221, 393] on label "📊 Vairāk infografiku un vizuālo materiālu" at bounding box center [439, 385] width 575 height 30
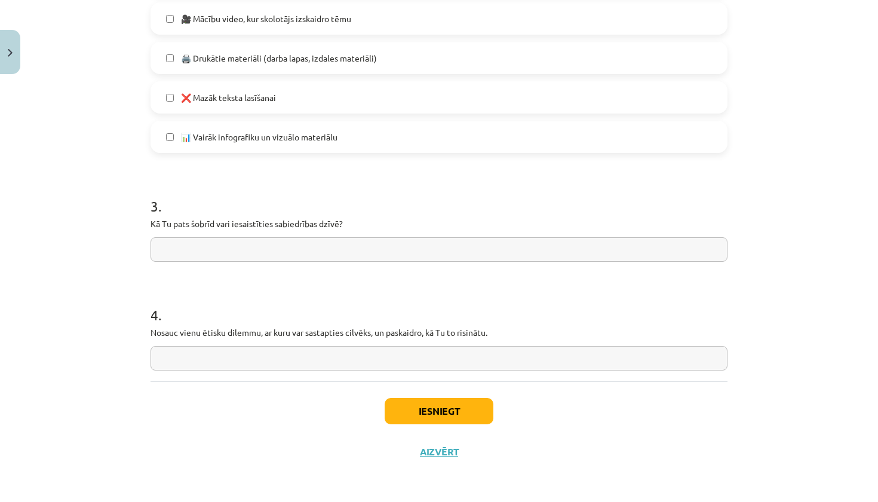
scroll to position [868, 0]
click at [375, 238] on input "text" at bounding box center [439, 249] width 577 height 25
paste input "**********"
type input "**********"
click at [403, 351] on input "text" at bounding box center [439, 358] width 577 height 25
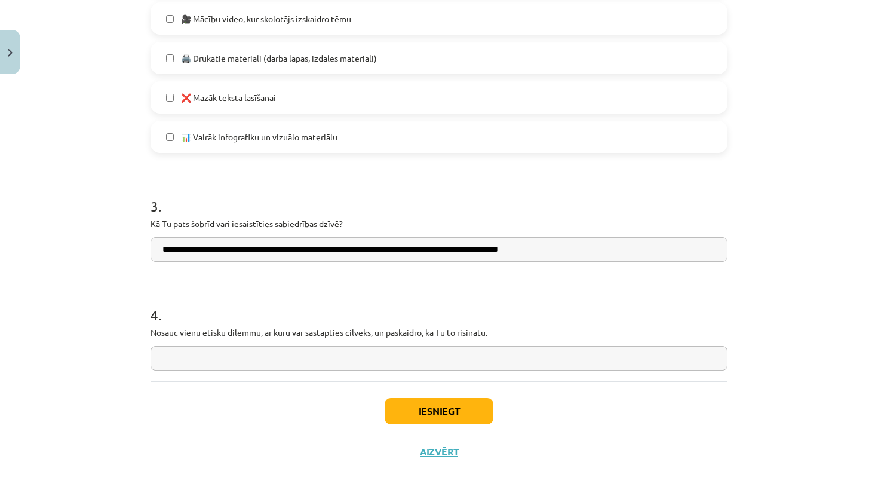
paste input "**********"
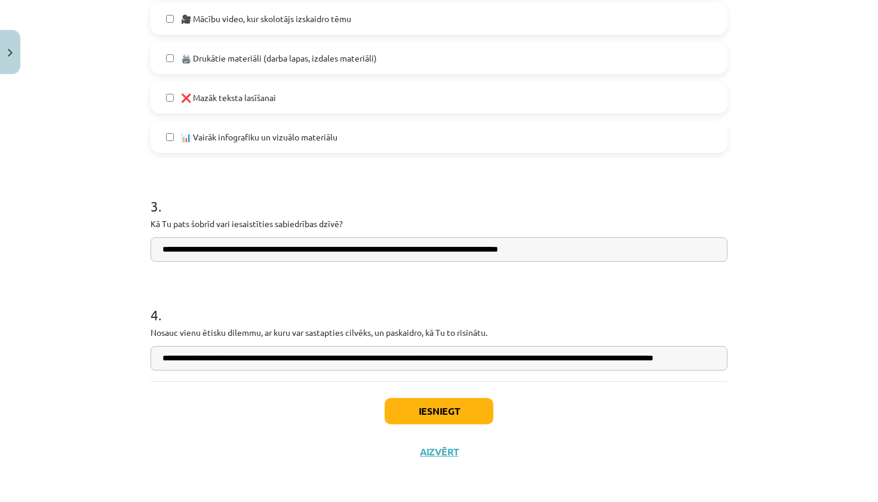
click at [293, 358] on input "**********" at bounding box center [439, 358] width 577 height 25
type input "**********"
click at [454, 415] on button "Iesniegt" at bounding box center [439, 411] width 109 height 26
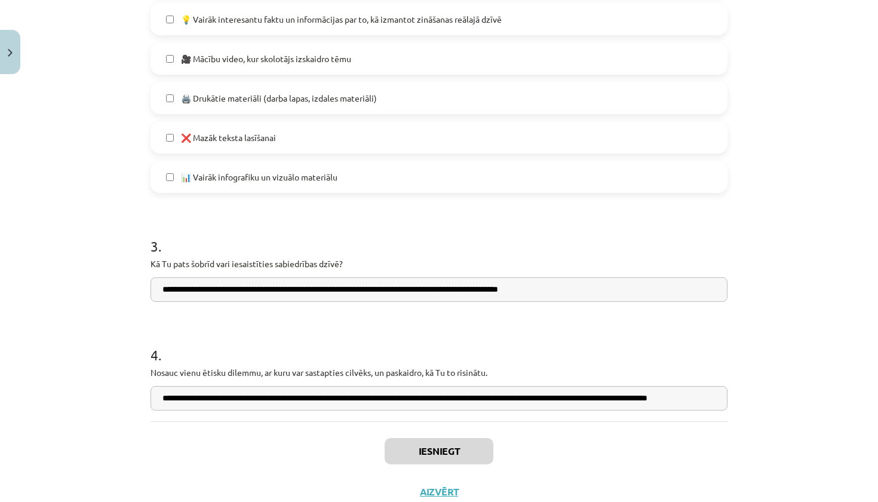
scroll to position [823, 0]
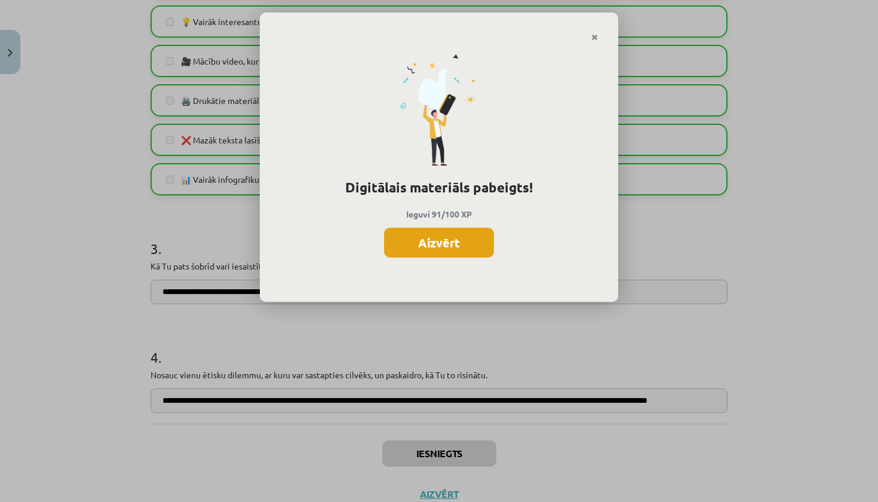
click at [446, 244] on button "Aizvērt" at bounding box center [439, 243] width 110 height 30
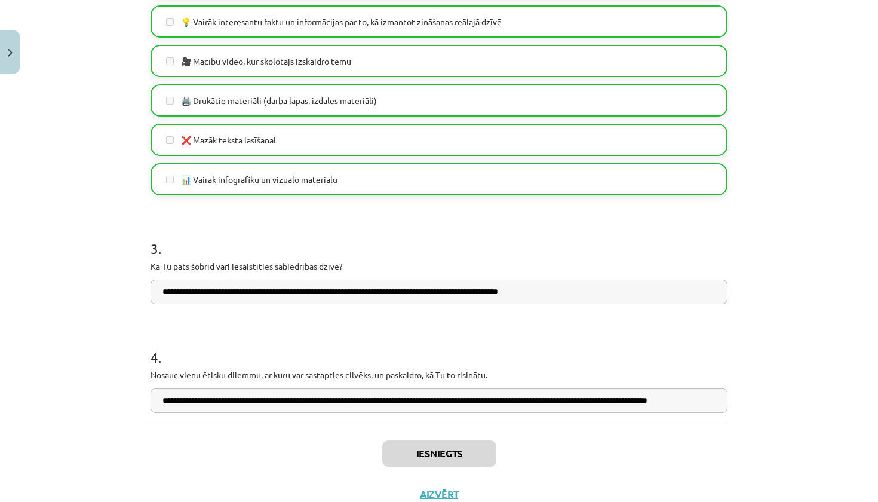
click at [436, 494] on button "Aizvērt" at bounding box center [439, 494] width 45 height 12
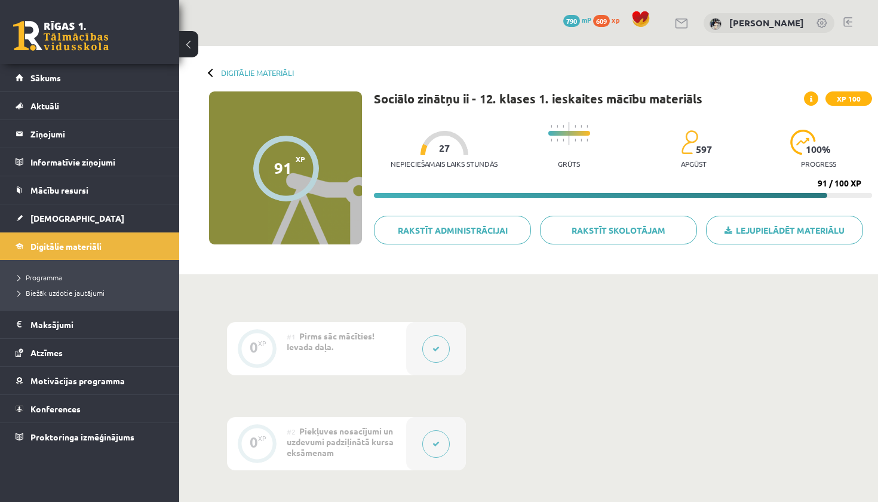
scroll to position [0, 0]
click at [598, 22] on span "609" at bounding box center [601, 21] width 17 height 12
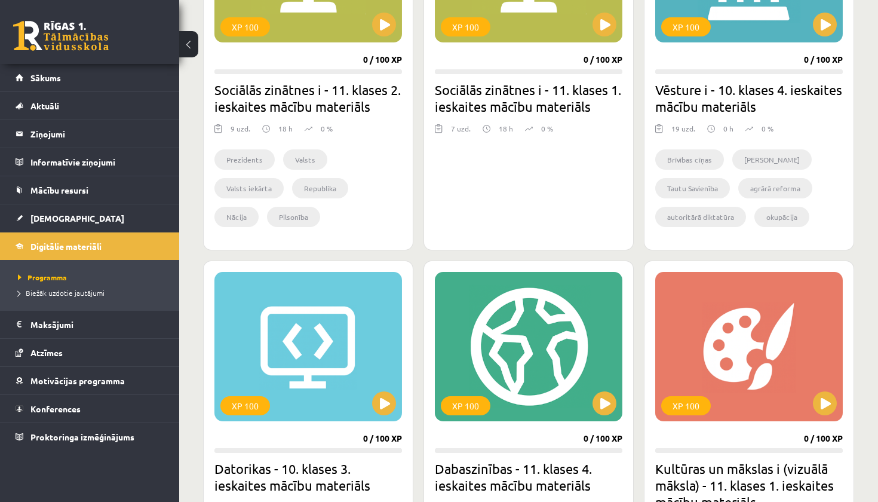
scroll to position [293, 0]
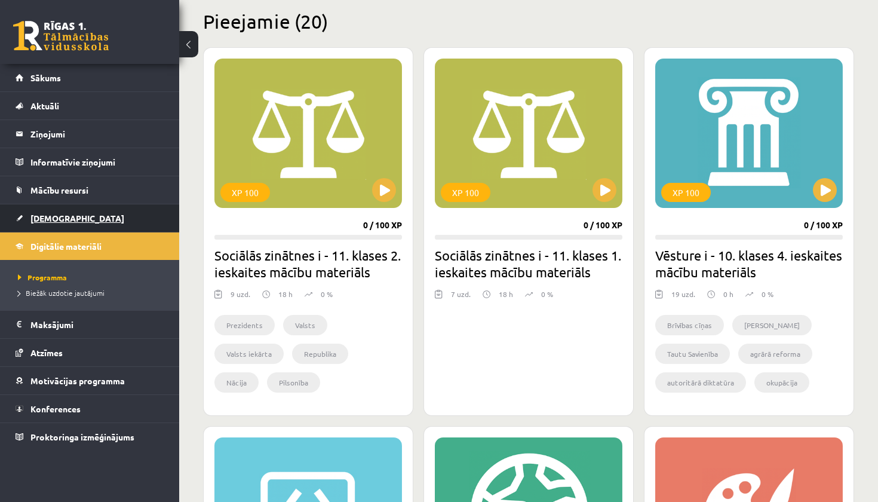
click at [55, 219] on span "[DEMOGRAPHIC_DATA]" at bounding box center [77, 218] width 94 height 11
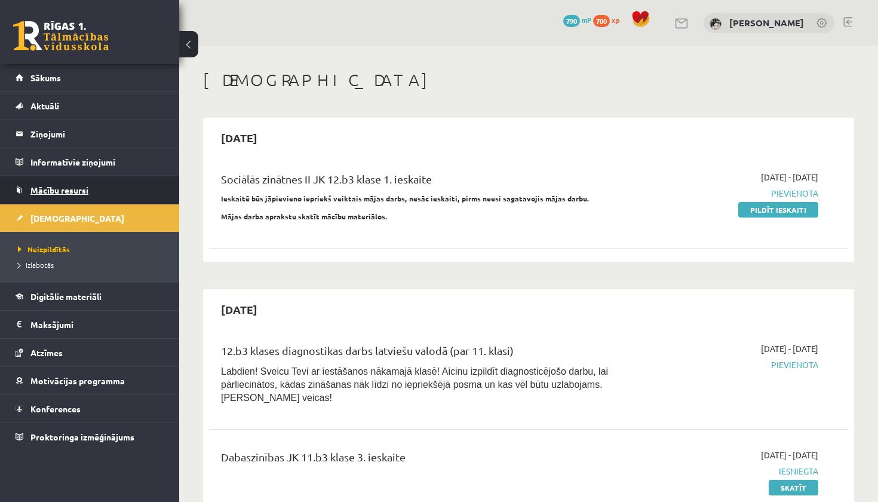
click at [95, 195] on link "Mācību resursi" at bounding box center [90, 189] width 149 height 27
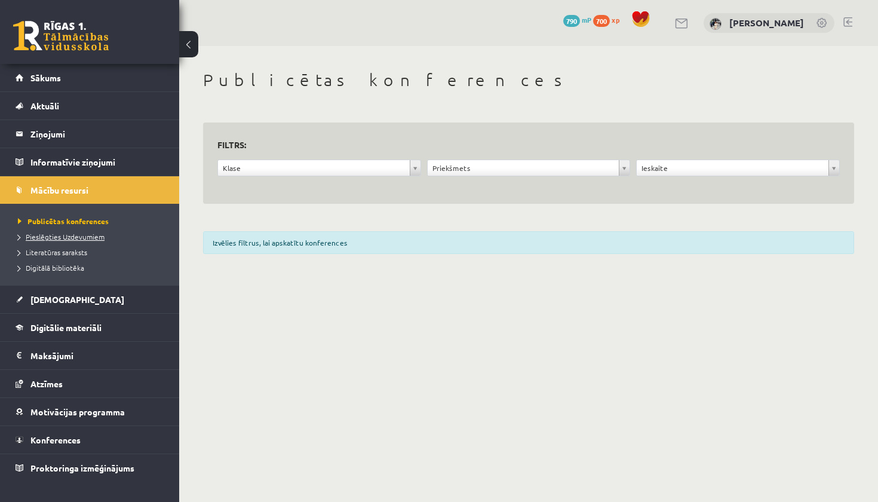
click at [102, 240] on link "Pieslēgties Uzdevumiem" at bounding box center [92, 236] width 149 height 11
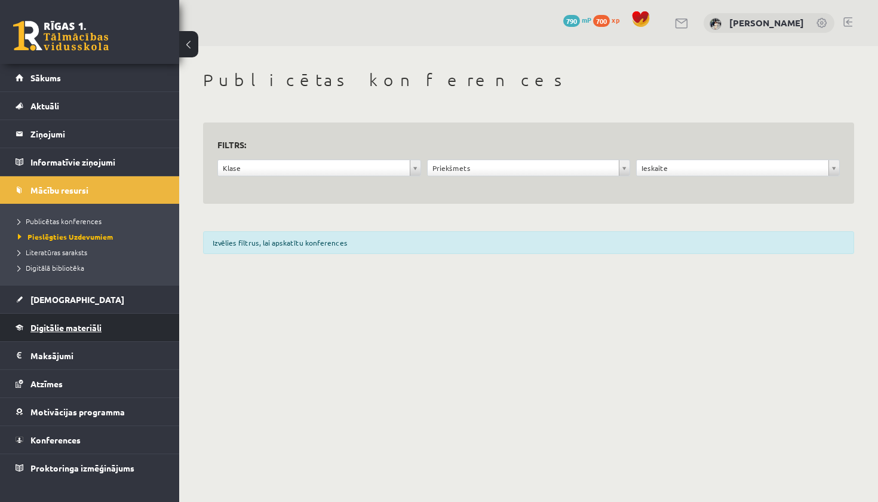
click at [104, 332] on link "Digitālie materiāli" at bounding box center [90, 327] width 149 height 27
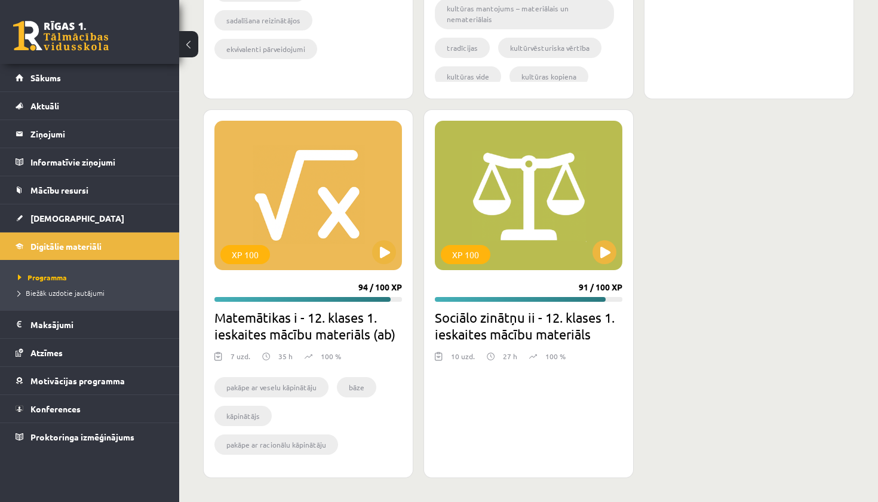
scroll to position [3772, 0]
click at [508, 242] on div "XP 100" at bounding box center [529, 195] width 188 height 149
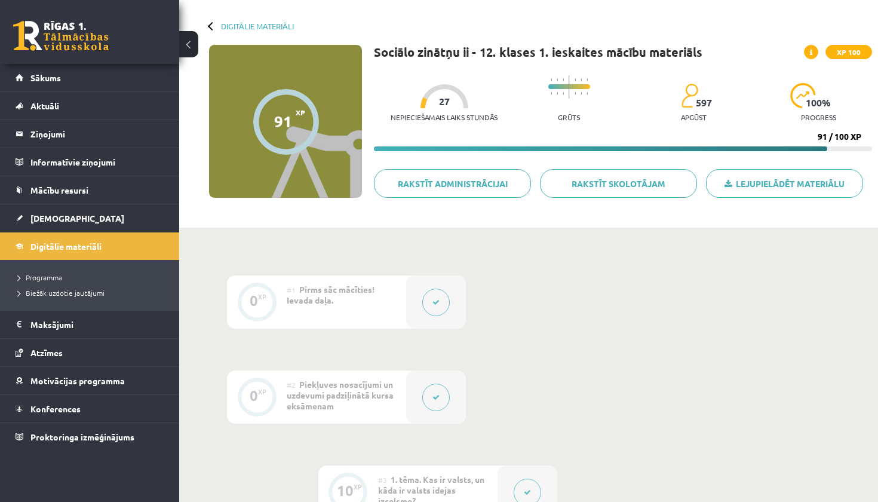
scroll to position [48, 0]
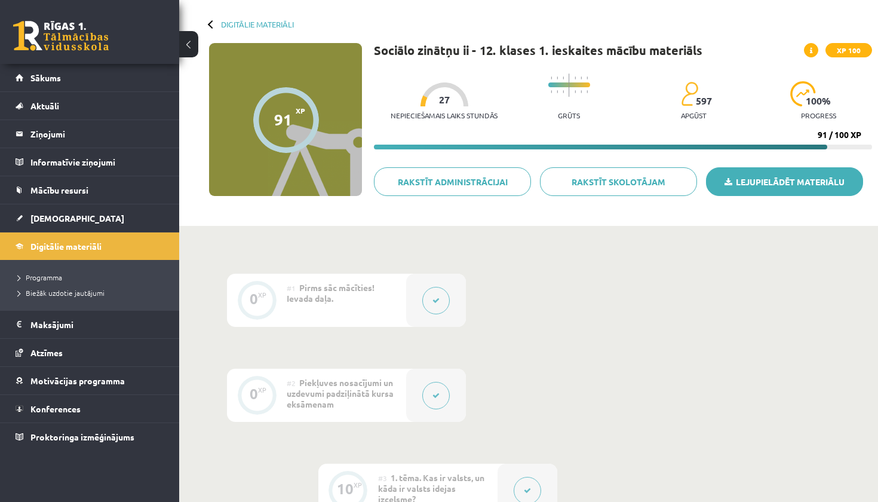
click at [758, 186] on link "Lejupielādēt materiālu" at bounding box center [784, 181] width 157 height 29
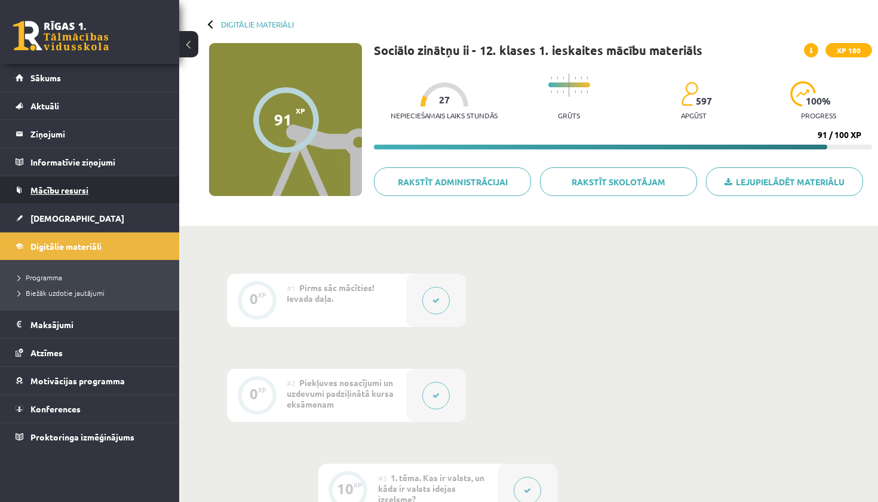
click at [78, 197] on link "Mācību resursi" at bounding box center [90, 189] width 149 height 27
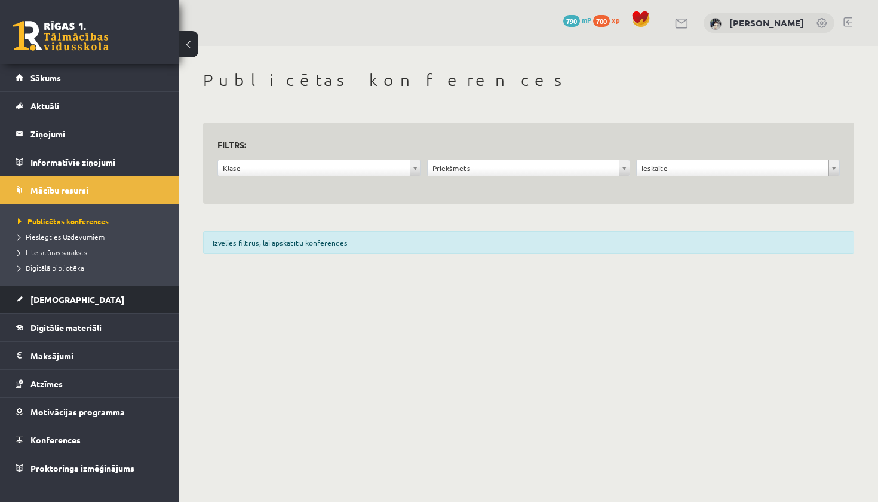
click at [118, 301] on link "[DEMOGRAPHIC_DATA]" at bounding box center [90, 299] width 149 height 27
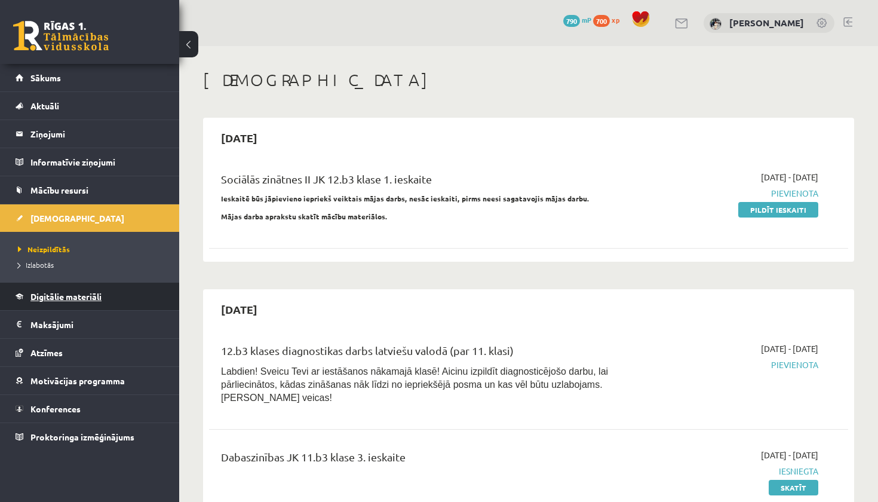
click at [146, 296] on link "Digitālie materiāli" at bounding box center [90, 296] width 149 height 27
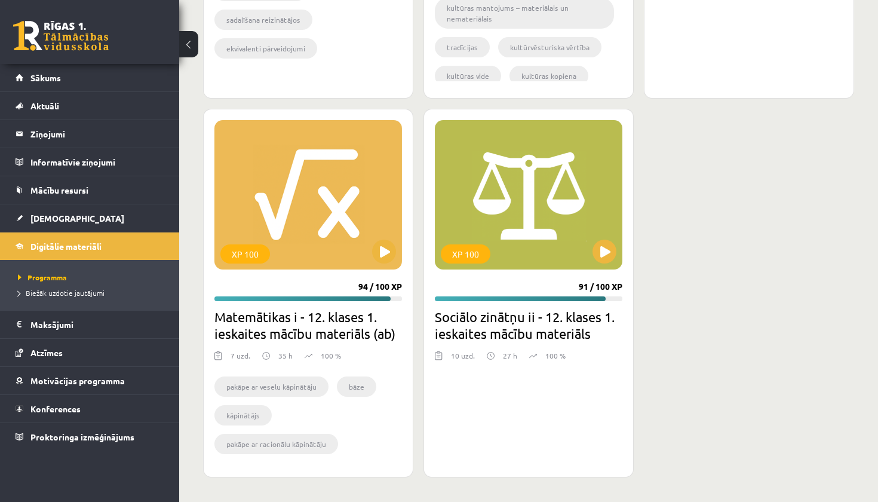
scroll to position [3772, 0]
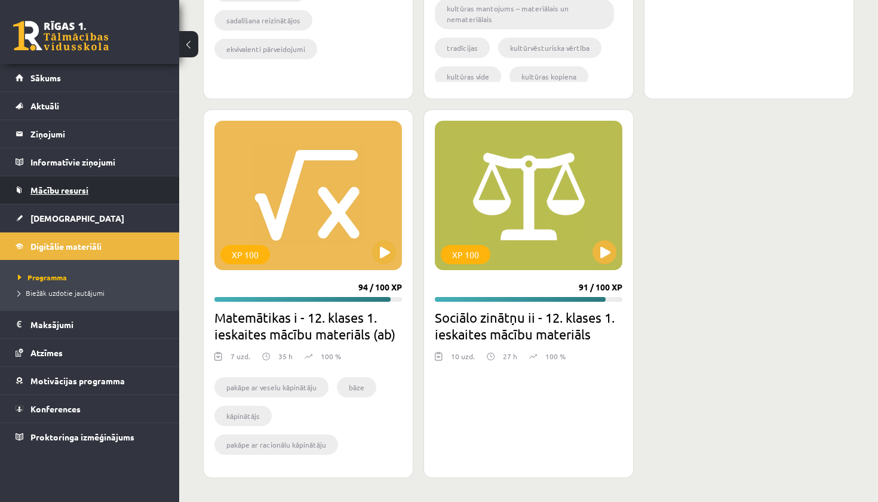
click at [63, 190] on span "Mācību resursi" at bounding box center [59, 190] width 58 height 11
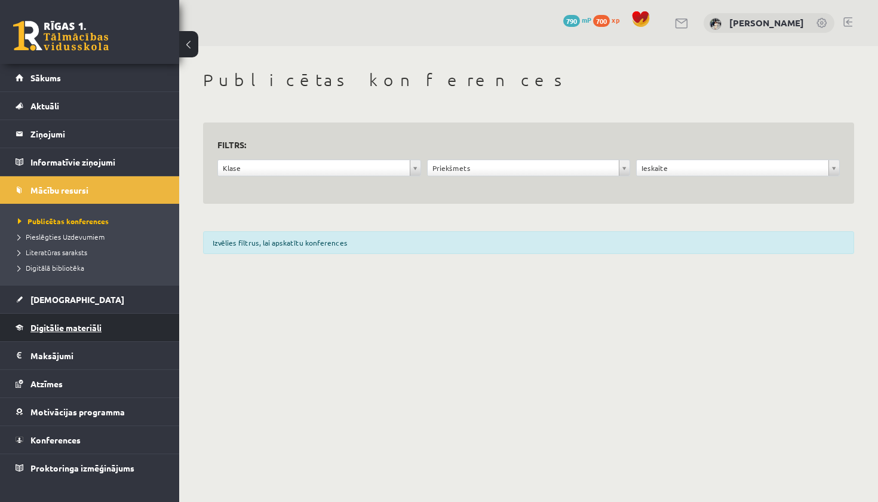
click at [56, 332] on span "Digitālie materiāli" at bounding box center [65, 327] width 71 height 11
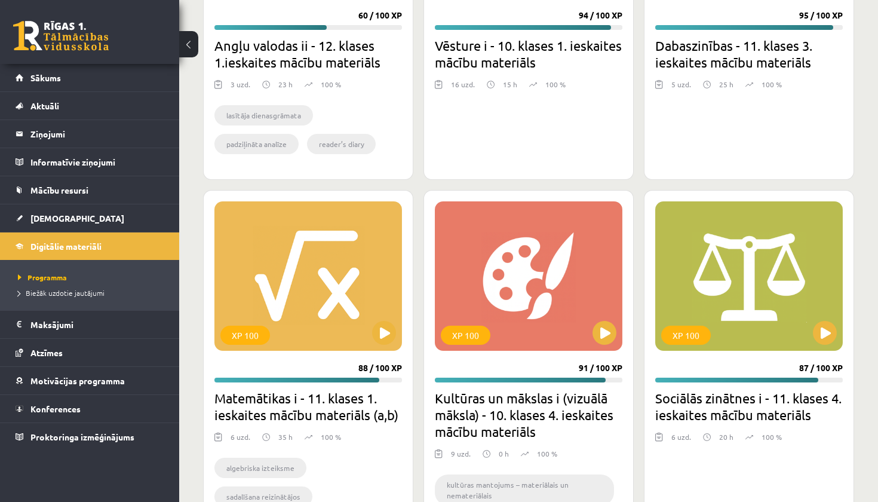
scroll to position [3048, 0]
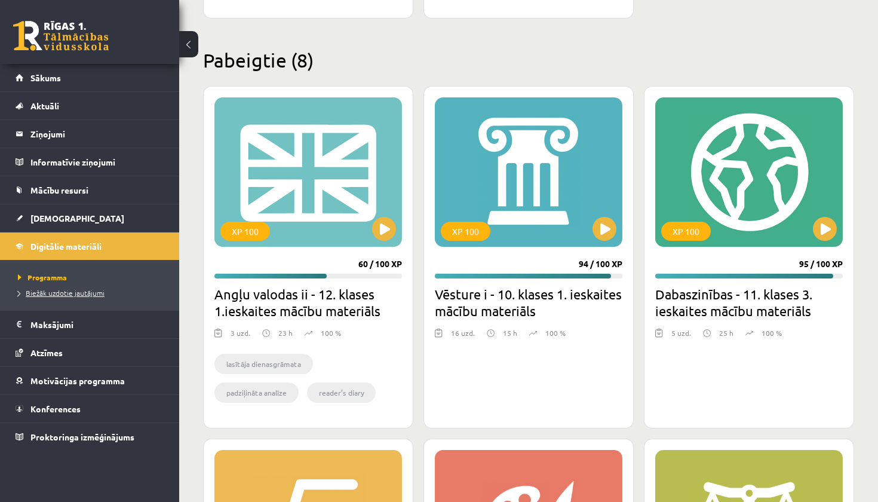
click at [49, 296] on link "Biežāk uzdotie jautājumi" at bounding box center [92, 292] width 149 height 11
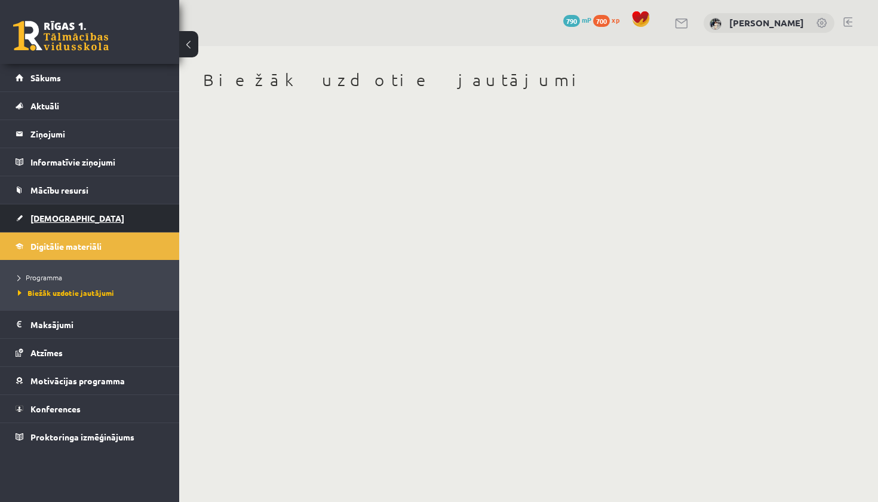
click at [80, 221] on link "[DEMOGRAPHIC_DATA]" at bounding box center [90, 217] width 149 height 27
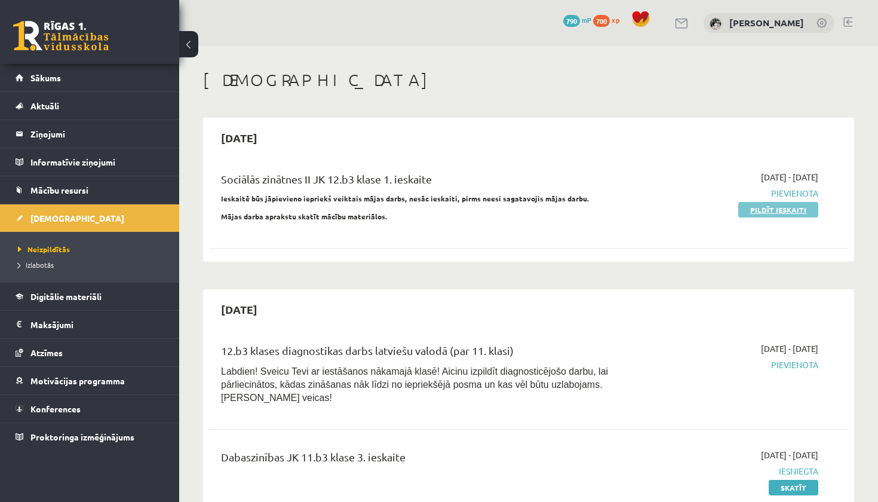
click at [801, 209] on link "Pildīt ieskaiti" at bounding box center [779, 210] width 80 height 16
click at [784, 195] on span "Pievienota" at bounding box center [725, 193] width 187 height 13
click at [120, 299] on link "Digitālie materiāli" at bounding box center [90, 296] width 149 height 27
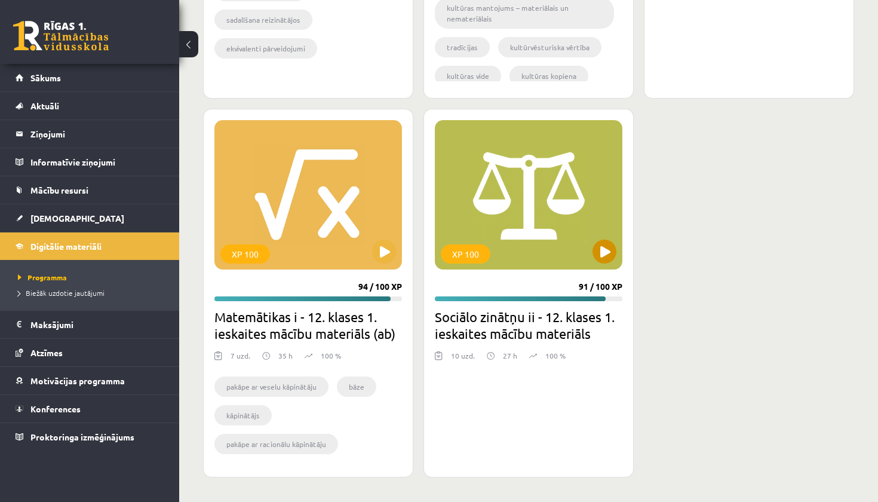
scroll to position [3772, 0]
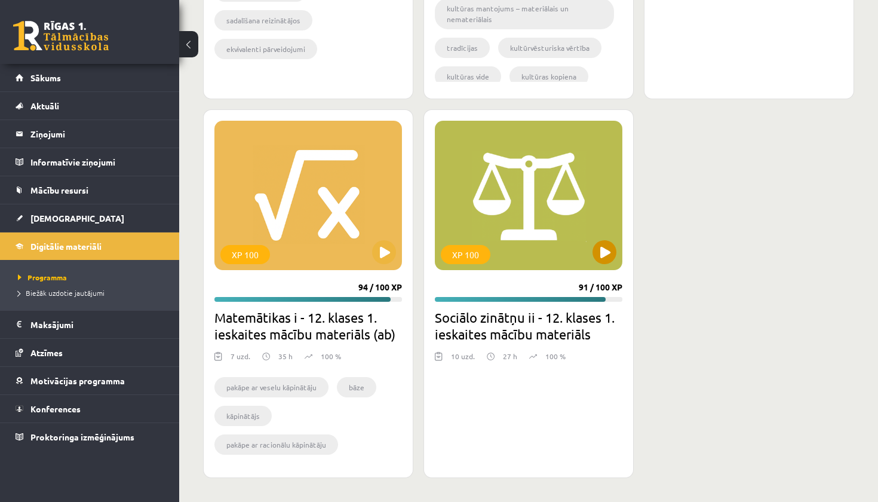
click at [528, 194] on div "XP 100" at bounding box center [529, 195] width 188 height 149
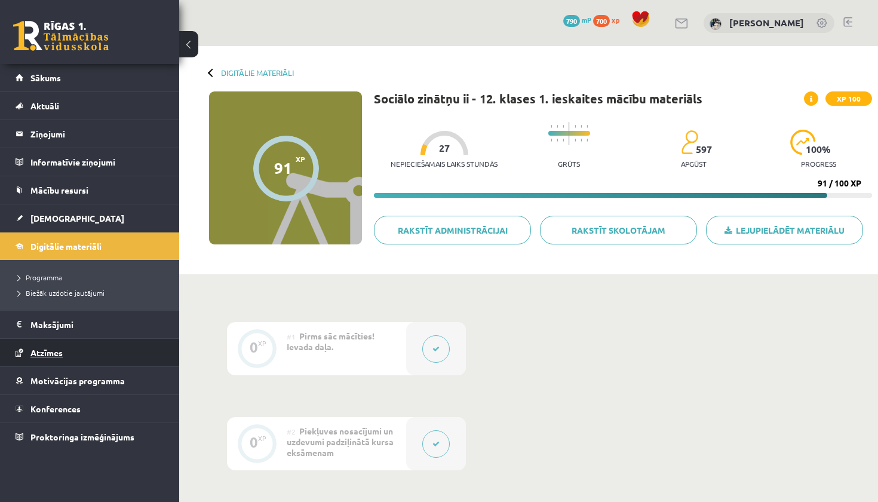
click at [79, 351] on link "Atzīmes" at bounding box center [90, 352] width 149 height 27
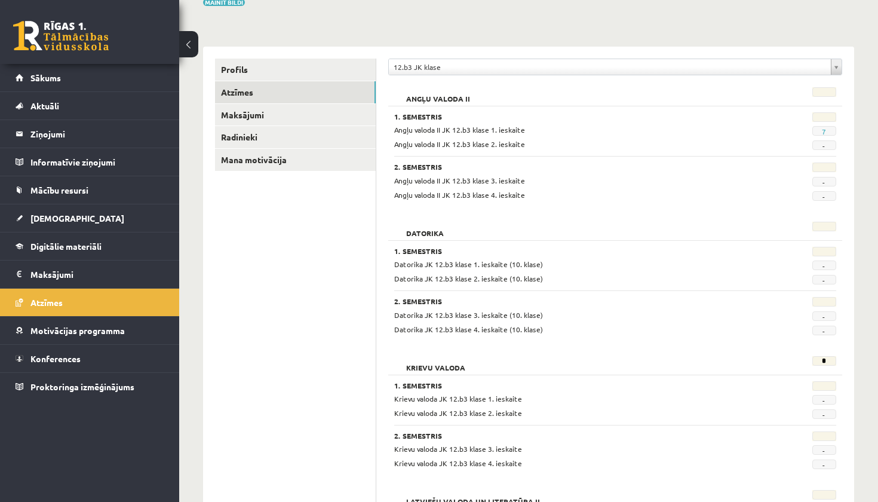
scroll to position [39, 0]
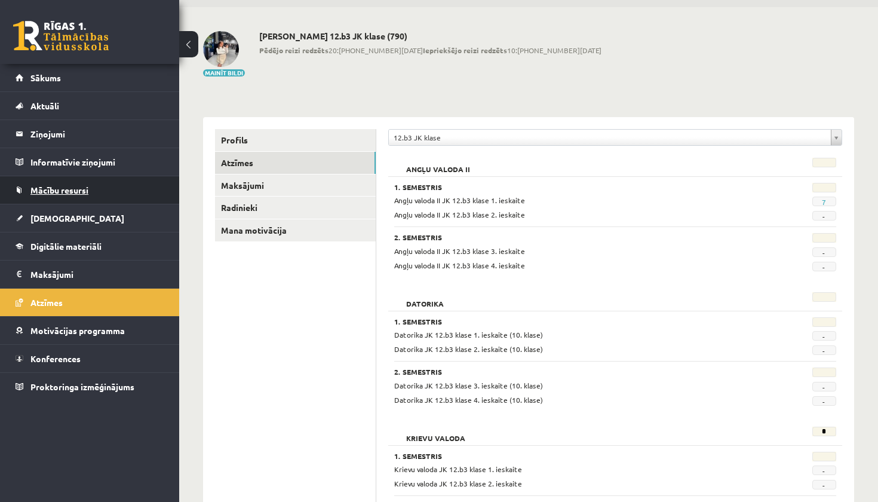
click at [137, 195] on link "Mācību resursi" at bounding box center [90, 189] width 149 height 27
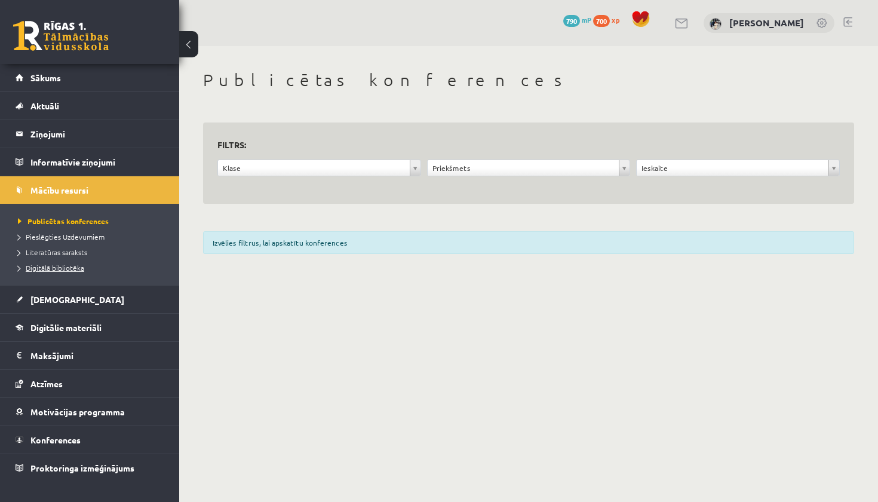
click at [84, 265] on link "Digitālā bibliotēka" at bounding box center [92, 267] width 149 height 11
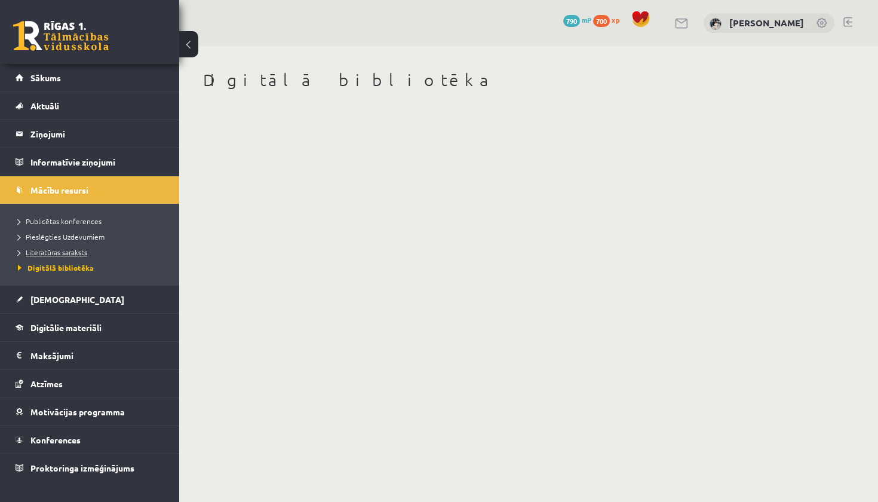
click at [81, 255] on span "Literatūras saraksts" at bounding box center [52, 252] width 69 height 10
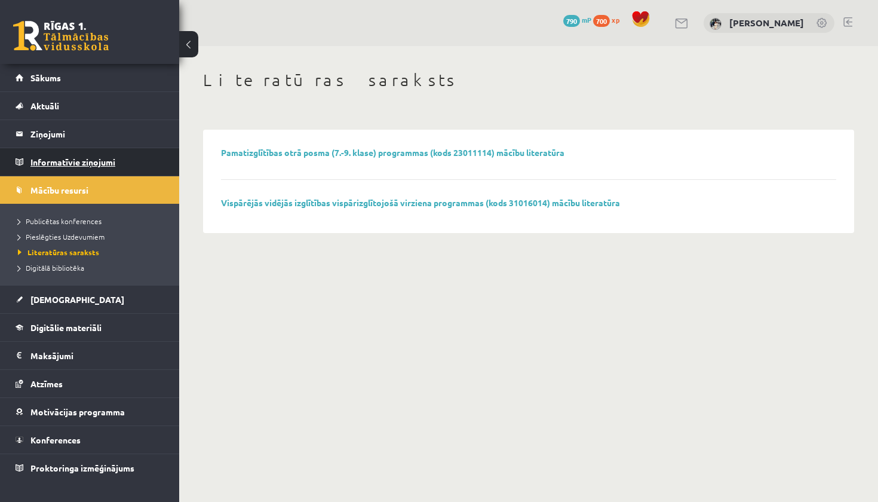
click at [139, 164] on legend "Informatīvie ziņojumi 0" at bounding box center [97, 161] width 134 height 27
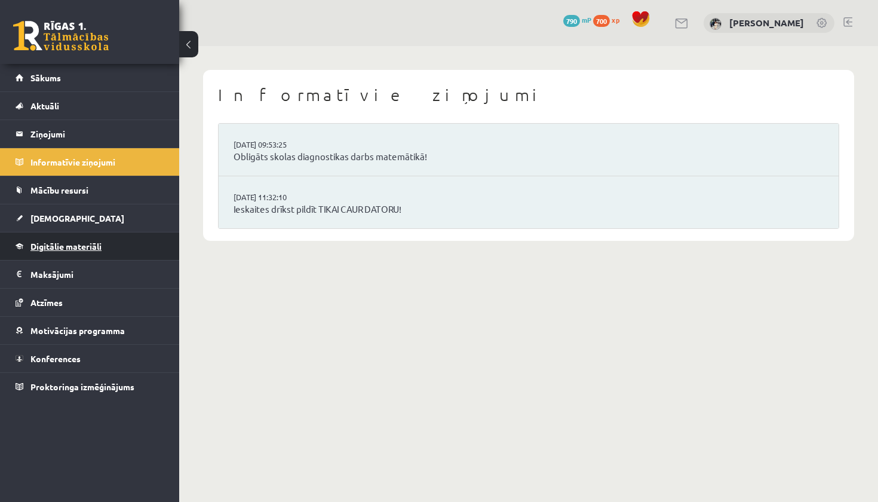
click at [131, 252] on link "Digitālie materiāli" at bounding box center [90, 245] width 149 height 27
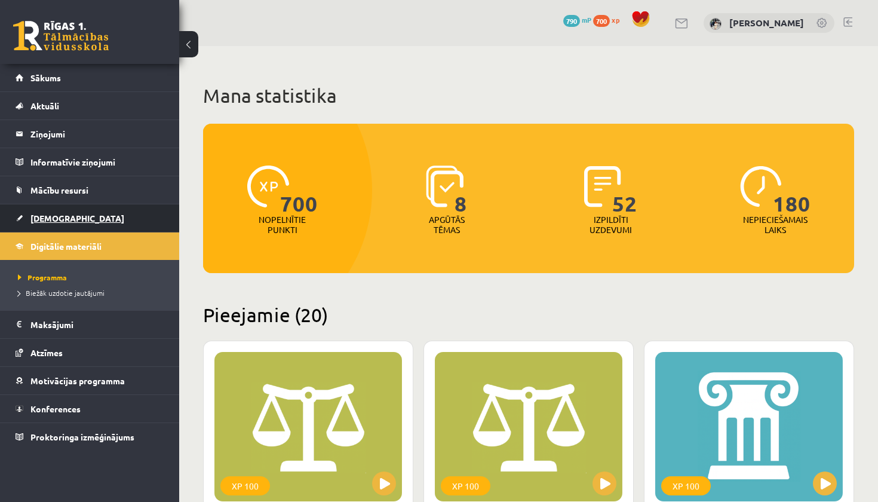
click at [63, 226] on link "[DEMOGRAPHIC_DATA]" at bounding box center [90, 217] width 149 height 27
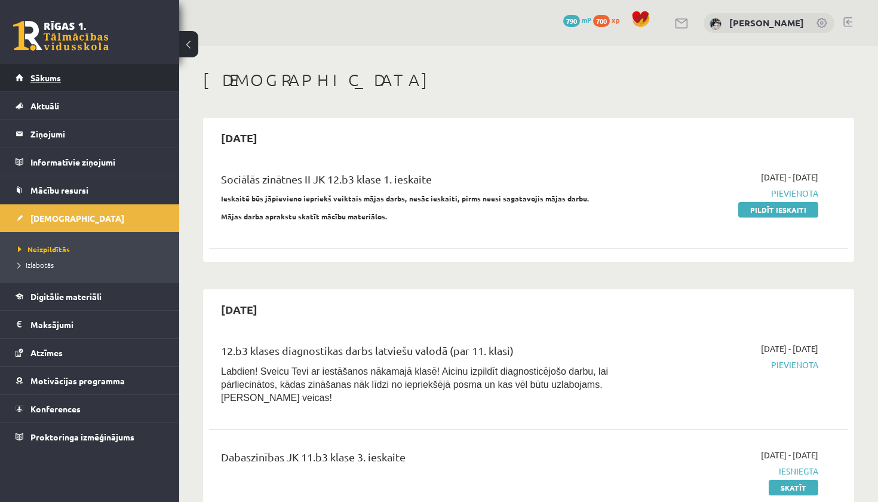
click at [127, 74] on link "Sākums" at bounding box center [90, 77] width 149 height 27
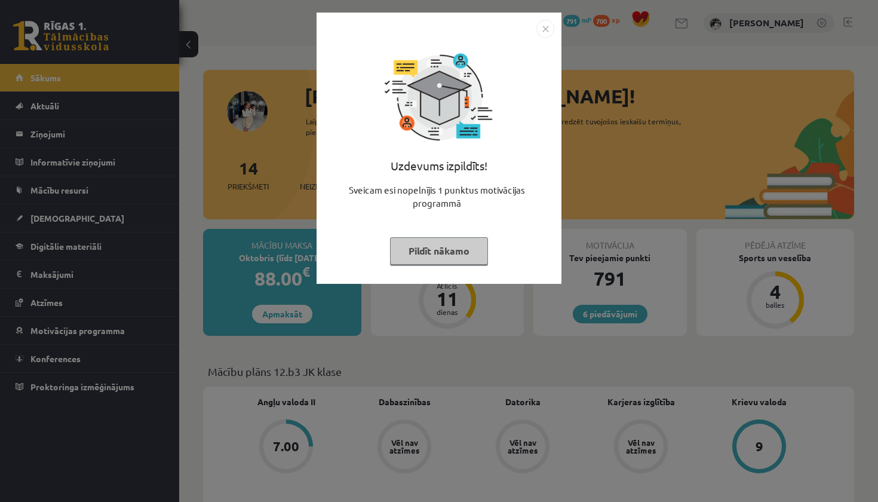
click at [429, 249] on button "Pildīt nākamo" at bounding box center [439, 250] width 98 height 27
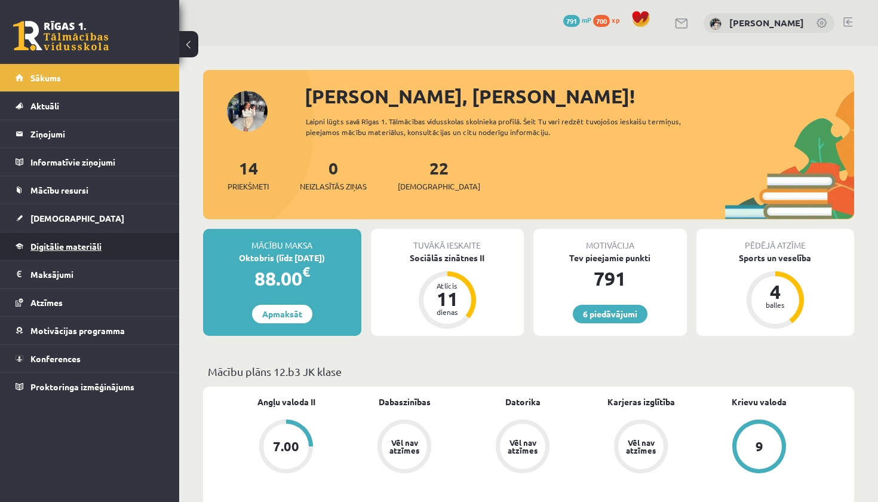
click at [140, 244] on link "Digitālie materiāli" at bounding box center [90, 245] width 149 height 27
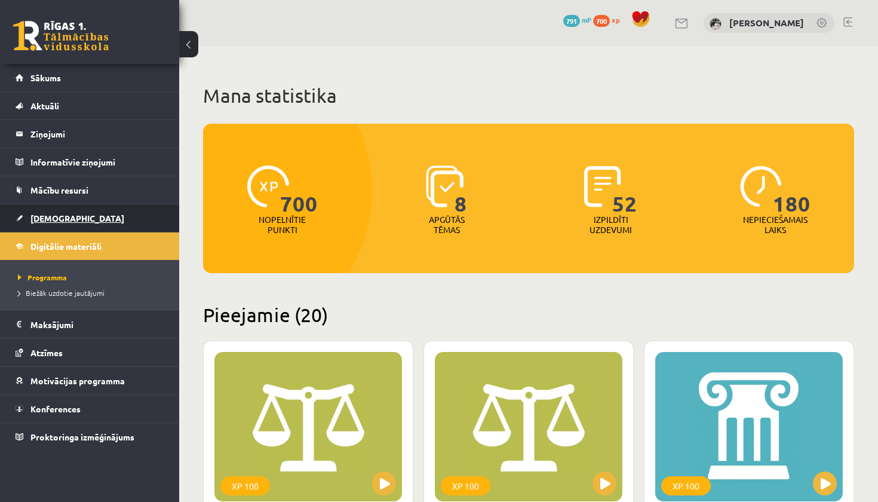
click at [63, 220] on span "[DEMOGRAPHIC_DATA]" at bounding box center [77, 218] width 94 height 11
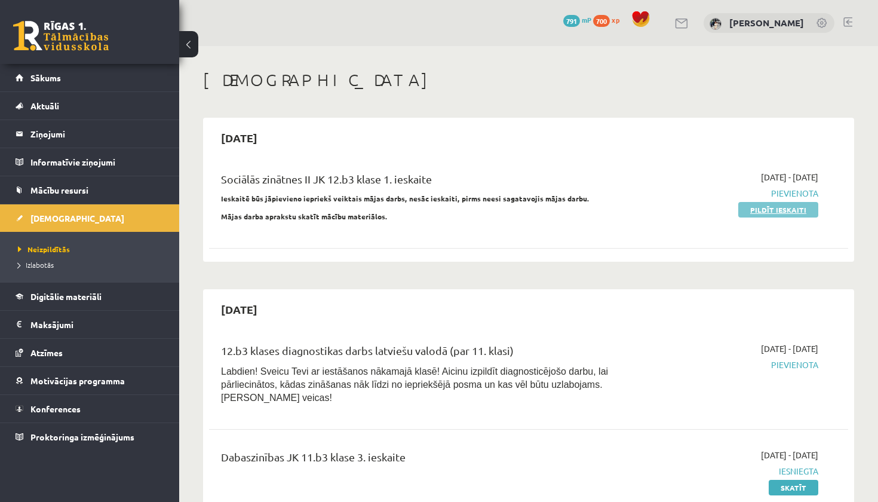
click at [758, 214] on link "Pildīt ieskaiti" at bounding box center [779, 210] width 80 height 16
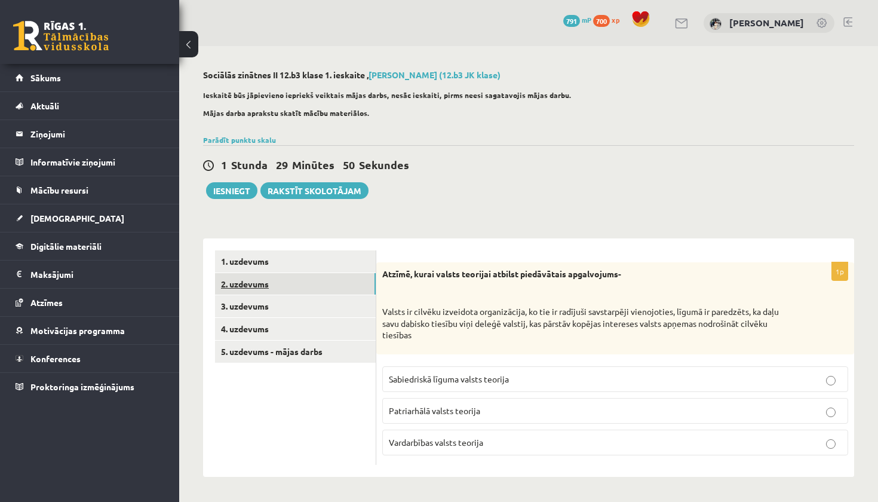
click at [293, 289] on link "2. uzdevums" at bounding box center [295, 284] width 161 height 22
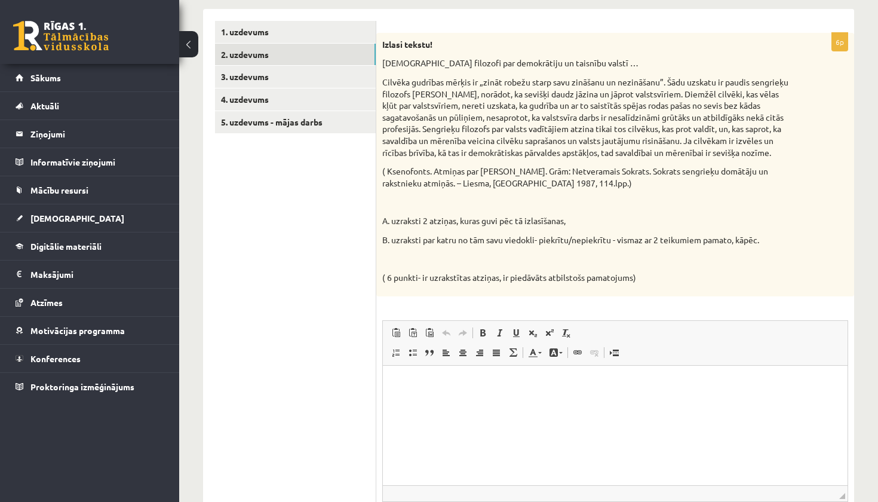
scroll to position [226, 0]
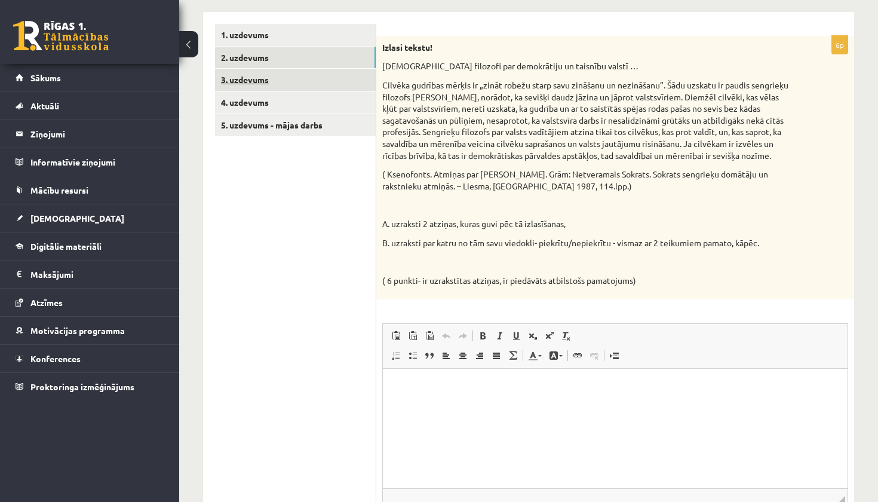
click at [272, 79] on link "3. uzdevums" at bounding box center [295, 80] width 161 height 22
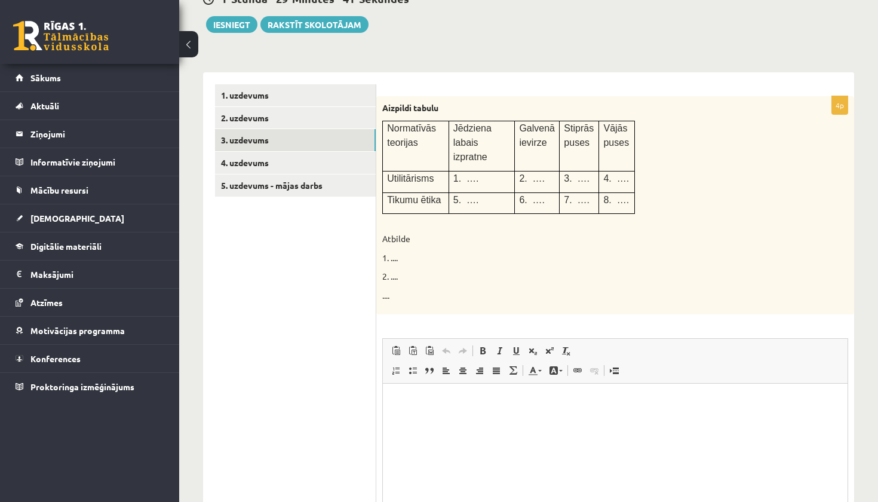
scroll to position [0, 0]
click at [283, 172] on link "4. uzdevums" at bounding box center [295, 163] width 161 height 22
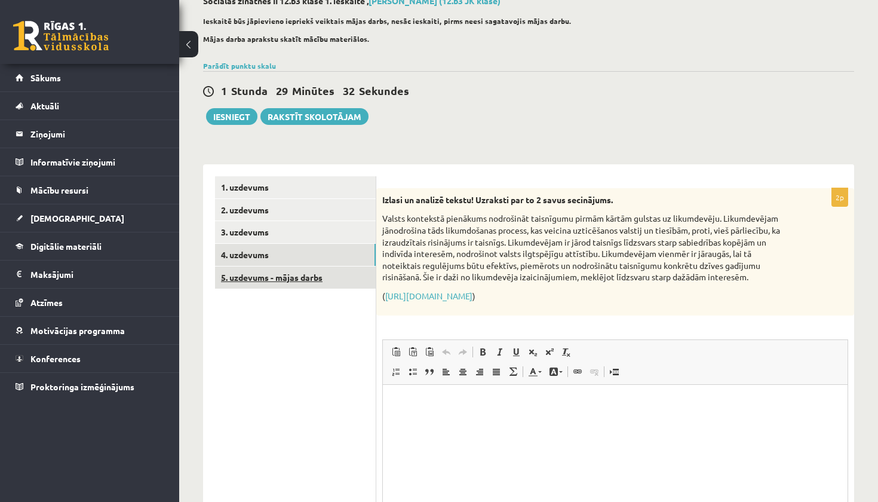
click at [339, 277] on link "5. uzdevums - mājas darbs" at bounding box center [295, 278] width 161 height 22
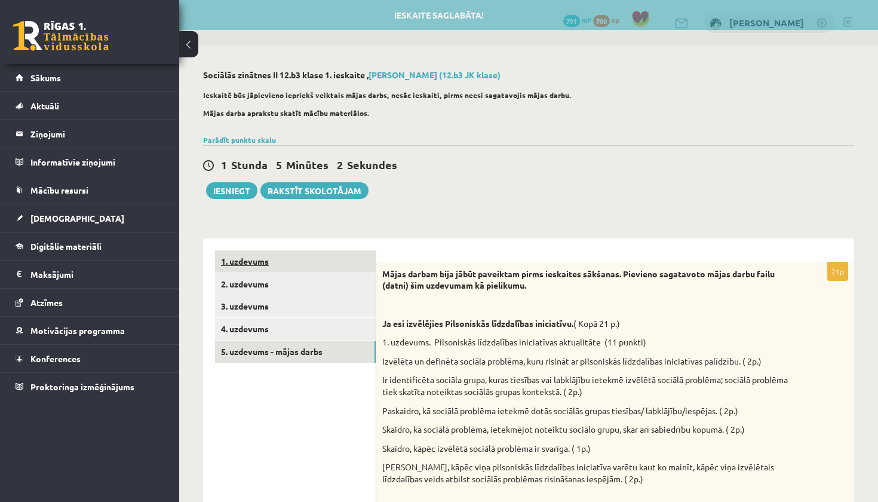
click at [264, 269] on link "1. uzdevums" at bounding box center [295, 261] width 161 height 22
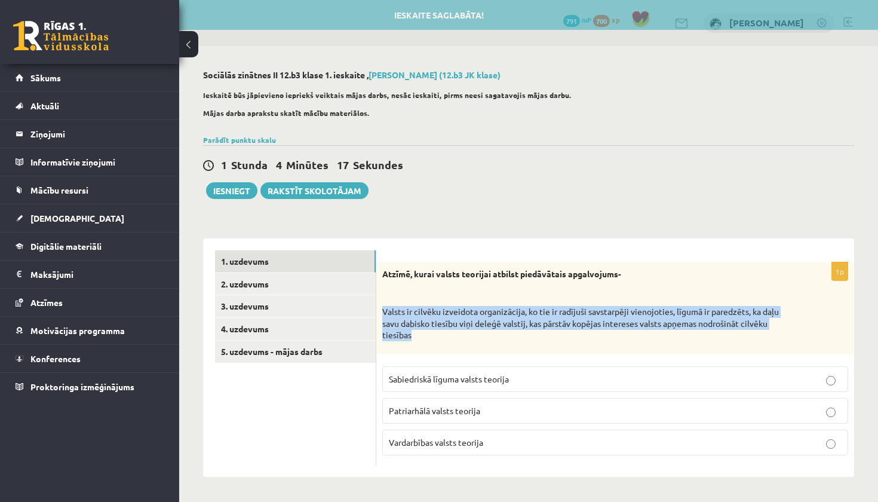
drag, startPoint x: 412, startPoint y: 333, endPoint x: 381, endPoint y: 311, distance: 37.3
click at [381, 312] on div "Atzīmē, kurai valsts teorijai atbilst piedāvātais apgalvojums- Valsts ir cilvēk…" at bounding box center [615, 308] width 478 height 92
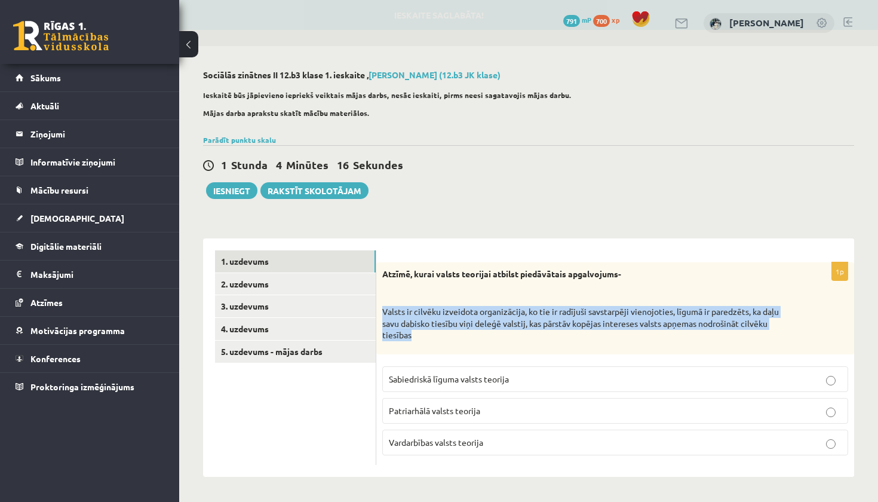
copy p "Valsts ir cilvēku izveidota organizācija, ko tie ir radījuši savstarpēji vienoj…"
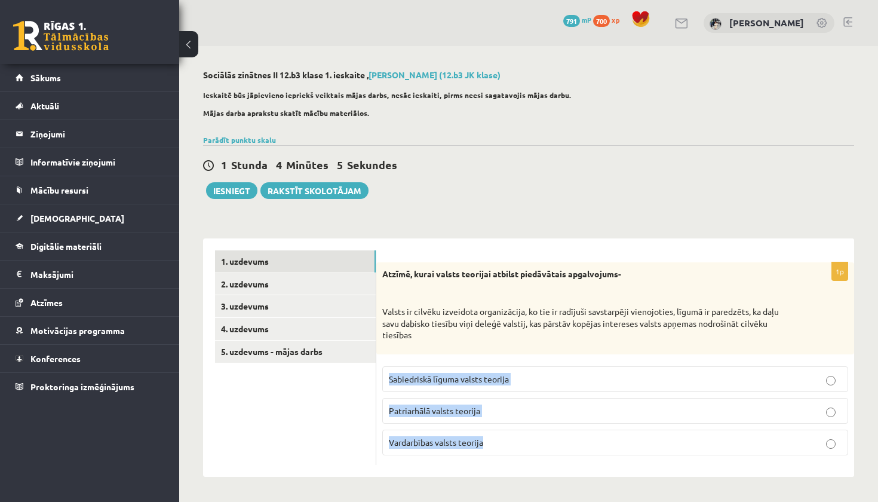
drag, startPoint x: 483, startPoint y: 464, endPoint x: 387, endPoint y: 376, distance: 129.8
click at [387, 376] on div "1p Atzīmē, kurai valsts teorijai atbilst piedāvātais apgalvojums- Valsts ir cil…" at bounding box center [615, 357] width 478 height 238
copy fieldset "Sabiedriskā līguma valsts teorija Patriarhālā valsts teorija Vardarbības valsts…"
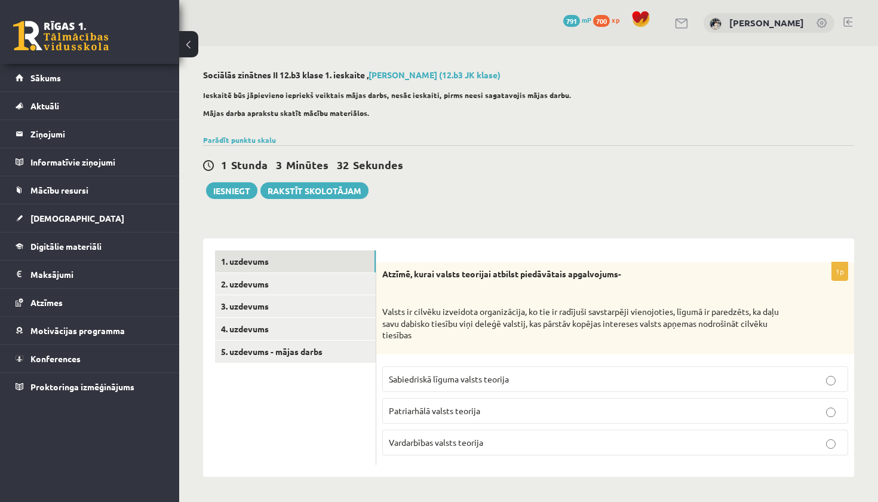
click at [242, 422] on ul "1. uzdevums 2. uzdevums 3. uzdevums 4. uzdevums 5. uzdevums - mājas darbs" at bounding box center [295, 357] width 161 height 215
click at [418, 373] on p "Sabiedriskā līguma valsts teorija" at bounding box center [615, 379] width 453 height 13
click at [303, 354] on link "5. uzdevums - mājas darbs" at bounding box center [295, 352] width 161 height 22
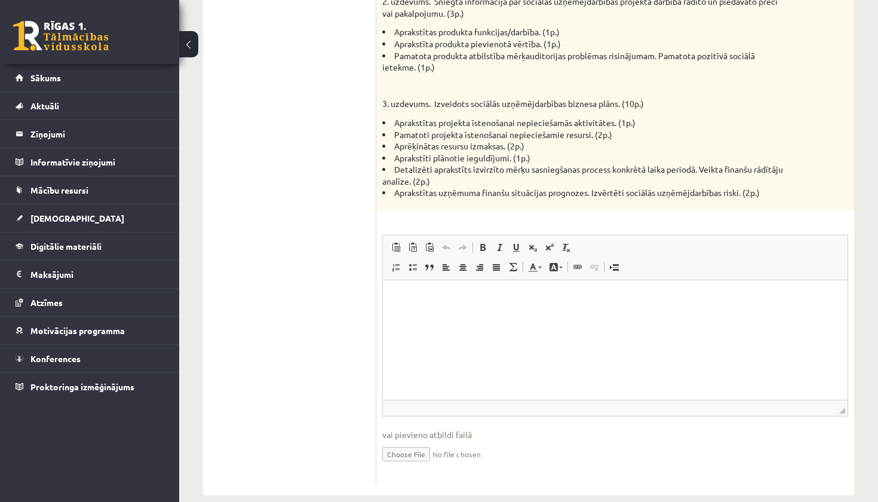
scroll to position [820, 0]
click at [417, 442] on input "file" at bounding box center [615, 454] width 466 height 25
type input "**********"
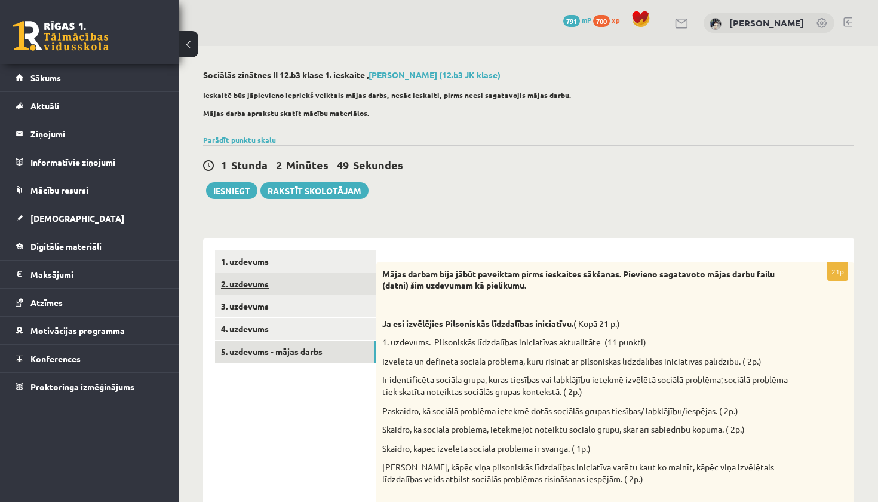
scroll to position [0, 0]
click at [306, 280] on link "2. uzdevums" at bounding box center [295, 284] width 161 height 22
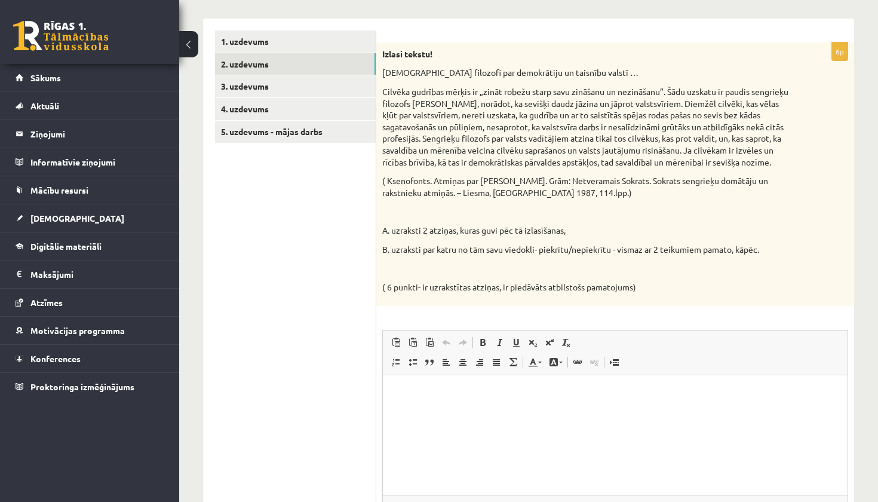
scroll to position [219, 0]
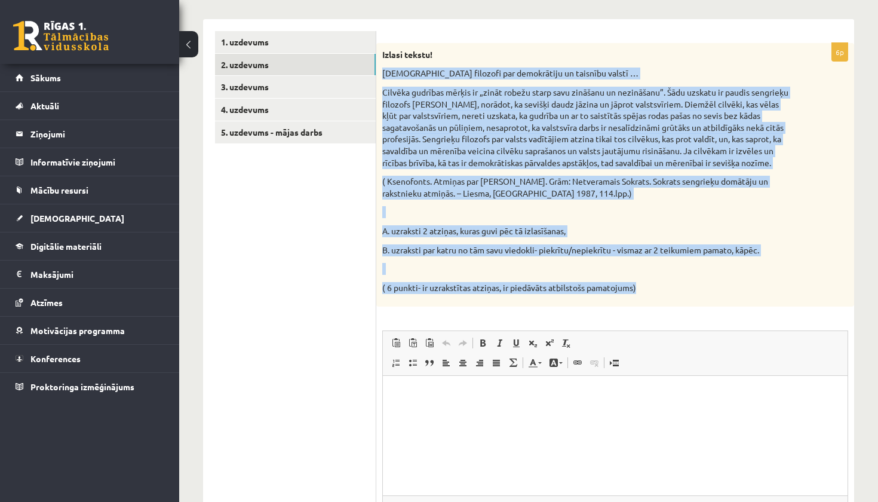
drag, startPoint x: 379, startPoint y: 75, endPoint x: 706, endPoint y: 295, distance: 394.4
click at [706, 295] on div "Izlasi tekstu! Sengrieķu filozofi par demokrātiju un taisnību valstī … Cilvēka …" at bounding box center [615, 175] width 478 height 264
copy div "Loremipsu dolorsit ame consectetur ad elitsedd eiusmo … Tempori utlabore etdolo…"
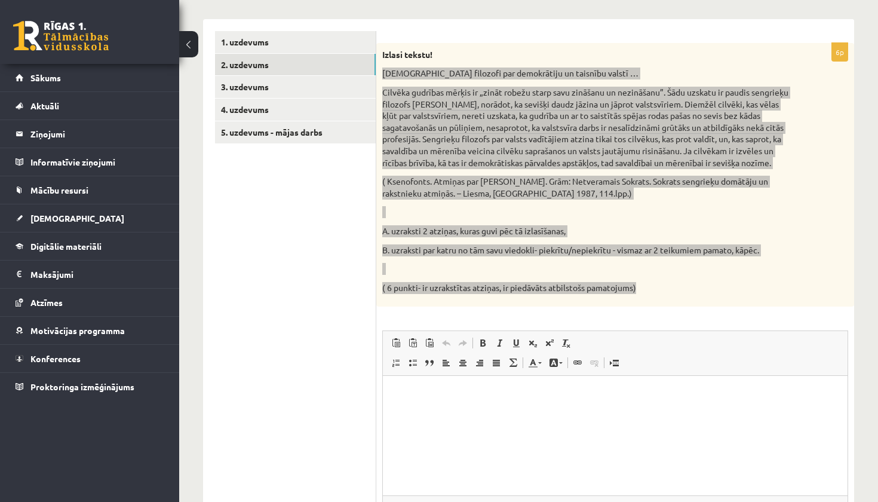
click at [430, 412] on html at bounding box center [615, 394] width 465 height 36
paste body "Визуальный текстовый редактор, wiswyg-editor-user-answer-47433910710180"
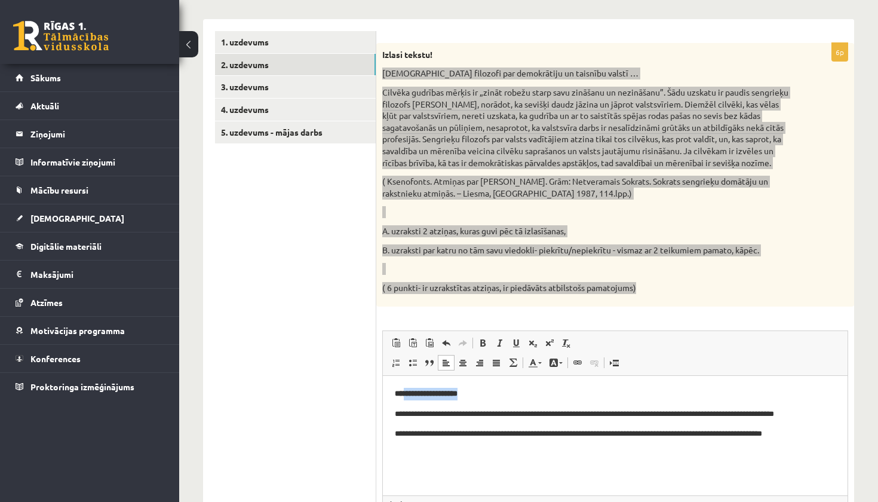
drag, startPoint x: 488, startPoint y: 394, endPoint x: 406, endPoint y: 393, distance: 81.9
click at [406, 393] on p "**********" at bounding box center [615, 394] width 441 height 13
click at [829, 437] on p "**********" at bounding box center [615, 434] width 441 height 12
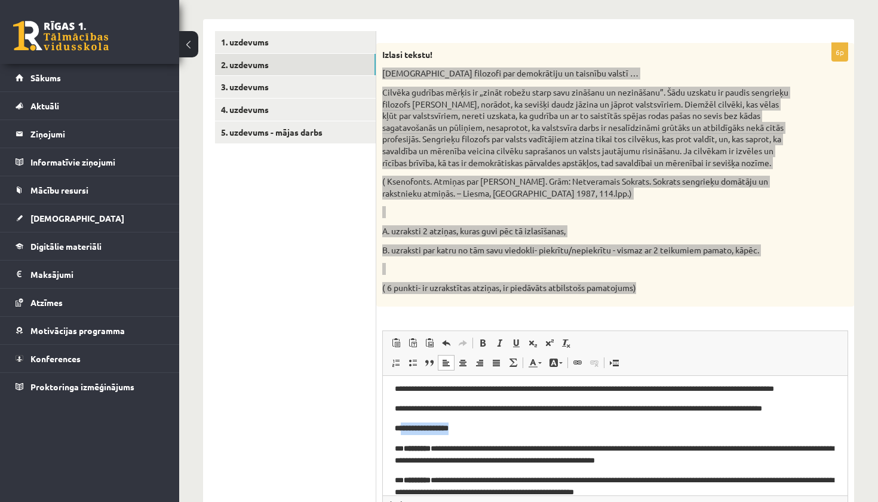
drag, startPoint x: 485, startPoint y: 432, endPoint x: 403, endPoint y: 428, distance: 82.6
click at [403, 428] on p "**********" at bounding box center [615, 428] width 441 height 13
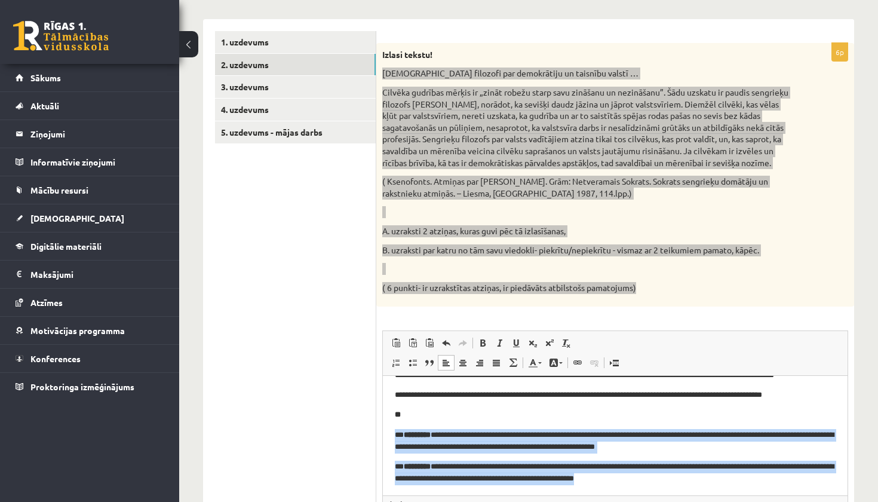
scroll to position [3, 0]
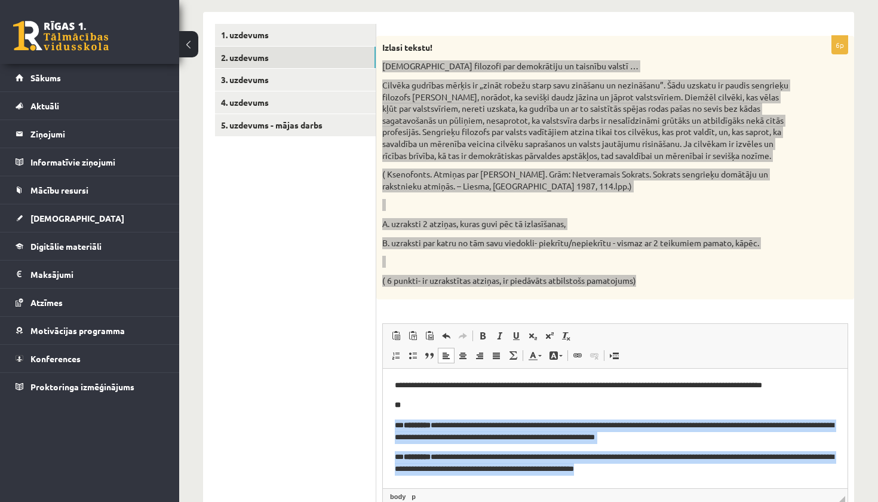
drag, startPoint x: 396, startPoint y: 421, endPoint x: 716, endPoint y: 494, distance: 328.6
click at [716, 487] on html "**********" at bounding box center [615, 407] width 465 height 160
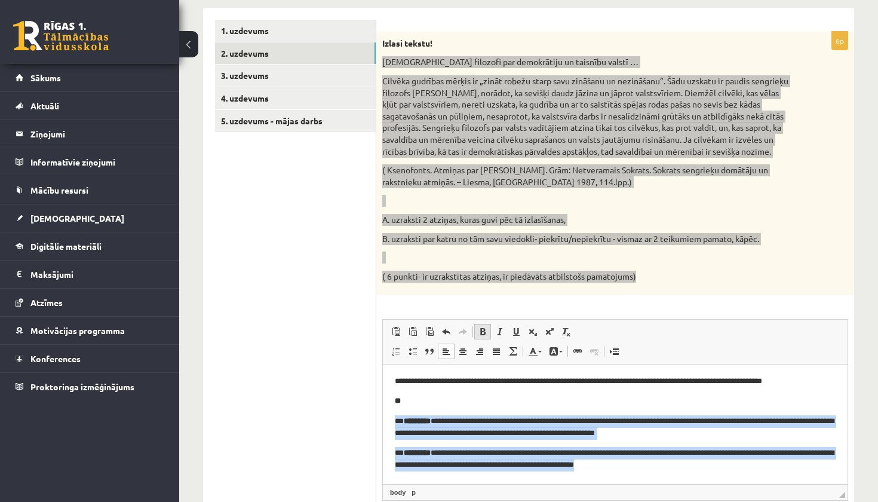
click at [479, 336] on span at bounding box center [483, 332] width 10 height 10
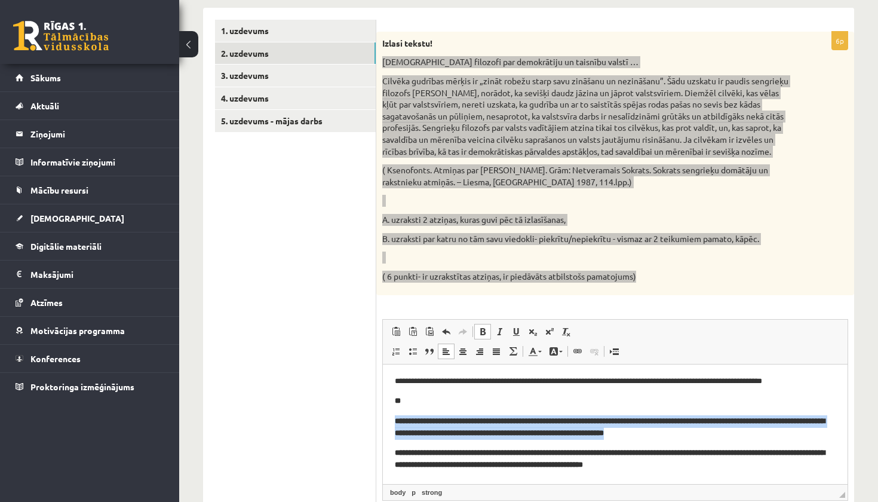
click at [479, 336] on span at bounding box center [483, 332] width 10 height 10
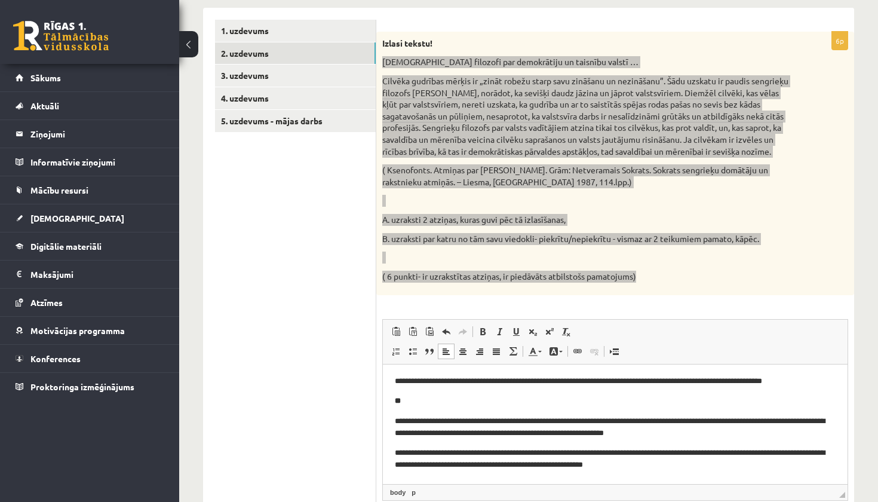
click at [690, 453] on p "**********" at bounding box center [615, 459] width 441 height 24
click at [687, 470] on html "**********" at bounding box center [615, 403] width 465 height 160
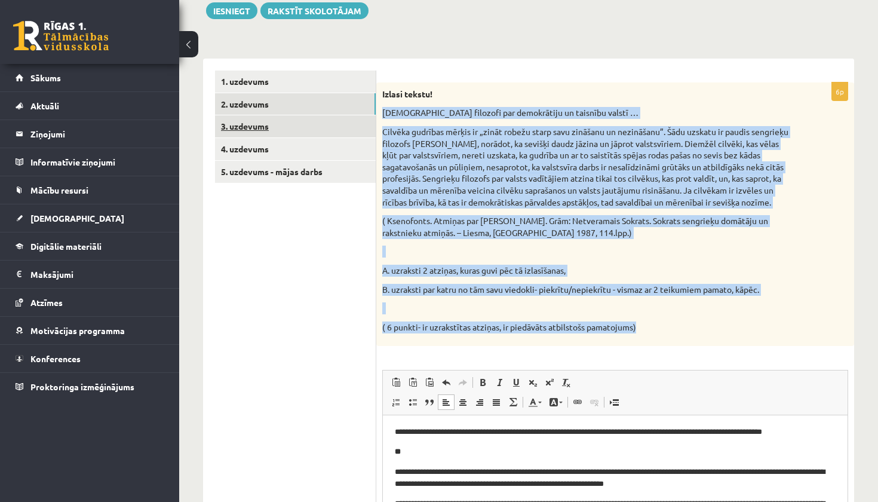
click at [283, 125] on link "3. uzdevums" at bounding box center [295, 126] width 161 height 22
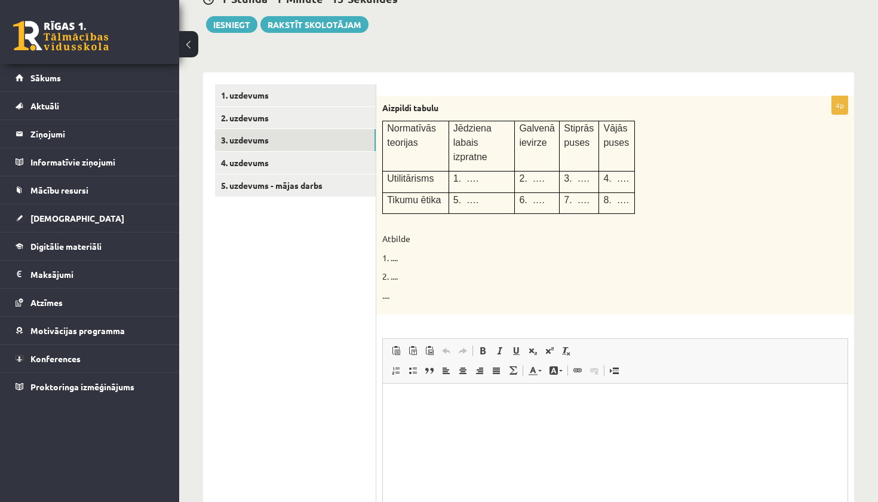
scroll to position [0, 0]
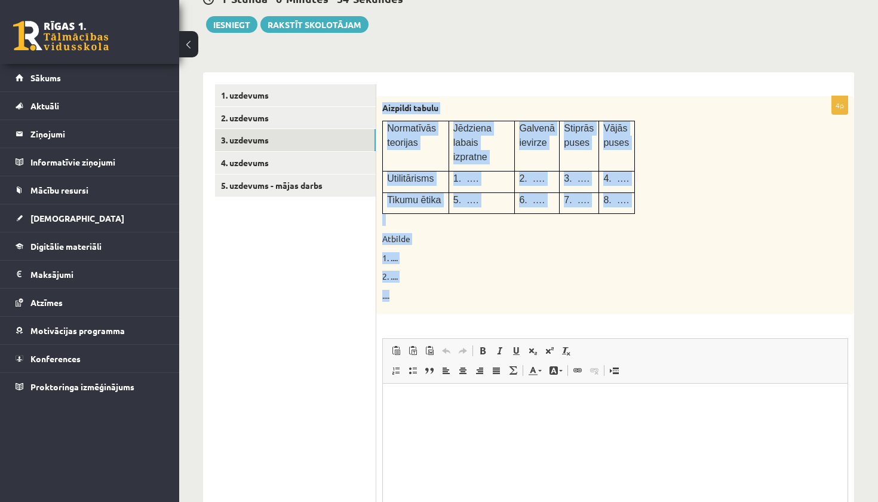
drag, startPoint x: 382, startPoint y: 110, endPoint x: 524, endPoint y: 299, distance: 236.5
click at [524, 299] on div "Aizpildi tabulu Normatīvās teorijas Jēdziena labais izpratne Galvenā ievirze St…" at bounding box center [615, 205] width 478 height 219
copy div "Aizpildi tabulu Normatīvās teorijas Jēdziena labais izpratne Galvenā ievirze St…"
click at [838, 230] on div "Aizpildi tabulu Normatīvās teorijas Jēdziena labais izpratne Galvenā ievirze St…" at bounding box center [615, 205] width 478 height 219
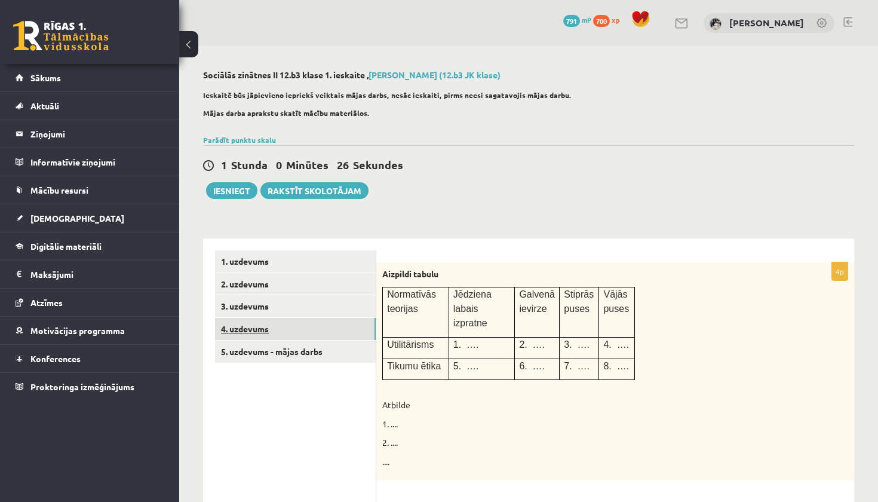
click at [338, 326] on link "4. uzdevums" at bounding box center [295, 329] width 161 height 22
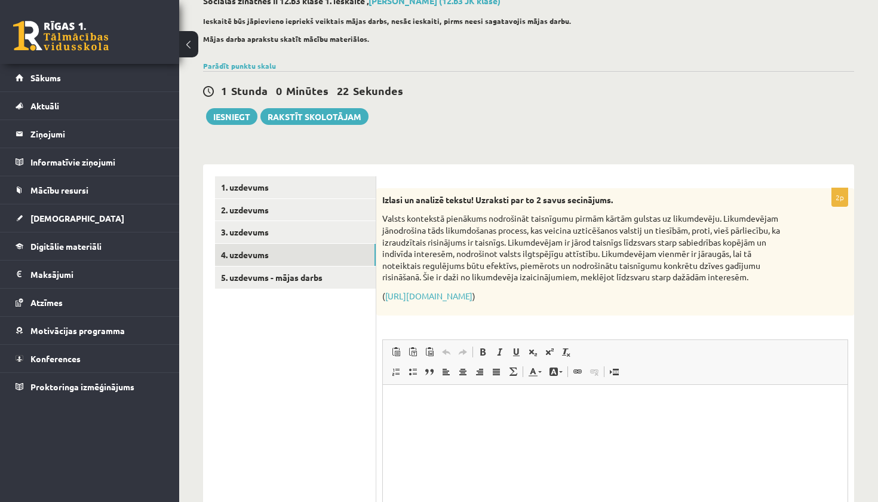
drag, startPoint x: 381, startPoint y: 198, endPoint x: 621, endPoint y: 288, distance: 255.8
click at [621, 288] on div "Izlasi un analizē tekstu! Uzraksti par to 2 savus secinājums. Valsts kontekstā …" at bounding box center [615, 251] width 478 height 127
copy div "Izlasi un analizē tekstu! Uzraksti par to 2 savus secinājums. Valsts kontekstā …"
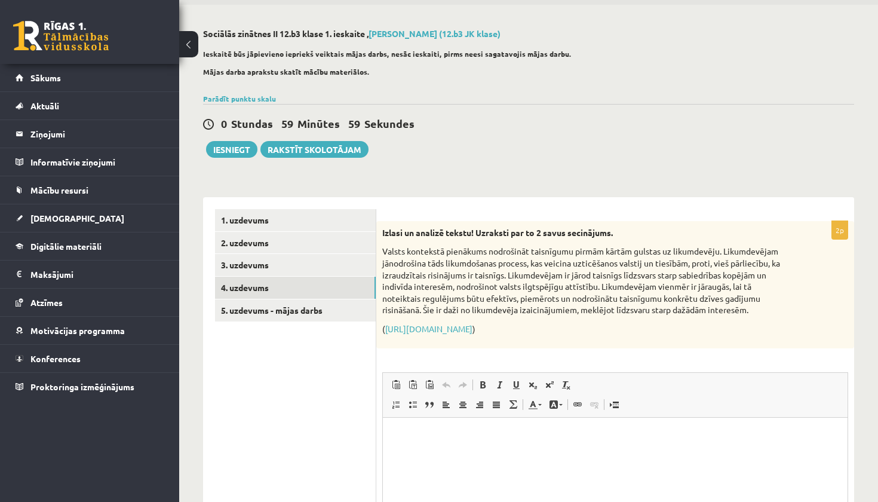
scroll to position [40, 0]
click at [315, 311] on link "5. uzdevums - mājas darbs" at bounding box center [295, 312] width 161 height 22
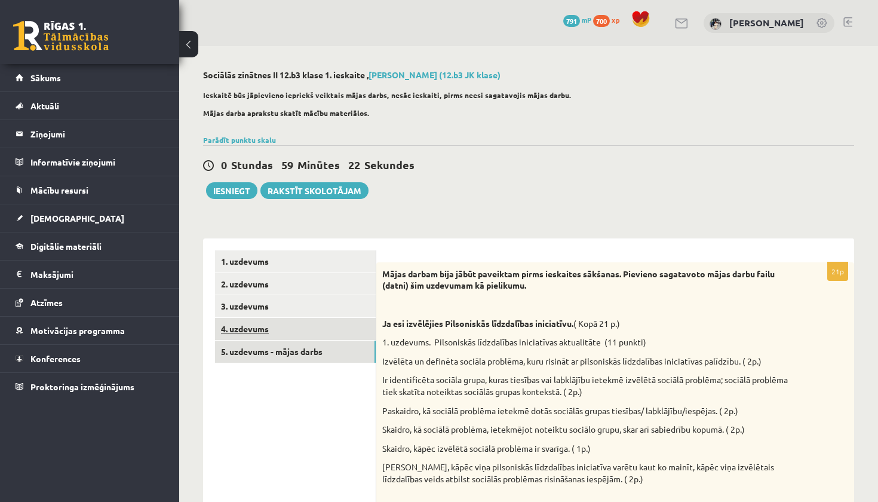
scroll to position [0, 0]
click at [277, 336] on link "4. uzdevums" at bounding box center [295, 329] width 161 height 22
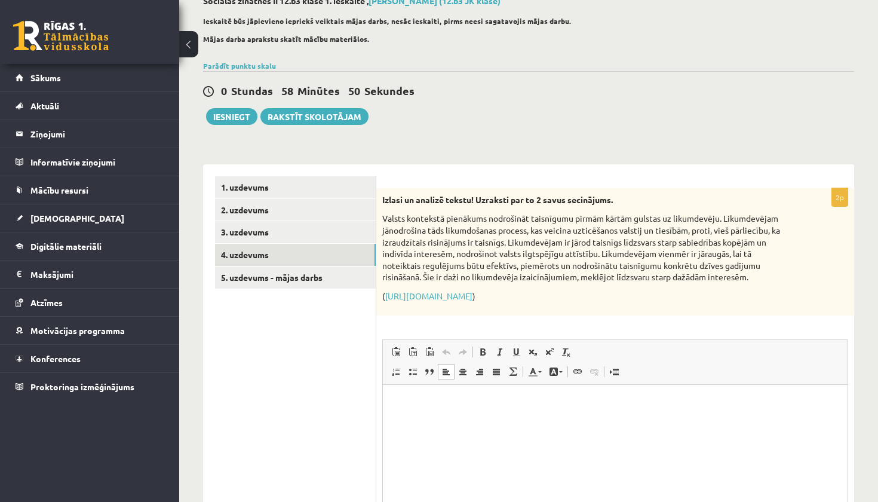
click at [441, 421] on html at bounding box center [615, 402] width 465 height 36
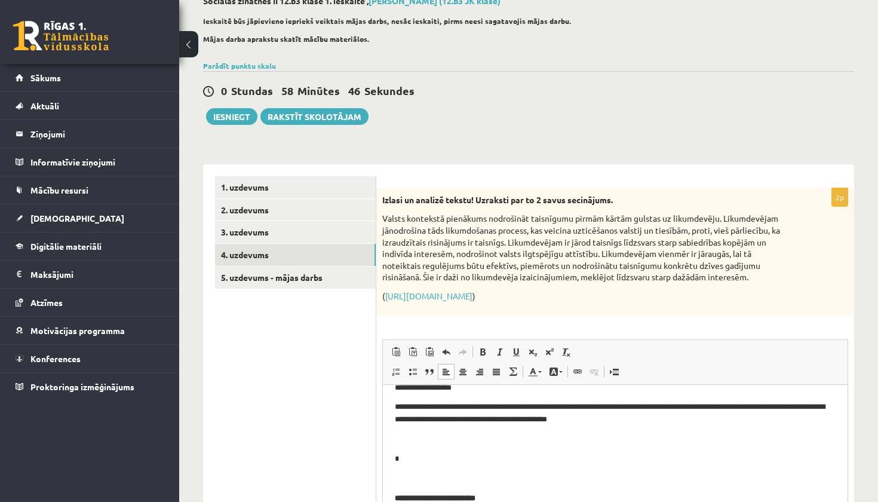
scroll to position [50, 0]
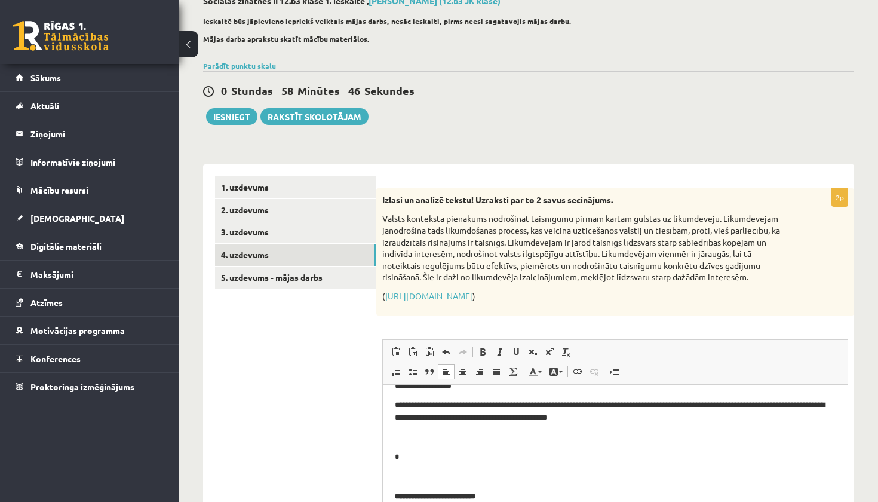
click at [447, 473] on p "Визуальный текстовый редактор, wiswyg-editor-user-answer-47433846927300" at bounding box center [615, 476] width 441 height 13
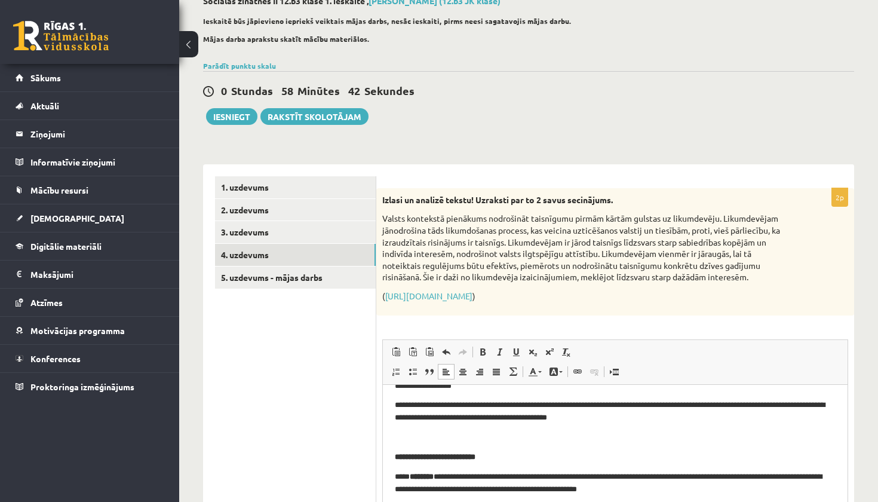
click at [534, 459] on p "**********" at bounding box center [615, 457] width 441 height 13
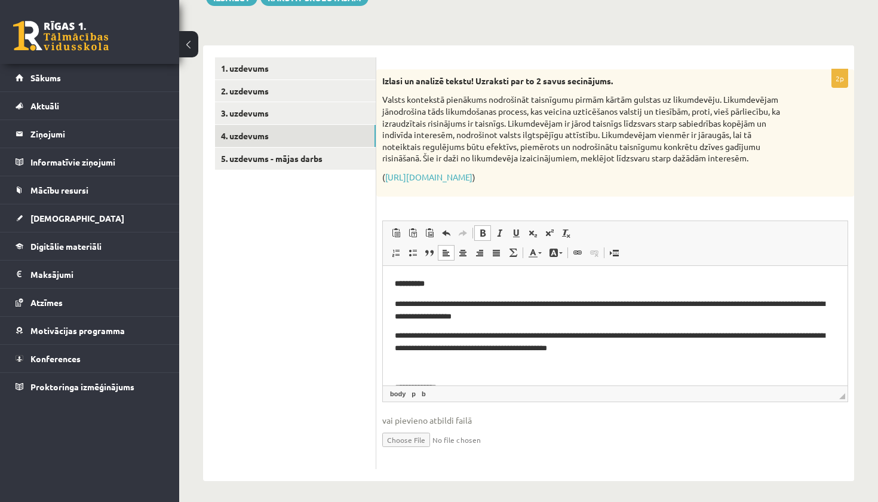
scroll to position [0, 0]
click at [318, 121] on link "3. uzdevums" at bounding box center [295, 113] width 161 height 22
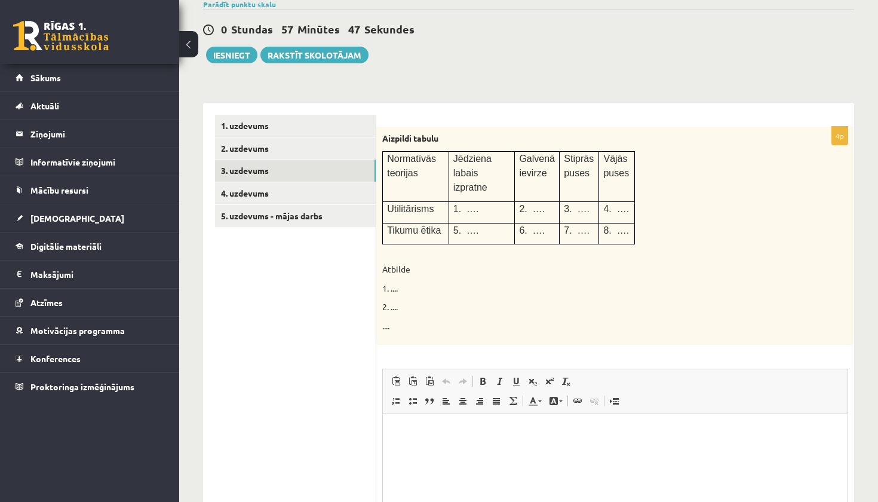
scroll to position [133, 0]
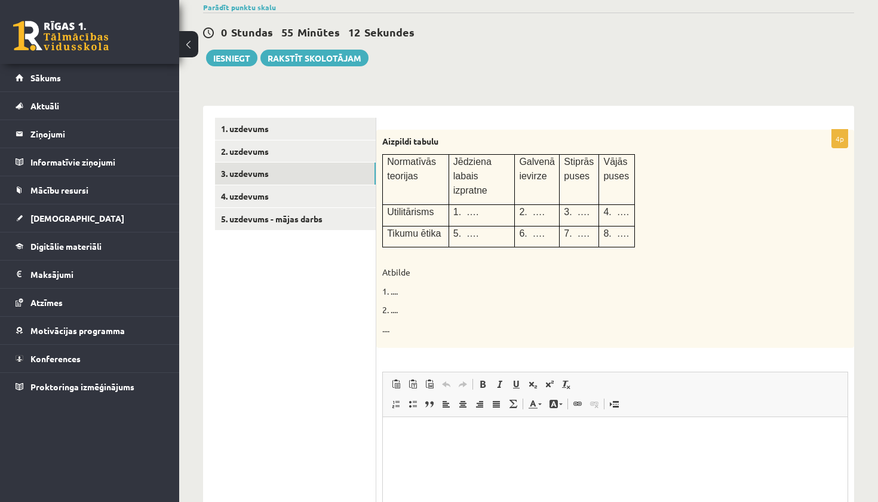
click at [486, 448] on html at bounding box center [615, 435] width 465 height 36
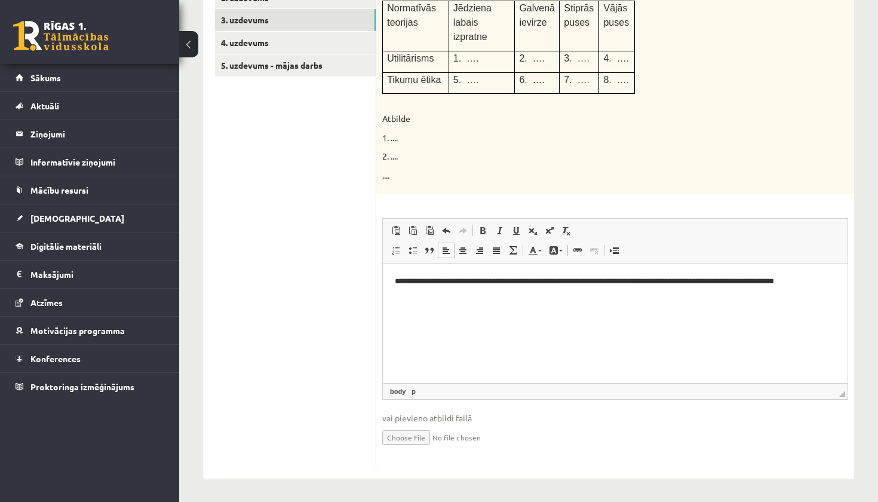
scroll to position [285, 0]
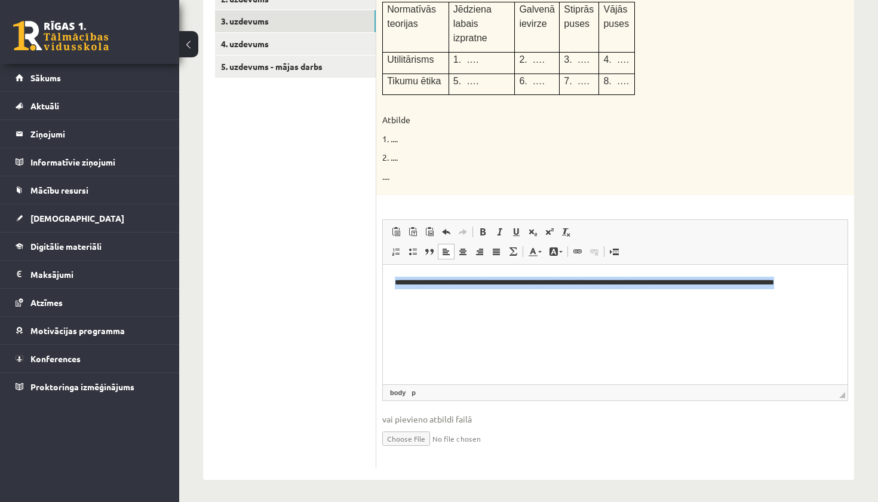
drag, startPoint x: 394, startPoint y: 283, endPoint x: 878, endPoint y: 284, distance: 483.4
click at [848, 284] on html "**********" at bounding box center [615, 293] width 465 height 56
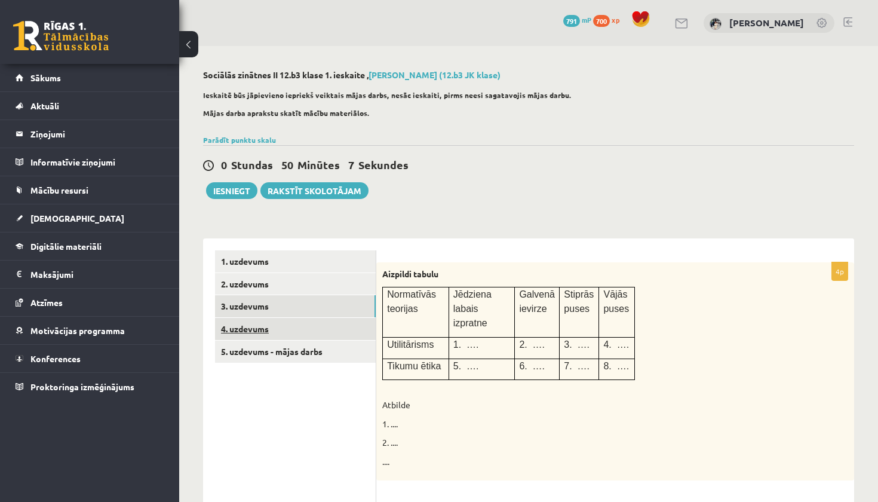
scroll to position [0, 0]
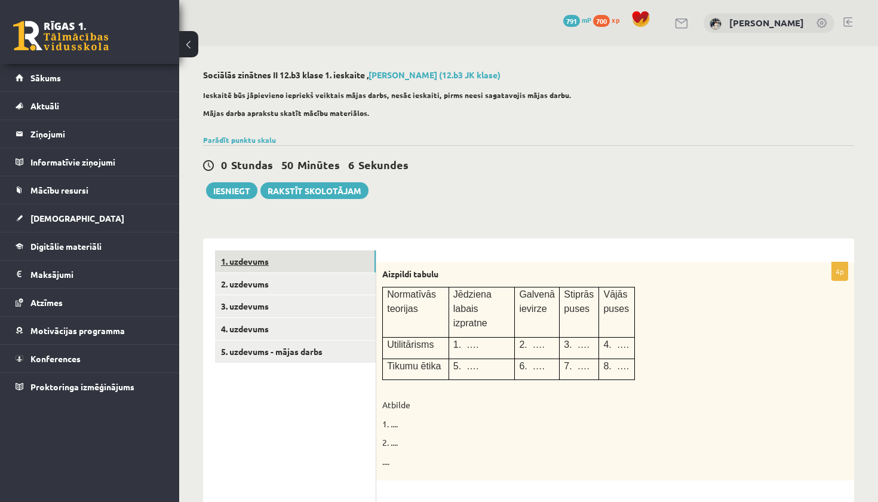
click at [305, 268] on link "1. uzdevums" at bounding box center [295, 261] width 161 height 22
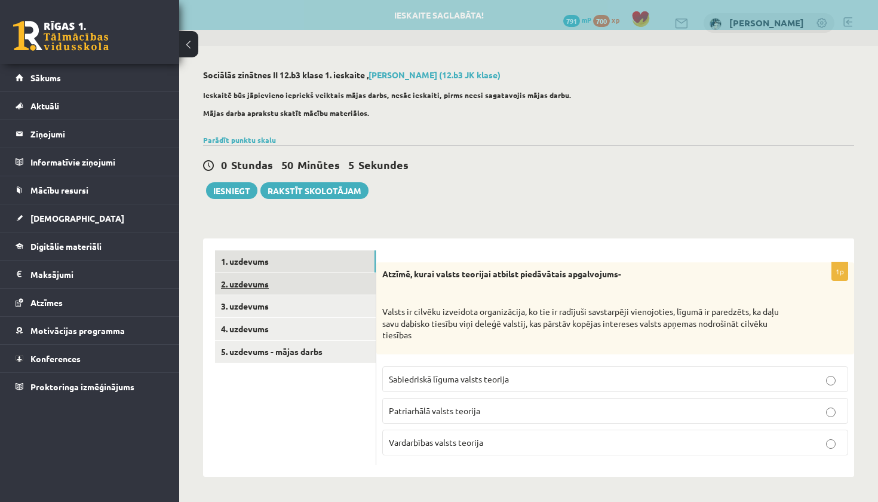
click at [308, 285] on link "2. uzdevums" at bounding box center [295, 284] width 161 height 22
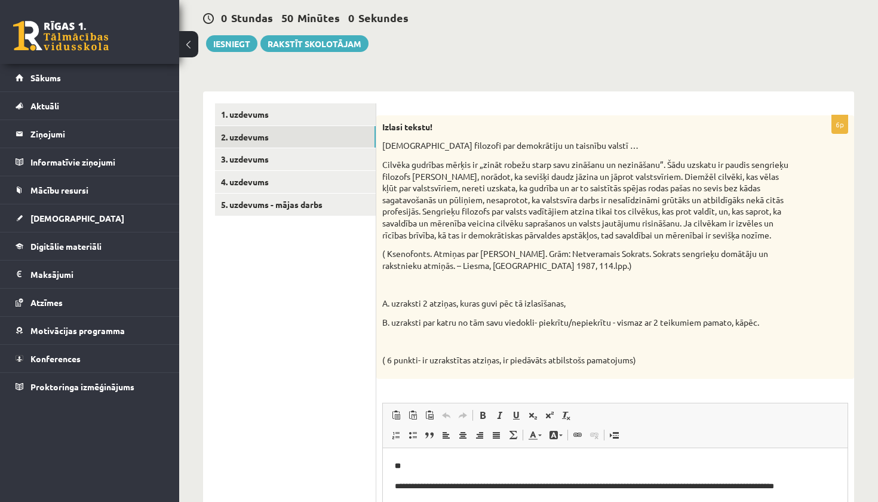
scroll to position [117, 0]
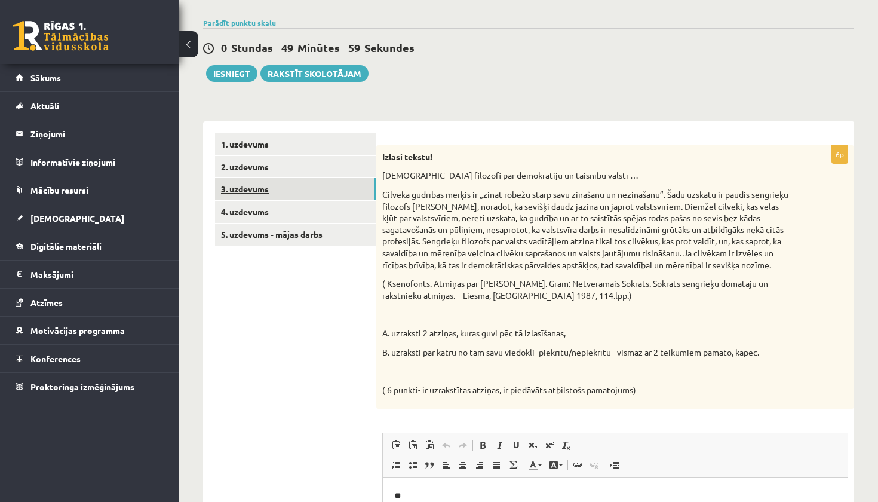
click at [341, 197] on link "3. uzdevums" at bounding box center [295, 189] width 161 height 22
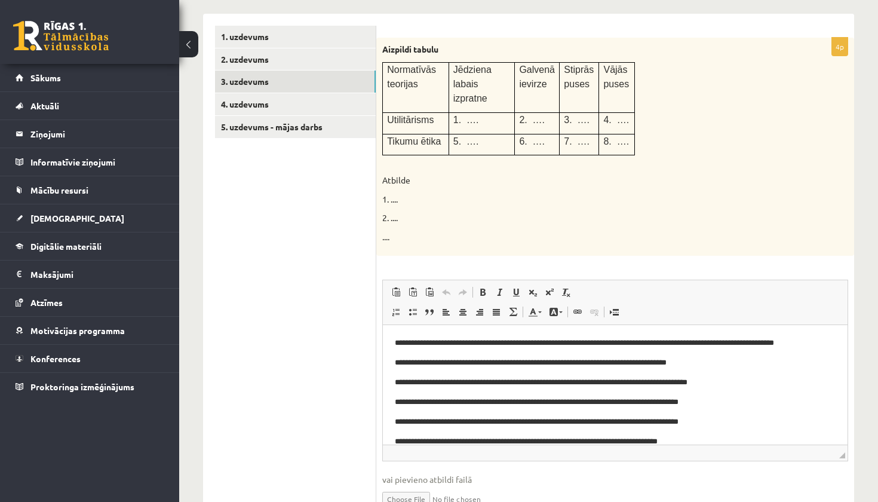
scroll to position [218, 0]
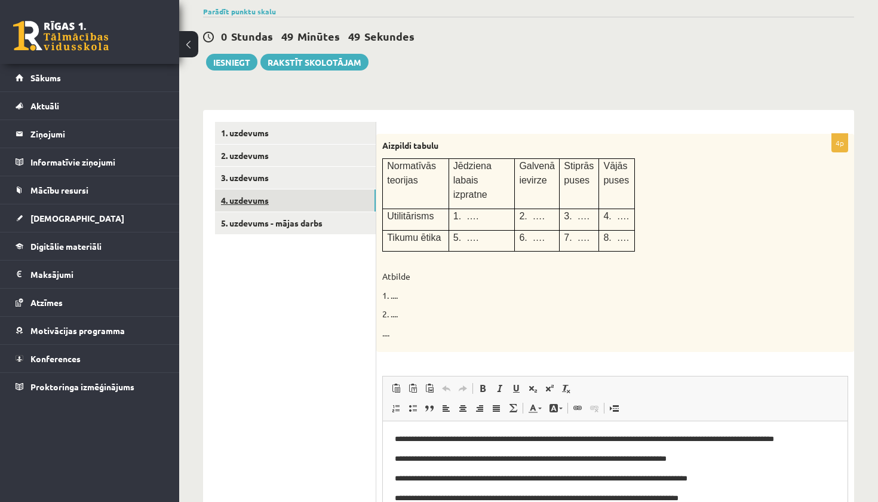
click at [327, 197] on link "4. uzdevums" at bounding box center [295, 200] width 161 height 22
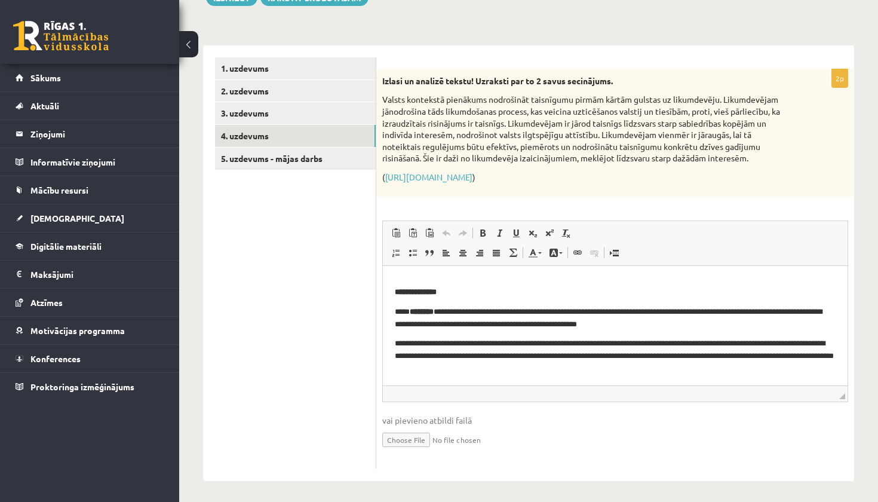
scroll to position [94, 0]
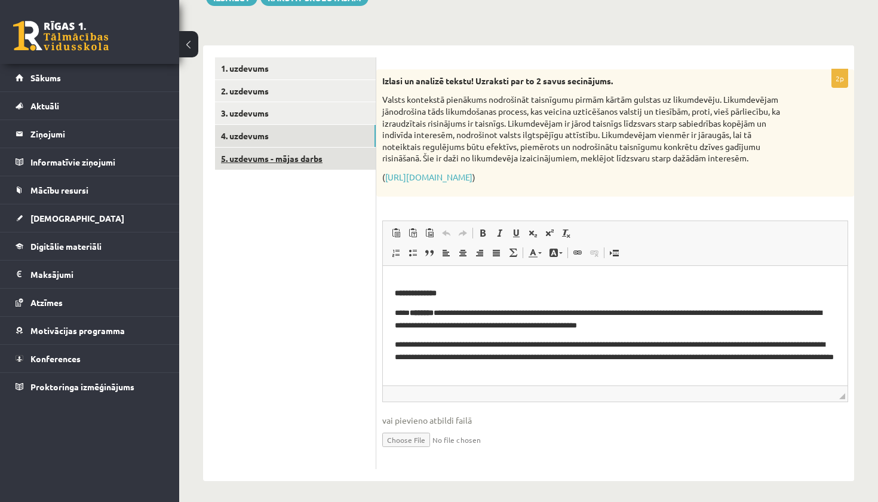
click at [295, 154] on link "5. uzdevums - mājas darbs" at bounding box center [295, 159] width 161 height 22
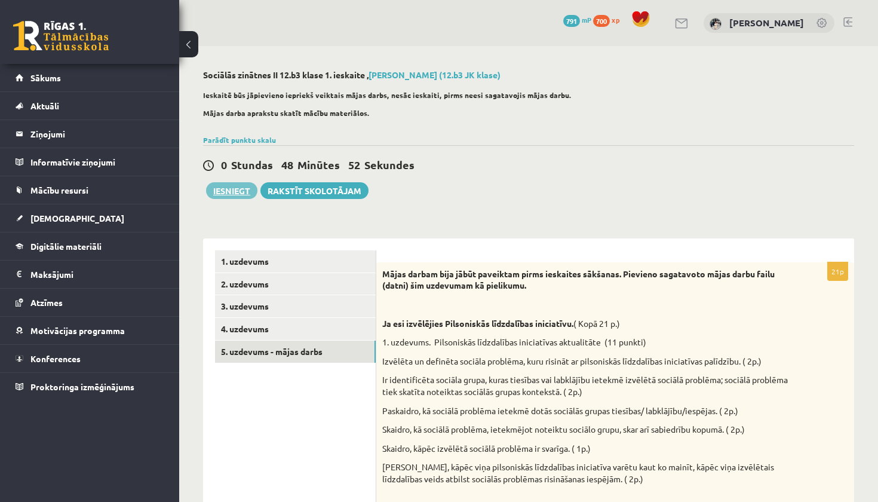
scroll to position [0, 0]
click at [216, 191] on button "Iesniegt" at bounding box center [231, 190] width 51 height 17
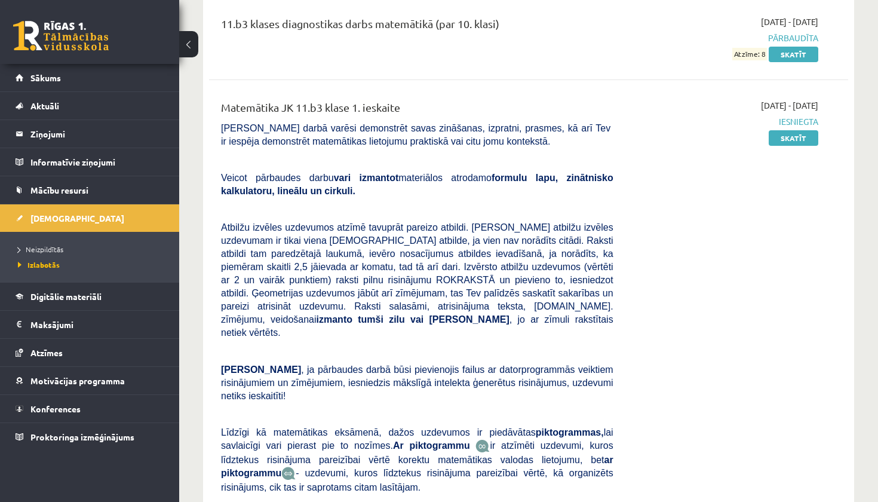
scroll to position [1453, 0]
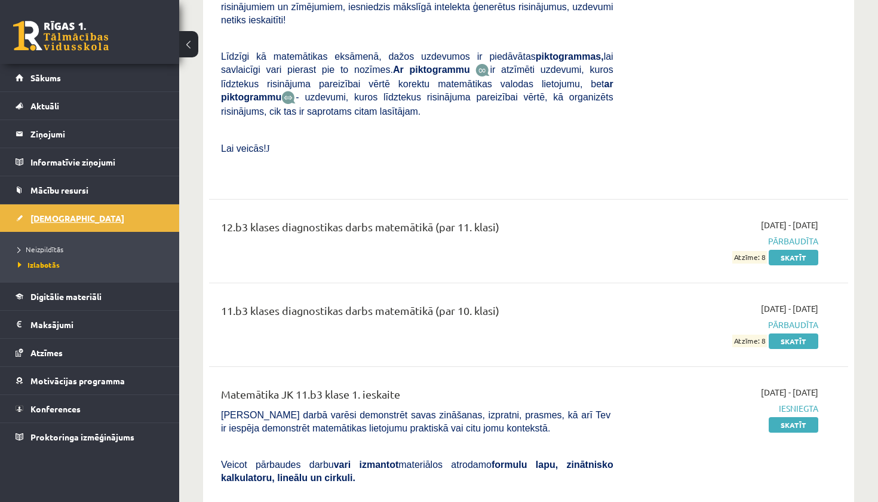
click at [68, 221] on link "[DEMOGRAPHIC_DATA]" at bounding box center [90, 217] width 149 height 27
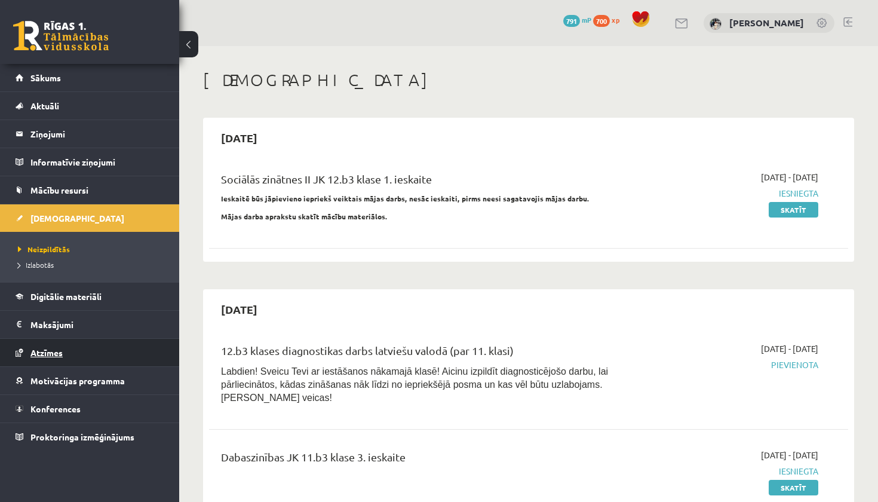
click at [55, 357] on span "Atzīmes" at bounding box center [46, 352] width 32 height 11
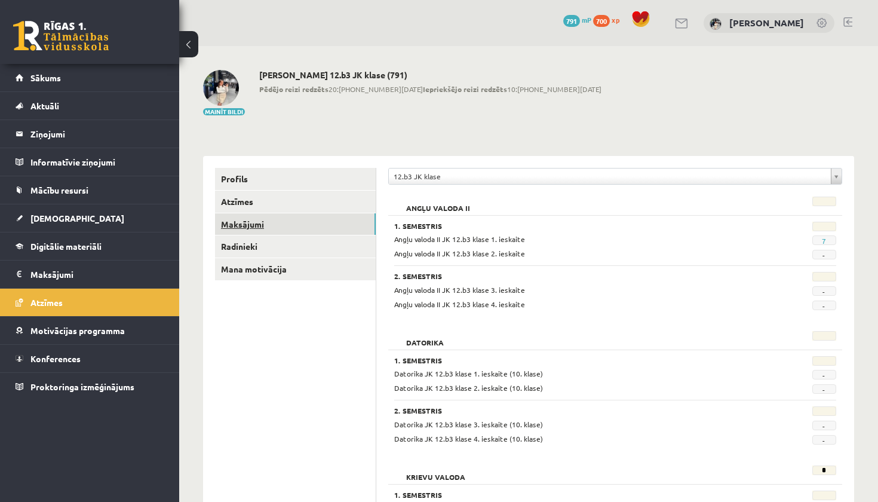
click at [283, 222] on link "Maksājumi" at bounding box center [295, 224] width 161 height 22
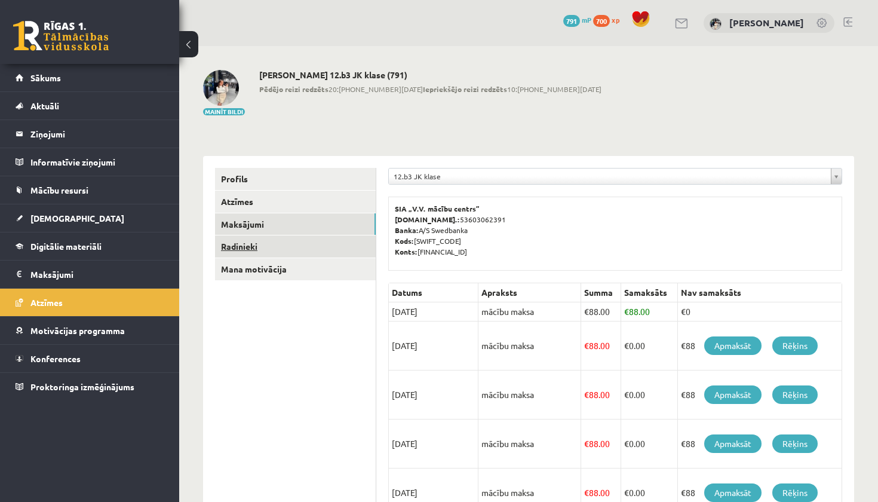
click at [289, 250] on link "Radinieki" at bounding box center [295, 246] width 161 height 22
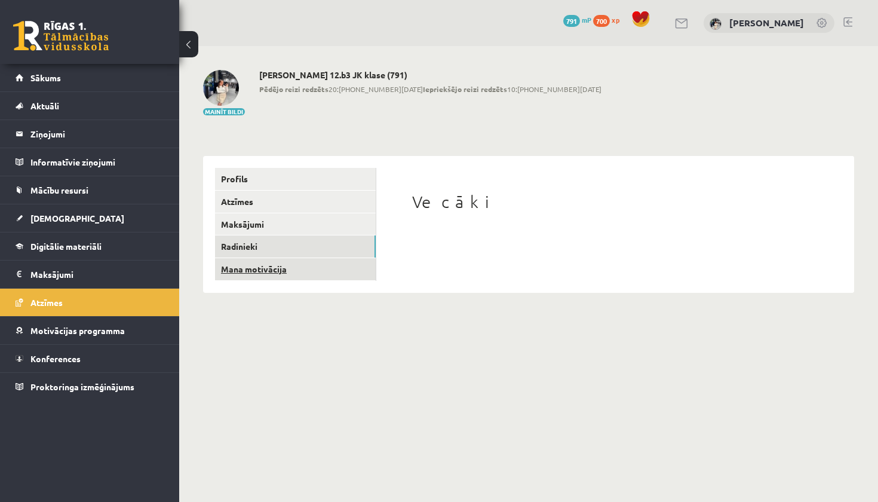
click at [325, 270] on link "Mana motivācija" at bounding box center [295, 269] width 161 height 22
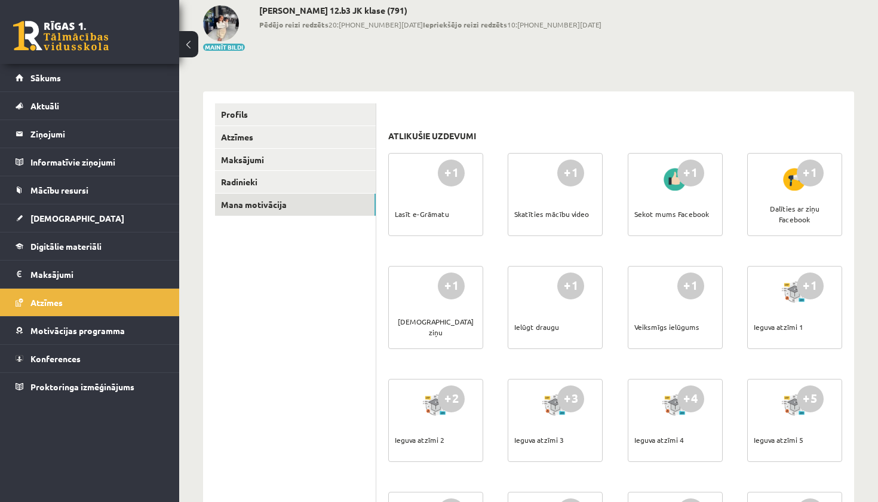
scroll to position [65, 0]
click at [419, 213] on div "Lasīt e-Grāmatu" at bounding box center [422, 213] width 54 height 42
click at [431, 323] on div "+1 [DEMOGRAPHIC_DATA] ziņu" at bounding box center [435, 306] width 95 height 83
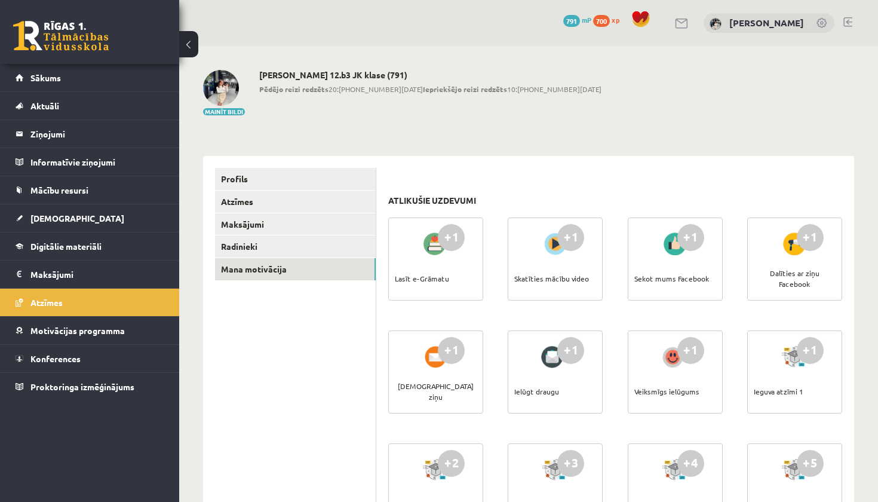
scroll to position [0, 0]
click at [730, 23] on link "[PERSON_NAME]" at bounding box center [767, 23] width 75 height 12
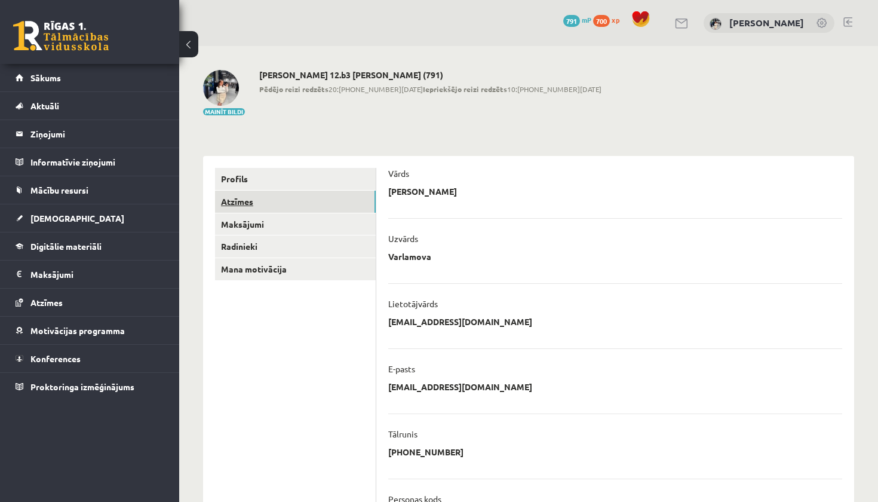
click at [265, 207] on link "Atzīmes" at bounding box center [295, 202] width 161 height 22
